Goal: Task Accomplishment & Management: Use online tool/utility

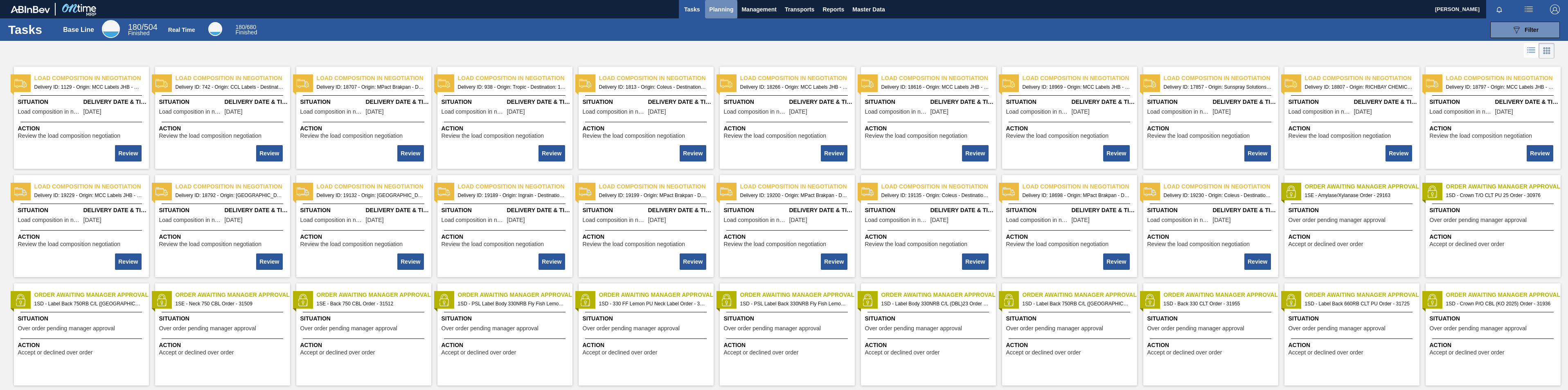
click at [439, 5] on span "Planning" at bounding box center [721, 9] width 24 height 10
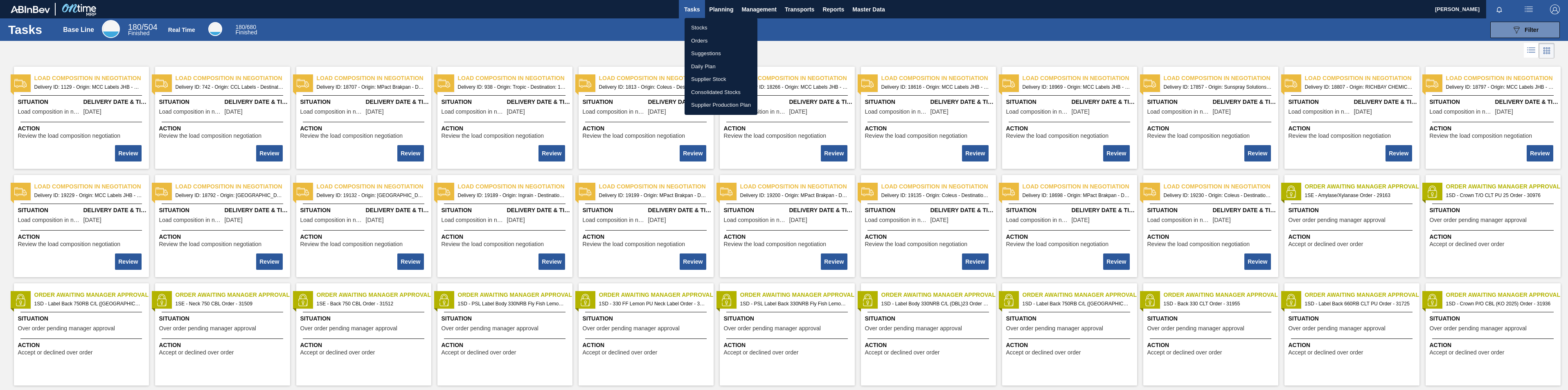
click at [439, 32] on li "Stocks" at bounding box center [721, 28] width 73 height 13
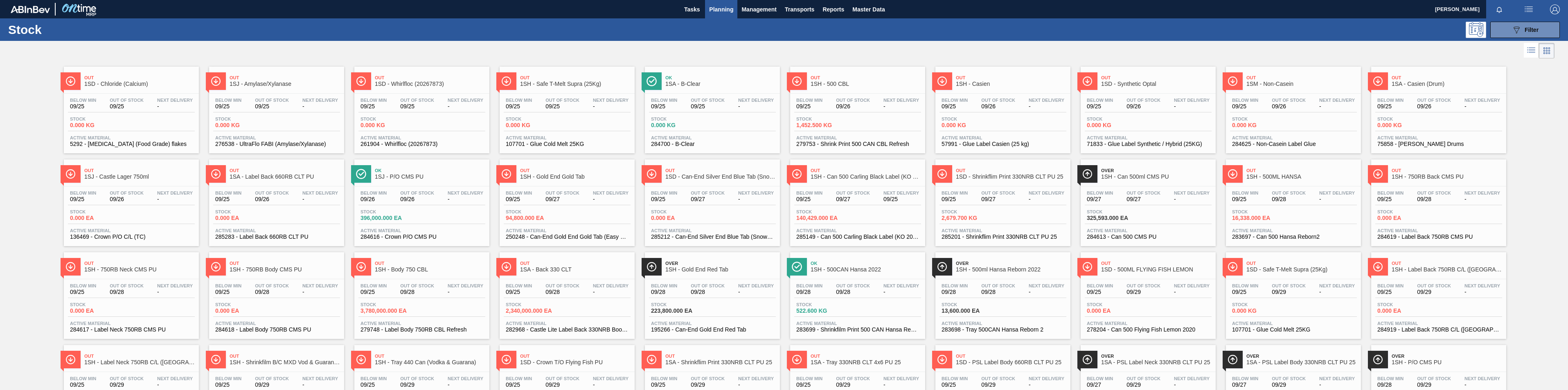
click at [439, 46] on icon at bounding box center [1531, 50] width 10 height 10
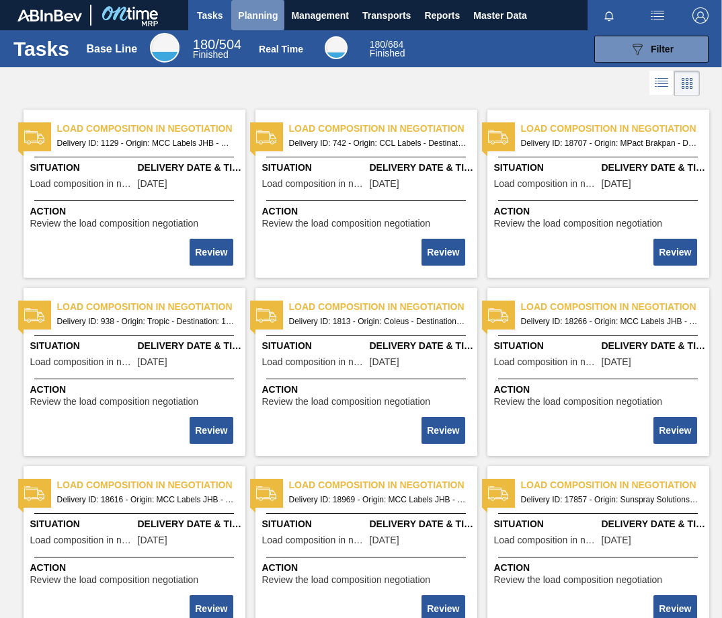
click at [250, 16] on span "Planning" at bounding box center [258, 15] width 40 height 16
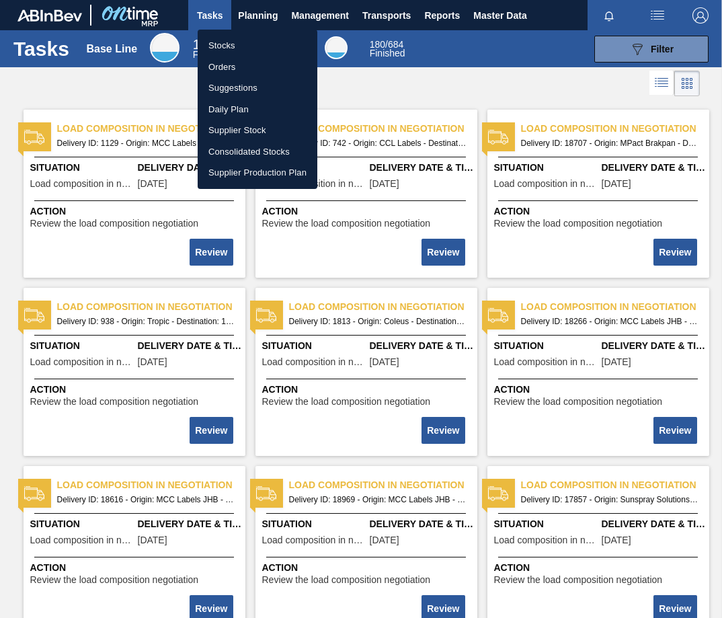
click at [232, 48] on li "Stocks" at bounding box center [258, 46] width 120 height 22
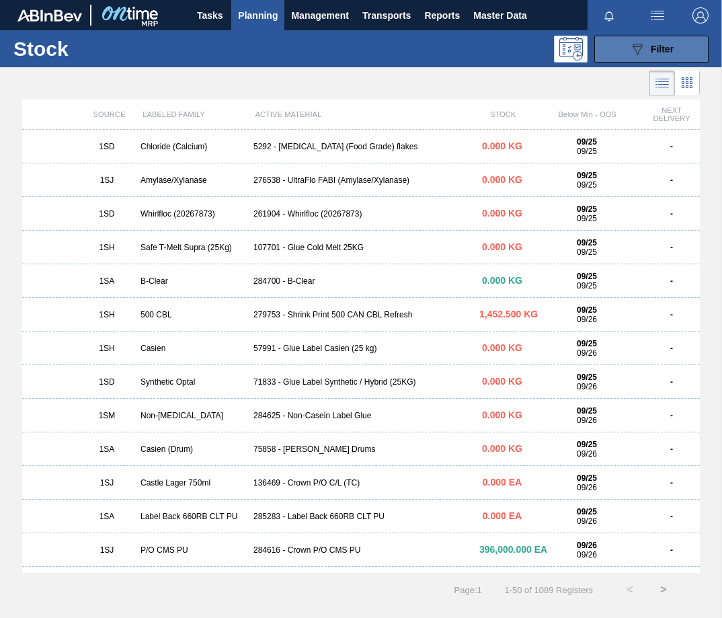
click at [674, 46] on button "089F7B8B-B2A5-4AFE-B5C0-19BA573D28AC Filter" at bounding box center [651, 49] width 114 height 27
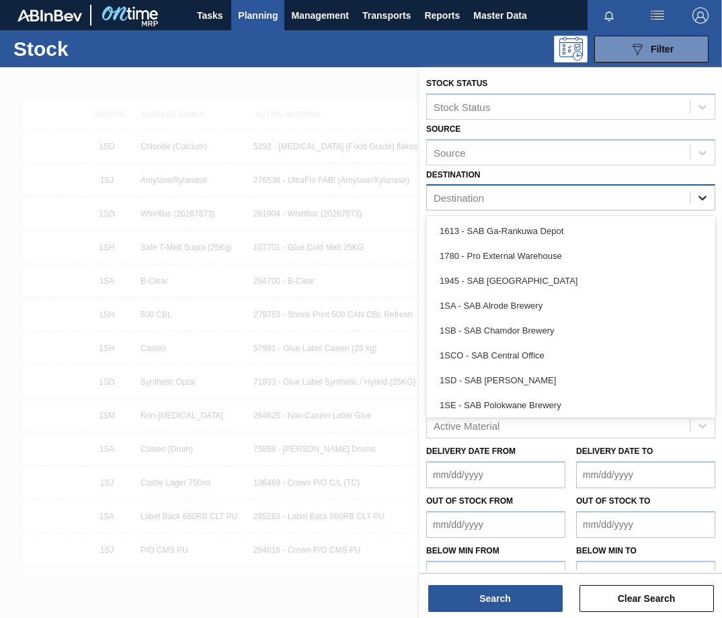
click at [705, 199] on icon at bounding box center [702, 197] width 13 height 13
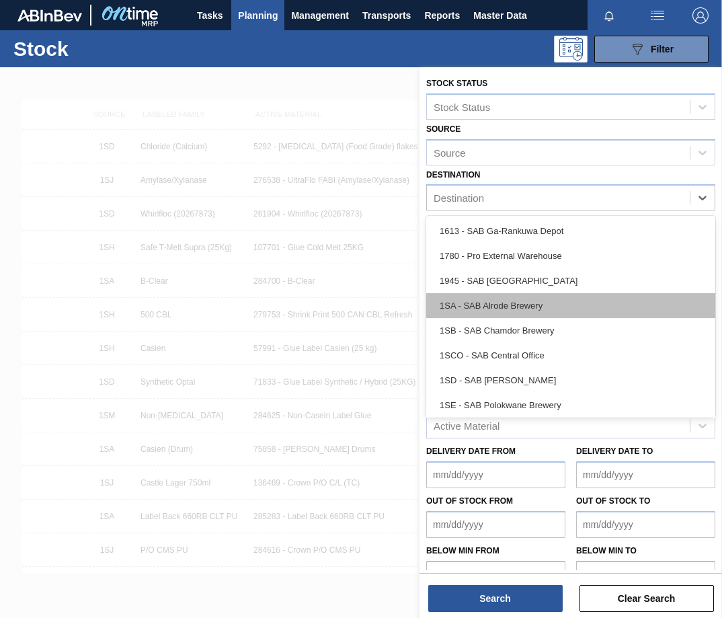
click at [495, 305] on div "1SA - SAB Alrode Brewery" at bounding box center [570, 305] width 289 height 25
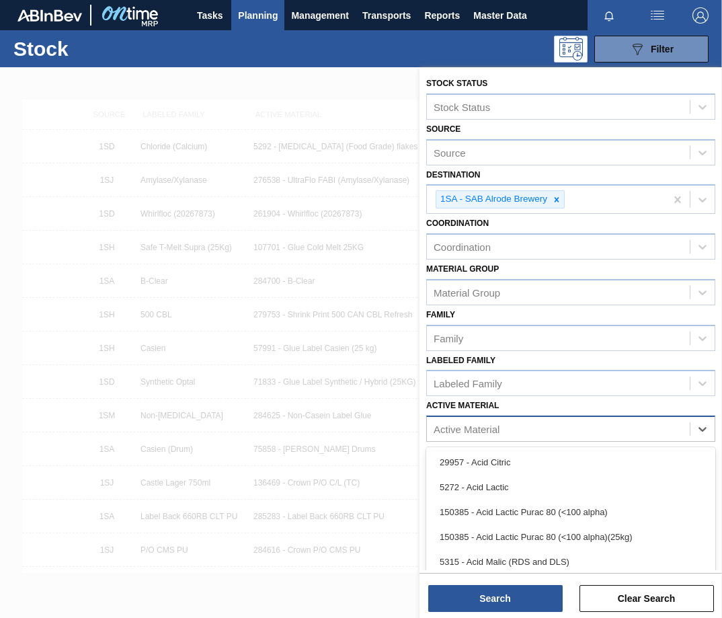
click at [447, 432] on div "Active Material" at bounding box center [467, 429] width 66 height 11
type Material "283408"
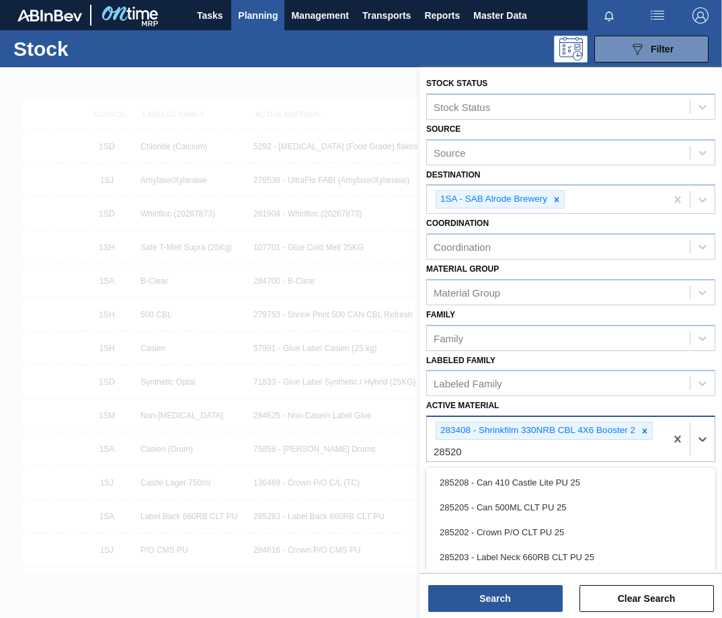
type Material "285201"
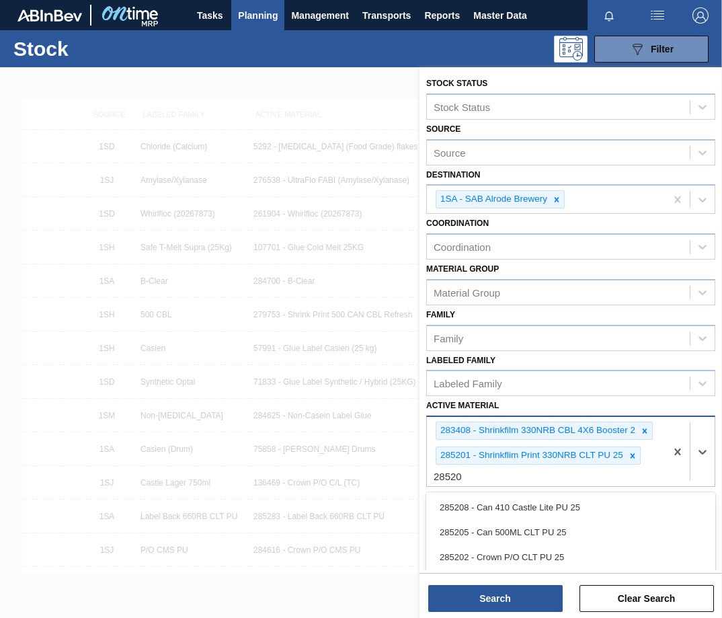
type Material "285200"
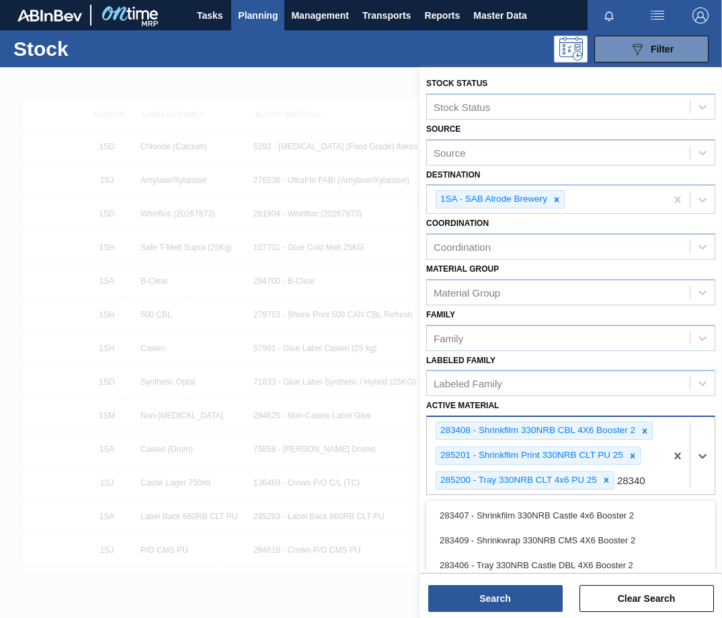
type Material "283403"
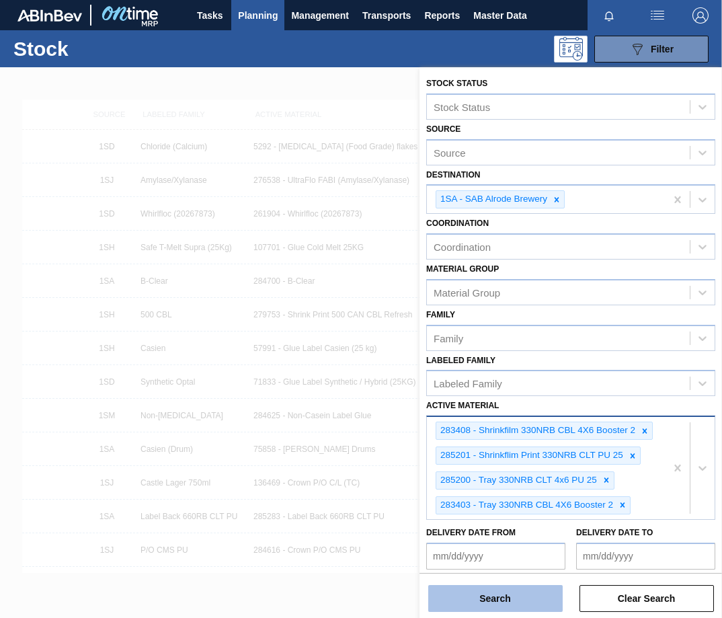
click at [509, 602] on button "Search" at bounding box center [495, 598] width 134 height 27
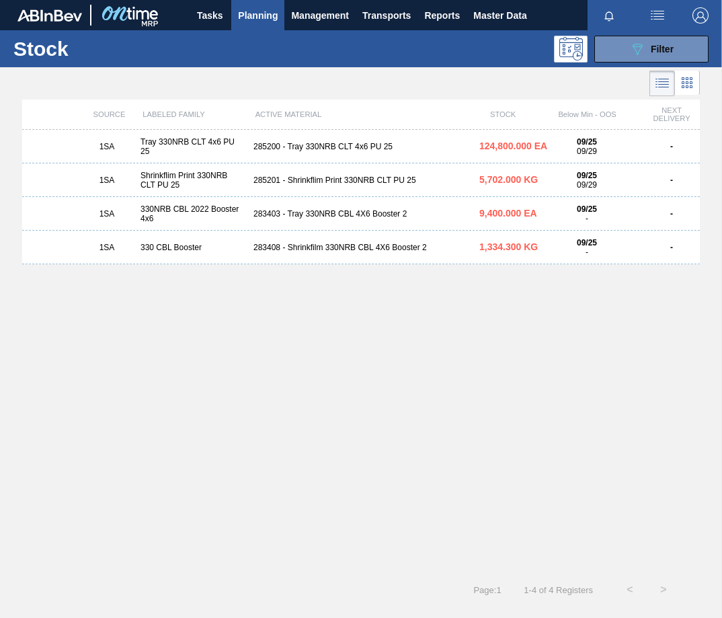
click at [321, 146] on div "285200 - Tray 330NRB CLT 4x6 PU 25" at bounding box center [361, 146] width 226 height 9
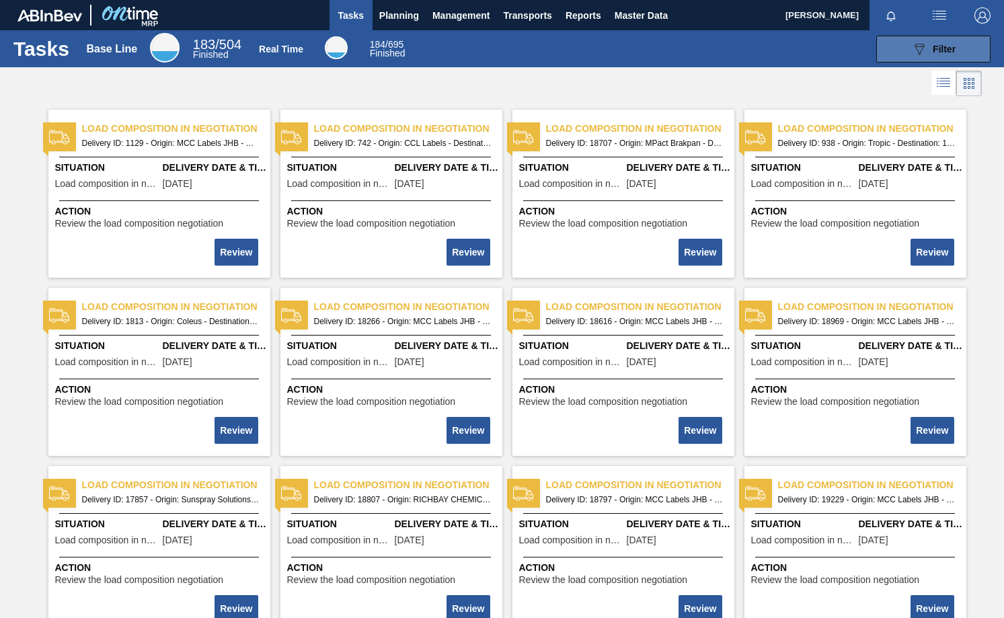
click at [947, 45] on span "Filter" at bounding box center [943, 49] width 23 height 11
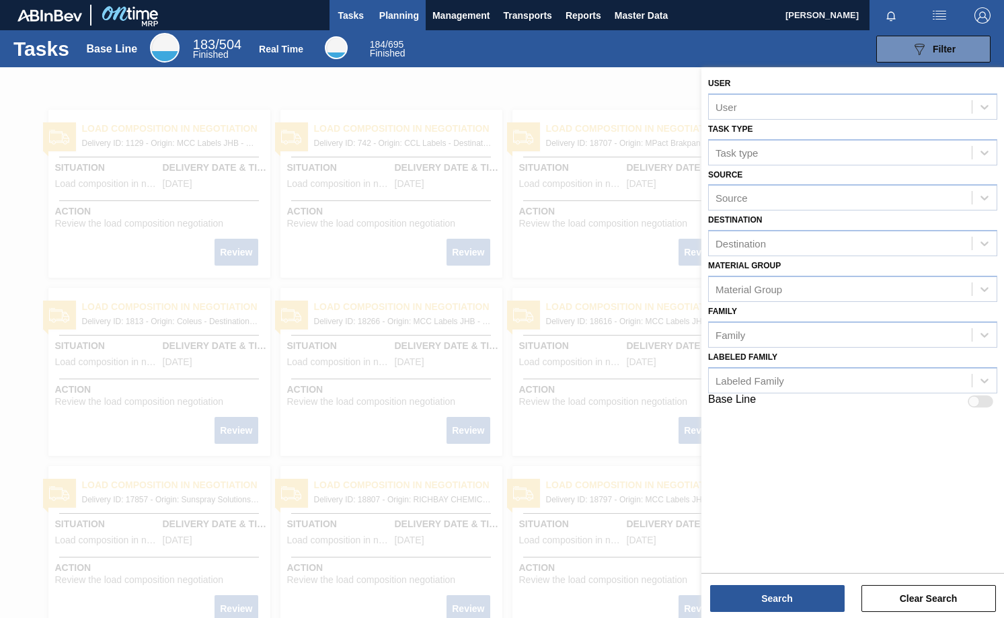
click at [386, 17] on span "Planning" at bounding box center [399, 15] width 40 height 16
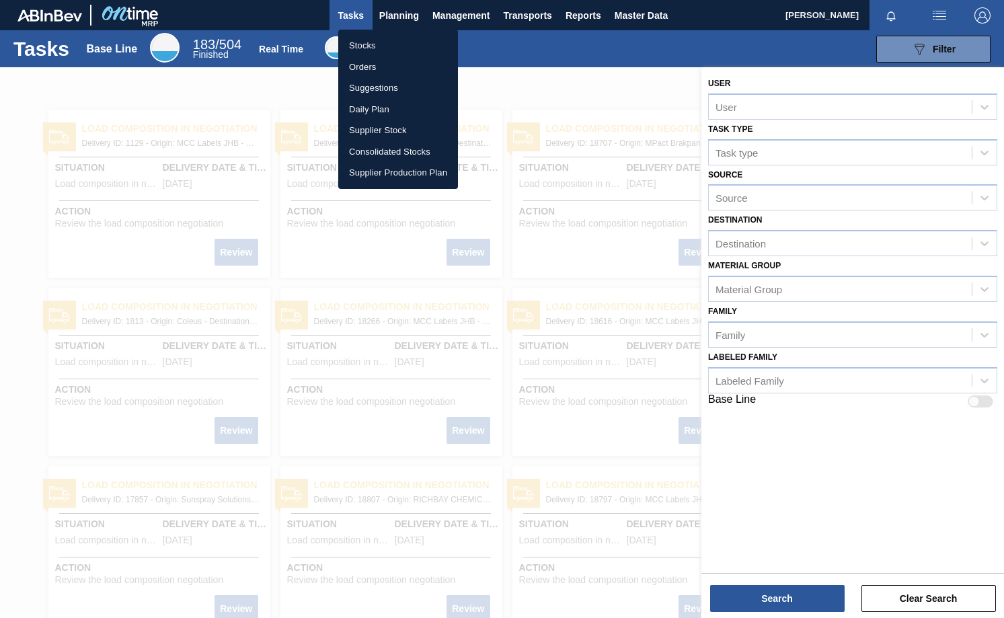
click at [368, 54] on li "Stocks" at bounding box center [398, 46] width 120 height 22
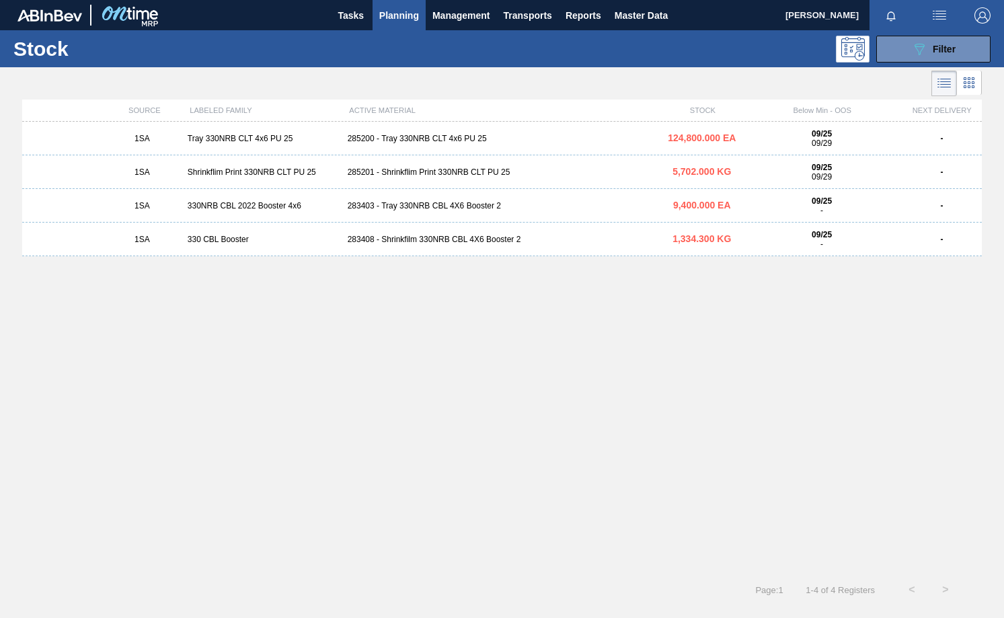
click at [430, 134] on div "285200 - Tray 330NRB CLT 4x6 PU 25" at bounding box center [502, 138] width 320 height 9
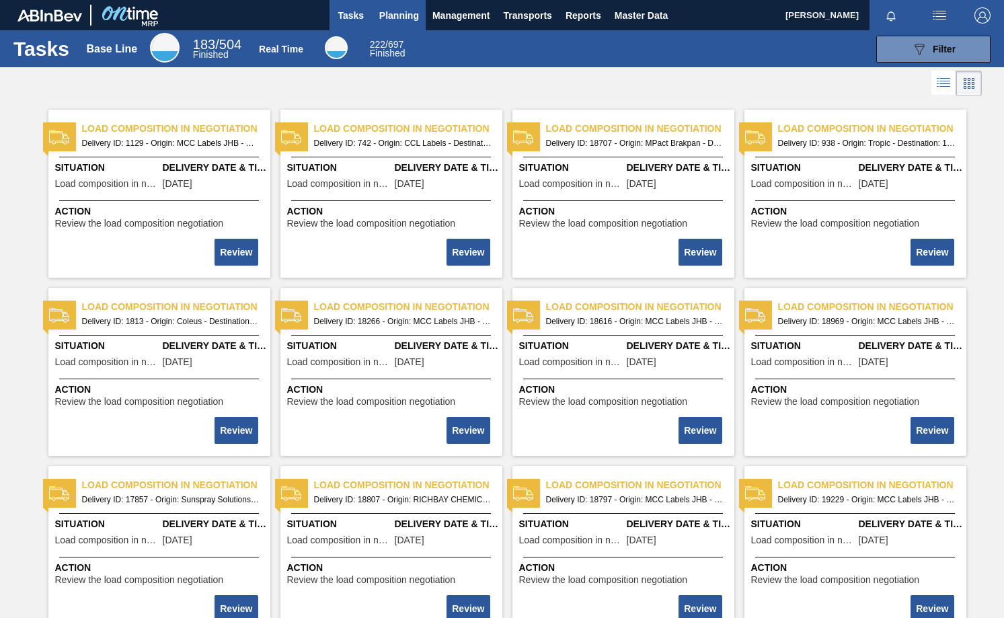
click at [406, 15] on span "Planning" at bounding box center [399, 15] width 40 height 16
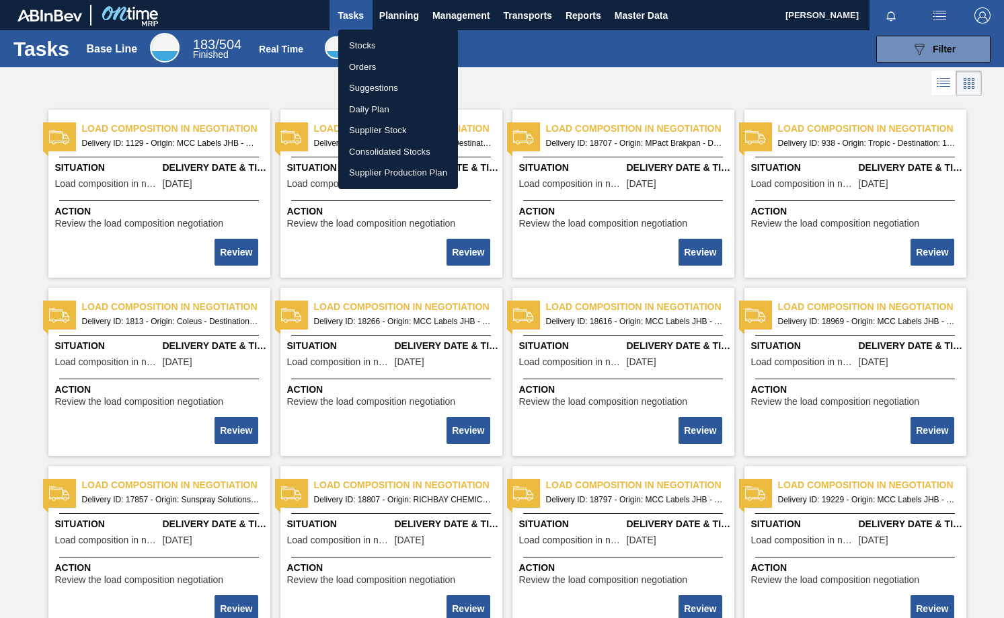
click at [362, 41] on li "Stocks" at bounding box center [398, 46] width 120 height 22
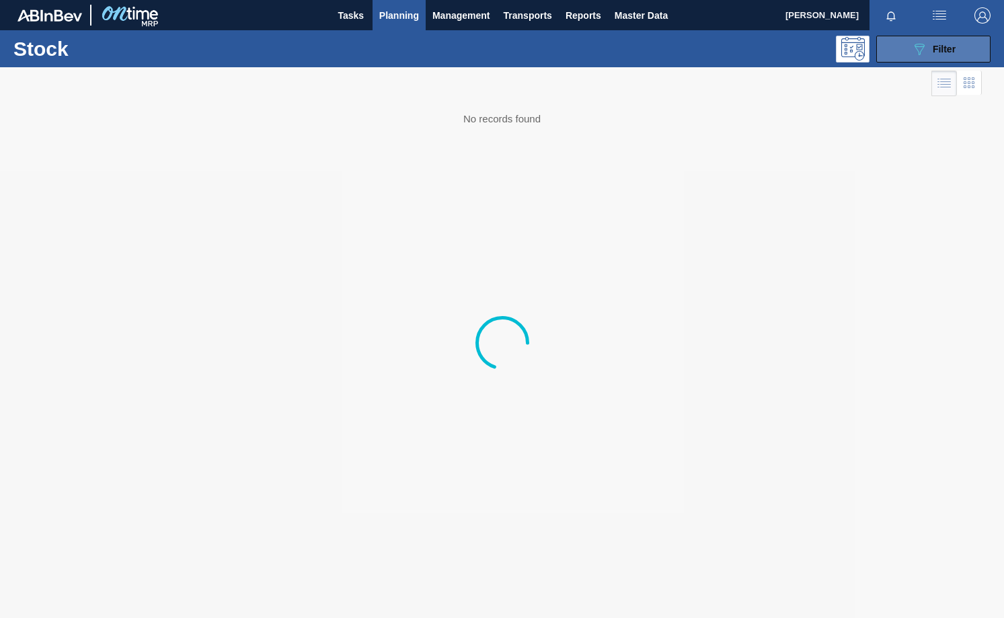
click at [942, 51] on span "Filter" at bounding box center [943, 49] width 23 height 11
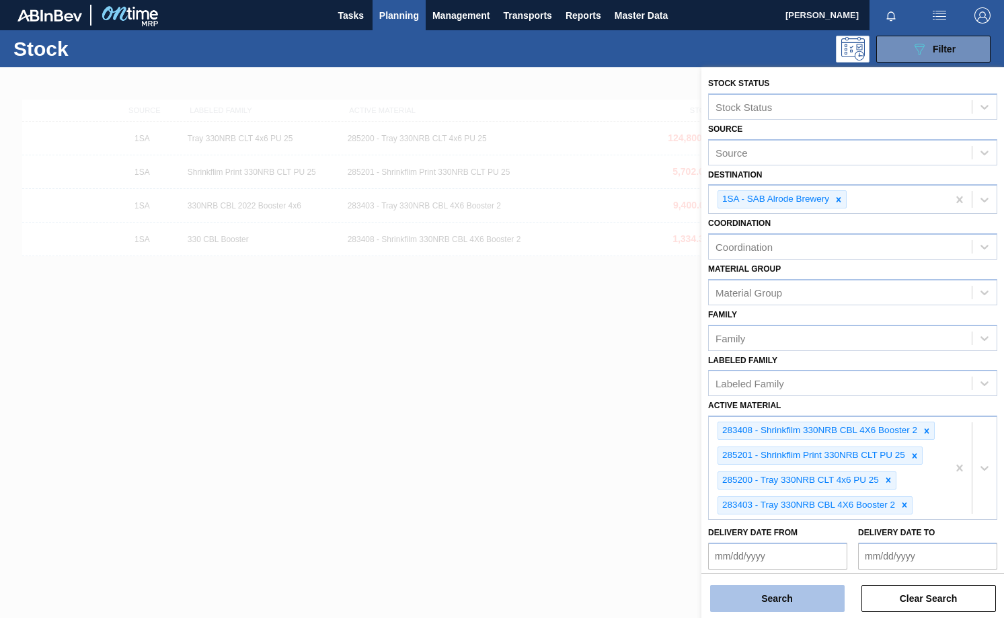
click at [782, 596] on button "Search" at bounding box center [777, 598] width 134 height 27
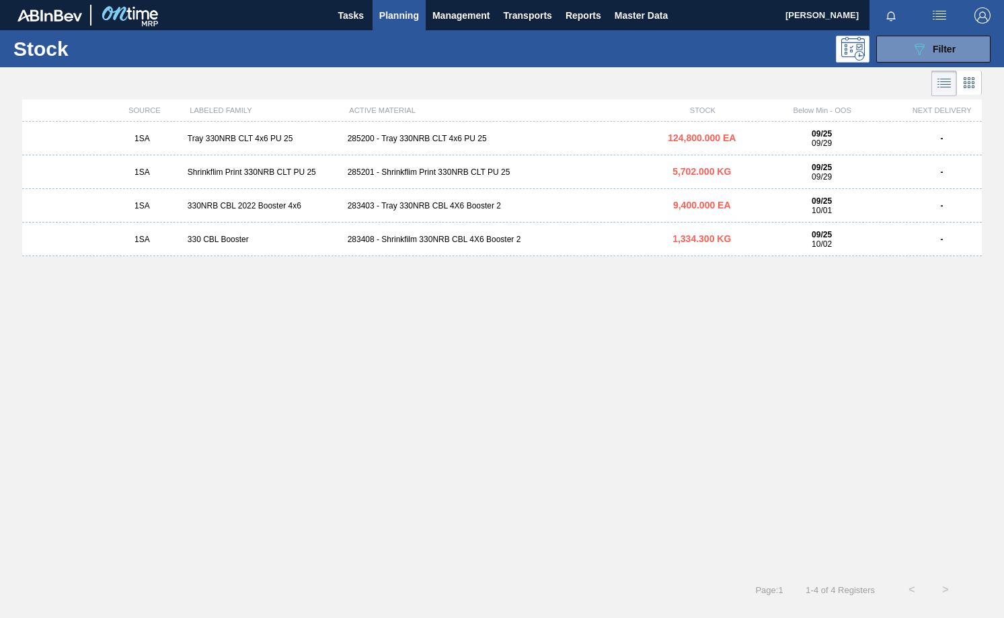
click at [429, 138] on div "285200 - Tray 330NRB CLT 4x6 PU 25" at bounding box center [502, 138] width 320 height 9
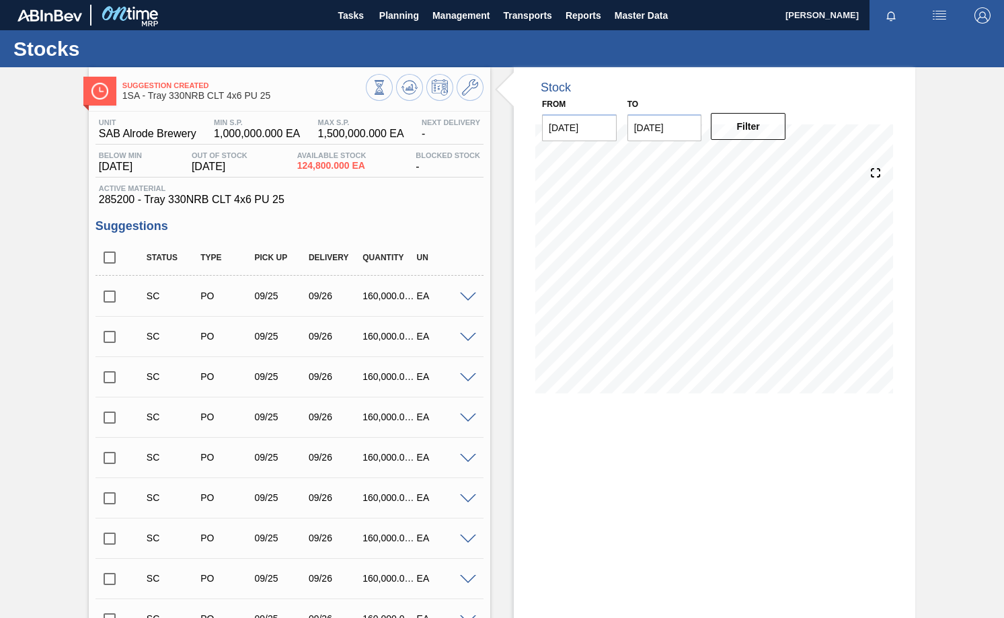
click at [112, 296] on input "checkbox" at bounding box center [109, 296] width 28 height 28
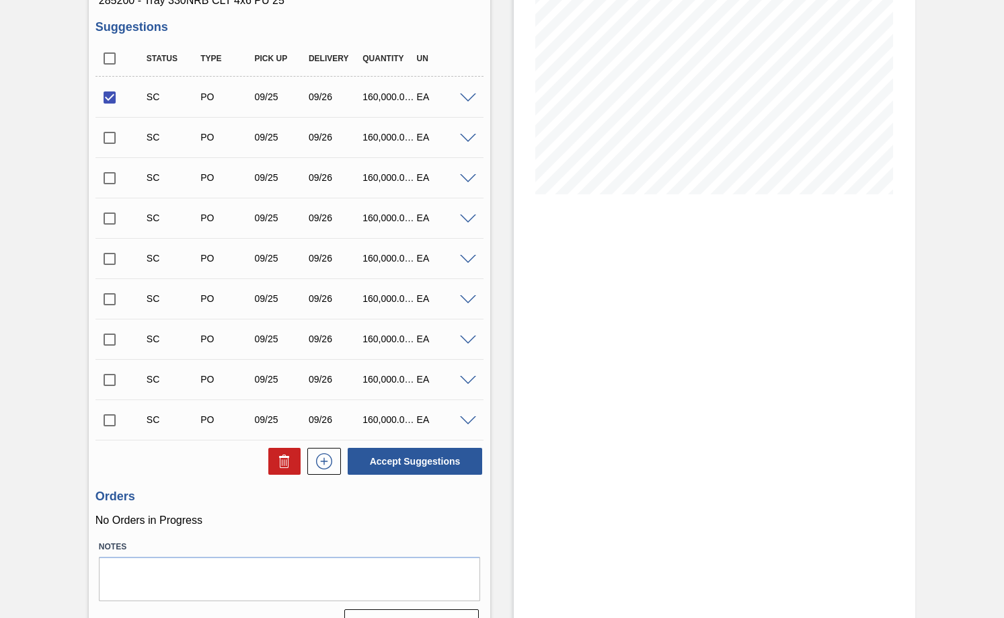
scroll to position [229, 0]
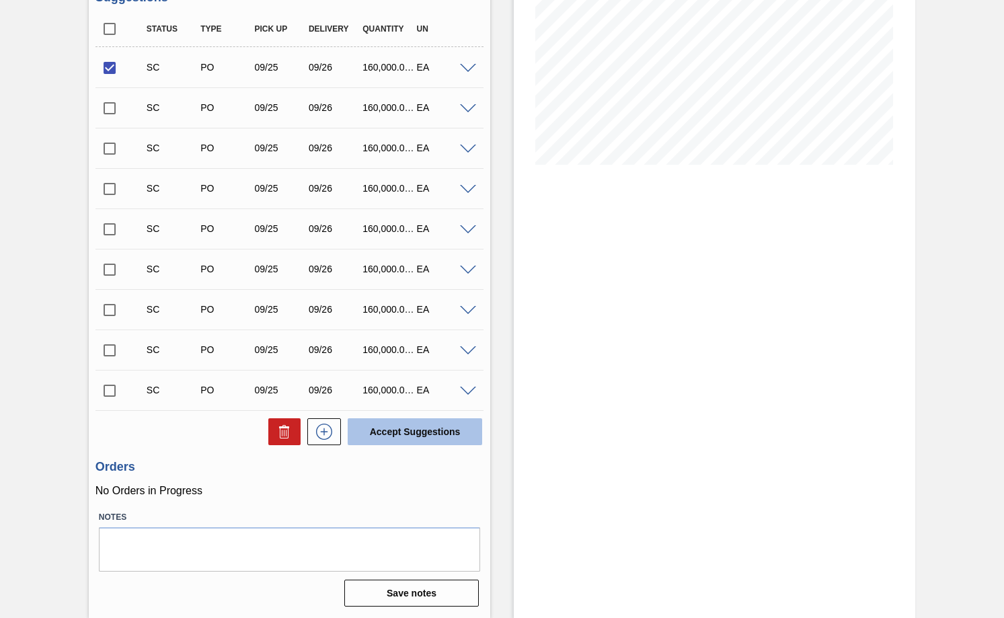
click at [388, 431] on button "Accept Suggestions" at bounding box center [415, 431] width 134 height 27
checkbox input "false"
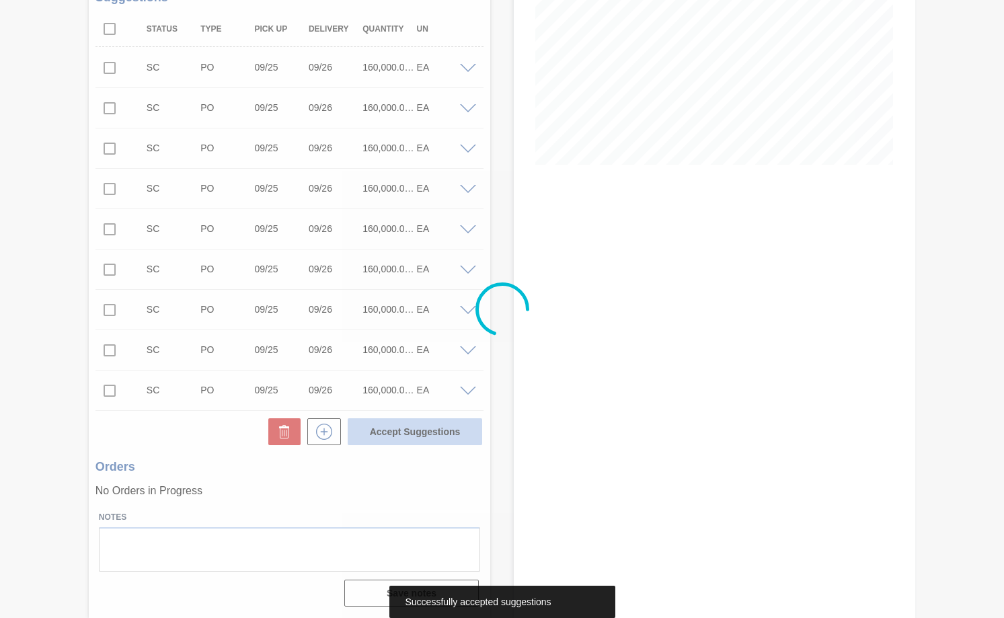
scroll to position [212, 0]
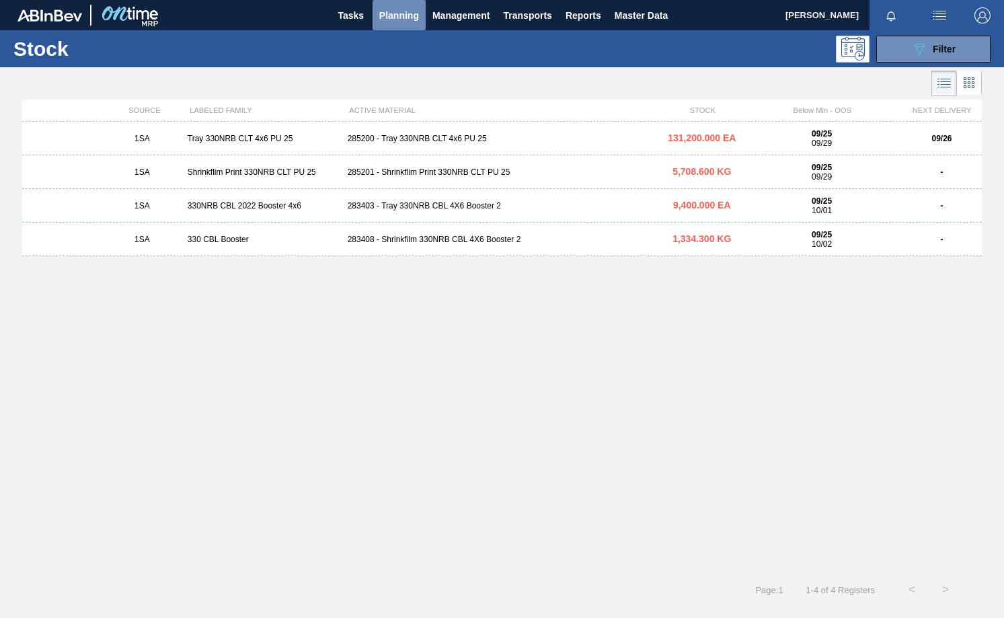
click at [399, 19] on span "Planning" at bounding box center [399, 15] width 40 height 16
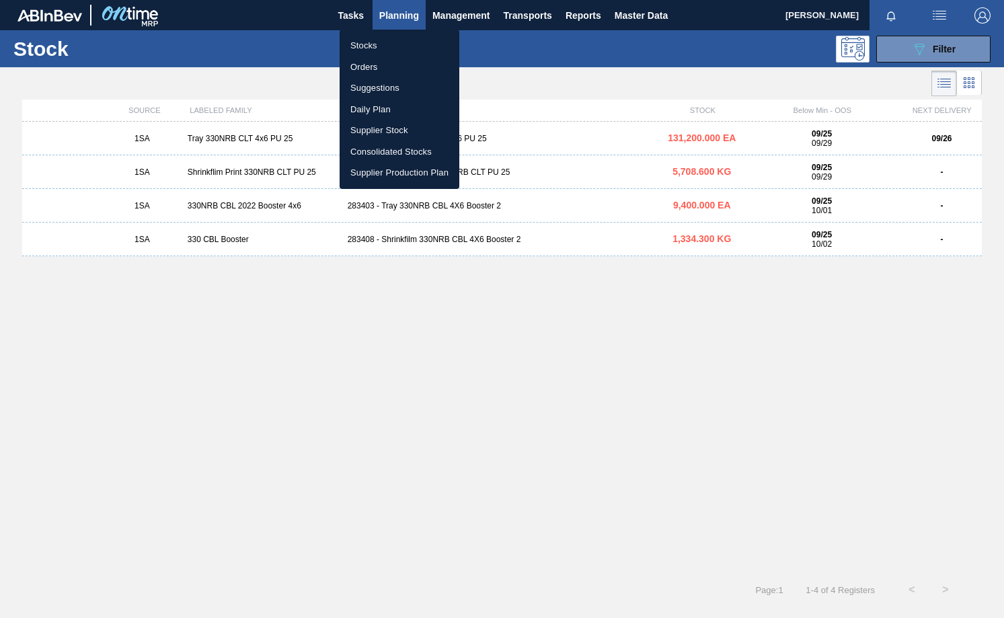
click at [372, 67] on li "Orders" at bounding box center [399, 67] width 120 height 22
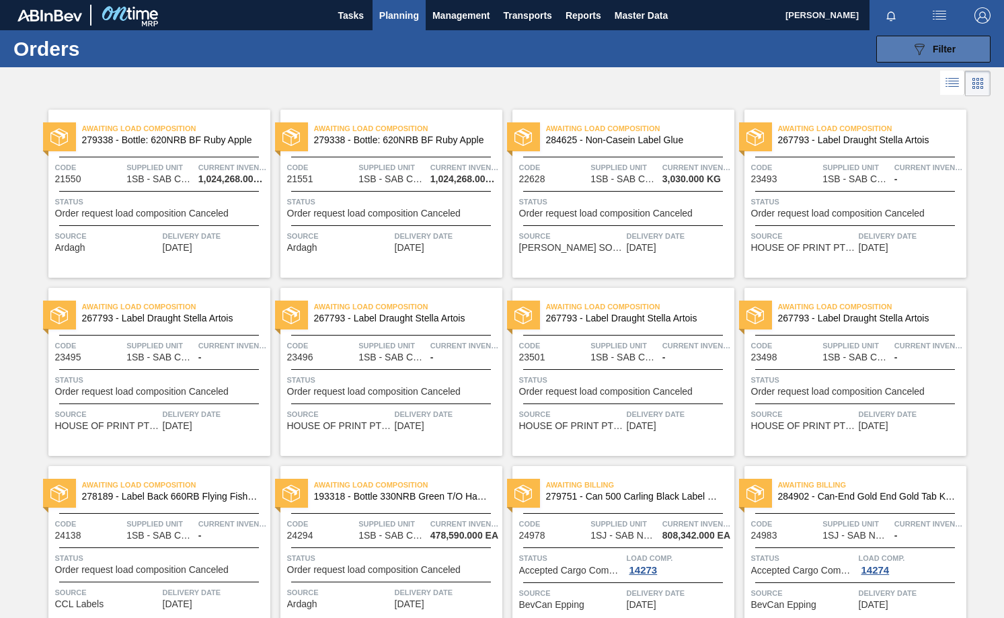
click at [935, 48] on span "Filter" at bounding box center [943, 49] width 23 height 11
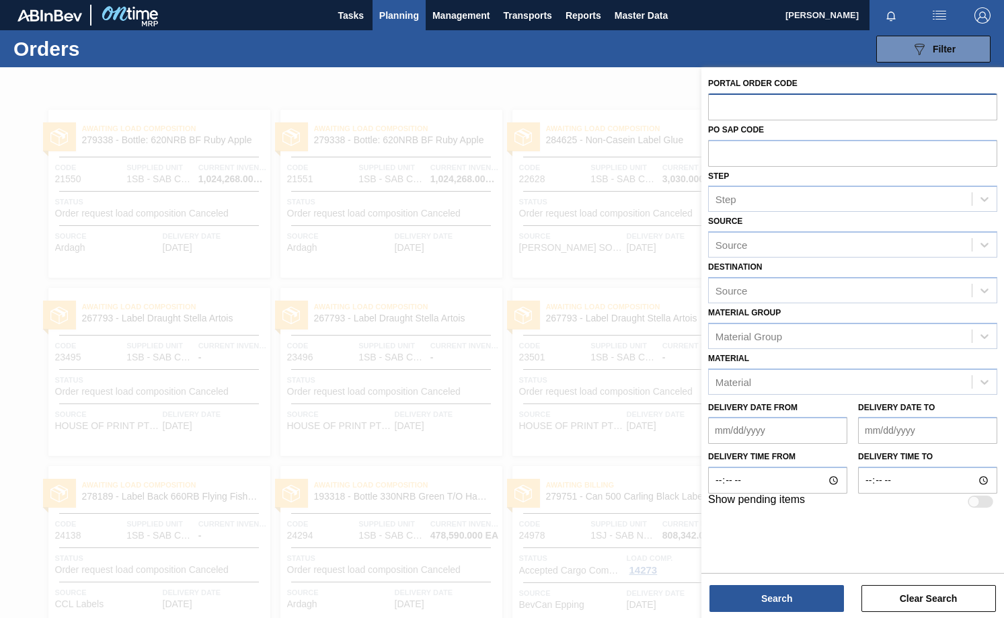
click at [729, 102] on input "text" at bounding box center [852, 106] width 289 height 26
type input "32101"
click at [985, 291] on div "Destination Source" at bounding box center [852, 280] width 289 height 46
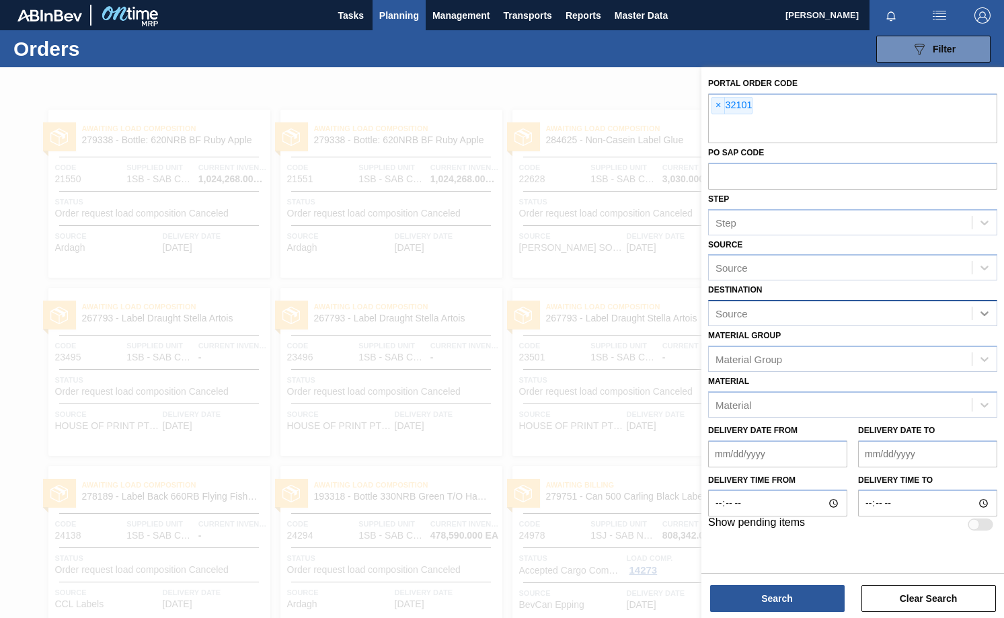
click at [985, 291] on div "Destination Source" at bounding box center [852, 303] width 289 height 46
click at [983, 317] on icon at bounding box center [983, 313] width 13 height 13
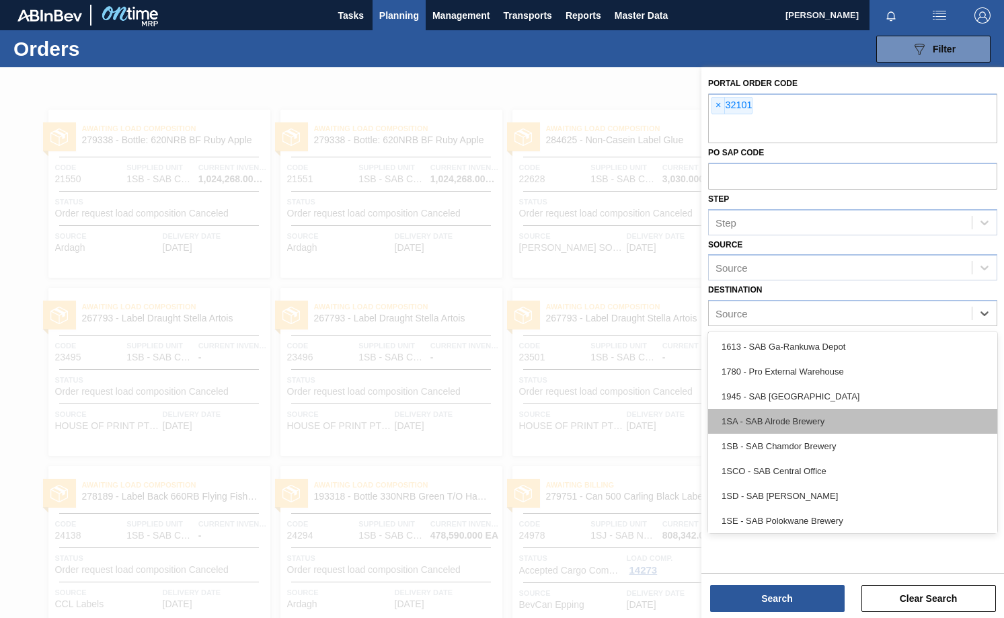
click at [806, 424] on div "1SA - SAB Alrode Brewery" at bounding box center [852, 421] width 289 height 25
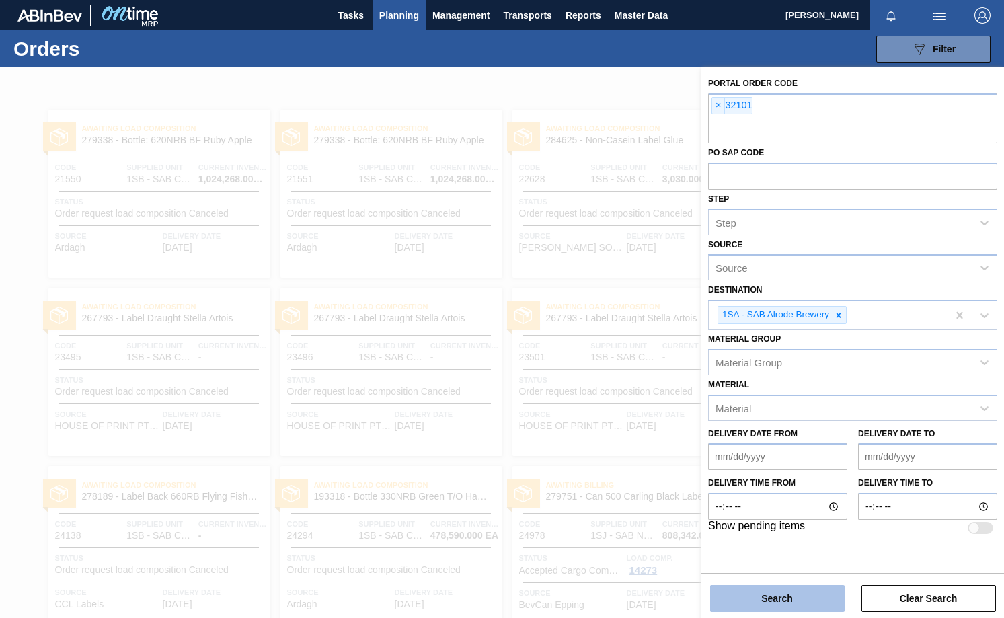
click at [769, 600] on button "Search" at bounding box center [777, 598] width 134 height 27
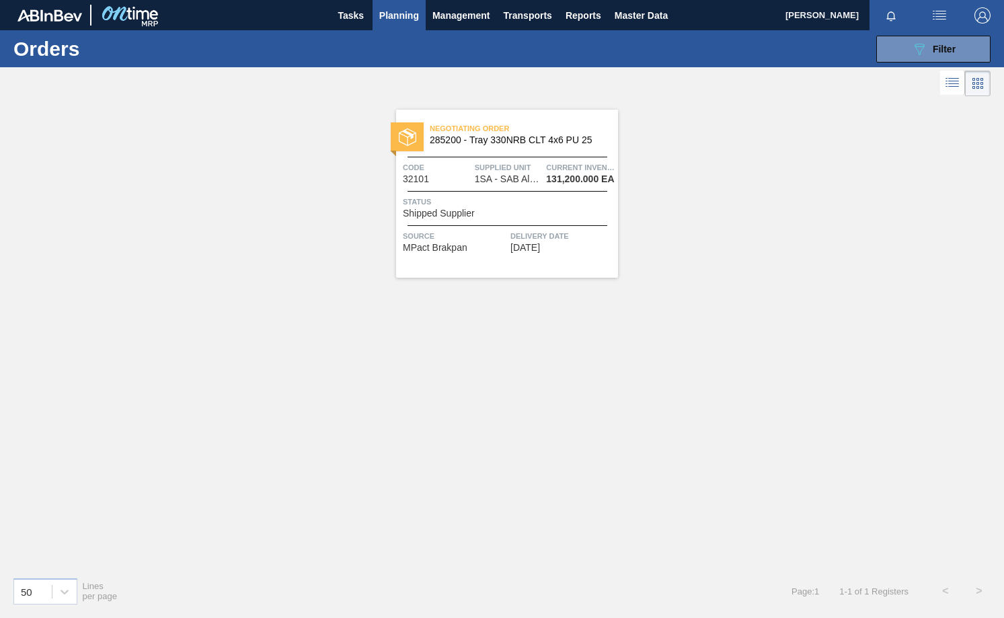
click at [949, 84] on icon at bounding box center [953, 83] width 11 height 1
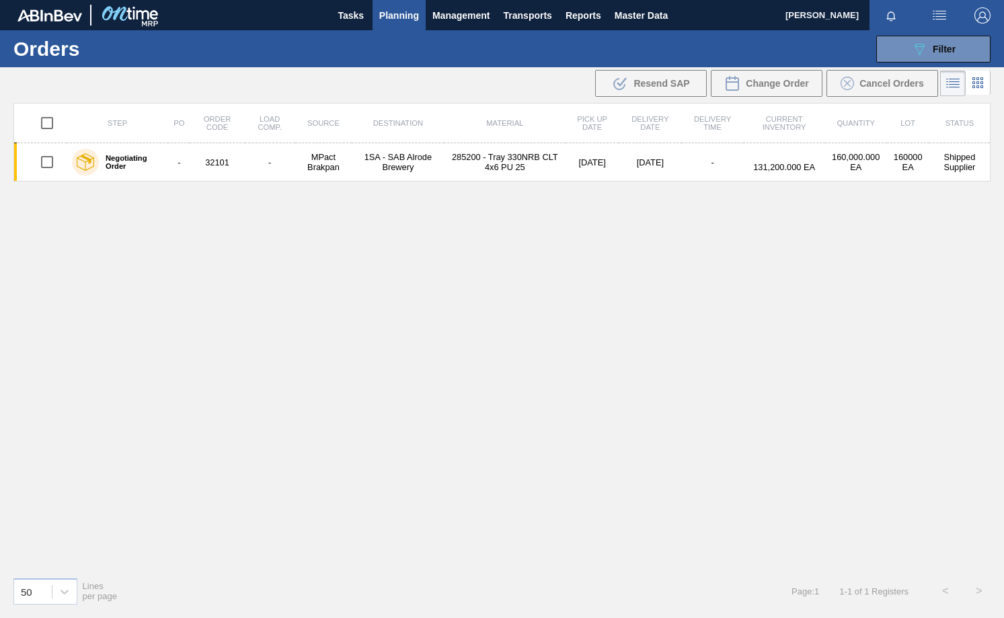
click at [971, 83] on icon at bounding box center [977, 83] width 16 height 16
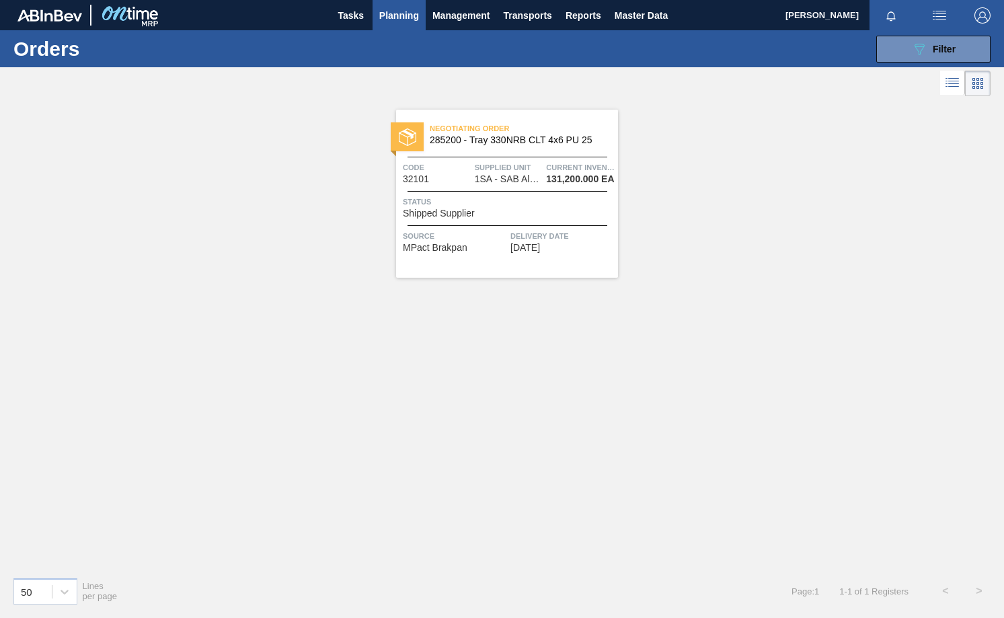
click at [947, 77] on icon at bounding box center [952, 83] width 16 height 16
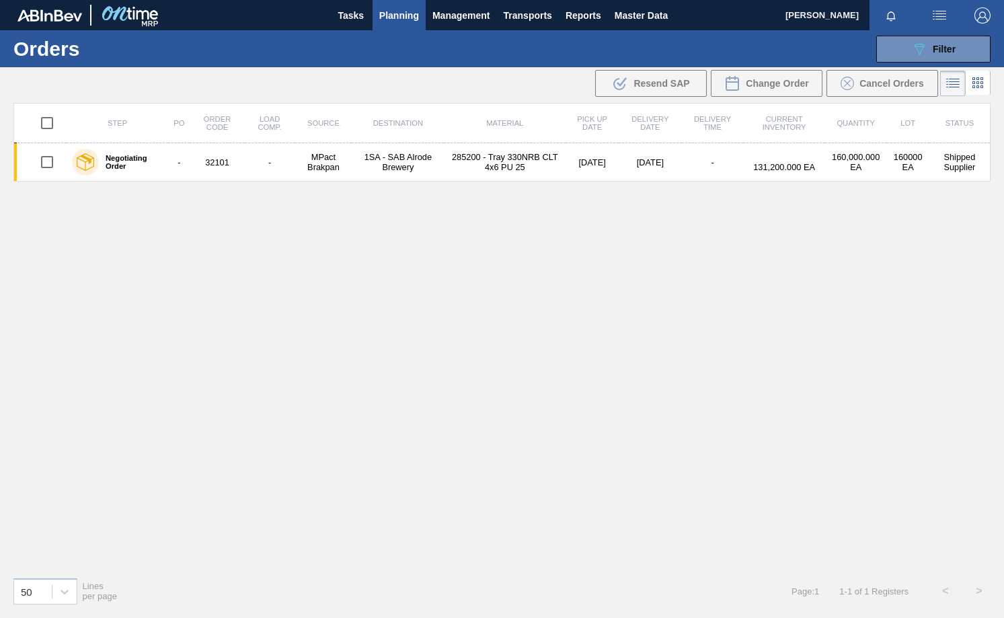
click at [379, 11] on span "Planning" at bounding box center [399, 15] width 40 height 16
click at [409, 21] on span "Planning" at bounding box center [399, 15] width 40 height 16
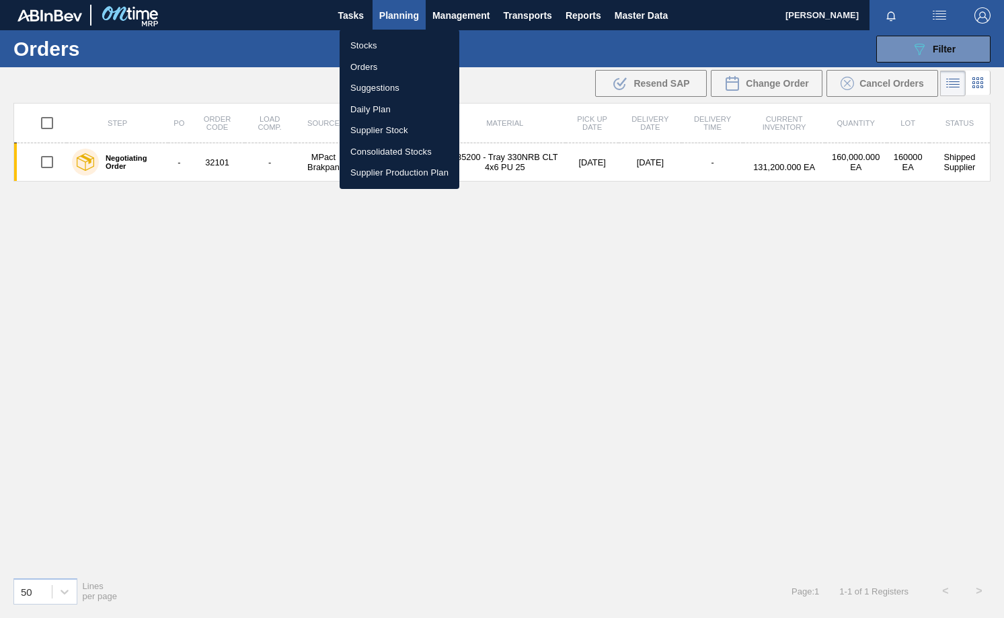
click at [367, 44] on li "Stocks" at bounding box center [399, 46] width 120 height 22
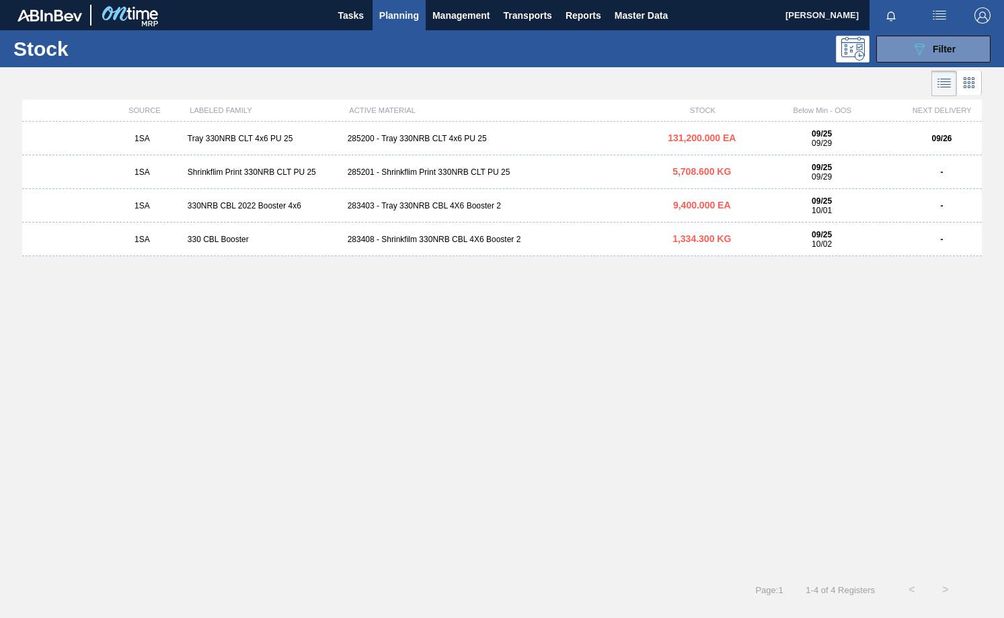
click at [414, 206] on div "283403 - Tray 330NRB CBL 4X6 Booster 2" at bounding box center [502, 205] width 320 height 9
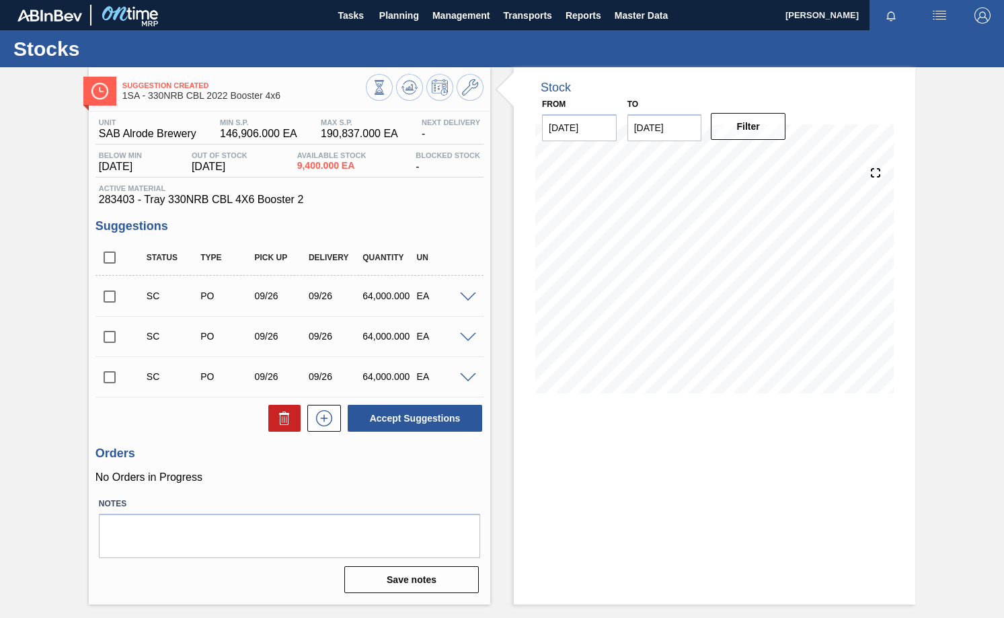
click at [107, 299] on input "checkbox" at bounding box center [109, 296] width 28 height 28
click at [417, 422] on button "Accept Suggestions" at bounding box center [415, 418] width 134 height 27
checkbox input "false"
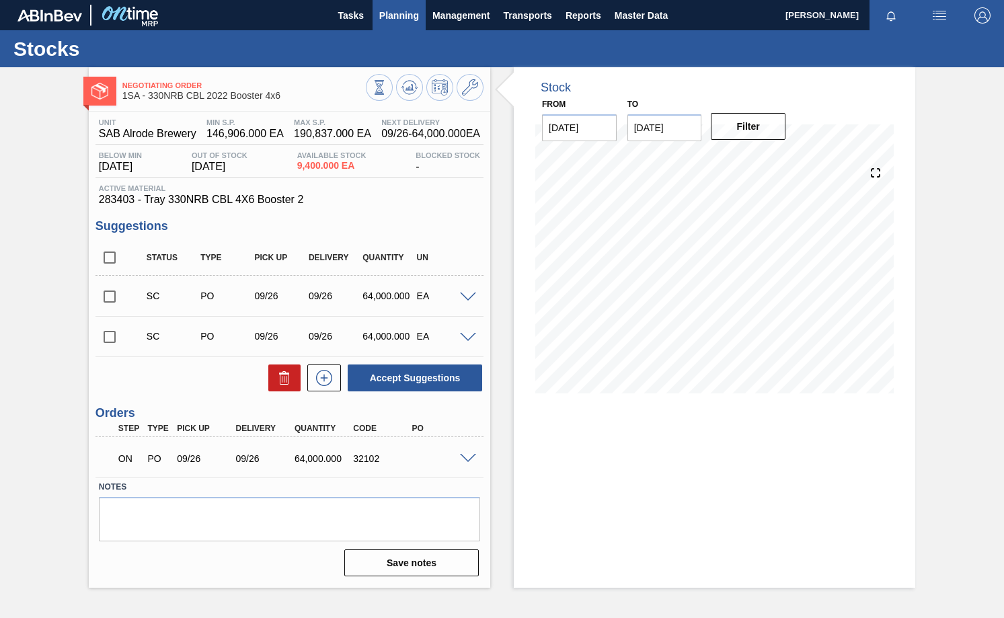
click at [390, 17] on span "Planning" at bounding box center [399, 15] width 40 height 16
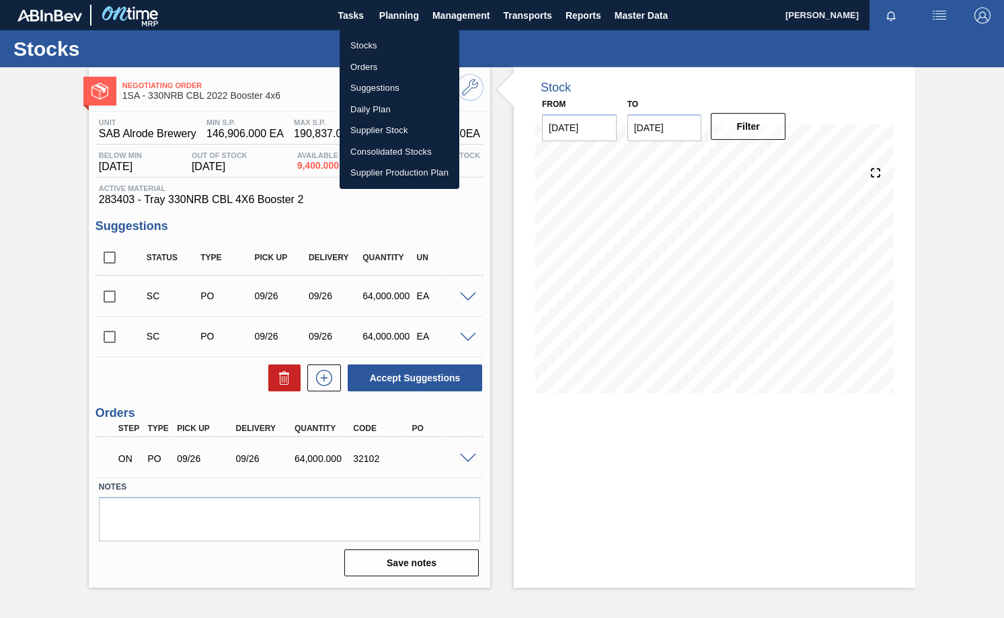
click at [374, 69] on li "Orders" at bounding box center [399, 67] width 120 height 22
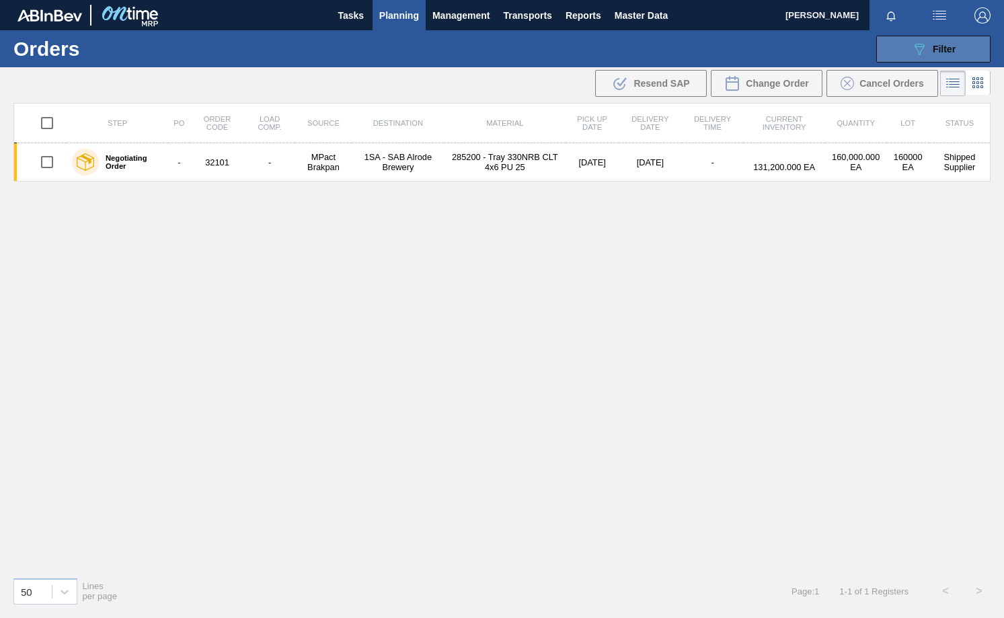
click at [956, 48] on button "089F7B8B-B2A5-4AFE-B5C0-19BA573D28AC Filter" at bounding box center [933, 49] width 114 height 27
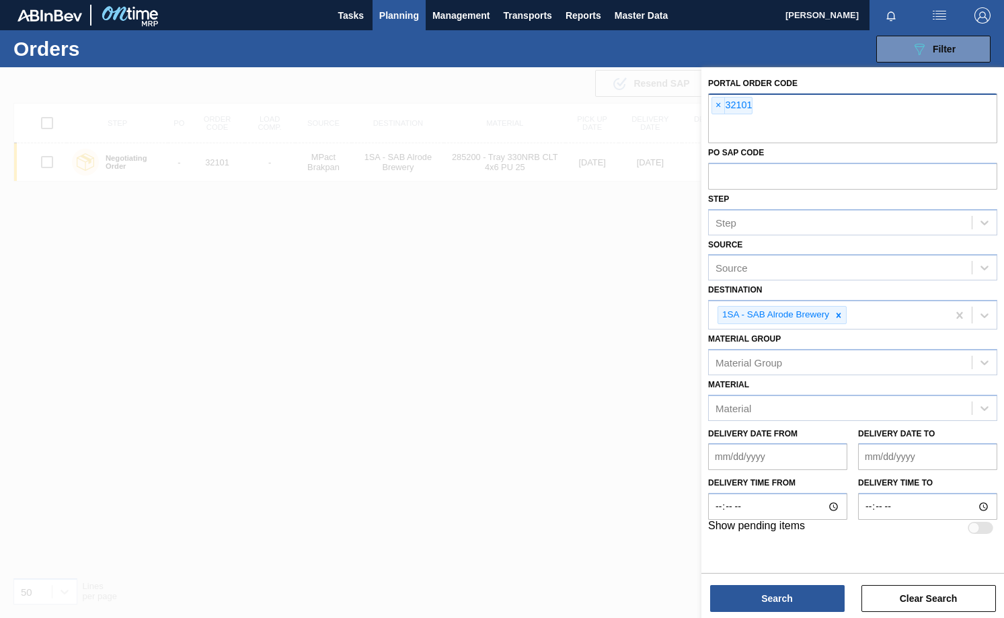
click at [745, 130] on input "text" at bounding box center [852, 131] width 289 height 26
type input "32102"
click at [729, 594] on button "Search" at bounding box center [777, 598] width 134 height 27
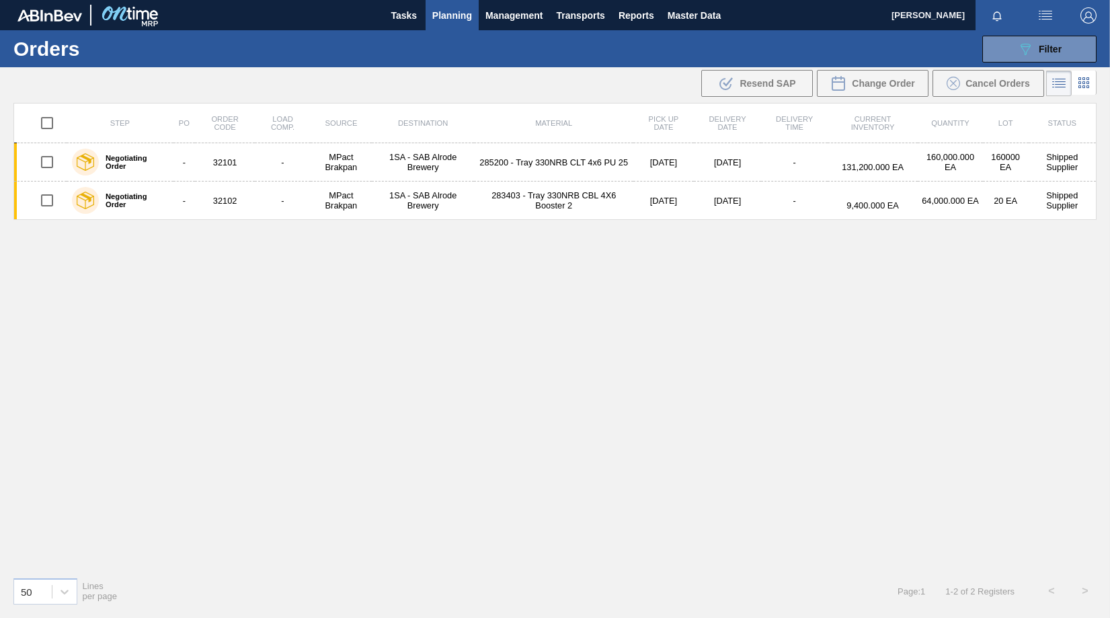
click at [465, 13] on span "Planning" at bounding box center [452, 15] width 40 height 16
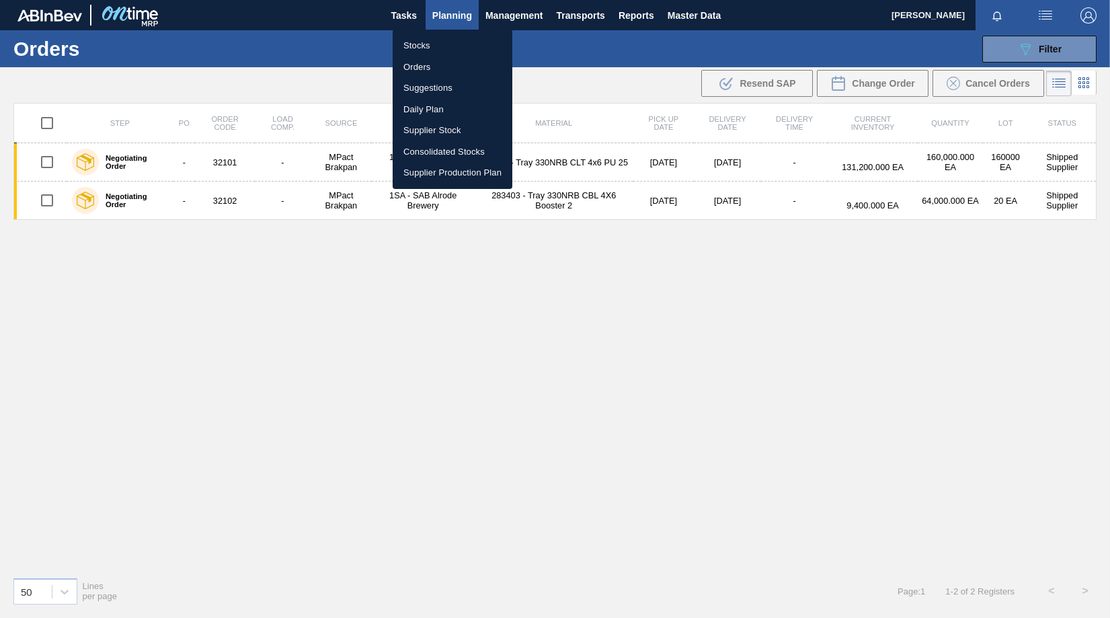
click at [418, 48] on li "Stocks" at bounding box center [453, 46] width 120 height 22
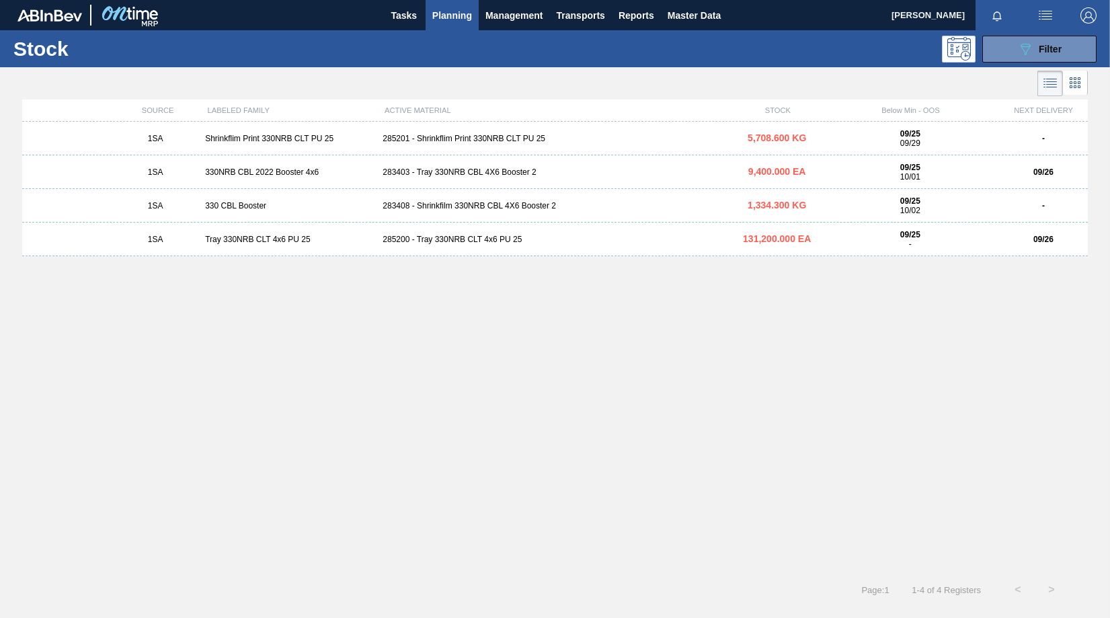
click at [451, 204] on div "283408 - Shrinkfilm 330NRB CBL 4X6 Booster 2" at bounding box center [554, 205] width 355 height 9
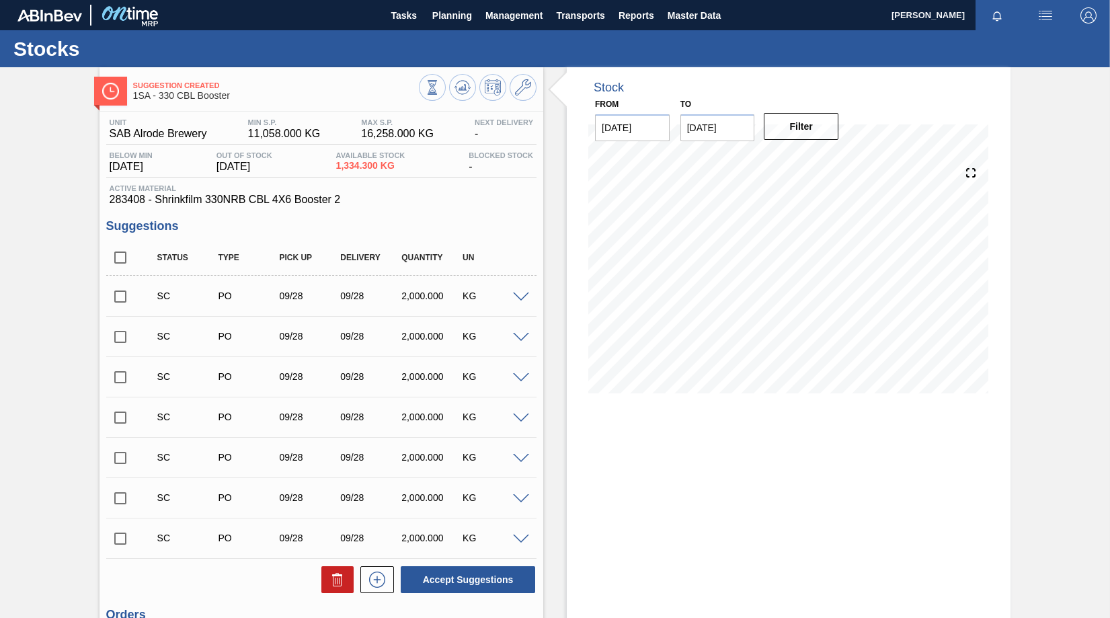
click at [121, 296] on input "checkbox" at bounding box center [120, 296] width 28 height 28
click at [442, 586] on button "Accept Suggestions" at bounding box center [468, 579] width 134 height 27
checkbox input "false"
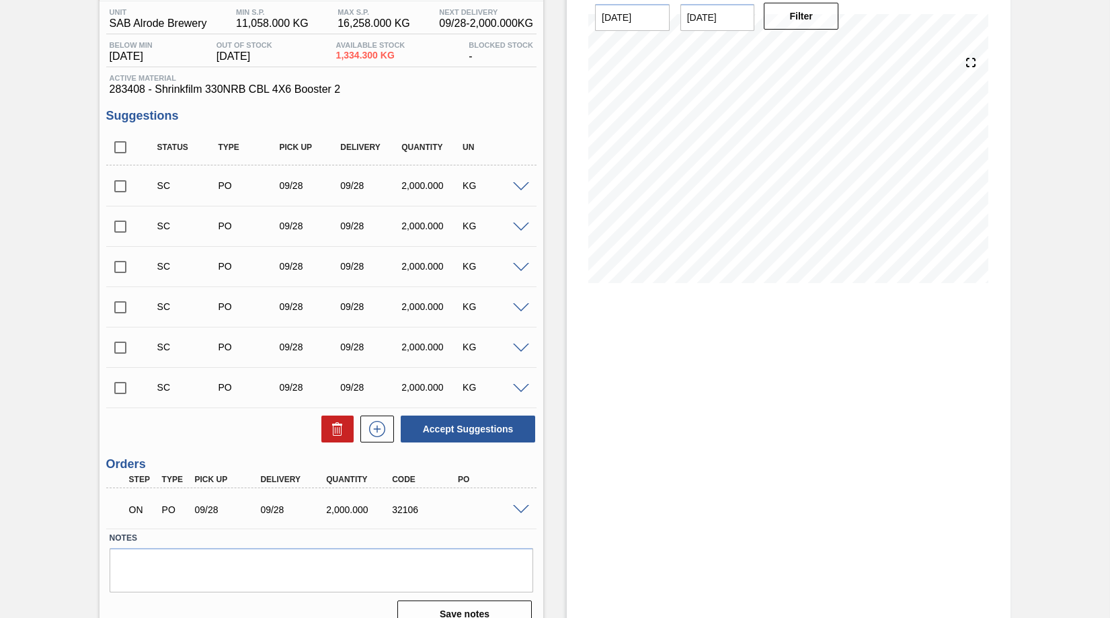
scroll to position [131, 0]
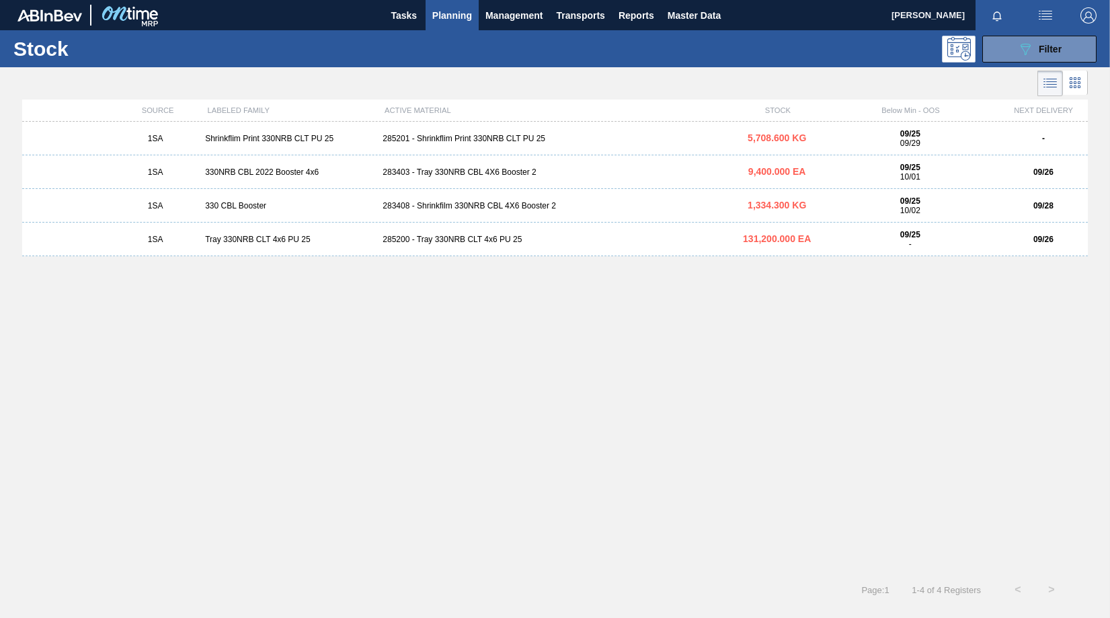
click at [490, 138] on div "285201 - Shrinkflim Print 330NRB CLT PU 25" at bounding box center [554, 138] width 355 height 9
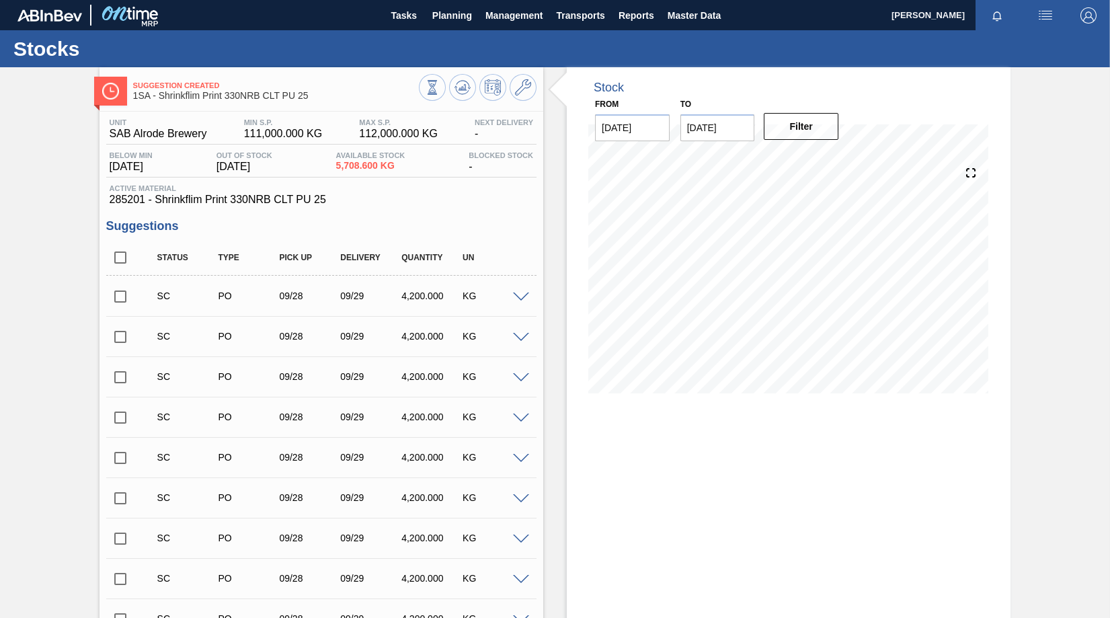
click at [489, 128] on div "Next Delivery -" at bounding box center [503, 129] width 65 height 22
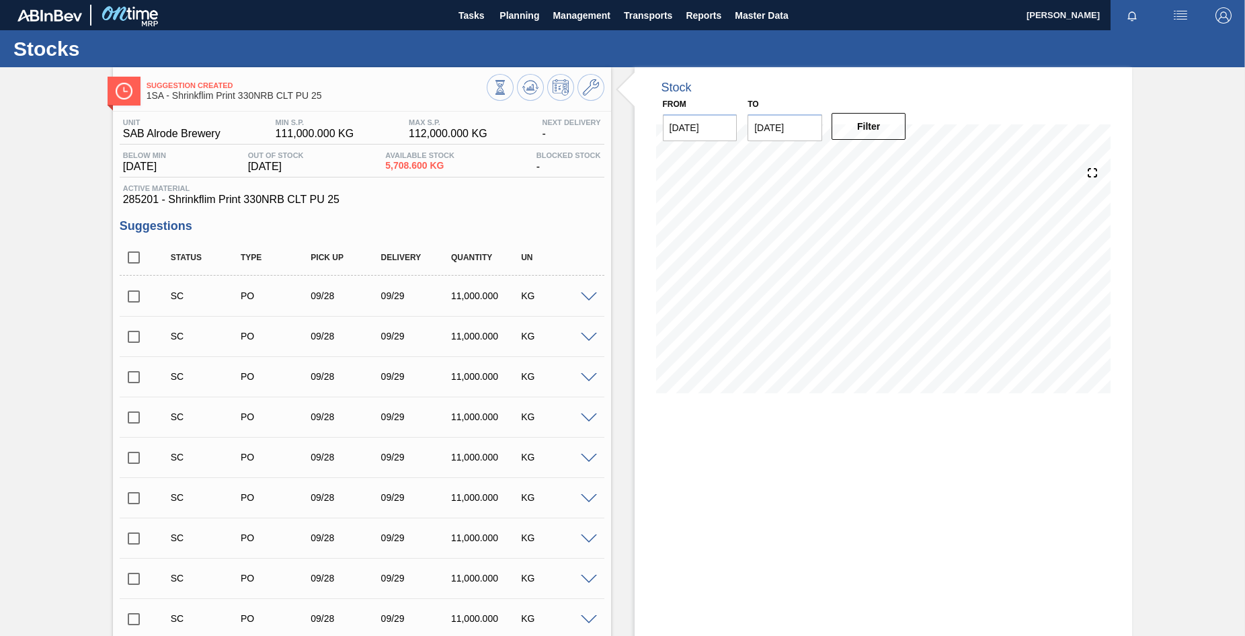
click at [136, 294] on input "checkbox" at bounding box center [134, 296] width 28 height 28
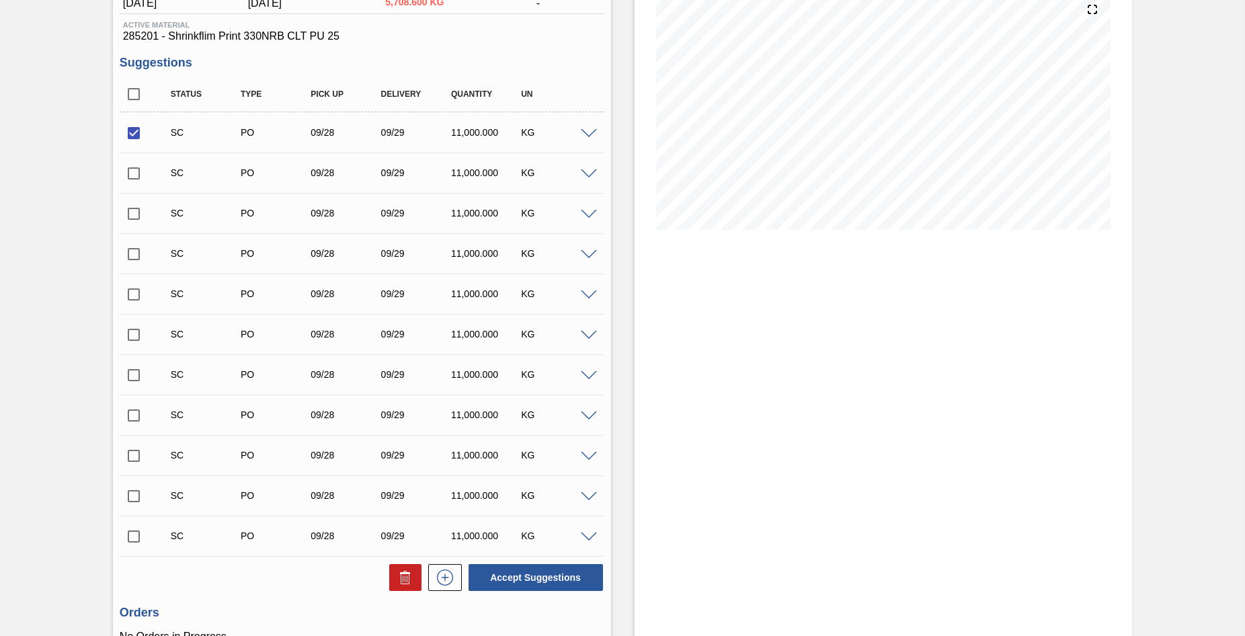
scroll to position [202, 0]
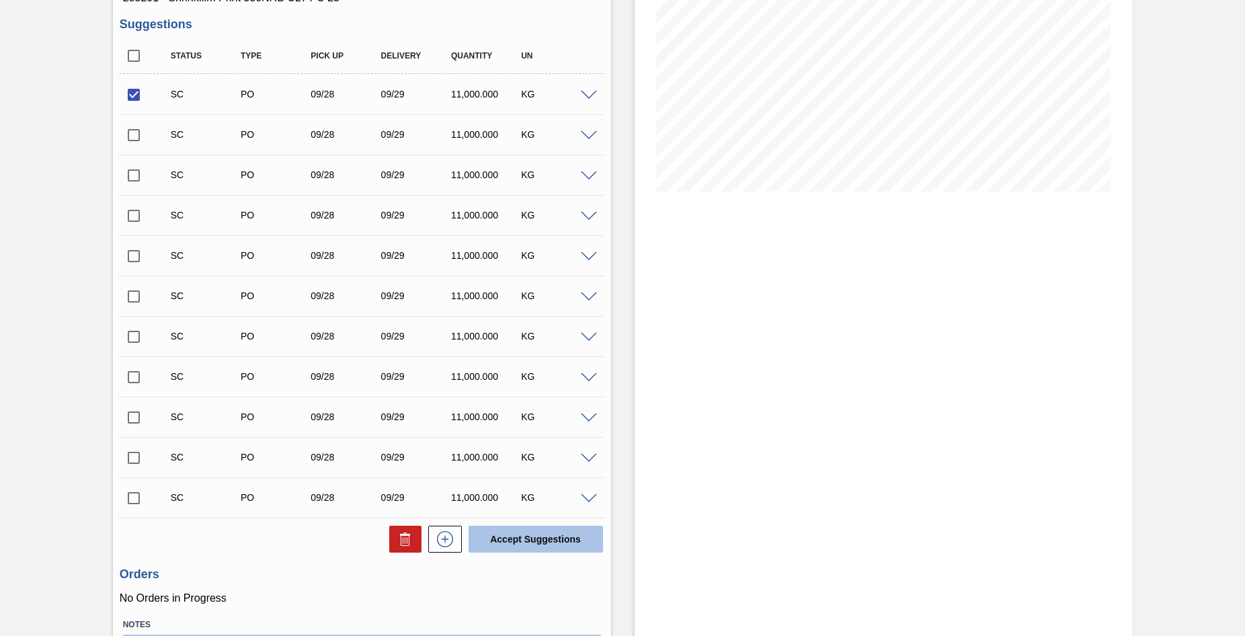
click at [510, 534] on button "Accept Suggestions" at bounding box center [536, 539] width 134 height 27
checkbox input "false"
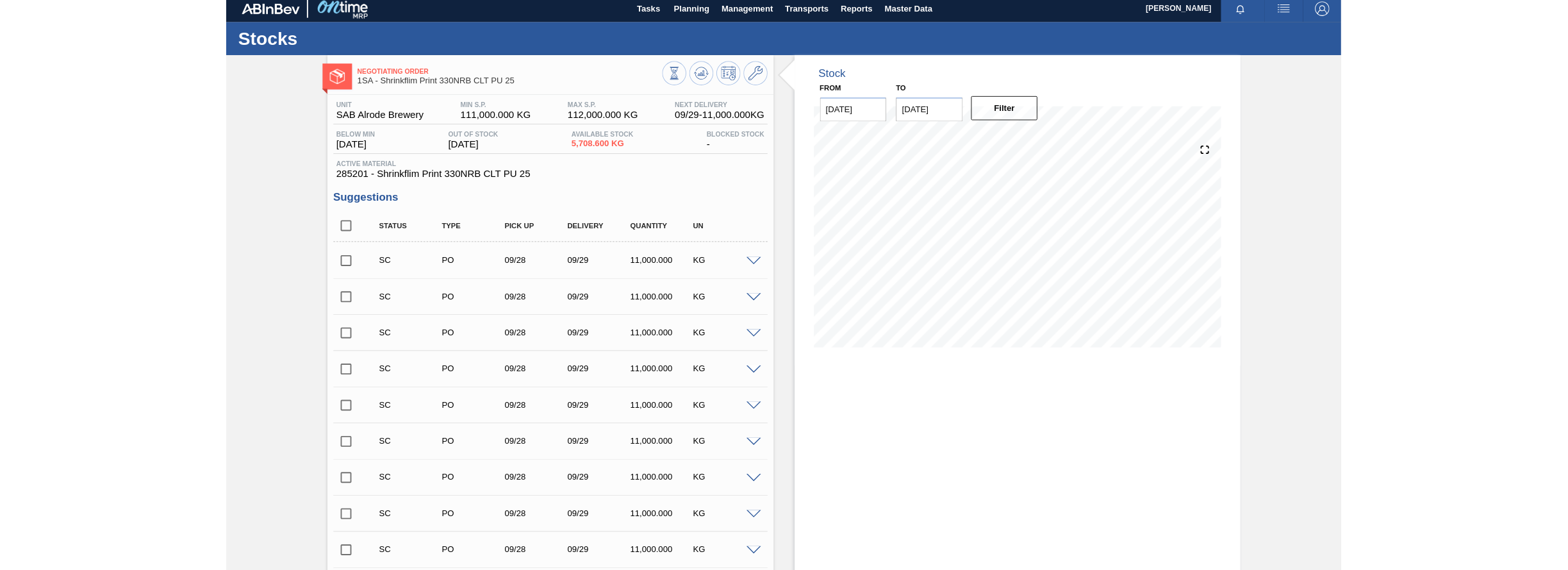
scroll to position [0, 0]
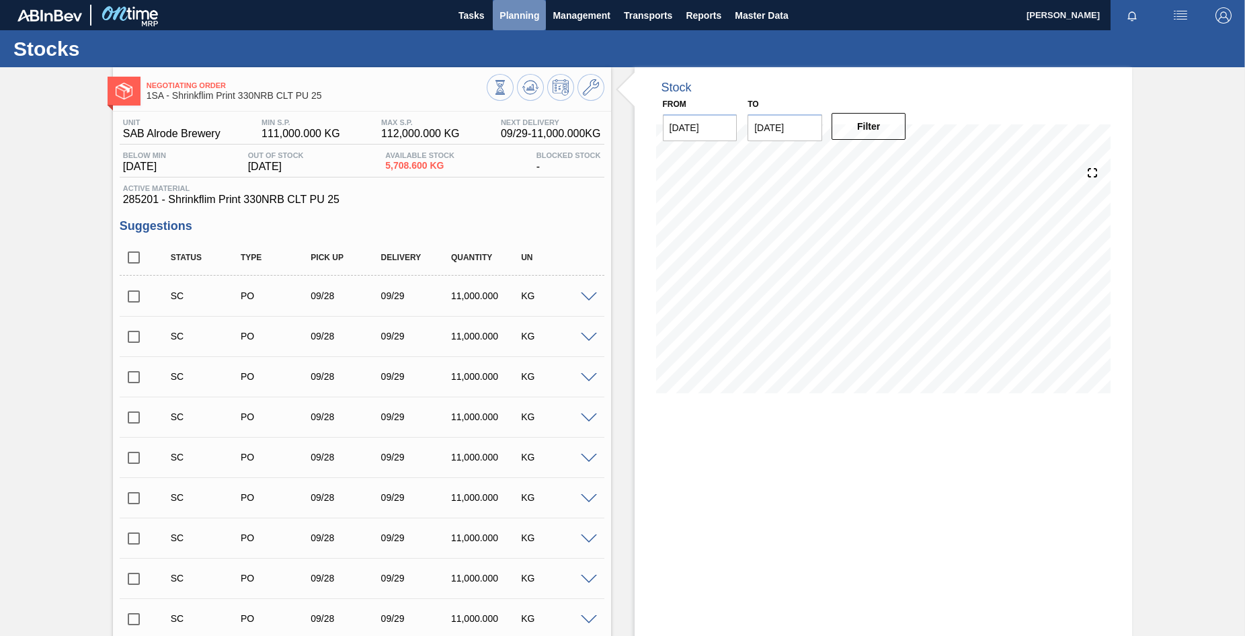
click at [516, 19] on span "Planning" at bounding box center [519, 15] width 40 height 16
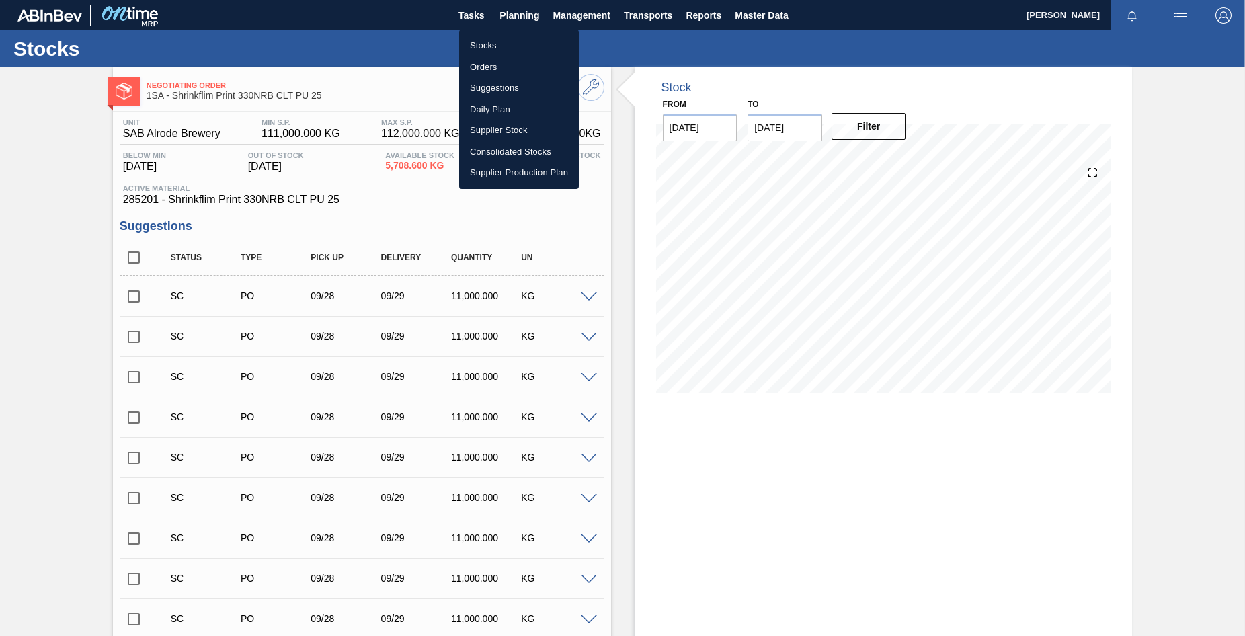
click at [488, 65] on li "Orders" at bounding box center [519, 67] width 120 height 22
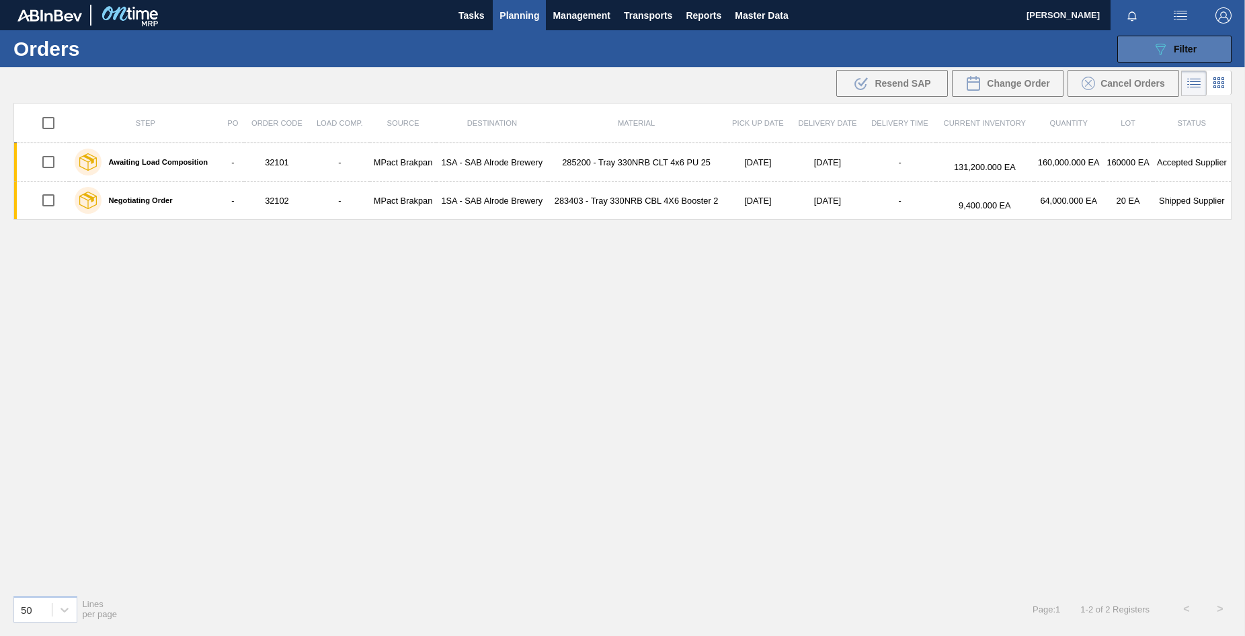
click at [1197, 44] on button "089F7B8B-B2A5-4AFE-B5C0-19BA573D28AC Filter" at bounding box center [1174, 49] width 114 height 27
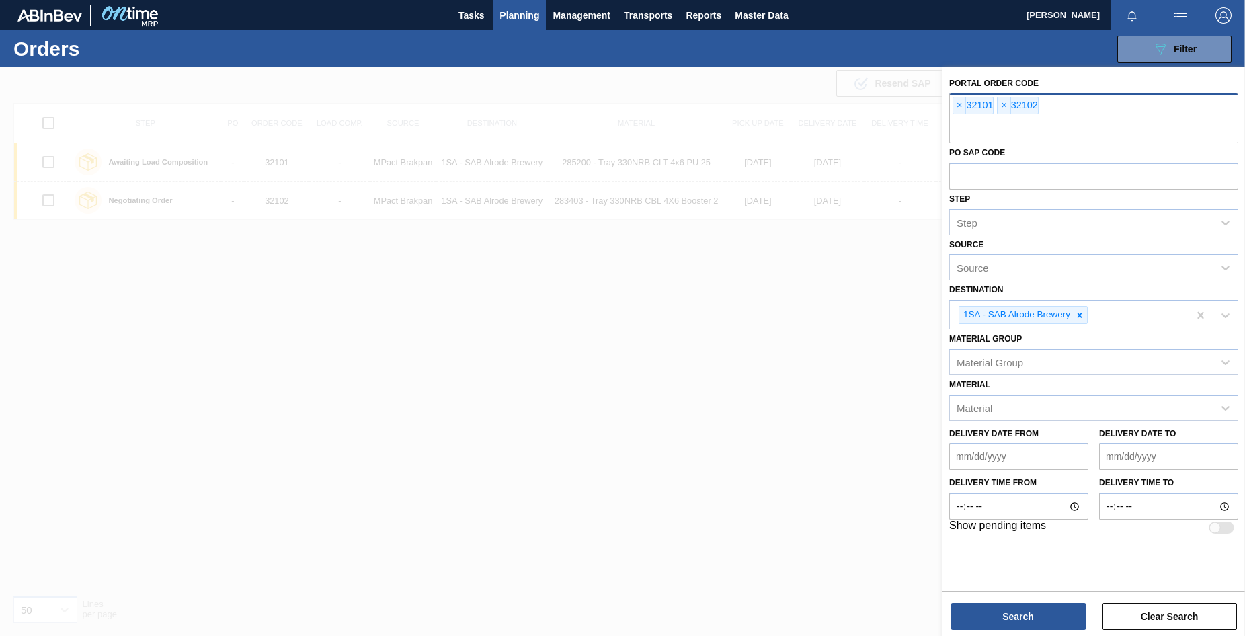
click at [985, 127] on input "text" at bounding box center [1093, 131] width 289 height 26
type input "32108"
click at [1007, 625] on button "Search" at bounding box center [1018, 616] width 134 height 27
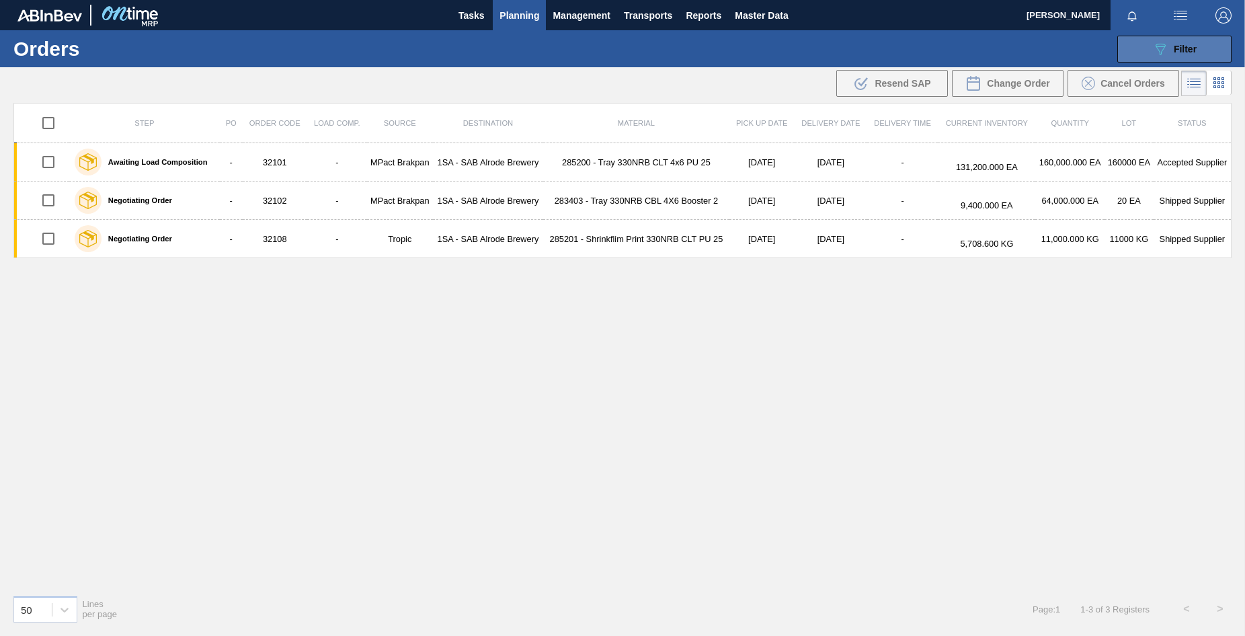
click at [1189, 44] on span "Filter" at bounding box center [1185, 49] width 23 height 11
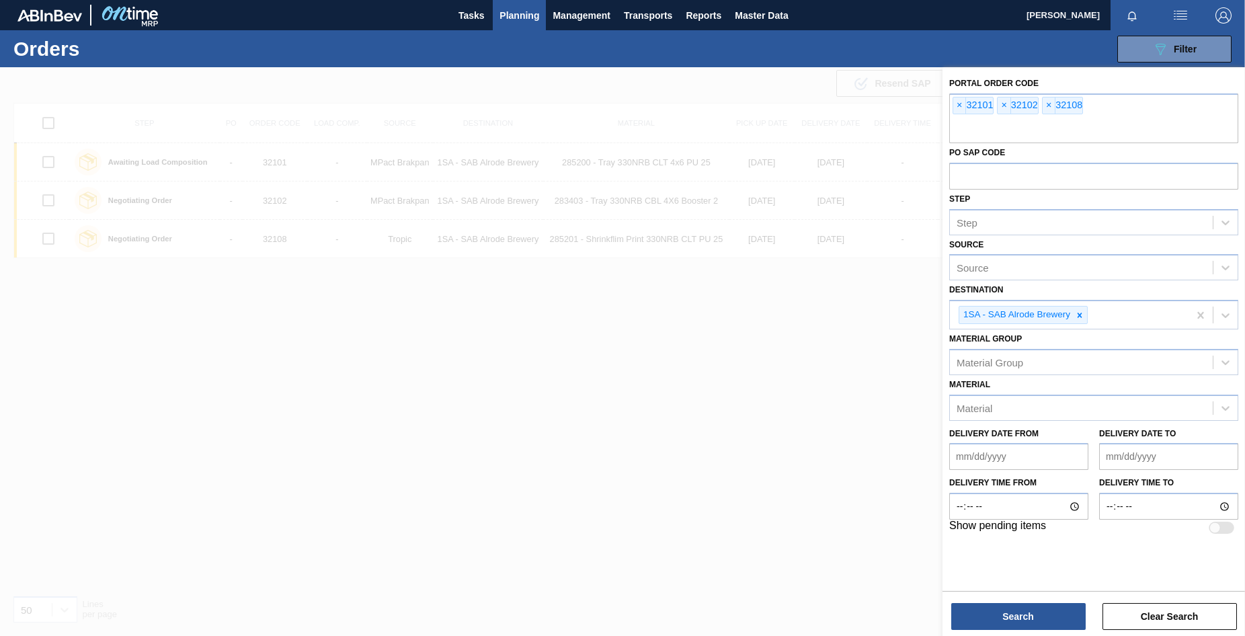
click at [531, 20] on span "Planning" at bounding box center [519, 15] width 40 height 16
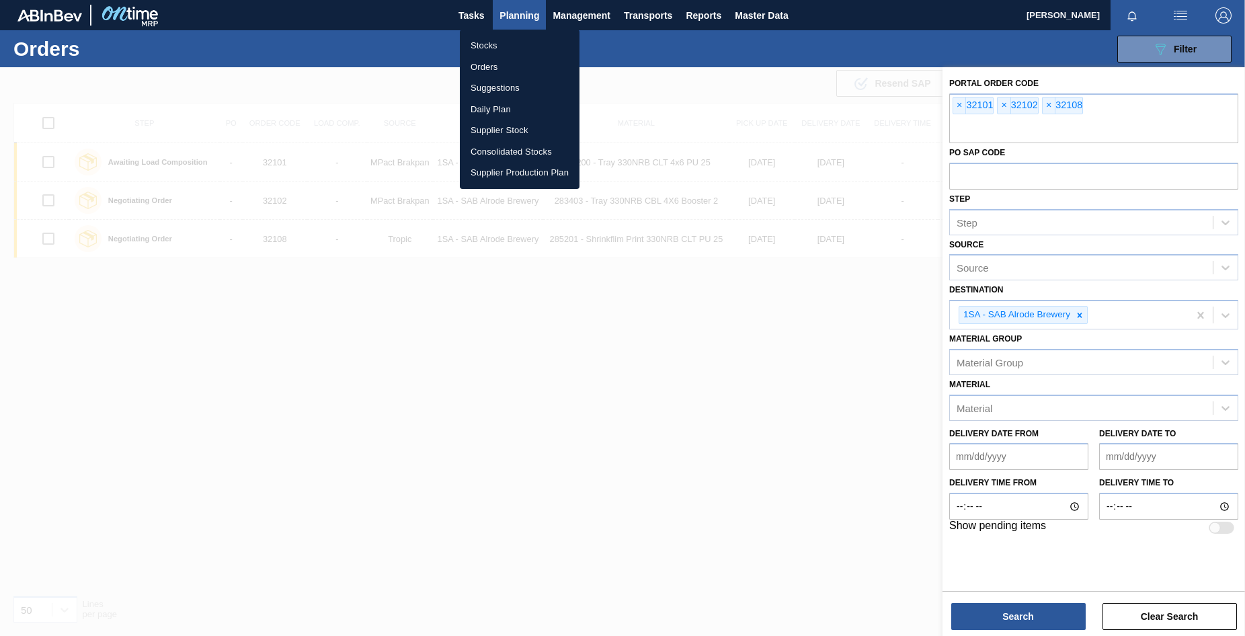
click at [1172, 50] on div at bounding box center [622, 318] width 1245 height 636
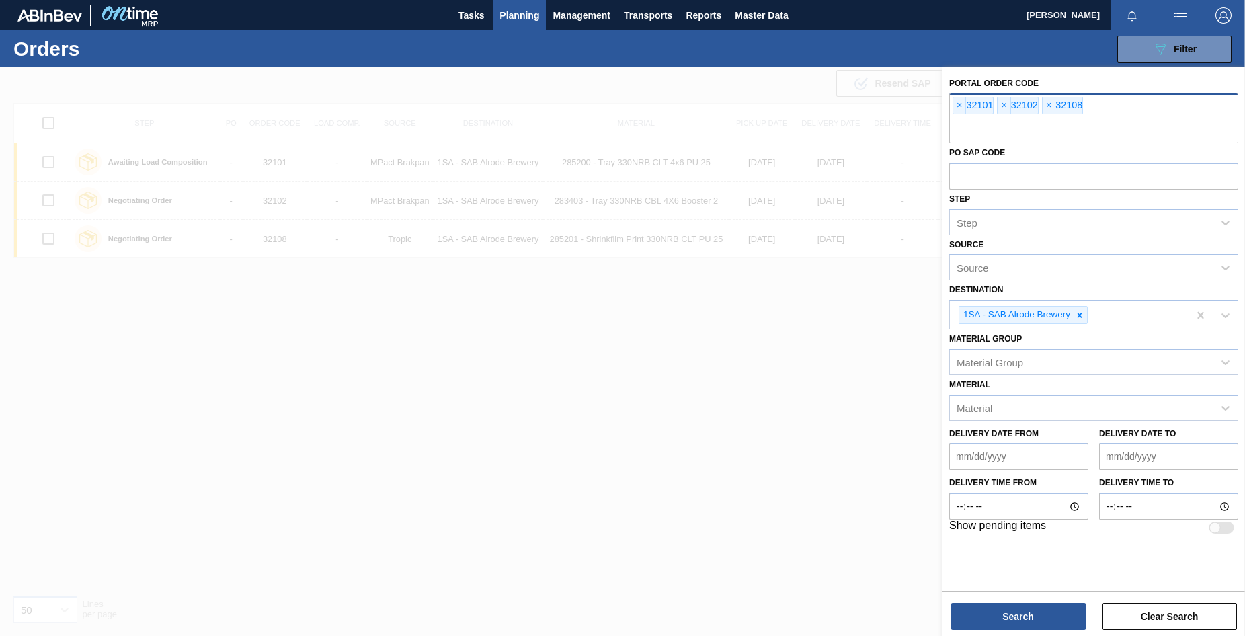
click at [971, 127] on input "text" at bounding box center [1093, 131] width 289 height 26
type input "32106"
click at [1004, 622] on button "Search" at bounding box center [1018, 616] width 134 height 27
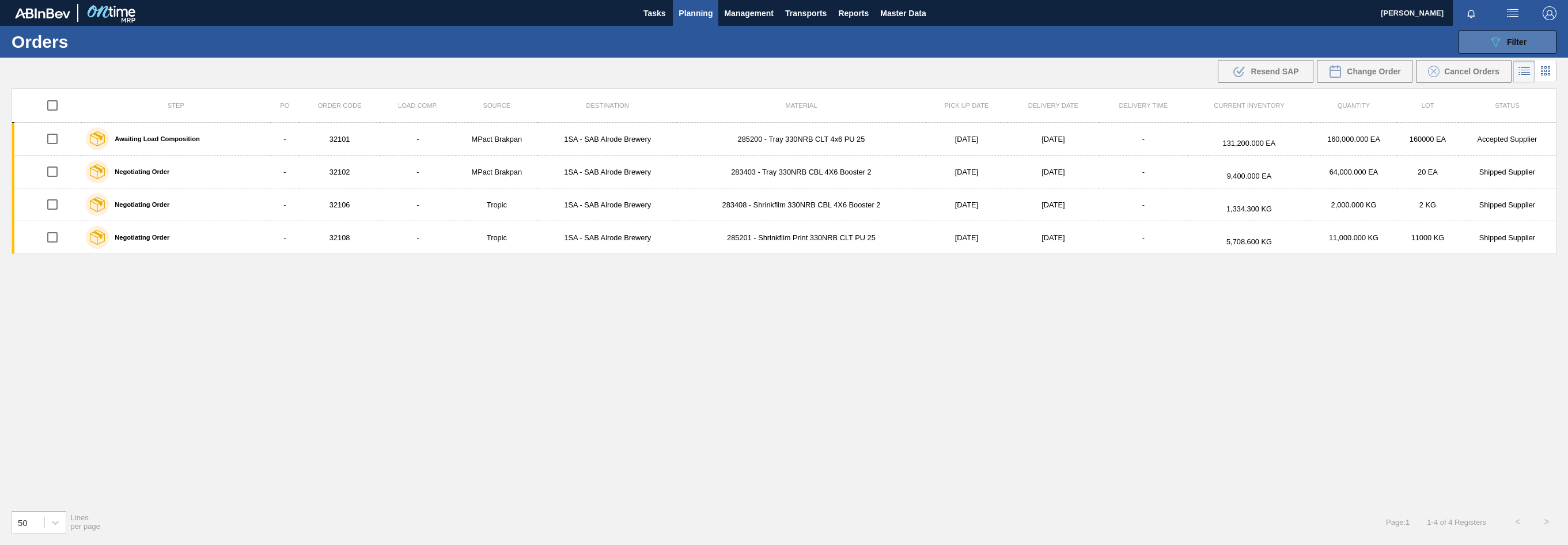
click at [1066, 41] on icon "089F7B8B-B2A5-4AFE-B5C0-19BA573D28AC" at bounding box center [1495, 42] width 14 height 14
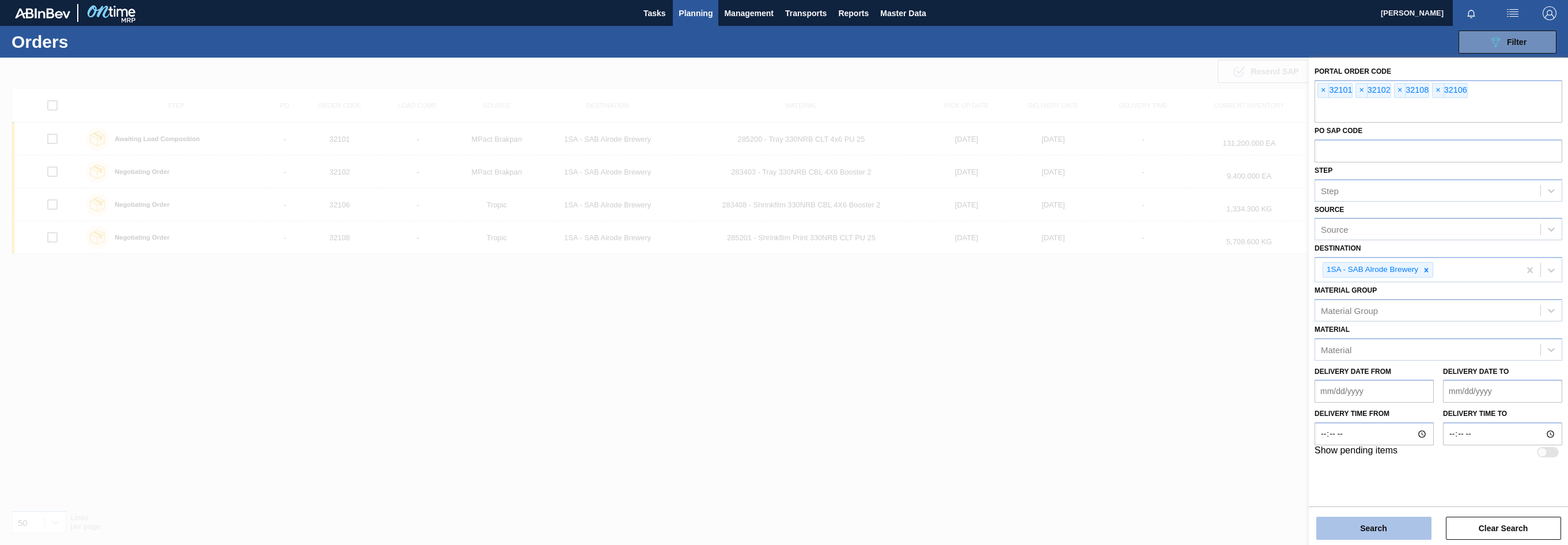
click at [1066, 518] on button "Search" at bounding box center [1373, 528] width 115 height 23
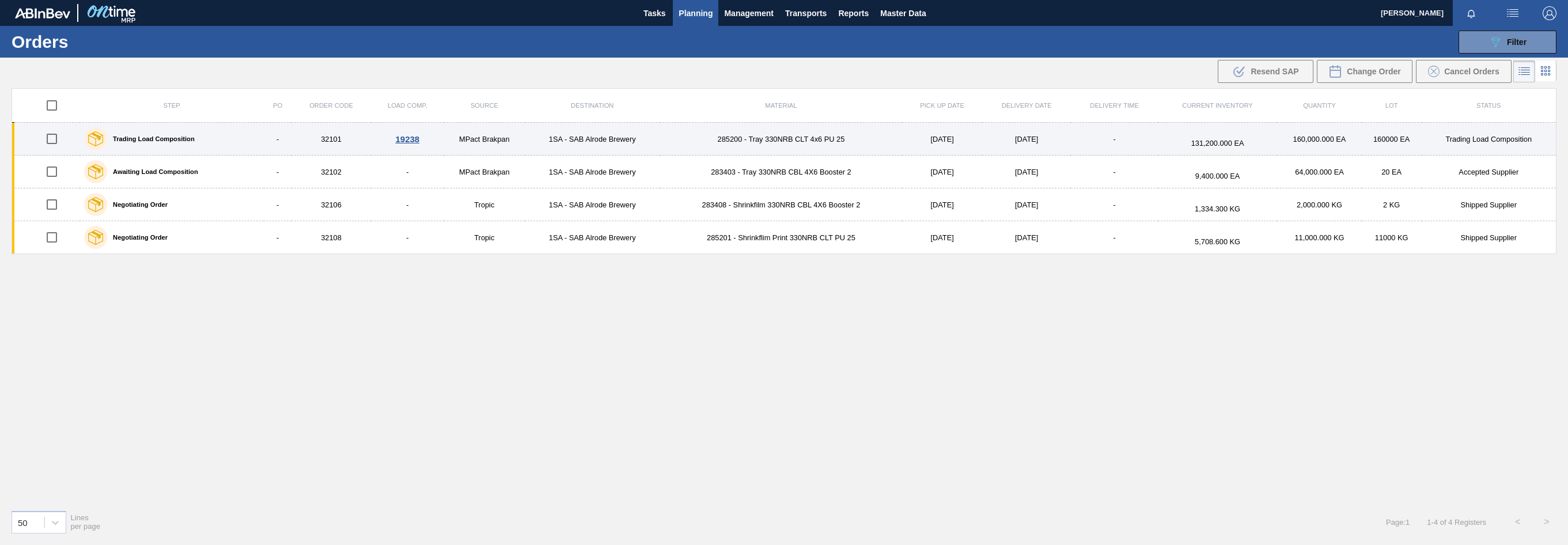
click at [407, 140] on div "19238" at bounding box center [407, 139] width 69 height 9
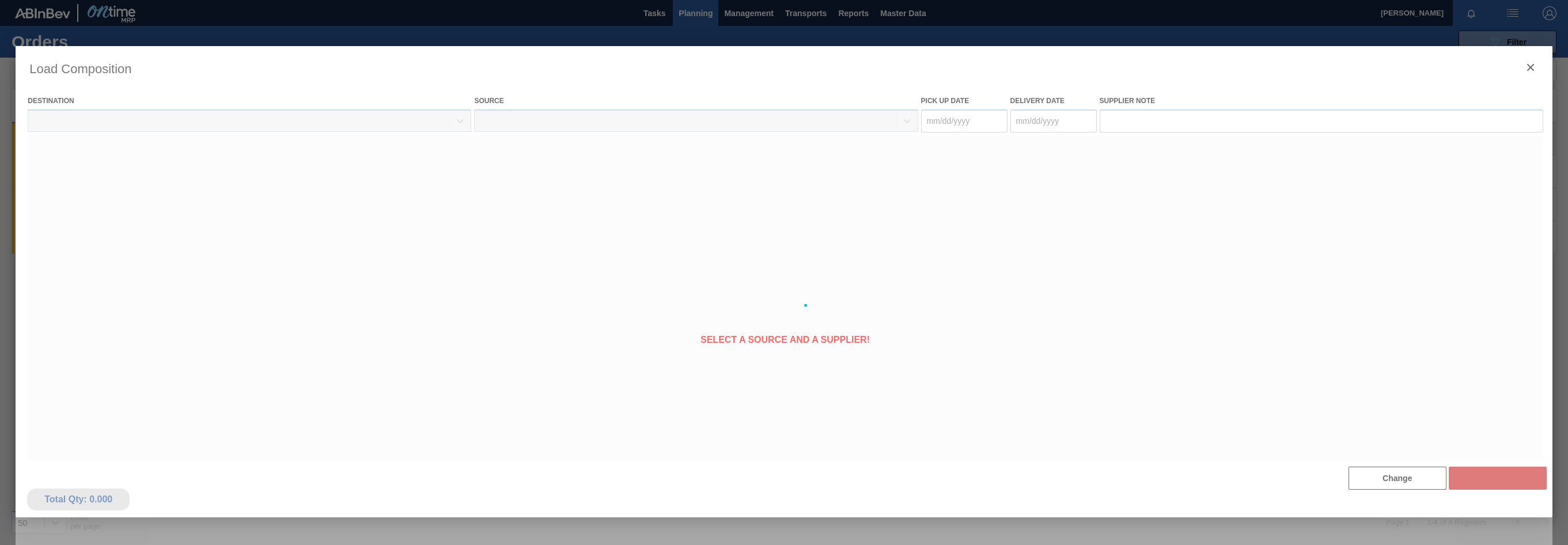
type Date "[DATE]"
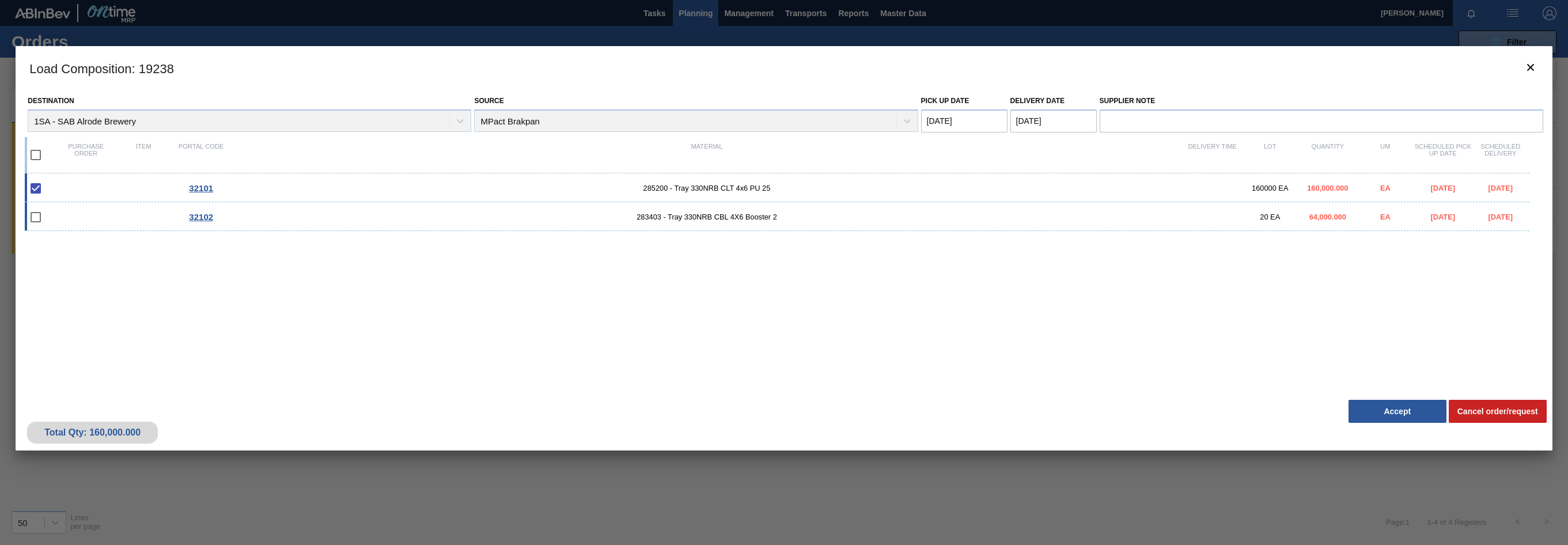
click at [33, 219] on input "checkbox" at bounding box center [36, 217] width 24 height 24
checkbox input "false"
click at [1066, 68] on icon "botão de ícone" at bounding box center [1530, 68] width 7 height 7
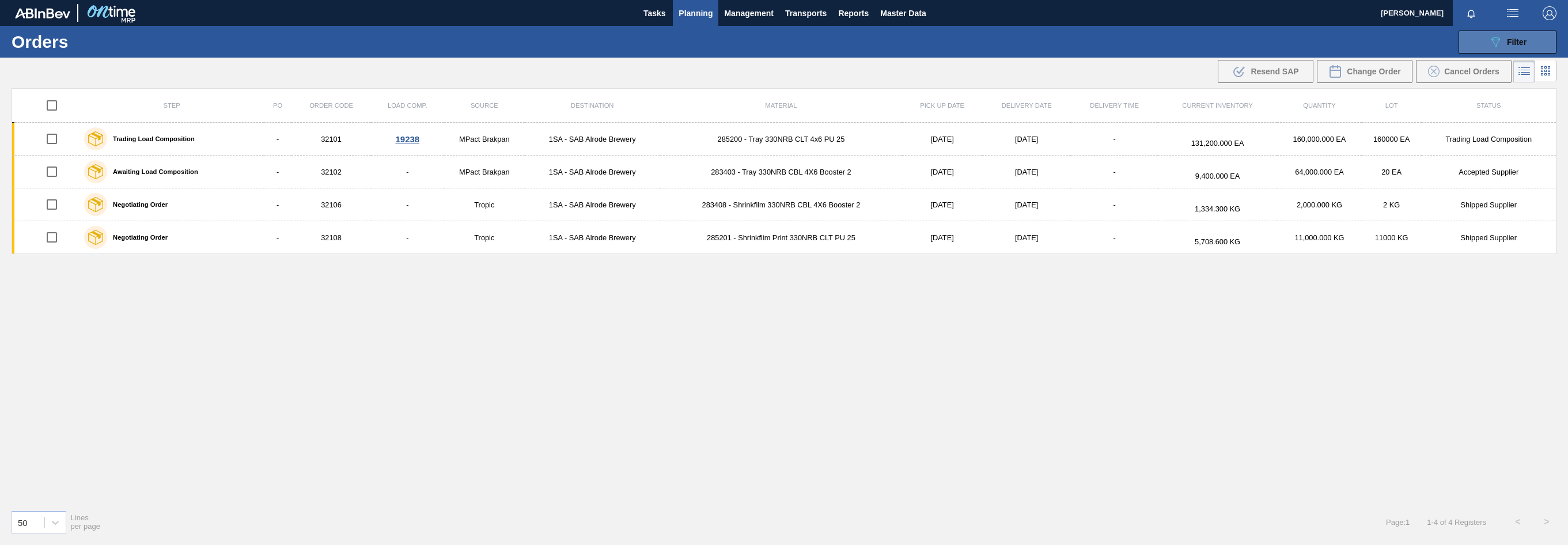
click at [1066, 39] on icon "089F7B8B-B2A5-4AFE-B5C0-19BA573D28AC" at bounding box center [1495, 42] width 14 height 14
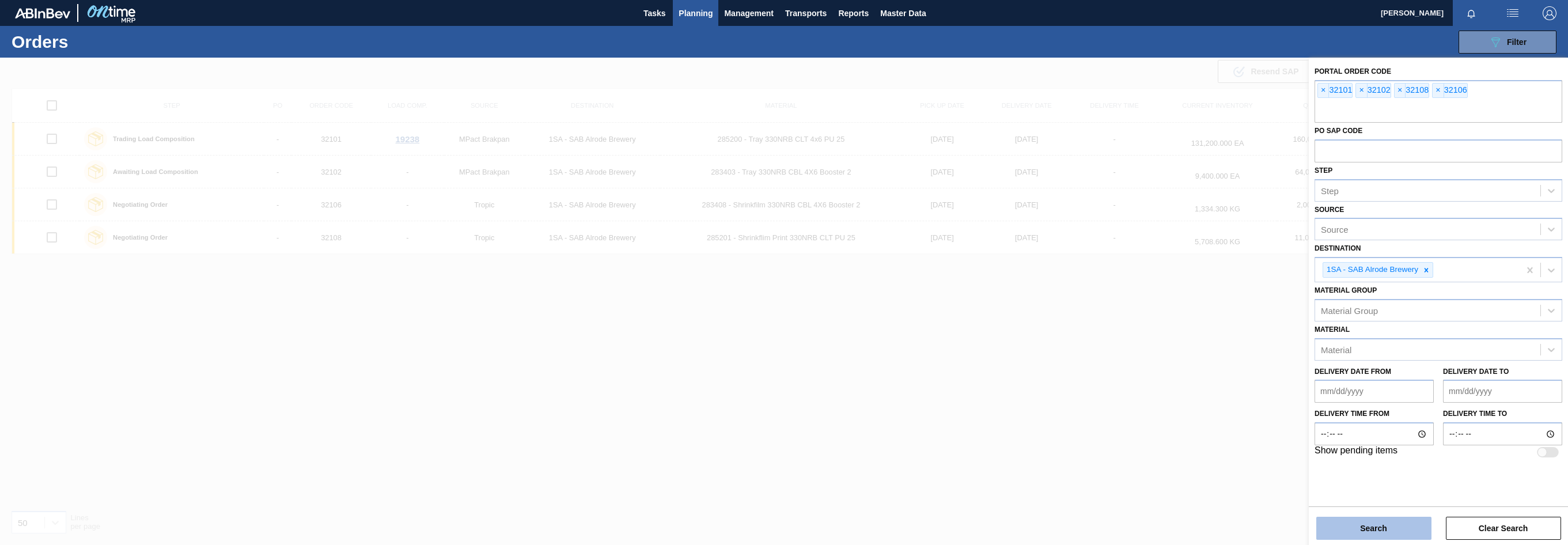
click at [1066, 524] on button "Search" at bounding box center [1373, 528] width 115 height 23
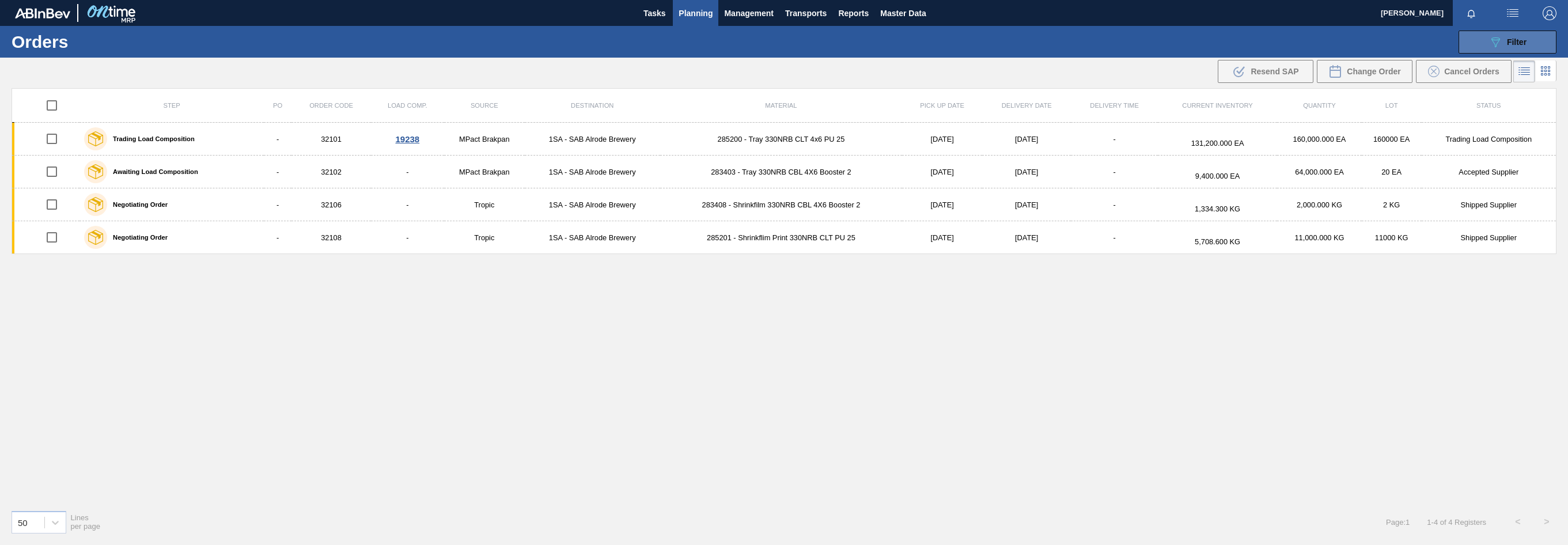
click at [1066, 48] on button "089F7B8B-B2A5-4AFE-B5C0-19BA573D28AC Filter" at bounding box center [1507, 42] width 98 height 23
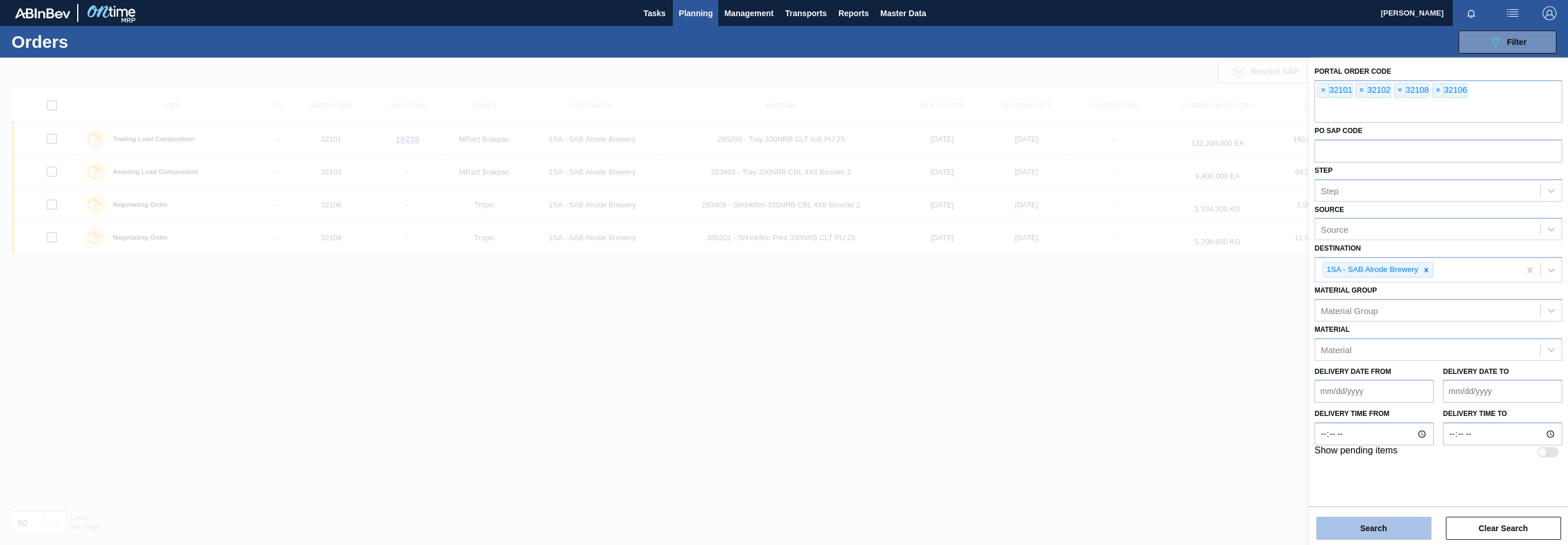
click at [1066, 531] on button "Search" at bounding box center [1373, 528] width 115 height 23
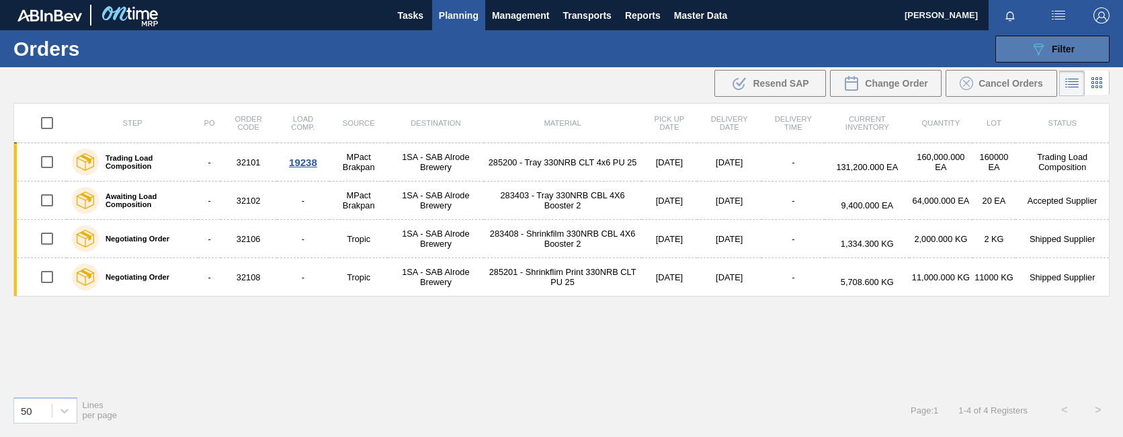
click at [1090, 50] on button "089F7B8B-B2A5-4AFE-B5C0-19BA573D28AC Filter" at bounding box center [1053, 49] width 114 height 27
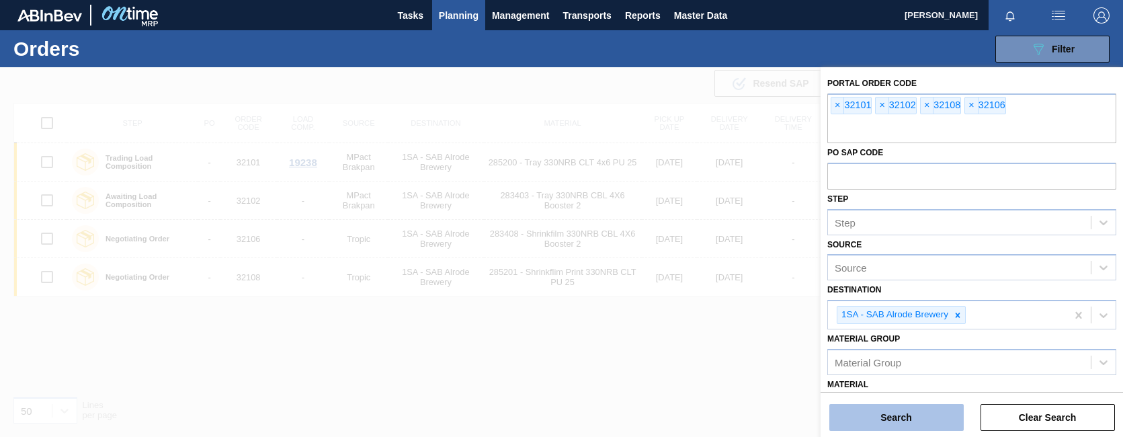
click at [920, 417] on button "Search" at bounding box center [897, 417] width 134 height 27
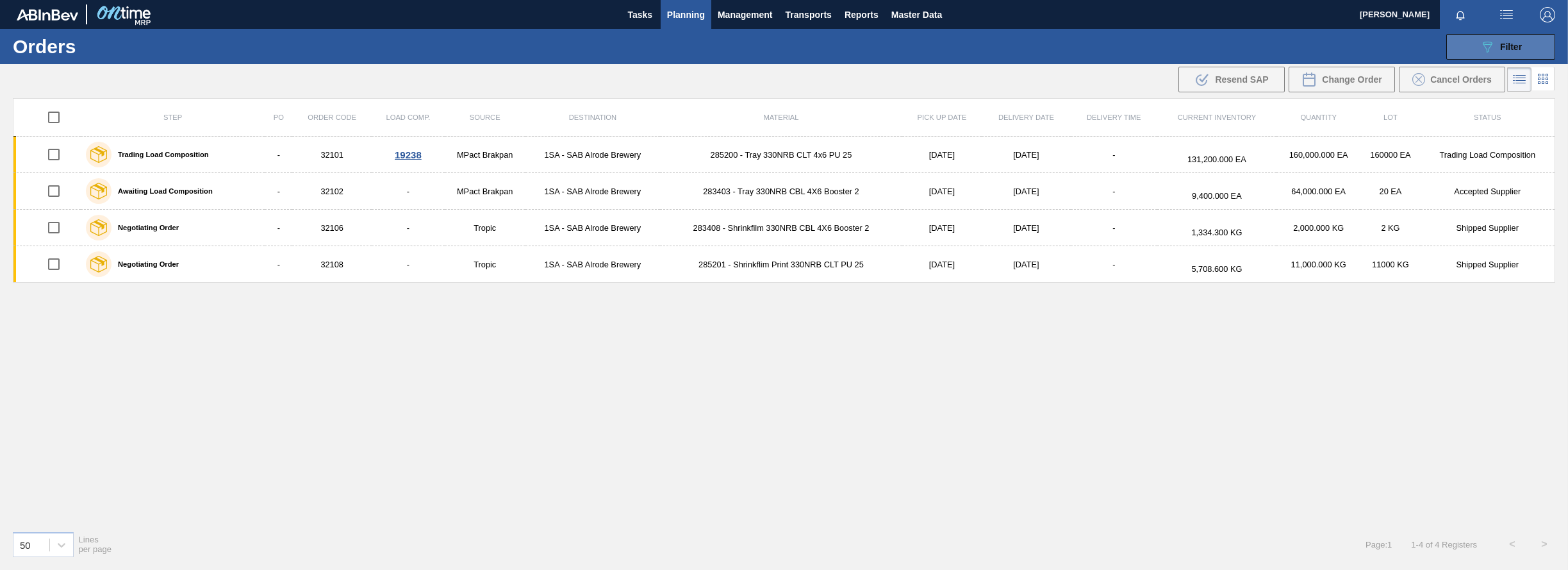
click at [1186, 46] on span "Filter" at bounding box center [1511, 47] width 22 height 10
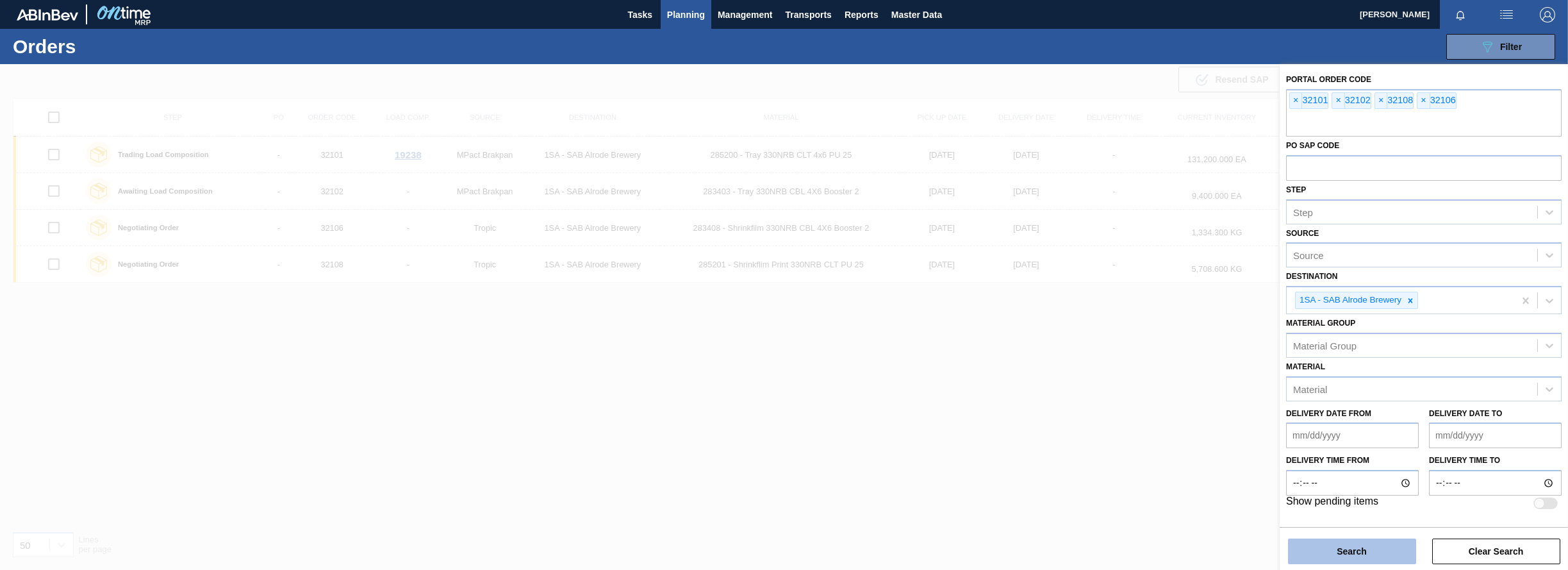
click at [1186, 546] on button "Search" at bounding box center [1352, 551] width 128 height 26
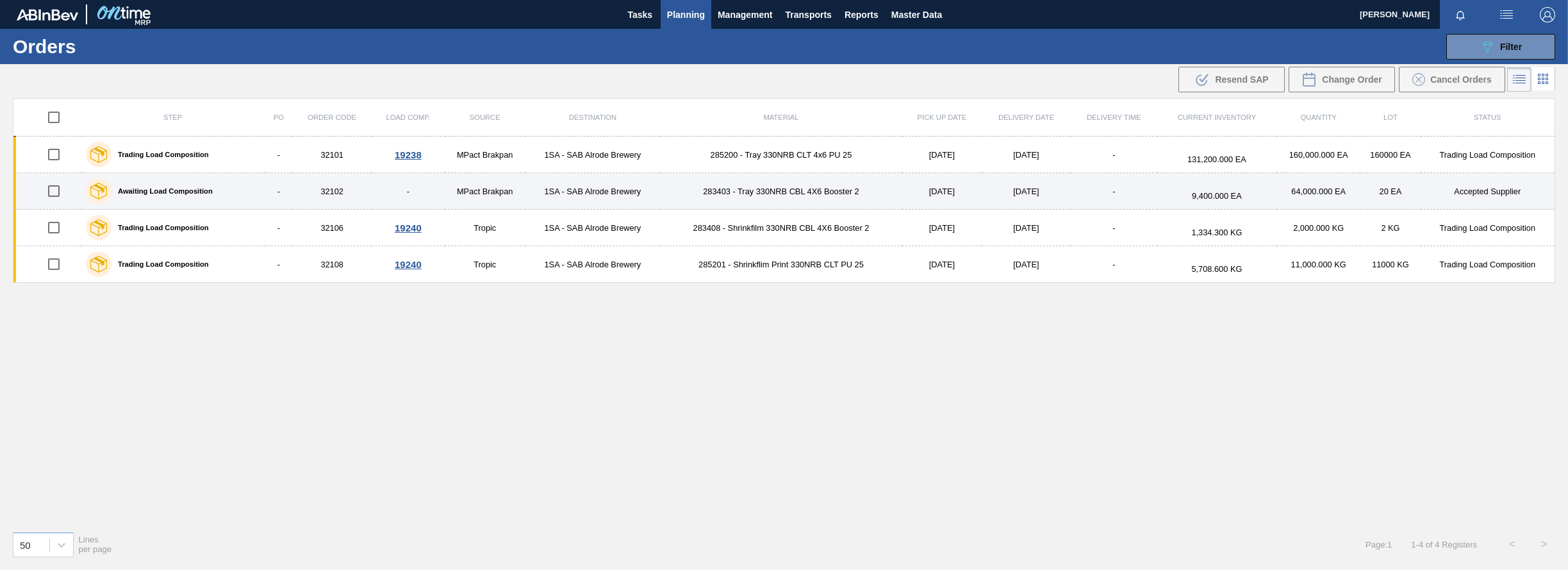
click at [339, 193] on td "32102" at bounding box center [332, 192] width 79 height 36
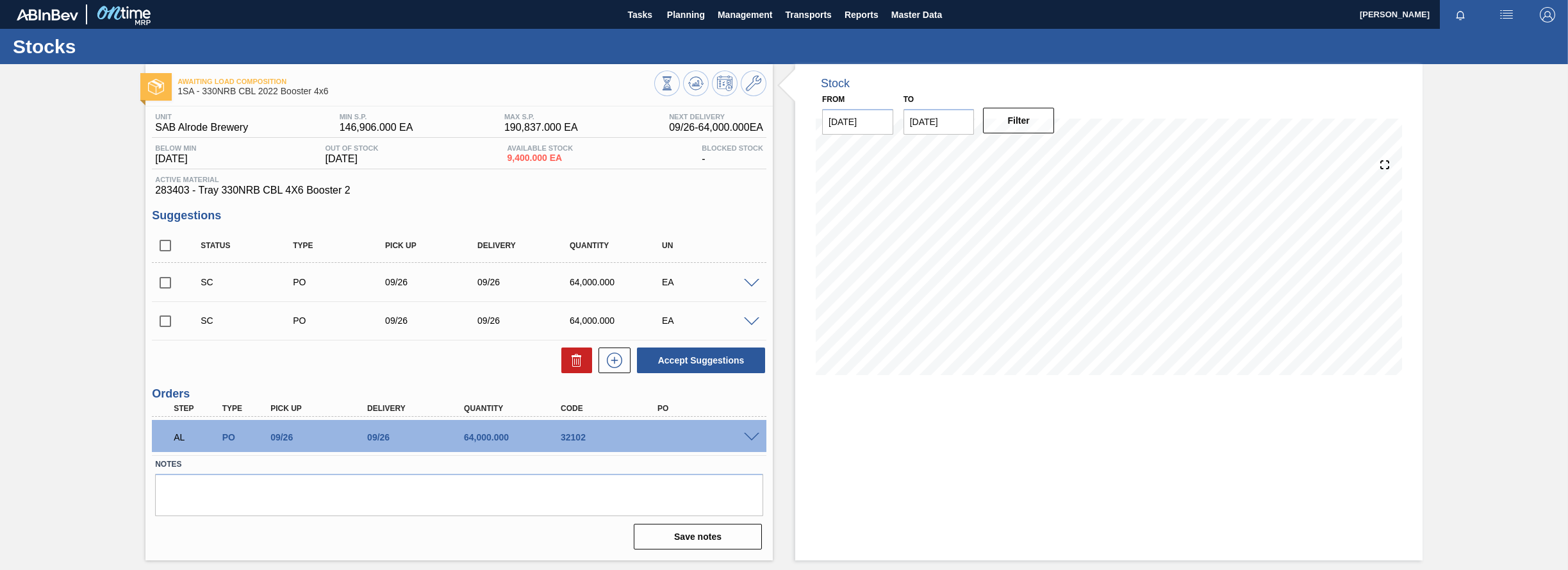
click at [752, 435] on span at bounding box center [751, 438] width 15 height 10
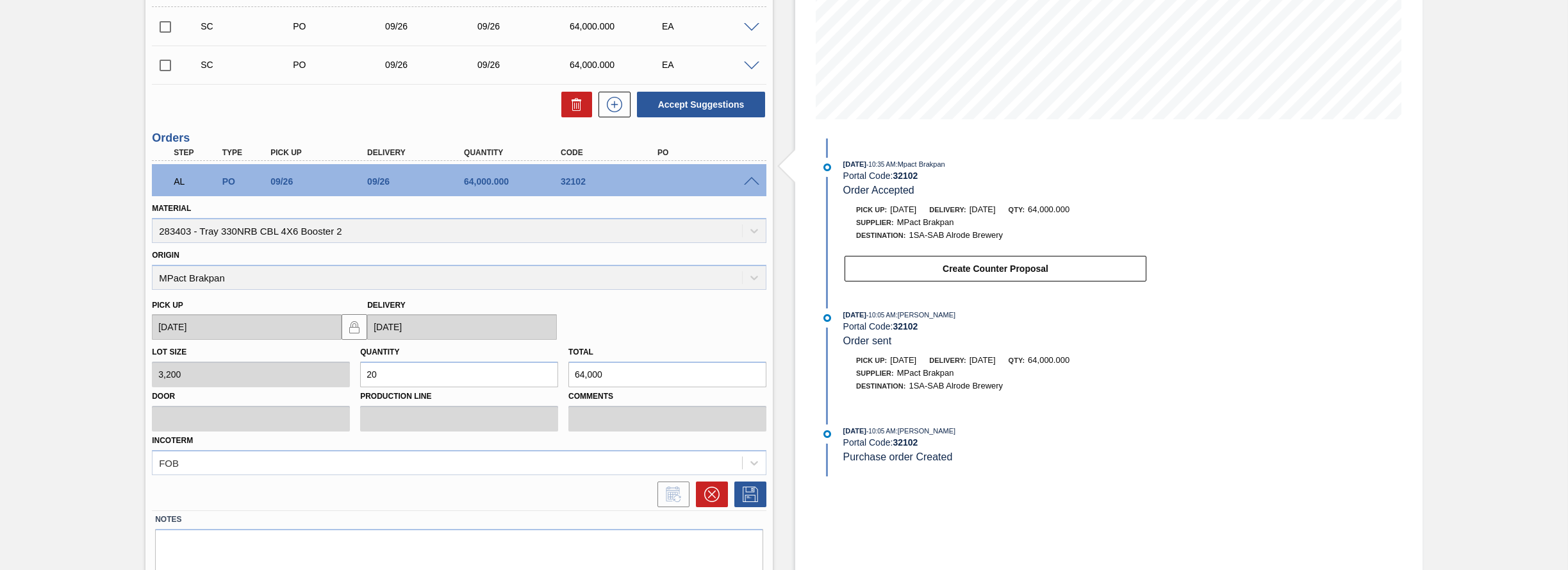
scroll to position [256, 0]
click at [953, 269] on button "Create Counter Proposal" at bounding box center [995, 268] width 302 height 26
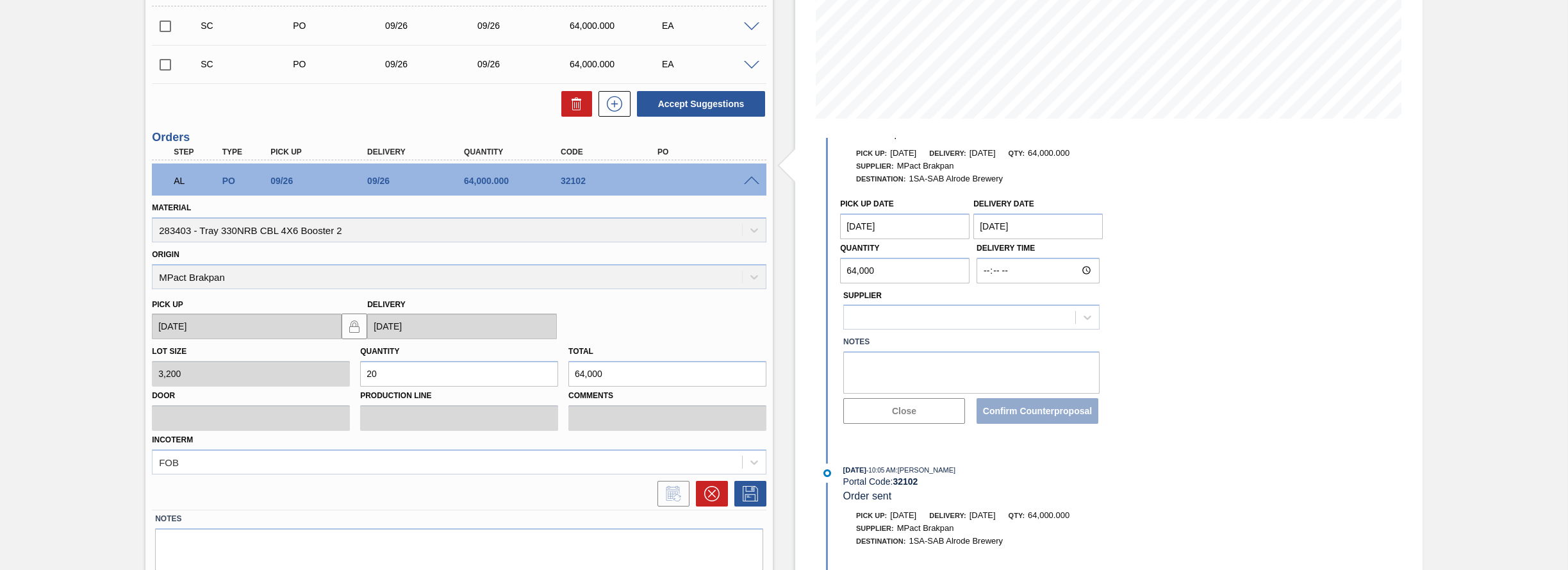
scroll to position [73, 0]
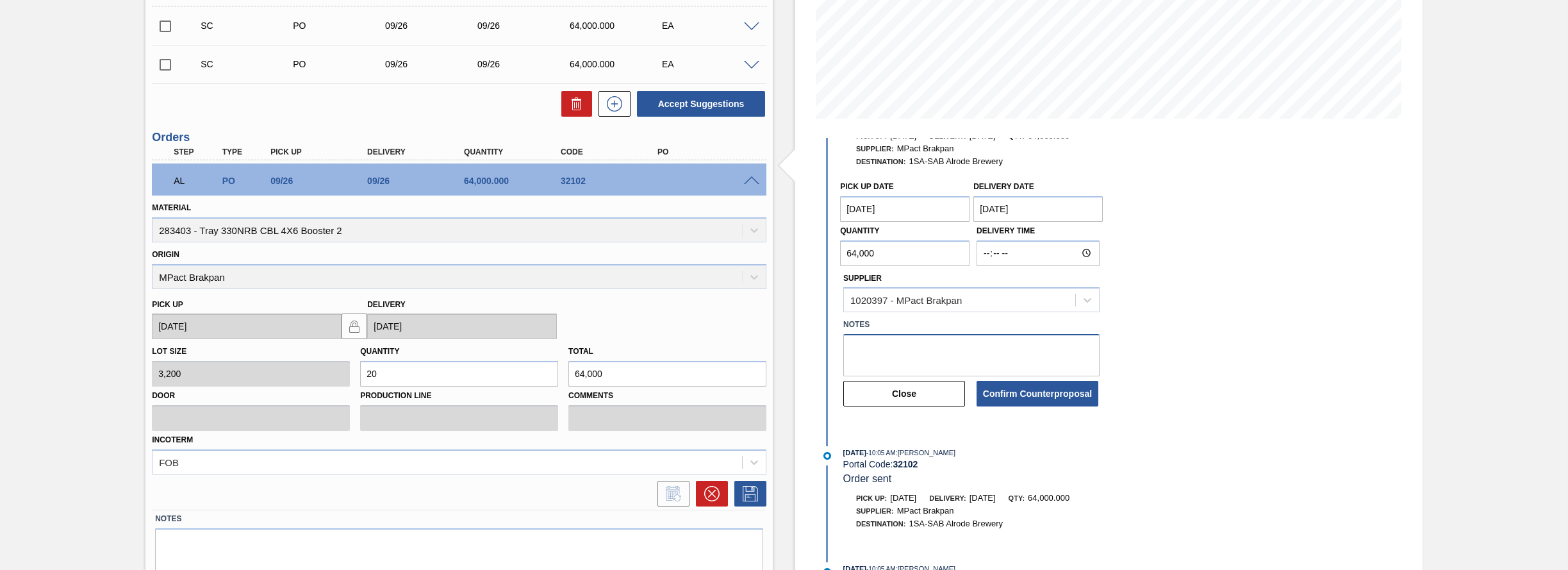
click at [852, 354] on textarea at bounding box center [971, 355] width 256 height 42
click at [906, 346] on textarea "i need 57 600" at bounding box center [971, 355] width 256 height 42
click at [853, 347] on textarea "i need 57 600ea" at bounding box center [971, 355] width 256 height 42
type textarea "I need 57 600ea"
click at [1039, 401] on button "Confirm Counterproposal" at bounding box center [1037, 393] width 122 height 26
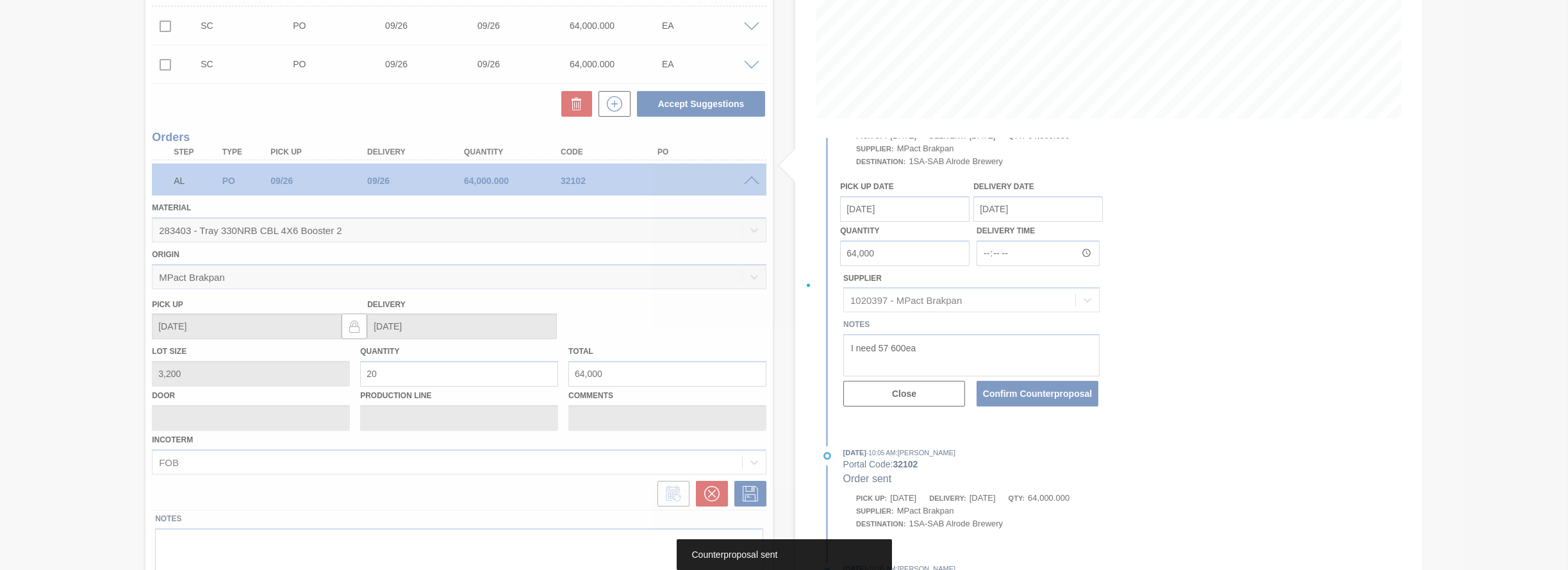
click at [1039, 393] on div "09/25/2025 - 10:35 AM : Mpact Brakpan Portal Code: 32102 Order Accepted Pick up…" at bounding box center [981, 377] width 334 height 477
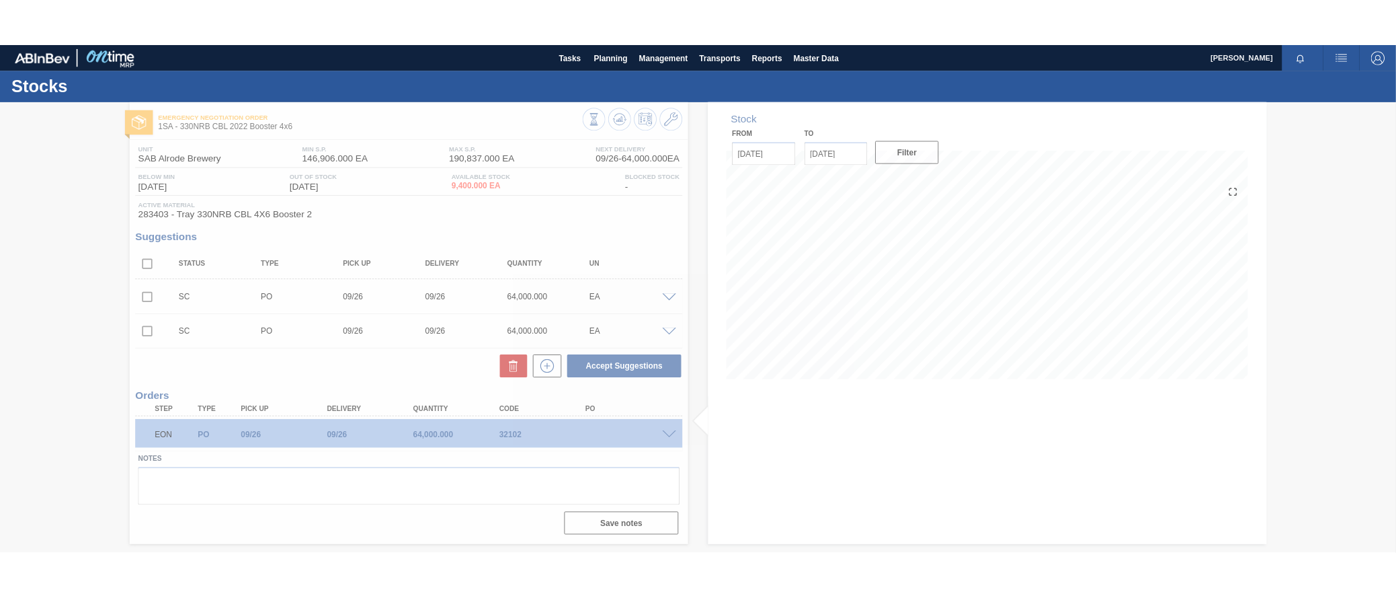
scroll to position [0, 0]
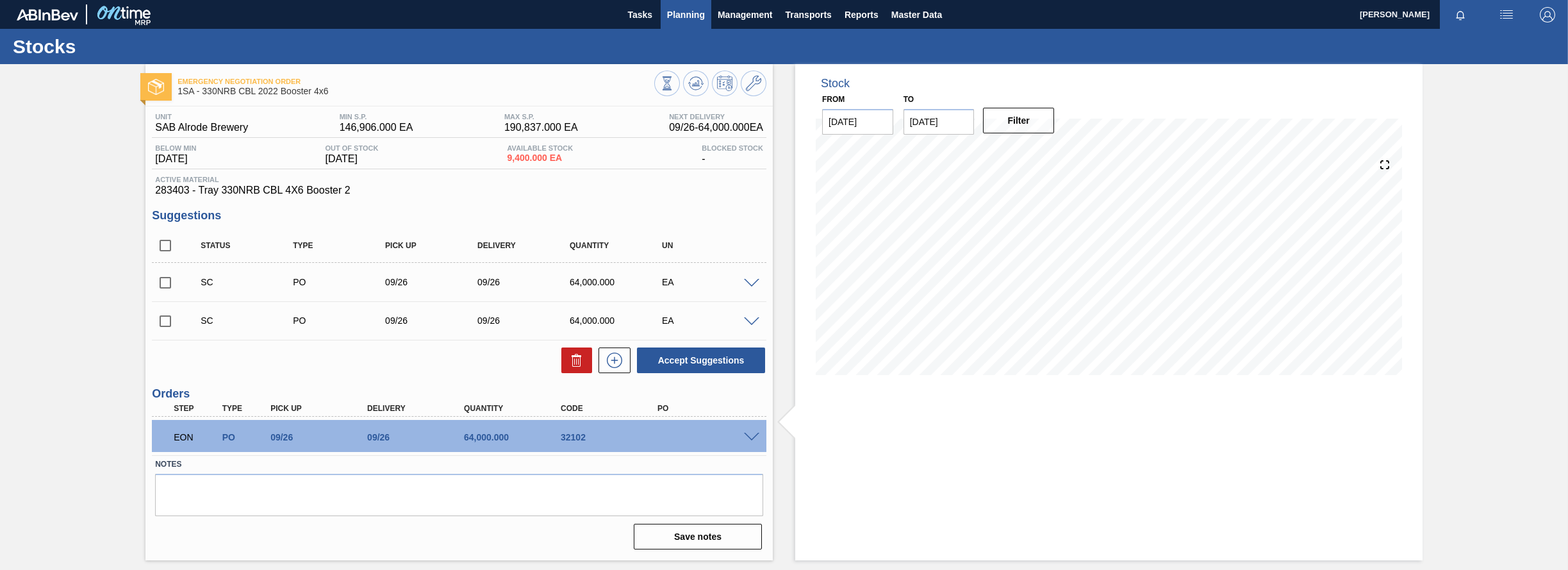
click at [674, 10] on span "Planning" at bounding box center [686, 14] width 38 height 15
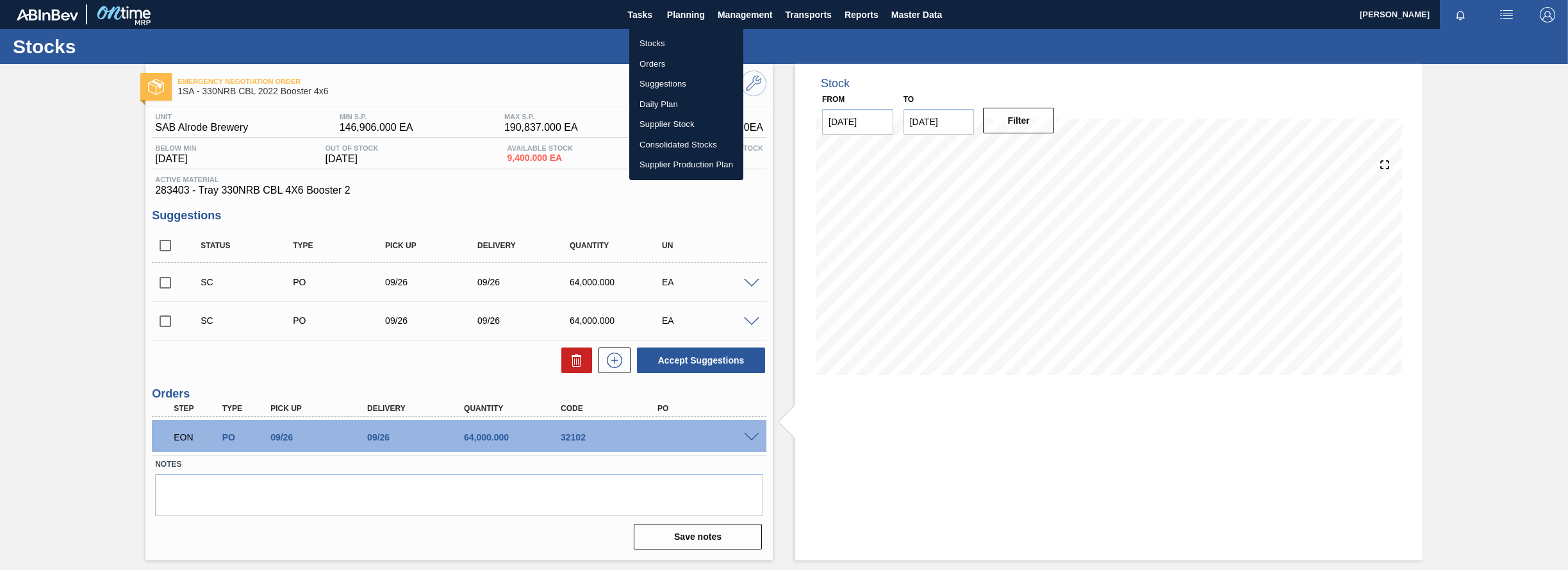
click at [651, 65] on li "Orders" at bounding box center [686, 64] width 114 height 21
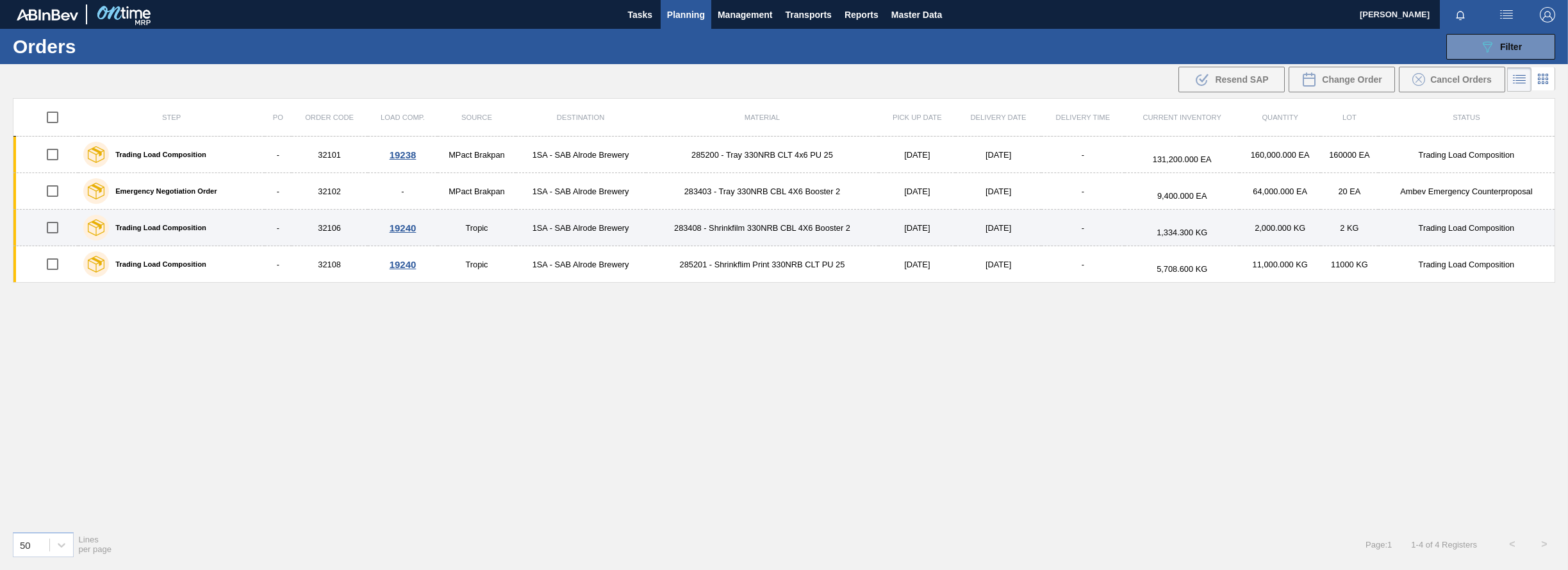
click at [402, 228] on div "19240" at bounding box center [403, 227] width 67 height 10
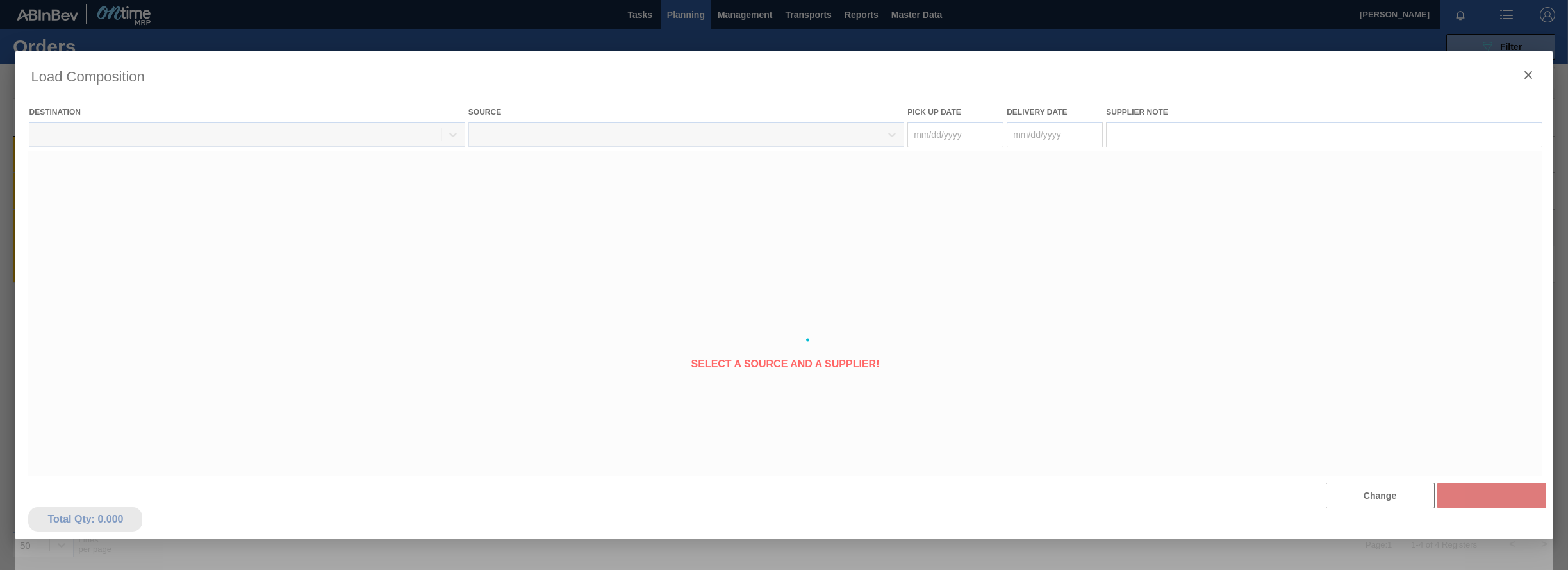
type Date "[DATE]"
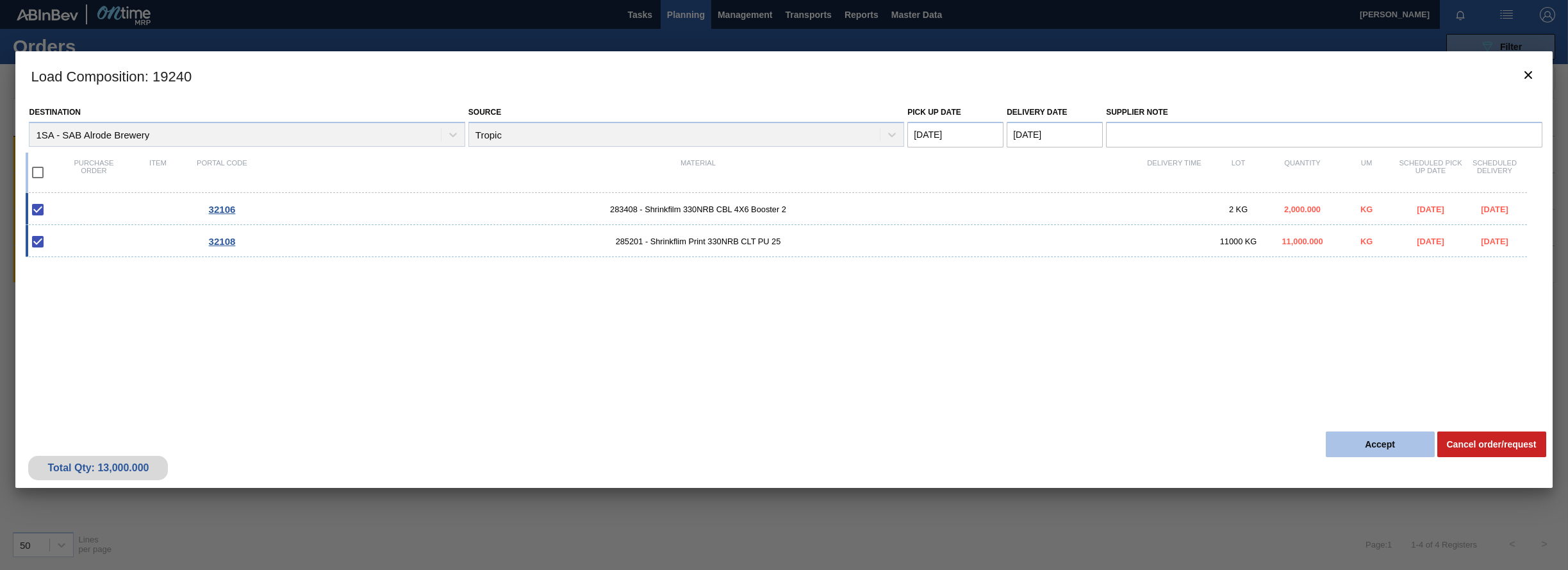
click at [1186, 443] on button "Accept" at bounding box center [1380, 443] width 109 height 26
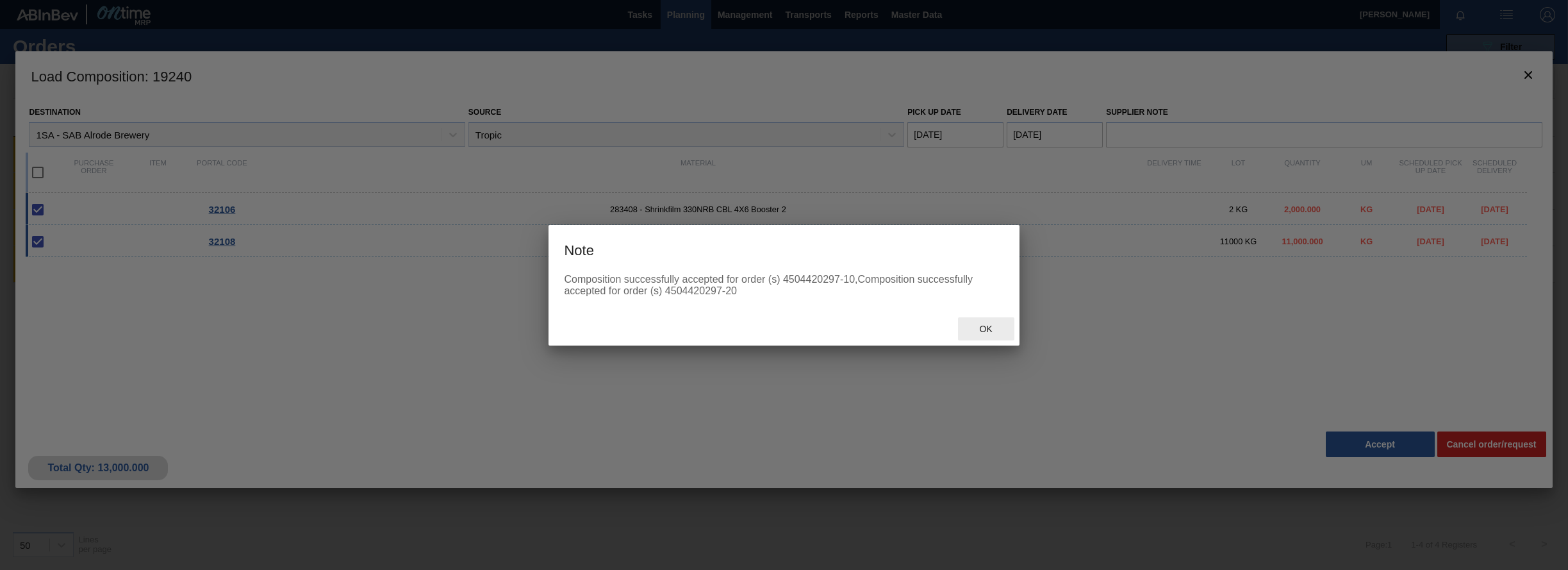
click at [988, 330] on span "Ok" at bounding box center [985, 328] width 33 height 10
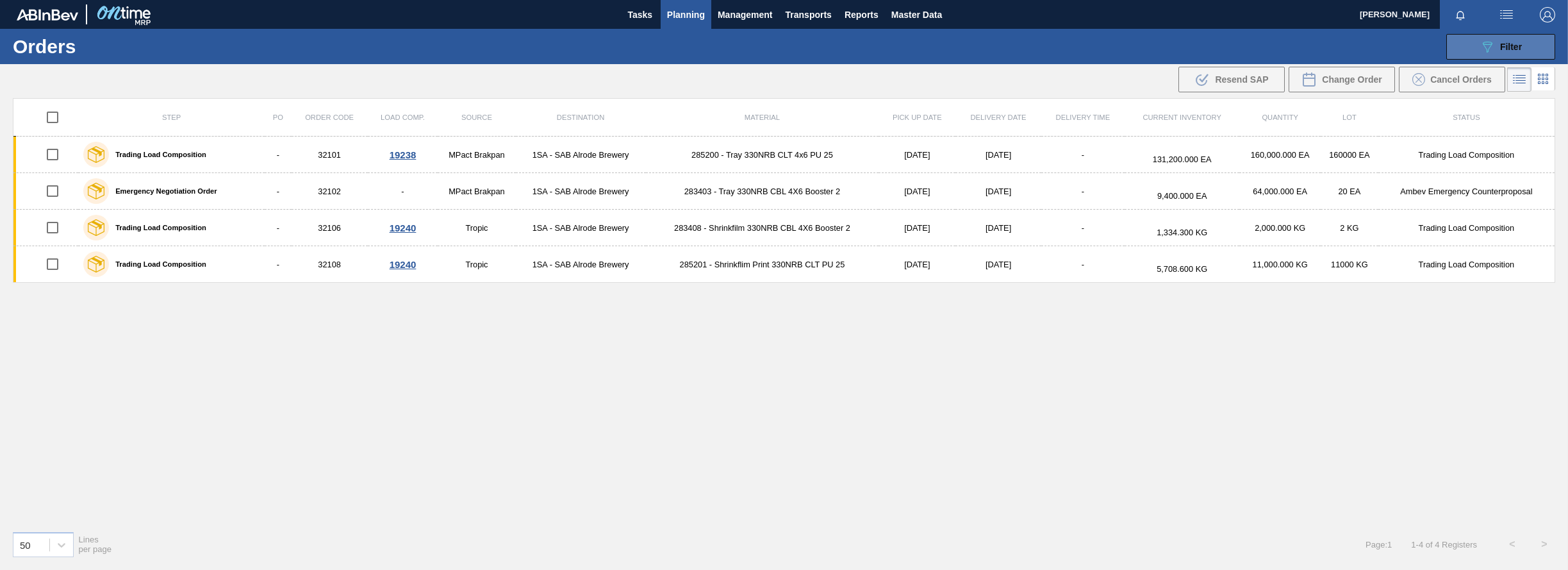
click at [1186, 49] on div "089F7B8B-B2A5-4AFE-B5C0-19BA573D28AC Filter" at bounding box center [1500, 47] width 42 height 15
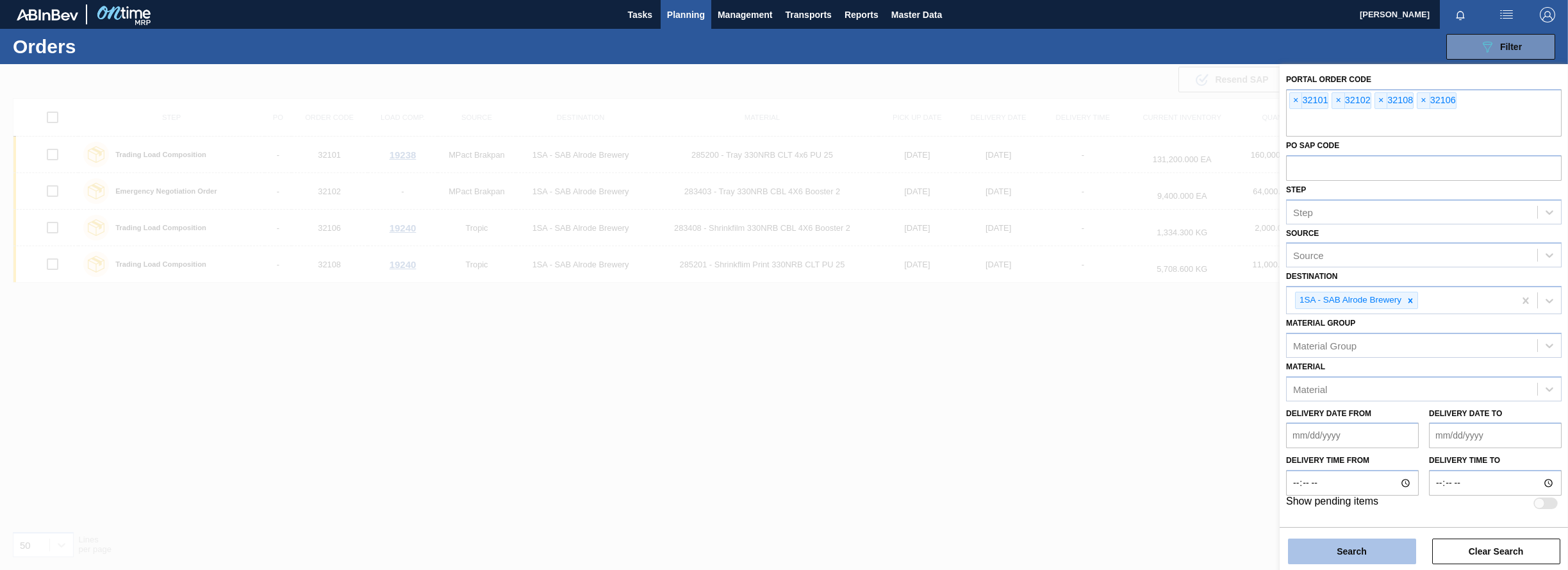
click at [1186, 550] on button "Search" at bounding box center [1352, 551] width 128 height 26
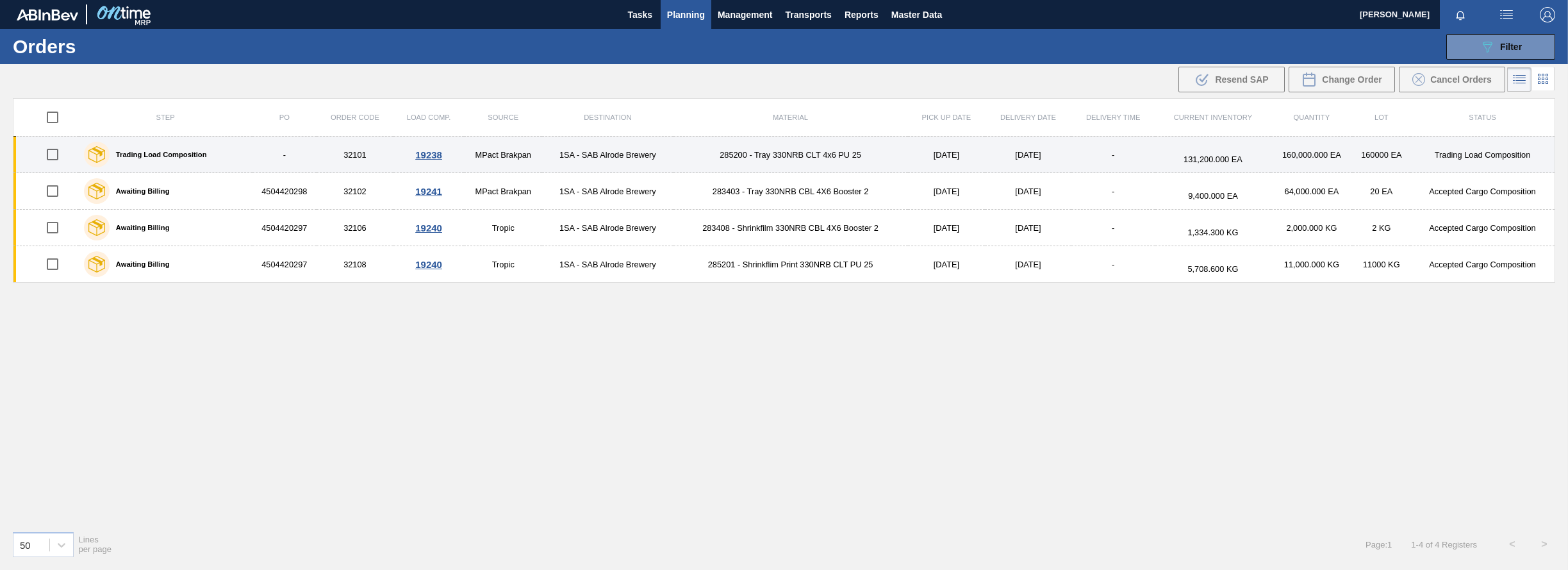
click at [427, 153] on div "19238" at bounding box center [429, 154] width 68 height 10
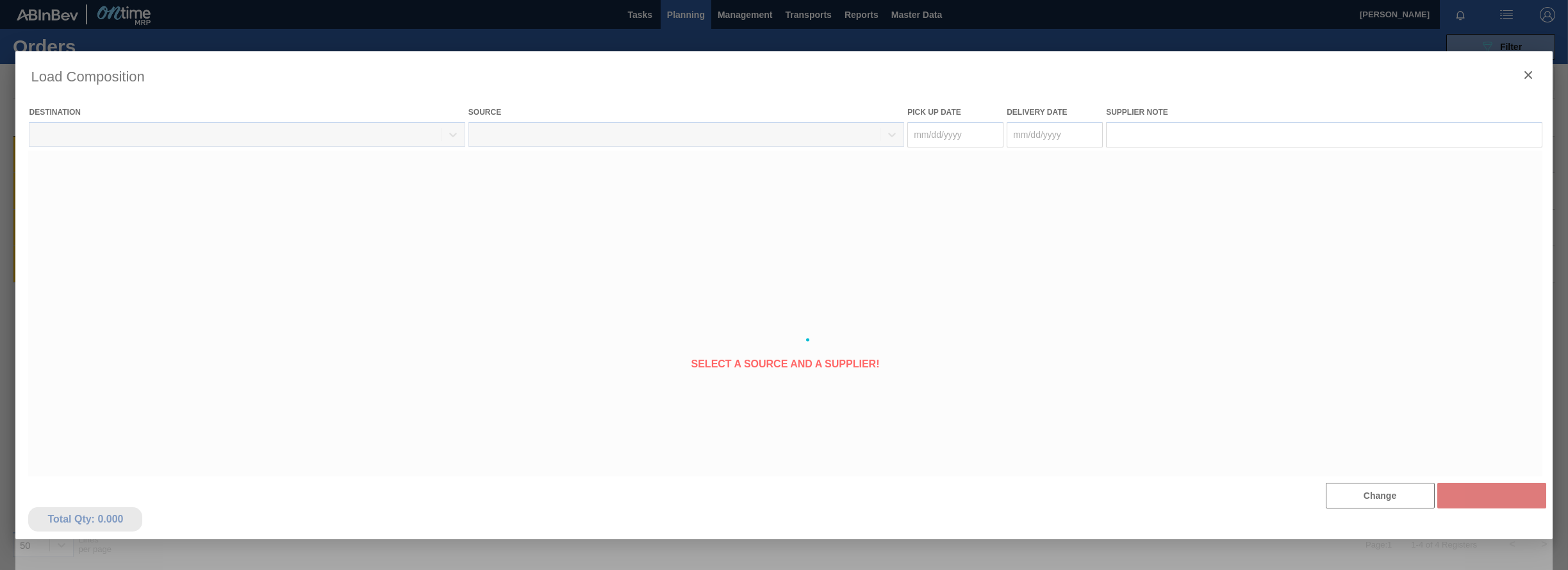
type Date "[DATE]"
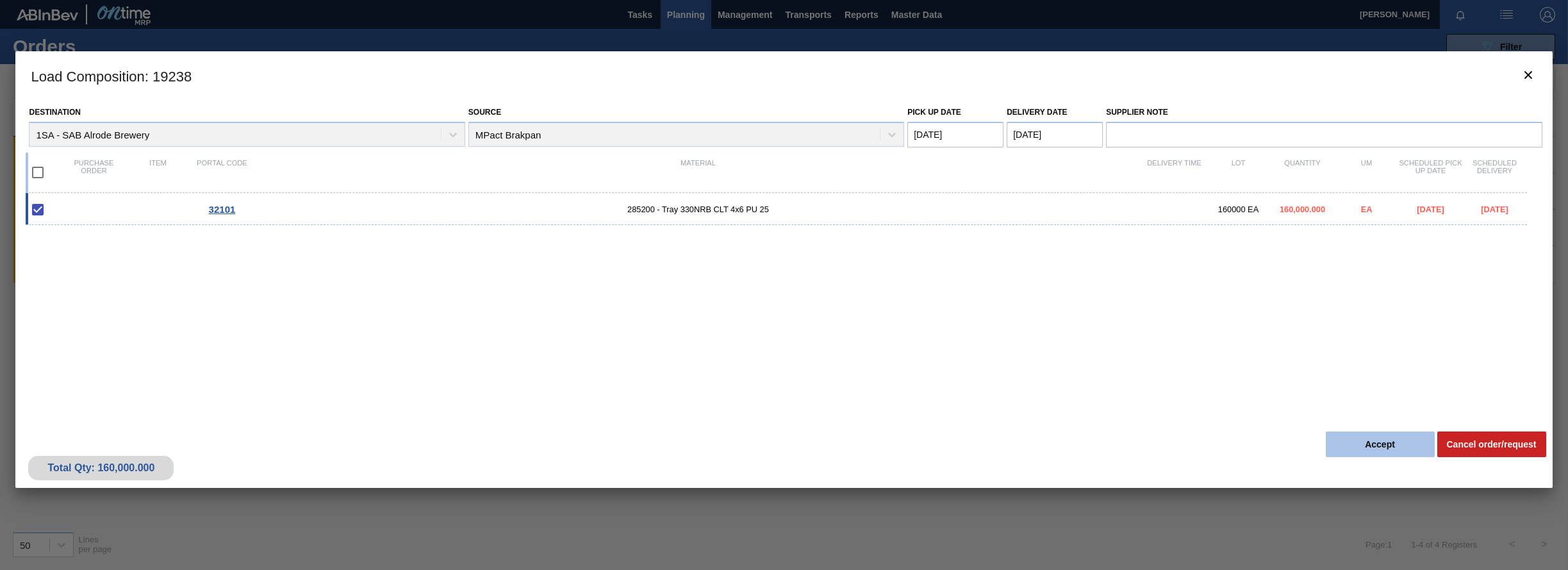
click at [1186, 440] on button "Accept" at bounding box center [1380, 443] width 109 height 26
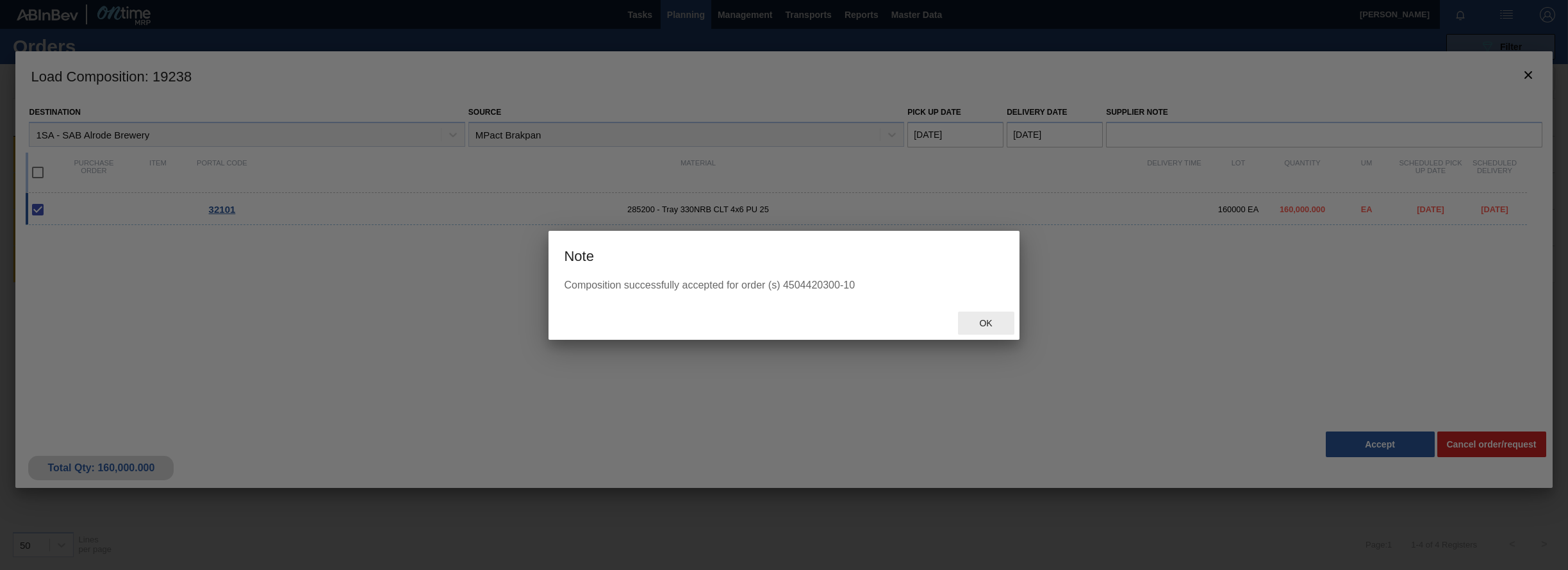
click at [989, 321] on span "Ok" at bounding box center [985, 322] width 33 height 10
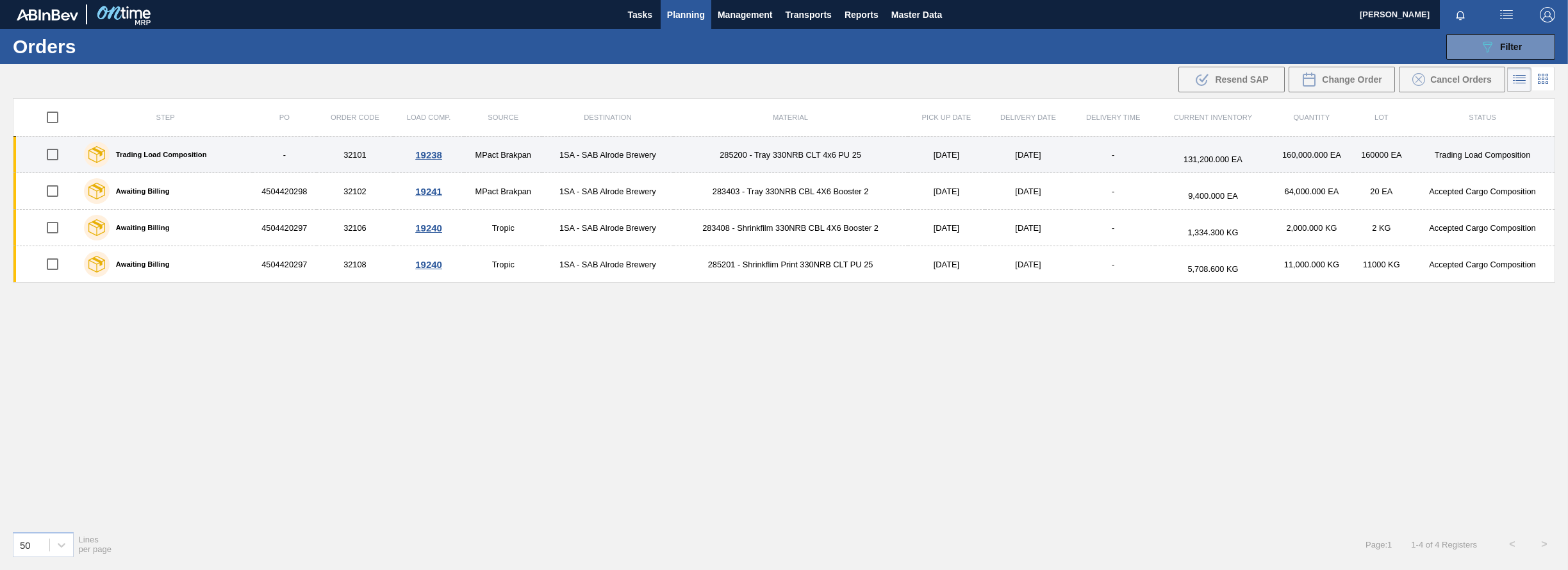
click at [418, 153] on div "19238" at bounding box center [429, 154] width 68 height 10
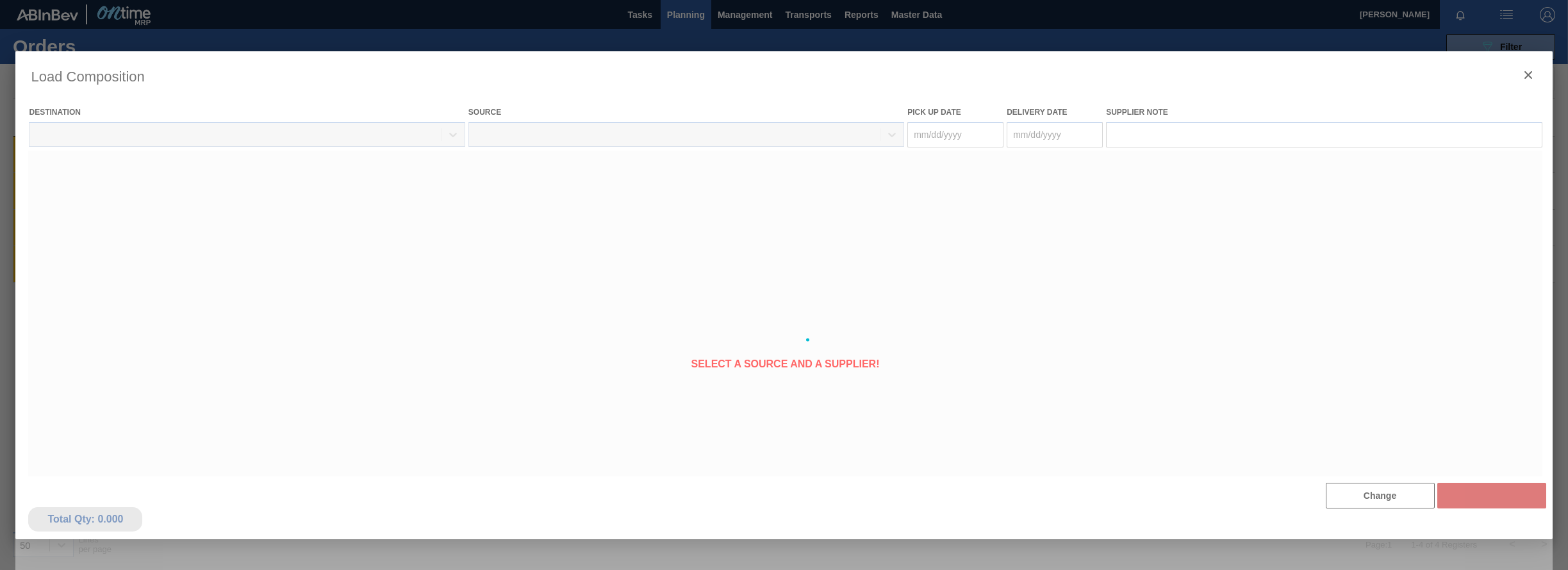
type Date "[DATE]"
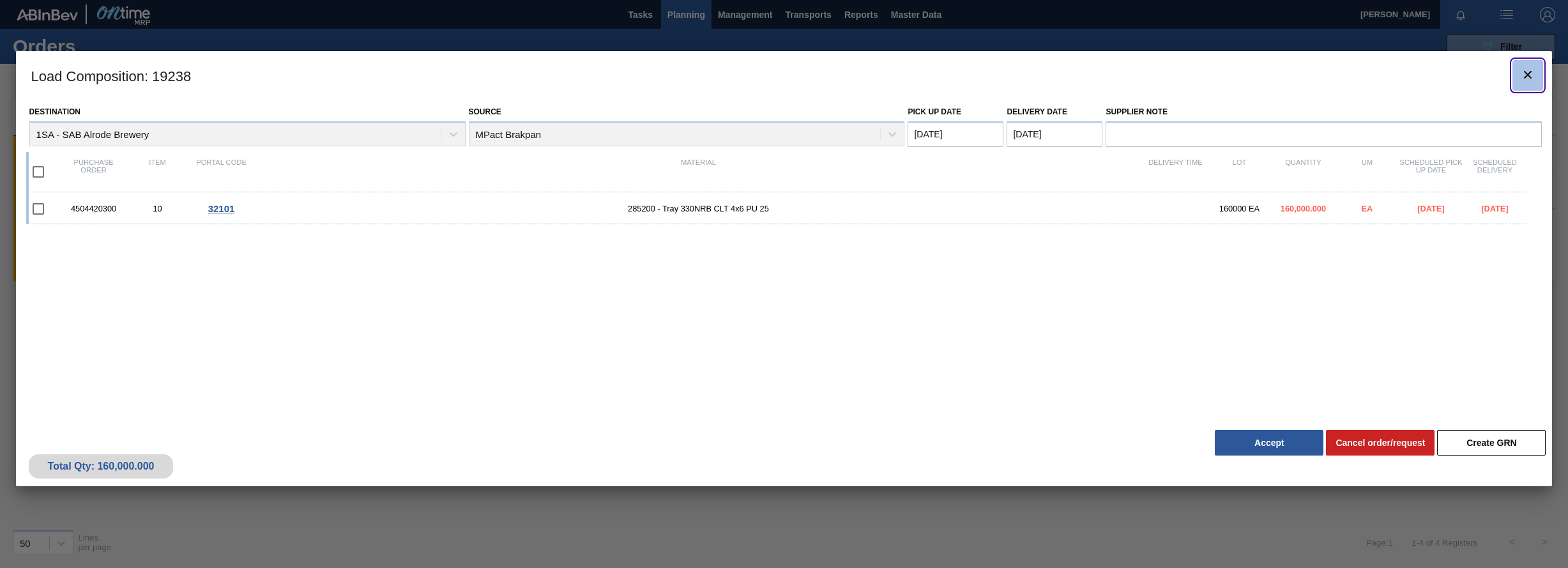
click at [1182, 74] on icon "botão de ícone" at bounding box center [1528, 75] width 8 height 8
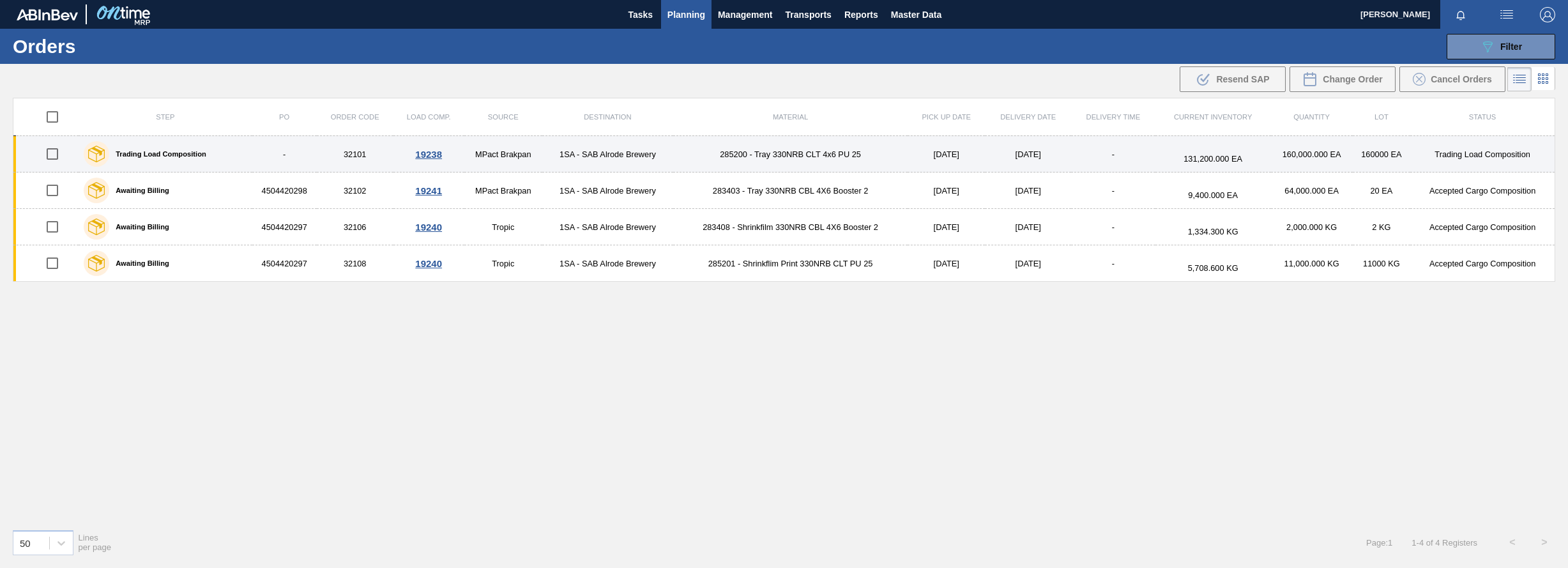
click at [422, 157] on div "19238" at bounding box center [429, 154] width 67 height 10
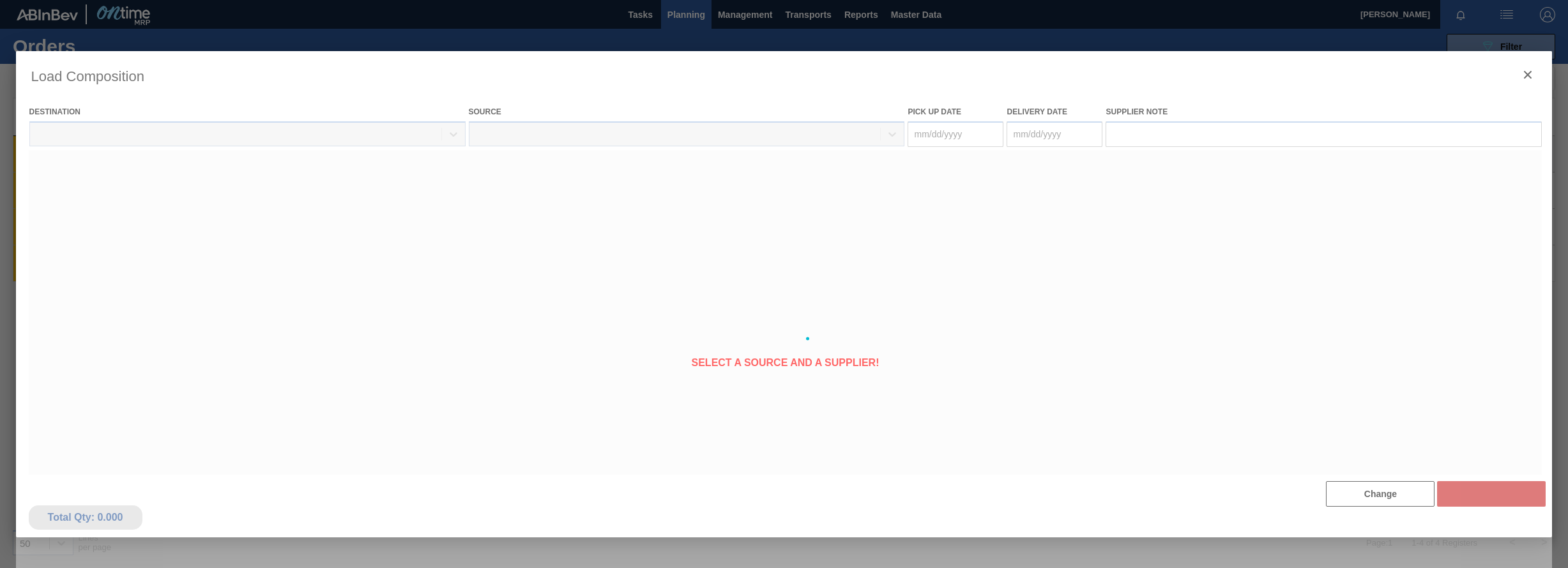
type Date "[DATE]"
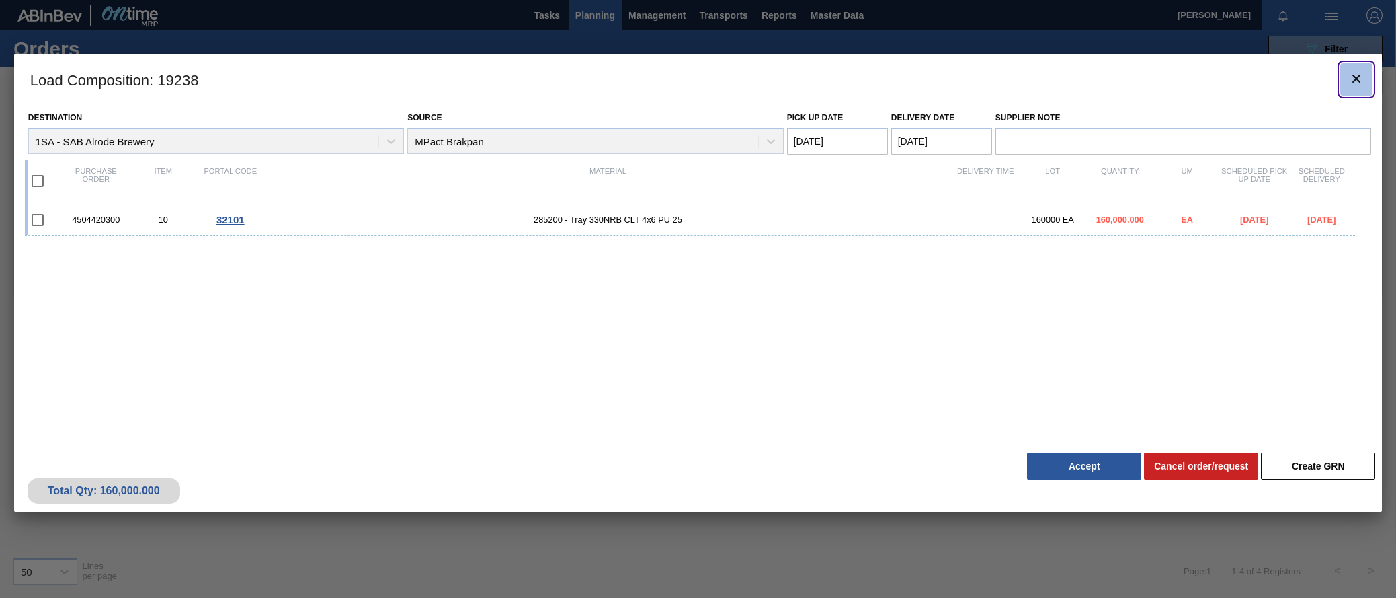
click at [1244, 73] on icon "botão de ícone" at bounding box center [1357, 79] width 16 height 16
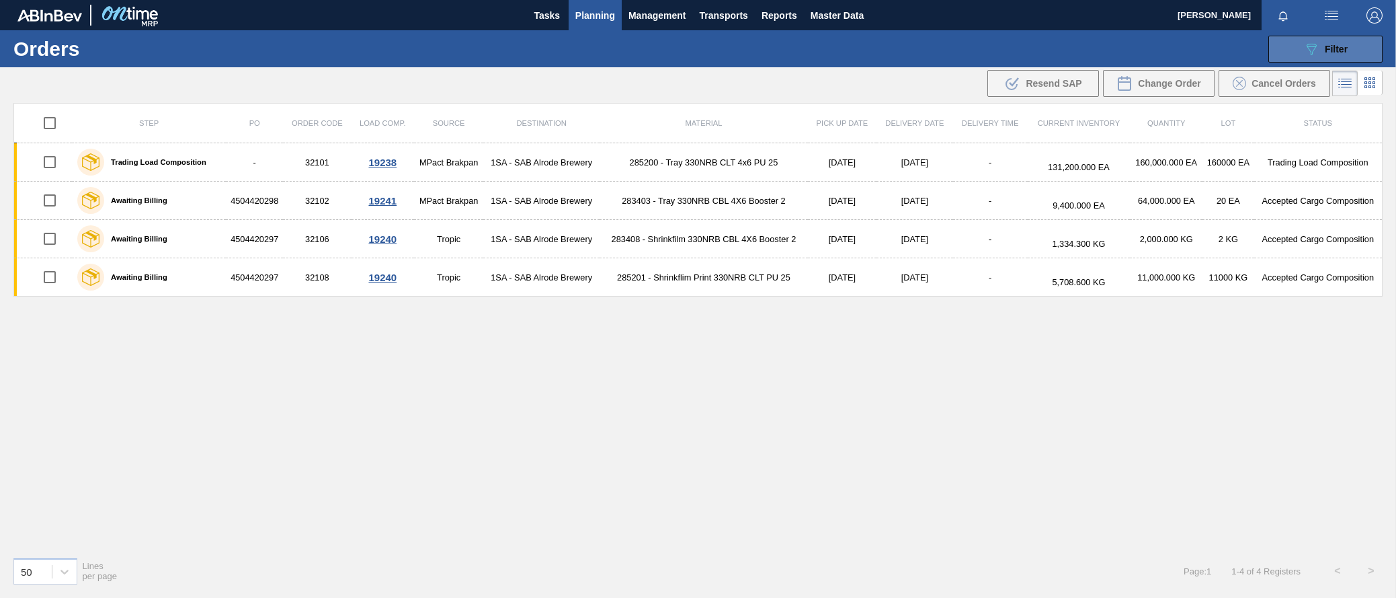
click at [1244, 44] on button "089F7B8B-B2A5-4AFE-B5C0-19BA573D28AC Filter" at bounding box center [1326, 49] width 114 height 27
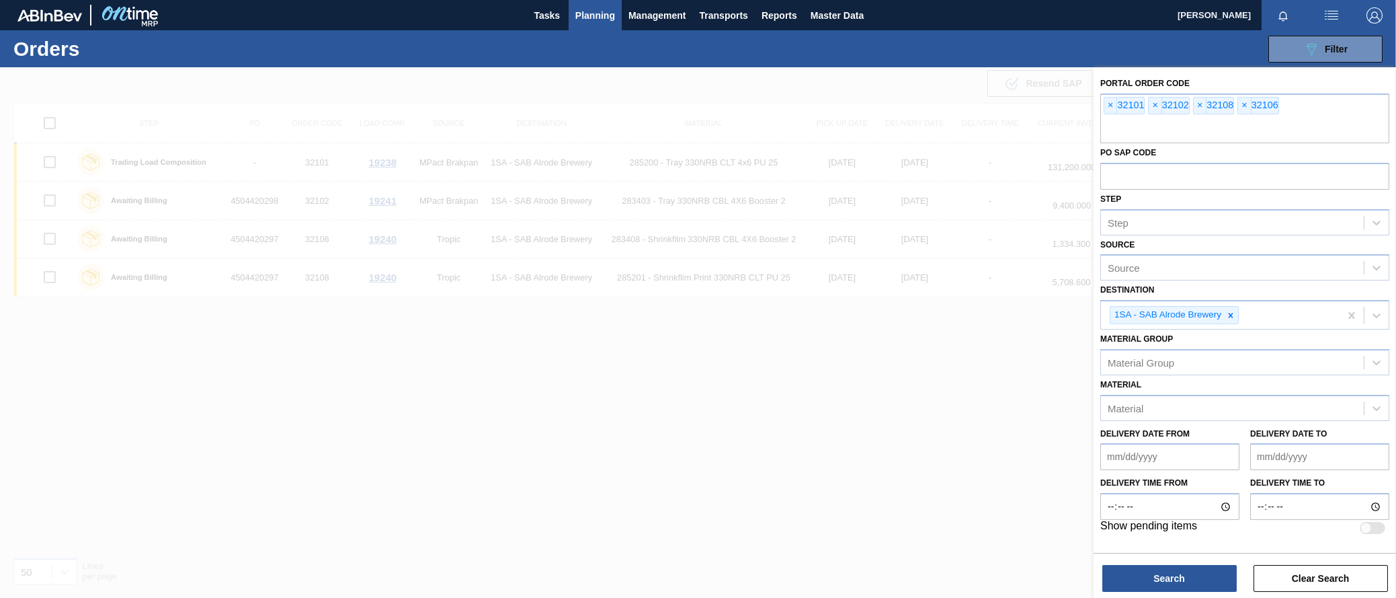
click at [602, 15] on span "Planning" at bounding box center [595, 15] width 40 height 16
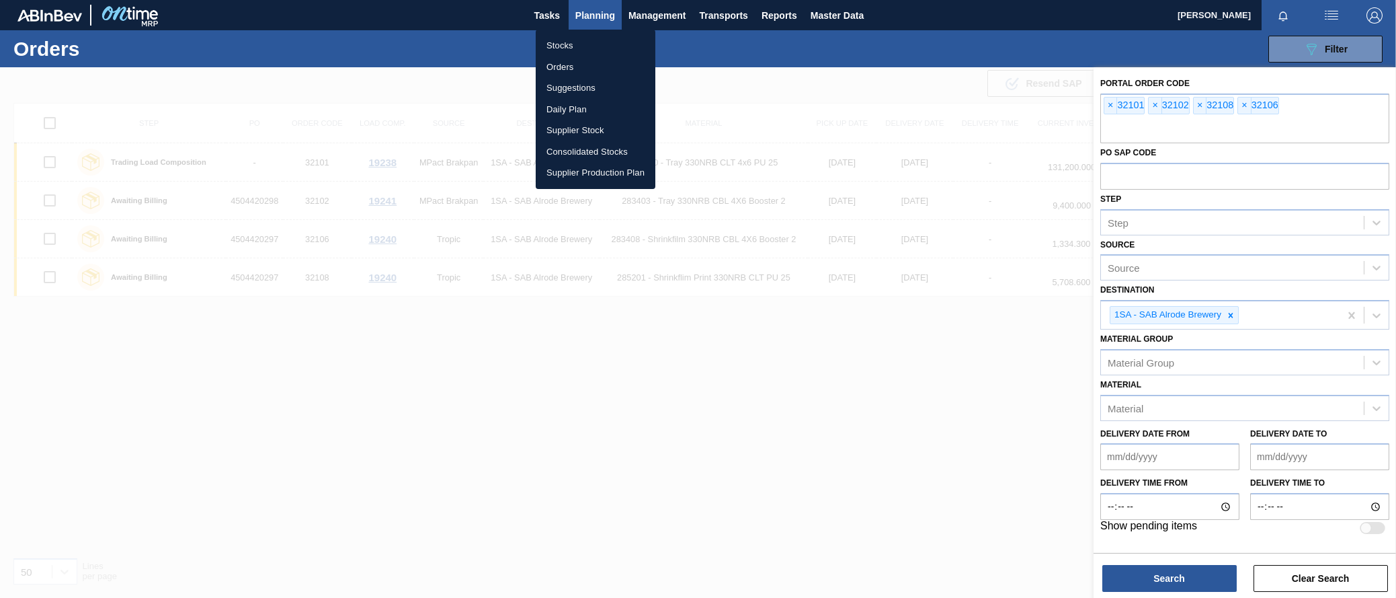
click at [565, 52] on li "Stocks" at bounding box center [596, 46] width 120 height 22
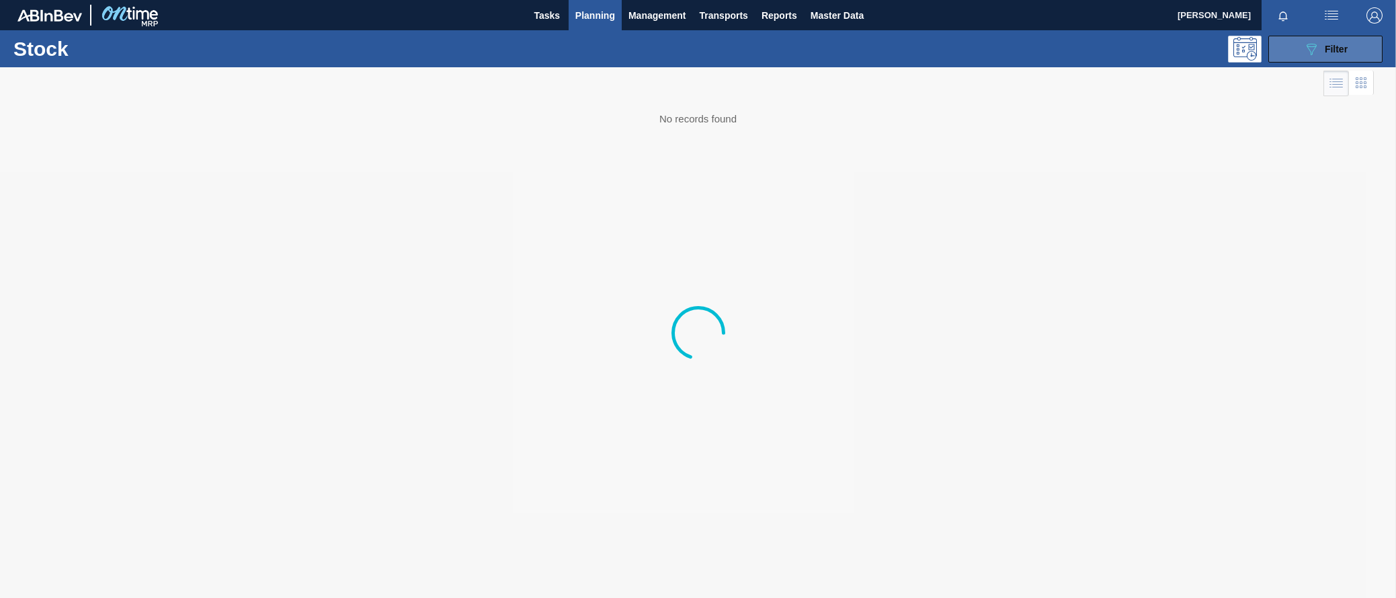
click at [1244, 47] on span "Filter" at bounding box center [1336, 49] width 23 height 11
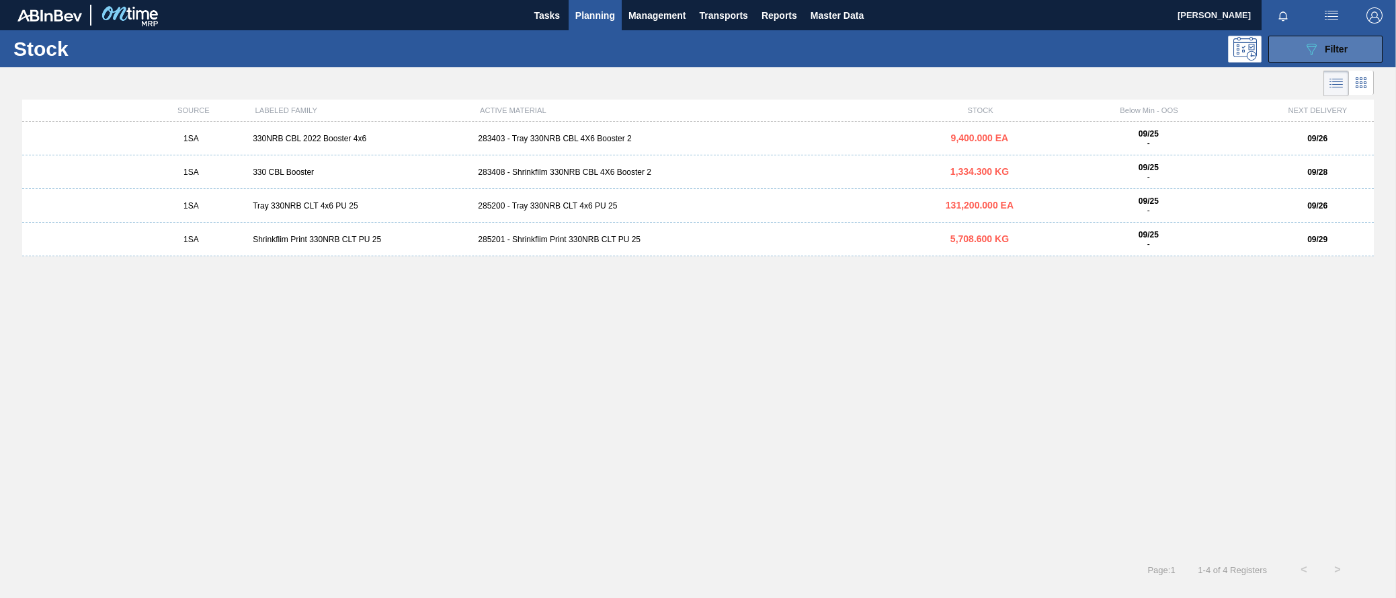
click at [1326, 49] on span "Filter" at bounding box center [1336, 49] width 23 height 11
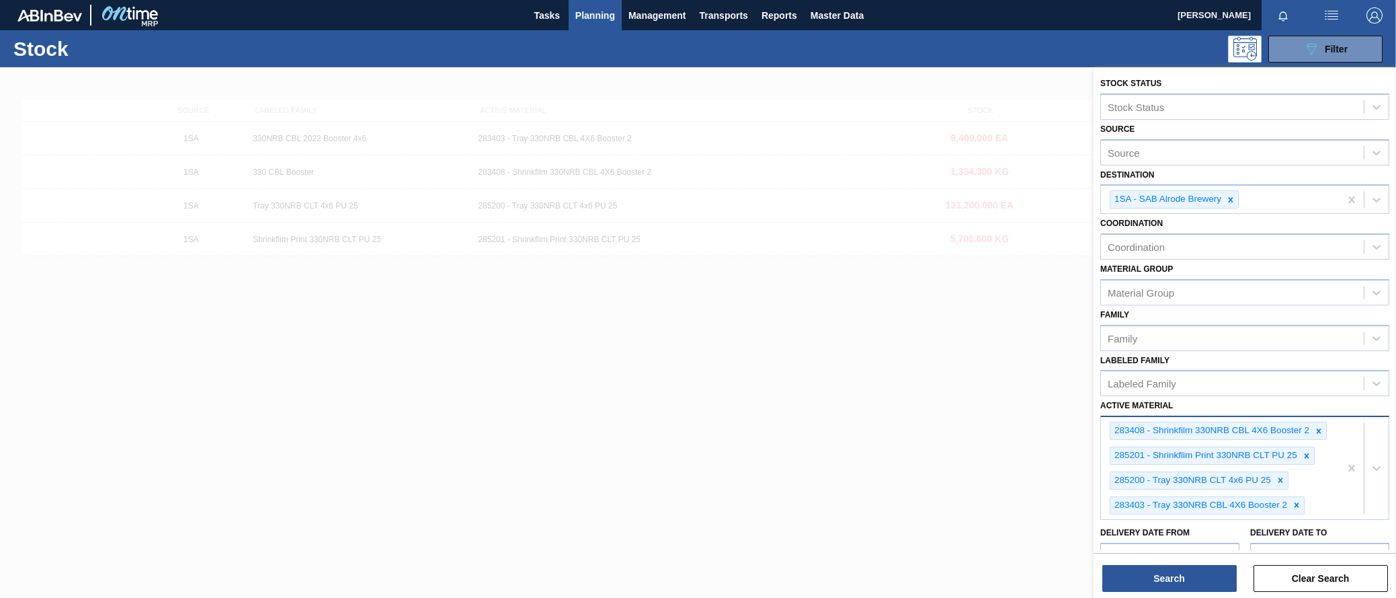
click at [1320, 504] on div "283408 - Shrinkfilm 330NRB CBL 4X6 Booster 2 285201 - Shrinkflim Print 330NRB C…" at bounding box center [1220, 468] width 239 height 102
type Material "284916"
type Material "279742"
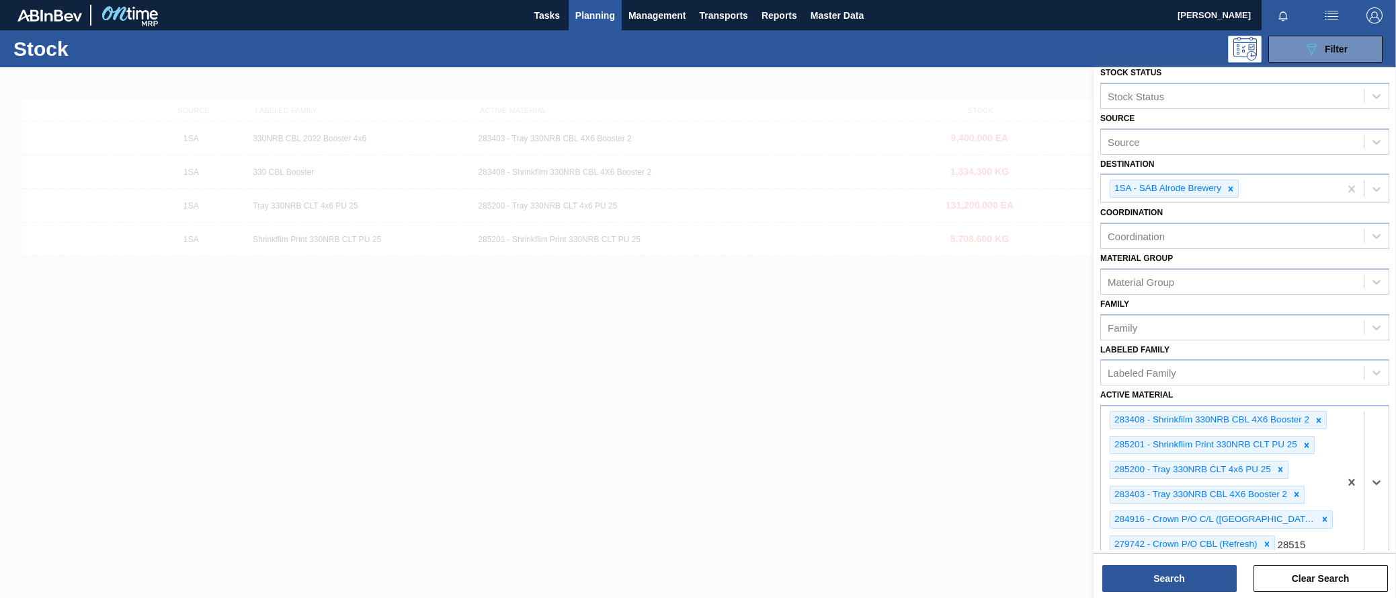
type Material "285152"
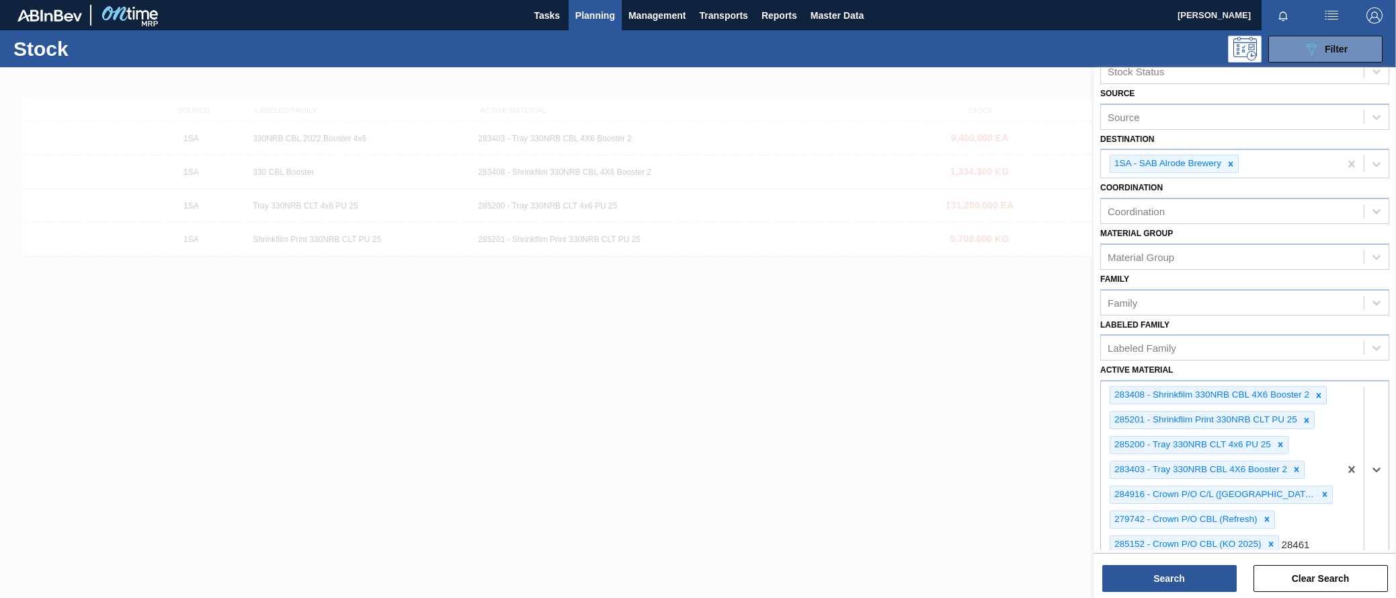
type Material "284616"
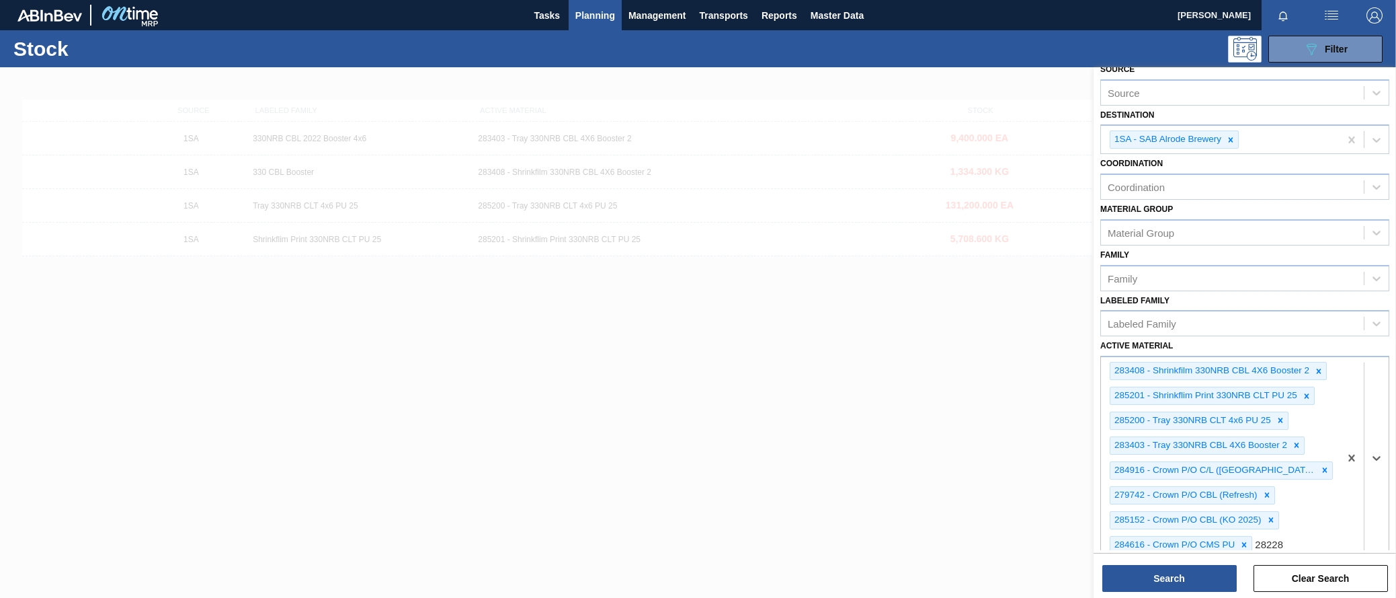
type Material "282283"
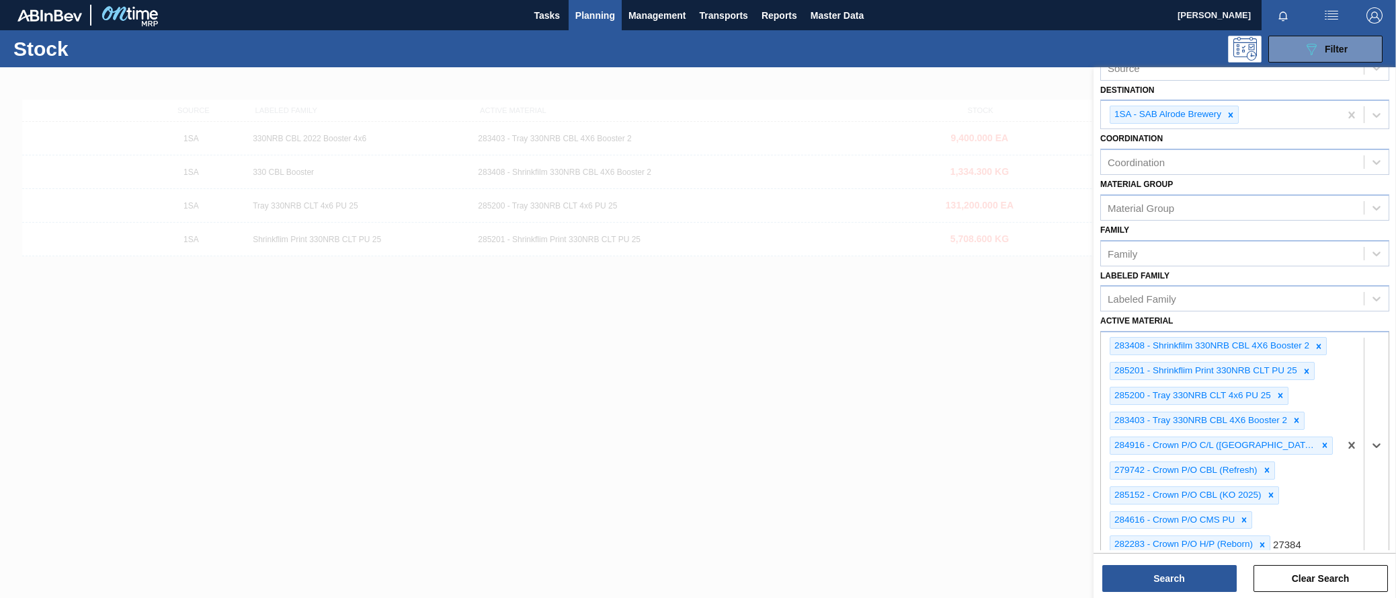
type Material "273847"
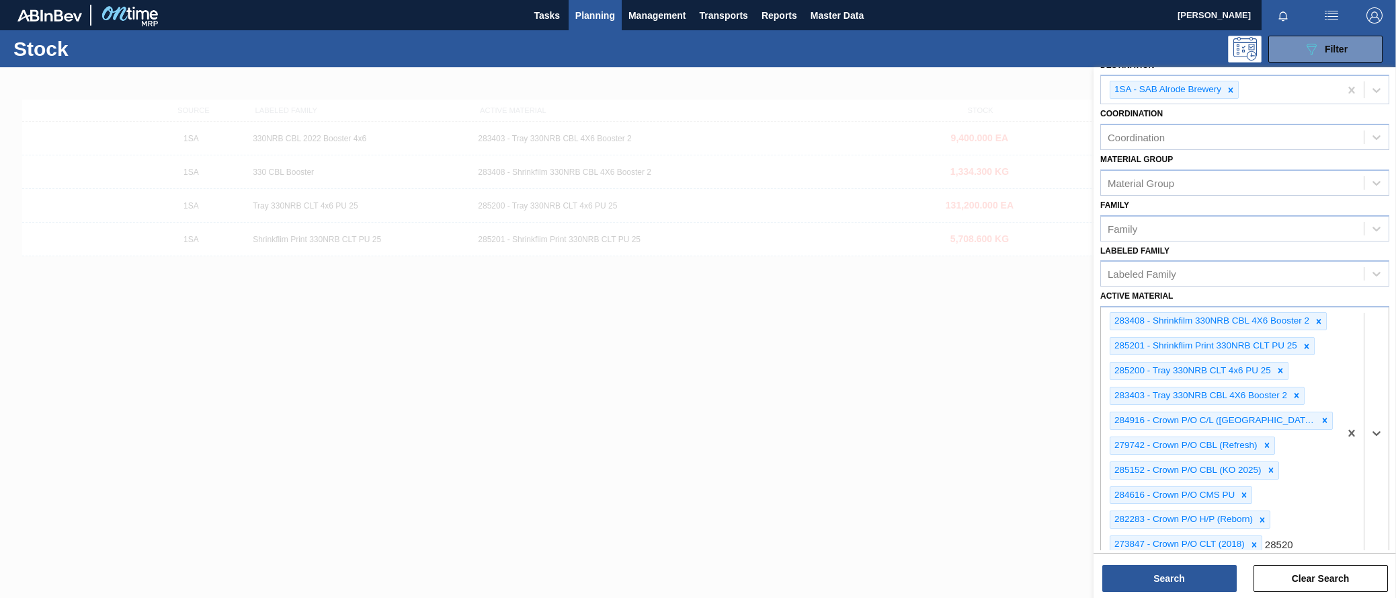
type Material "285202"
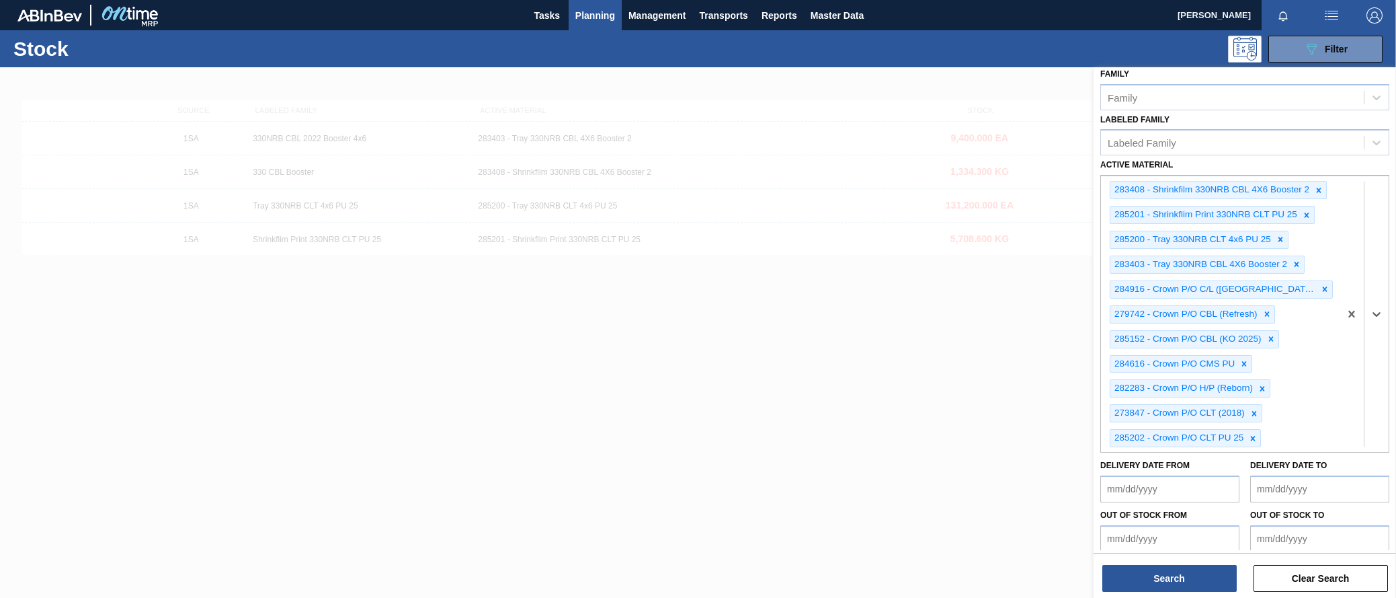
scroll to position [272, 0]
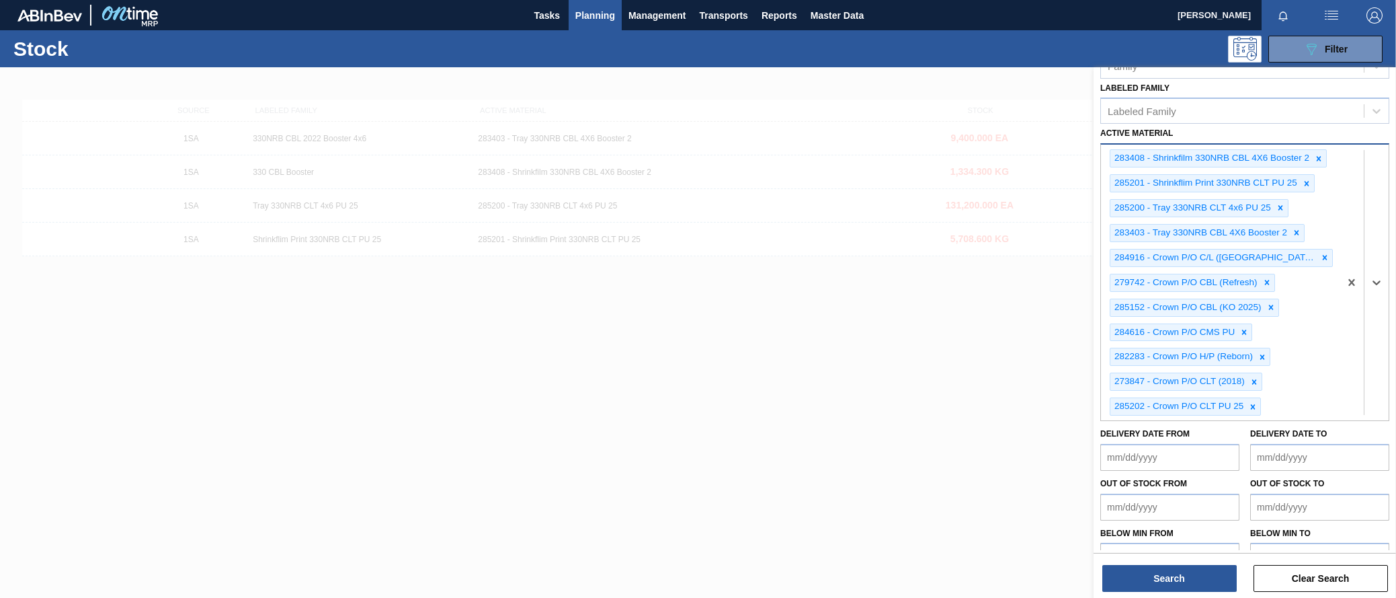
click at [1285, 403] on div "283408 - Shrinkfilm 330NRB CBL 4X6 Booster 2 285201 - Shrinkflim Print 330NRB C…" at bounding box center [1220, 283] width 239 height 276
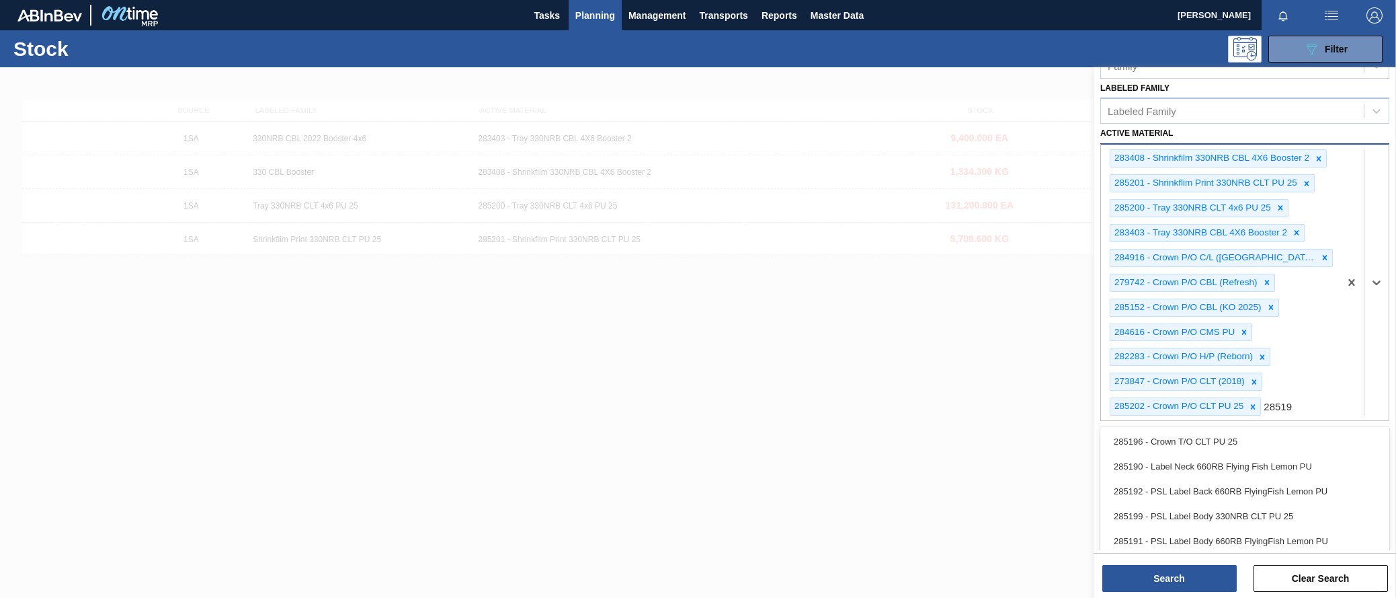
type Material "285196"
type Material "279757"
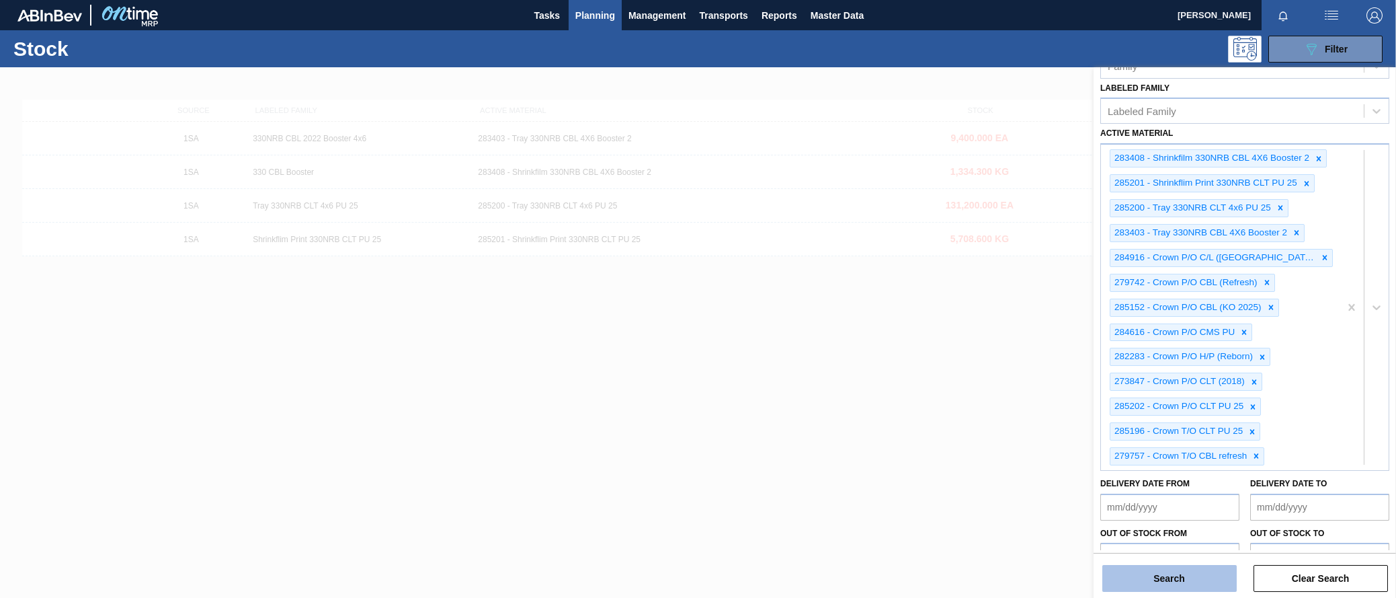
click at [1168, 577] on button "Search" at bounding box center [1169, 578] width 134 height 27
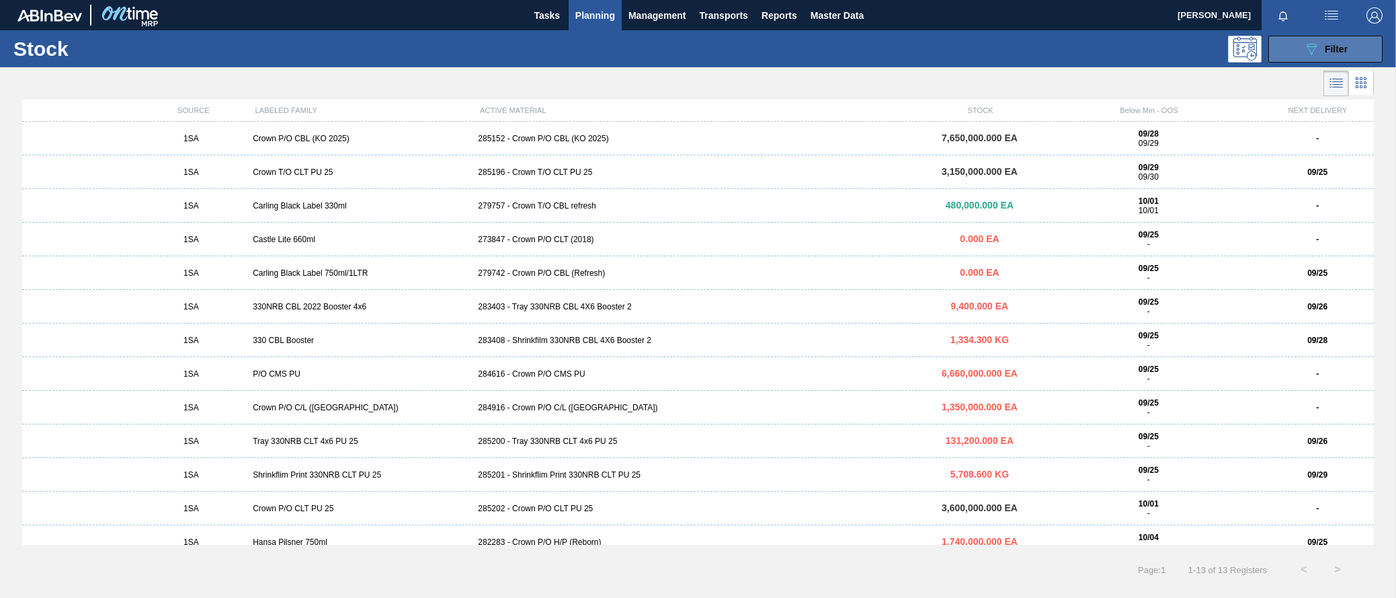
click at [1339, 50] on span "Filter" at bounding box center [1336, 49] width 23 height 11
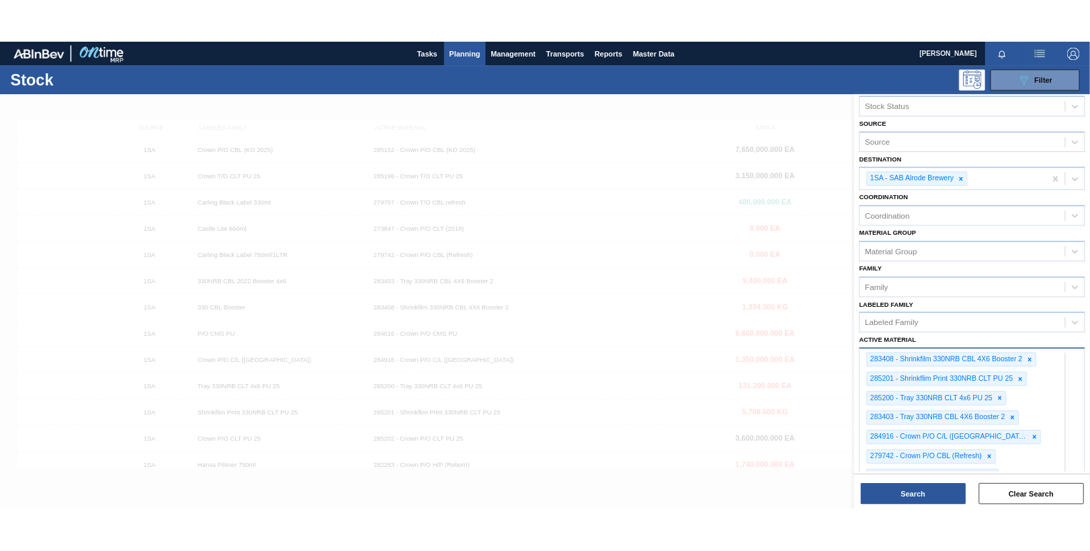
scroll to position [0, 0]
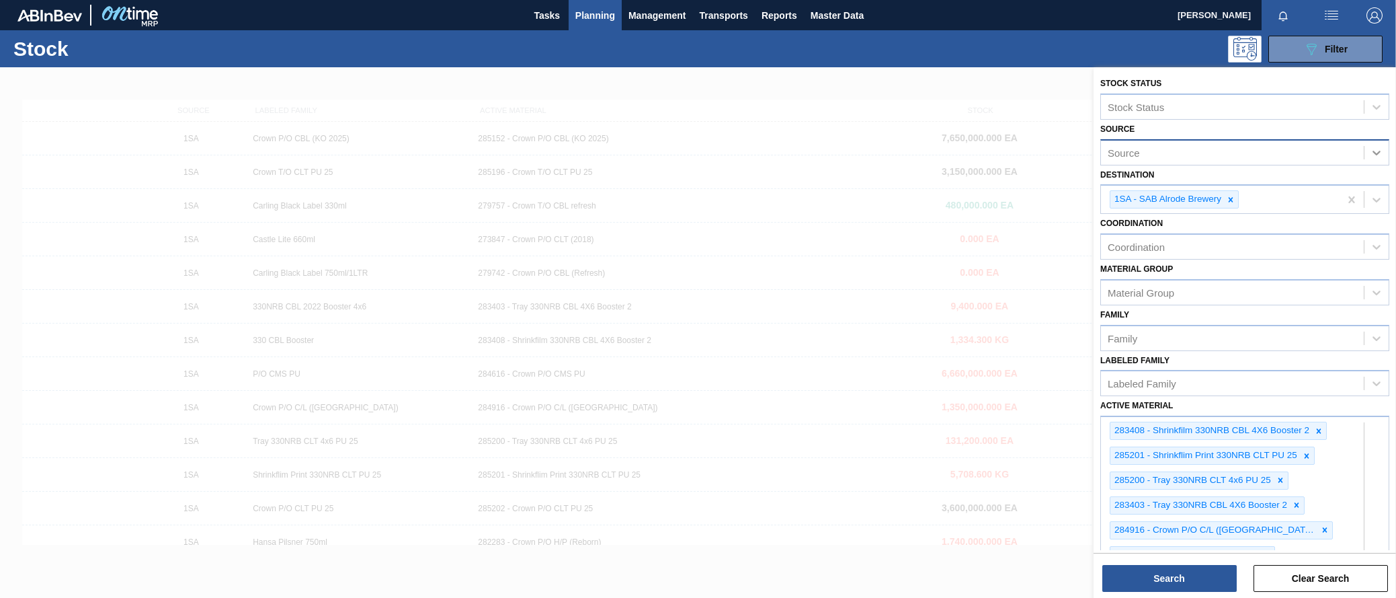
click at [1376, 153] on icon at bounding box center [1377, 153] width 8 height 5
type input "coleus"
click at [1177, 593] on div "Stock Status Stock Status Source option 1028075 - COLEUS PACKAGING PTY LTD, sel…" at bounding box center [1245, 333] width 303 height 533
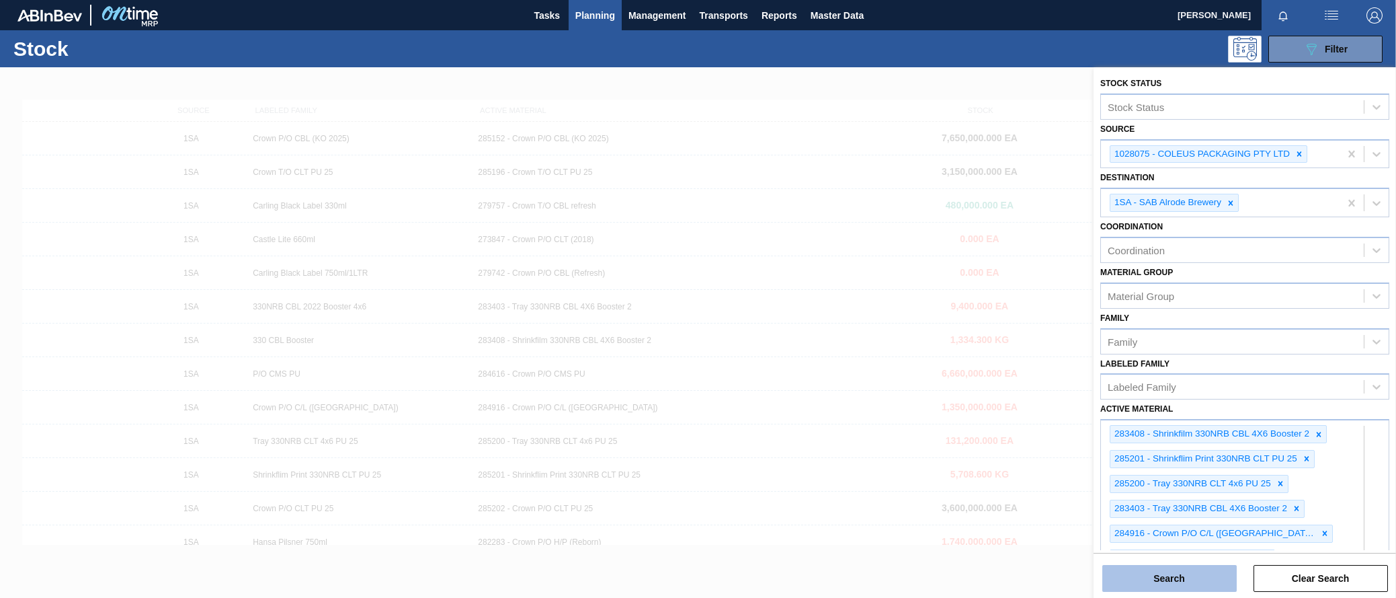
click at [1180, 581] on button "Search" at bounding box center [1169, 578] width 134 height 27
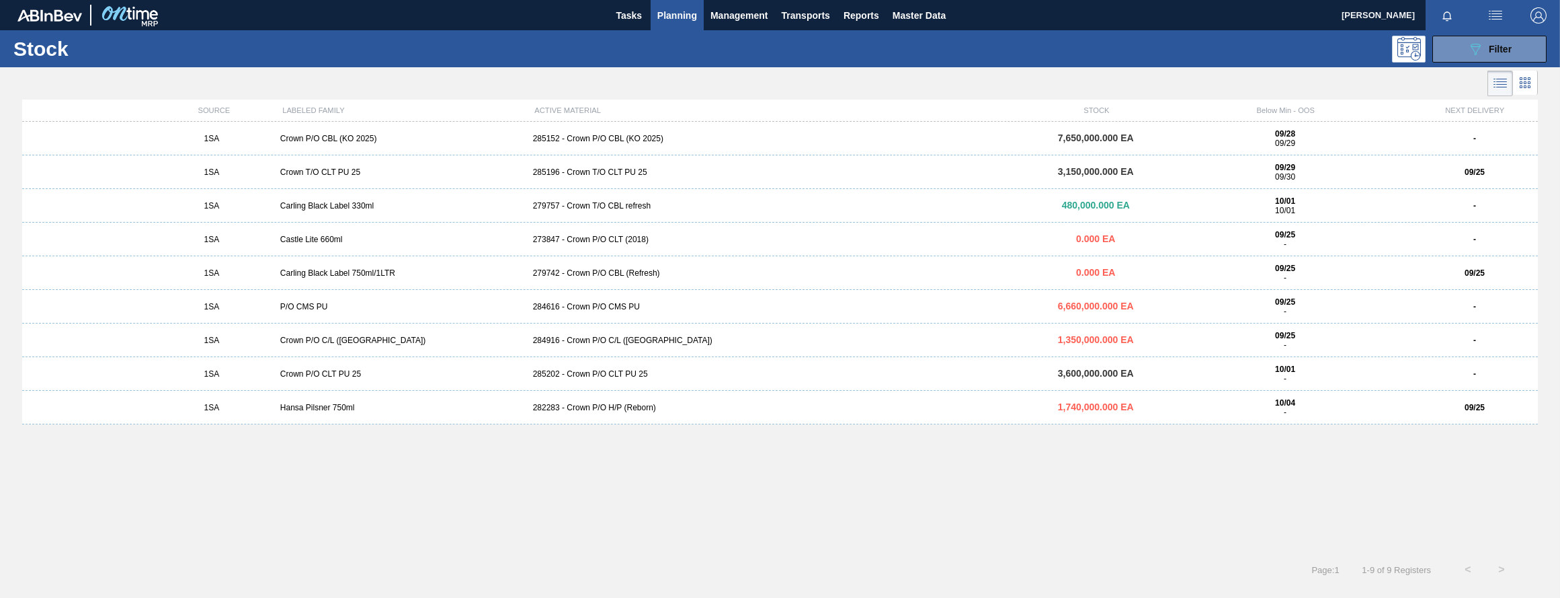
click at [607, 138] on div "285152 - Crown P/O CBL (KO 2025)" at bounding box center [781, 138] width 506 height 9
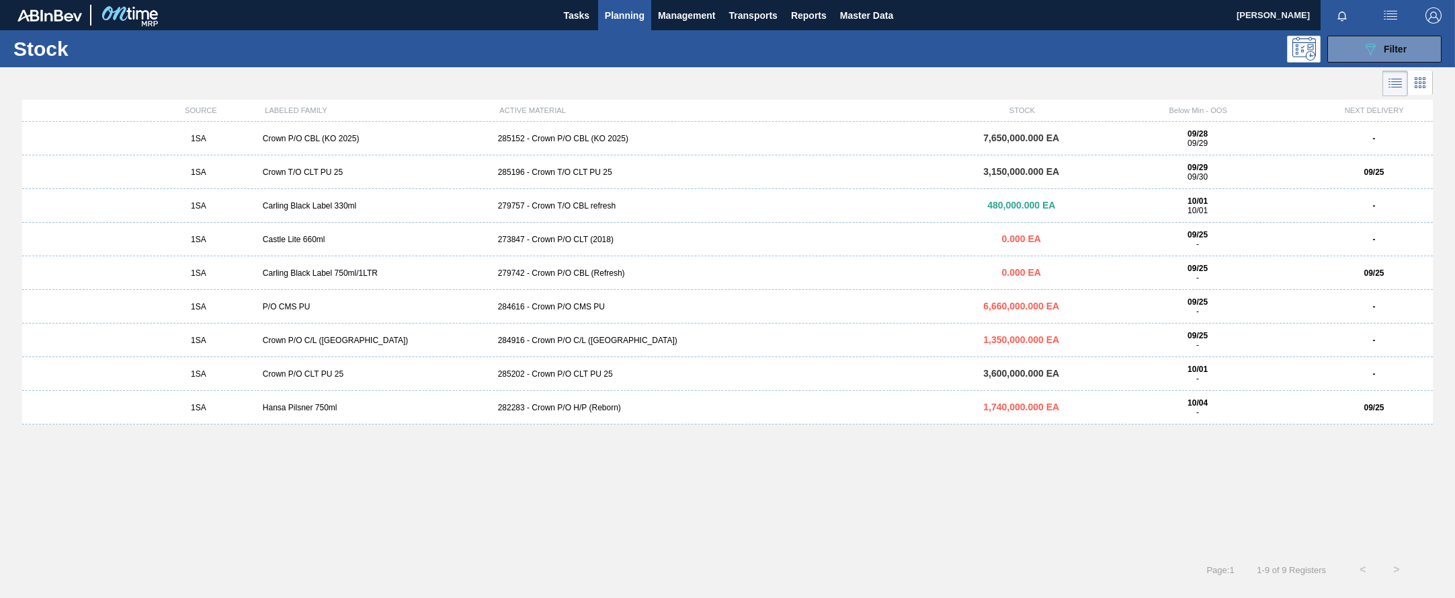
click at [536, 204] on div "279757 - Crown T/O CBL refresh" at bounding box center [728, 205] width 471 height 9
click at [582, 140] on div "285152 - Crown P/O CBL (KO 2025)" at bounding box center [728, 138] width 471 height 9
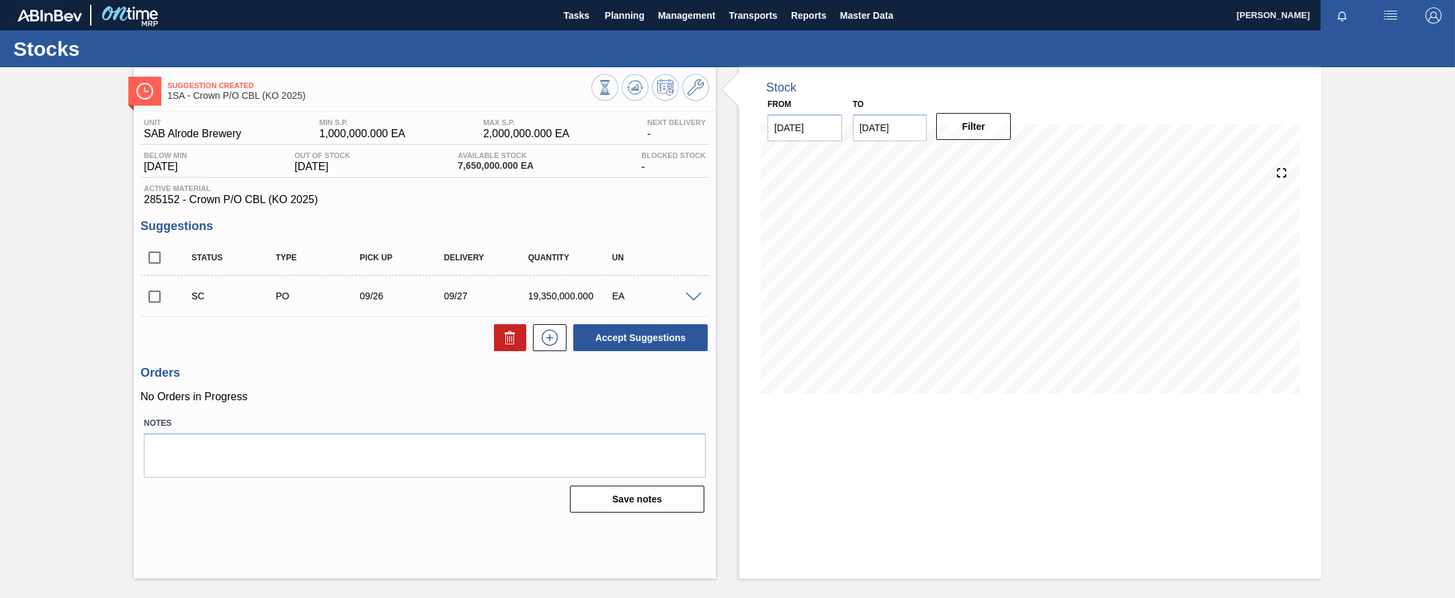
click at [154, 292] on input "checkbox" at bounding box center [154, 296] width 28 height 28
click at [631, 339] on button "Accept Suggestions" at bounding box center [640, 337] width 134 height 27
checkbox input "false"
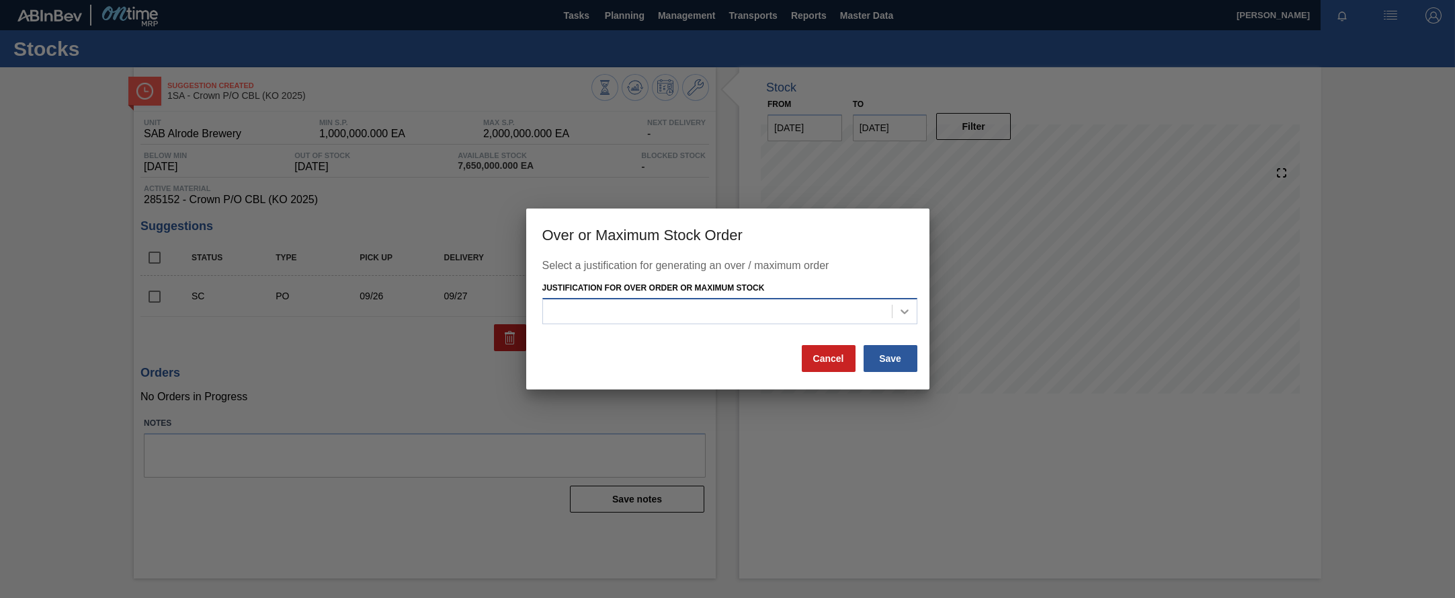
click at [914, 309] on div at bounding box center [905, 311] width 24 height 24
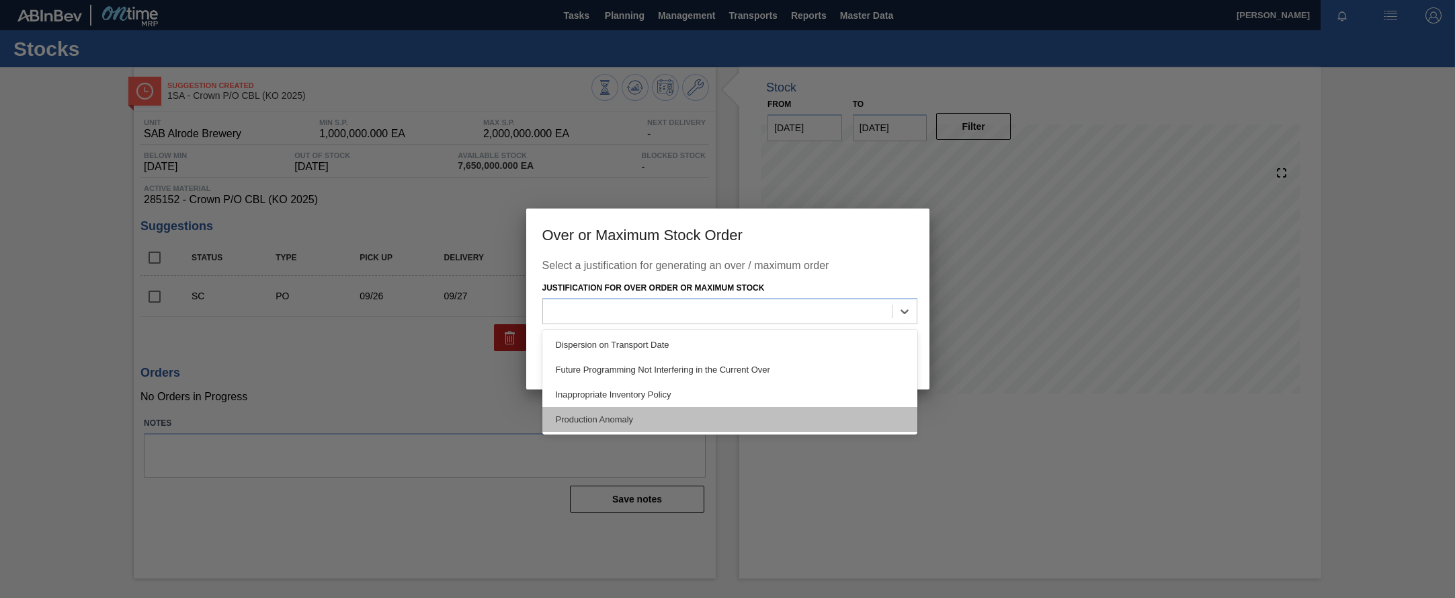
click at [619, 413] on div "Production Anomaly" at bounding box center [729, 419] width 375 height 25
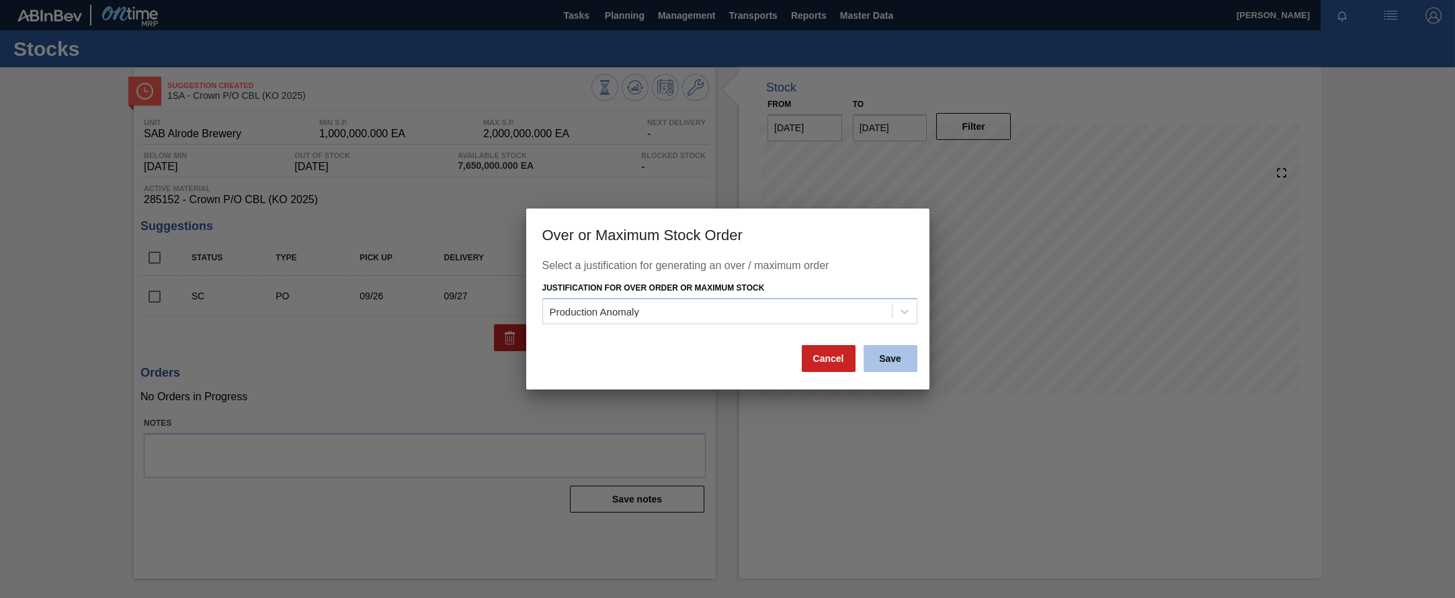
click at [879, 362] on button "Save" at bounding box center [891, 358] width 54 height 27
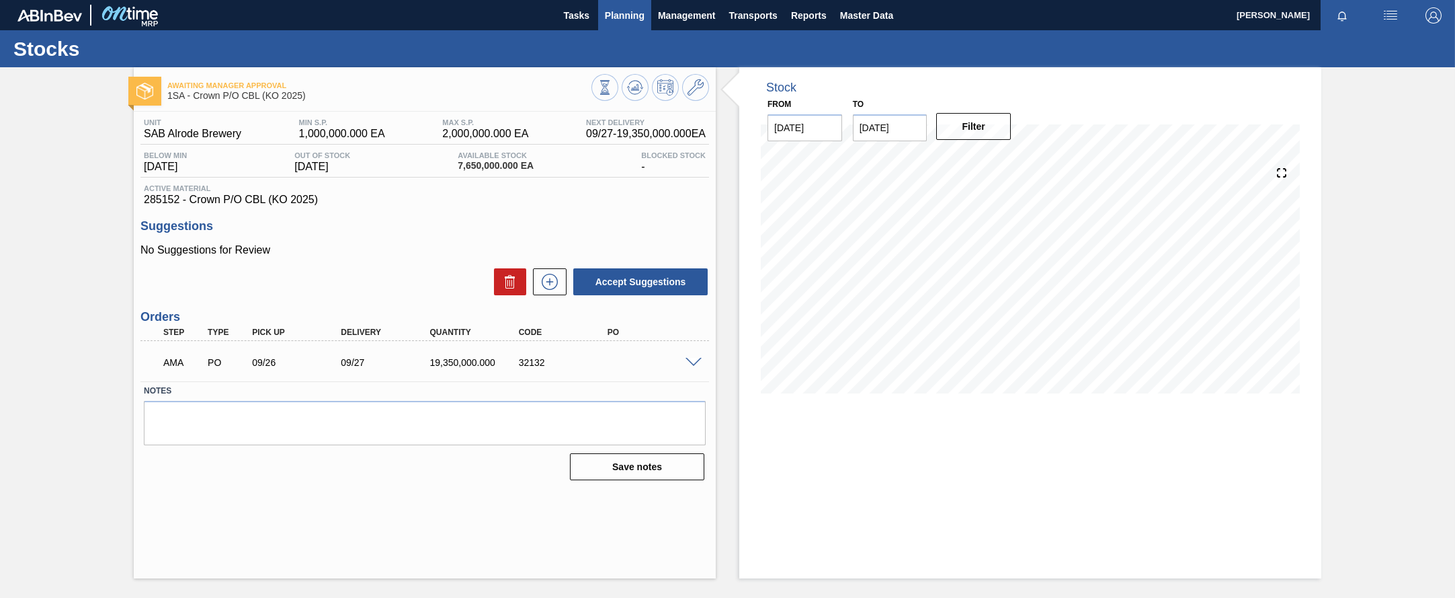
click at [638, 13] on span "Planning" at bounding box center [625, 15] width 40 height 16
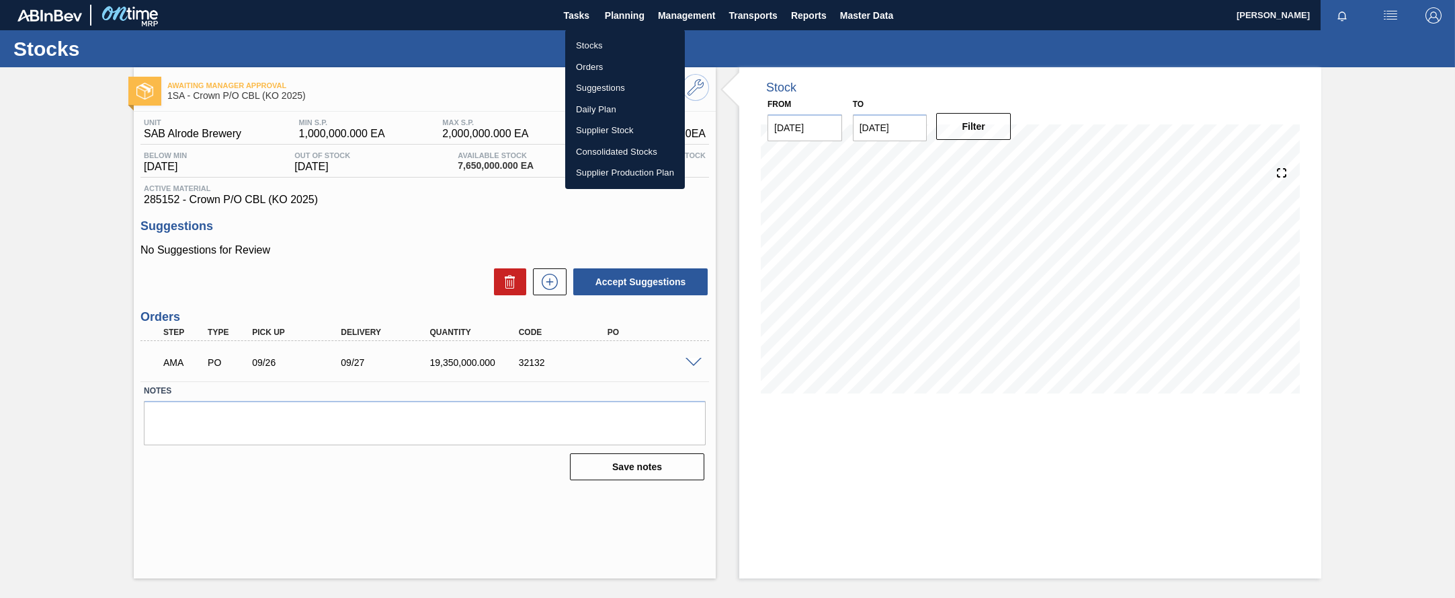
click at [637, 16] on div at bounding box center [727, 299] width 1455 height 598
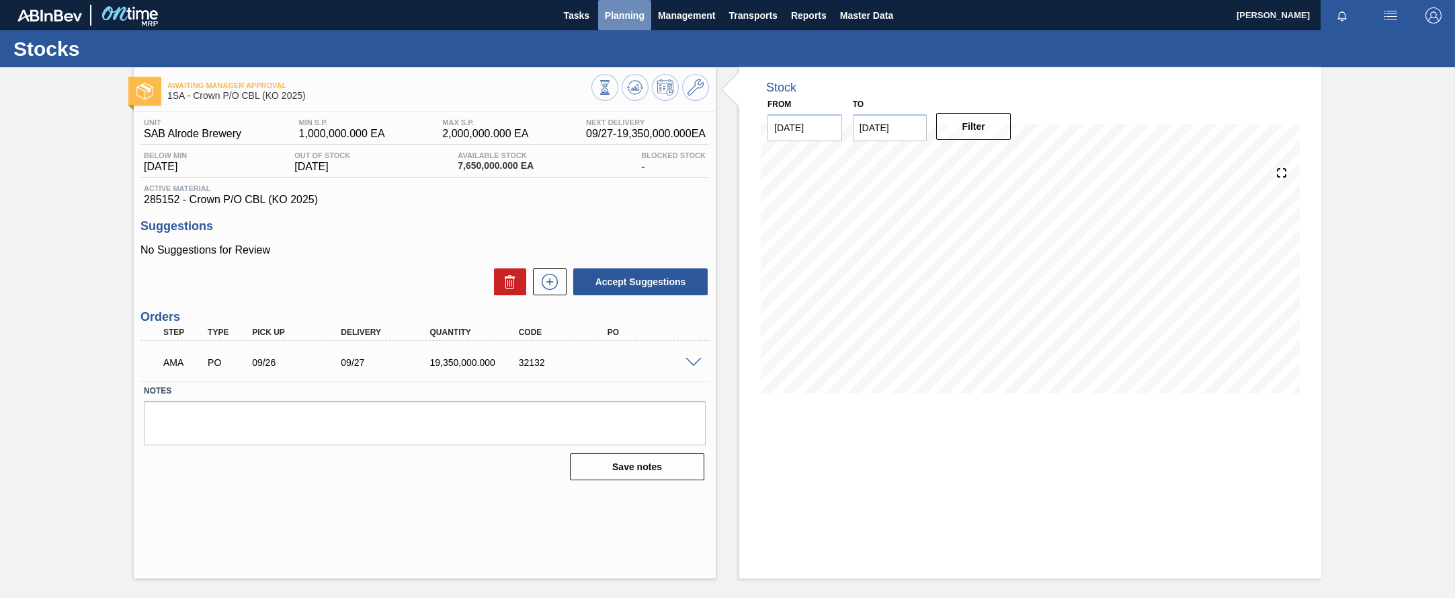
click at [622, 17] on span "Planning" at bounding box center [625, 15] width 40 height 16
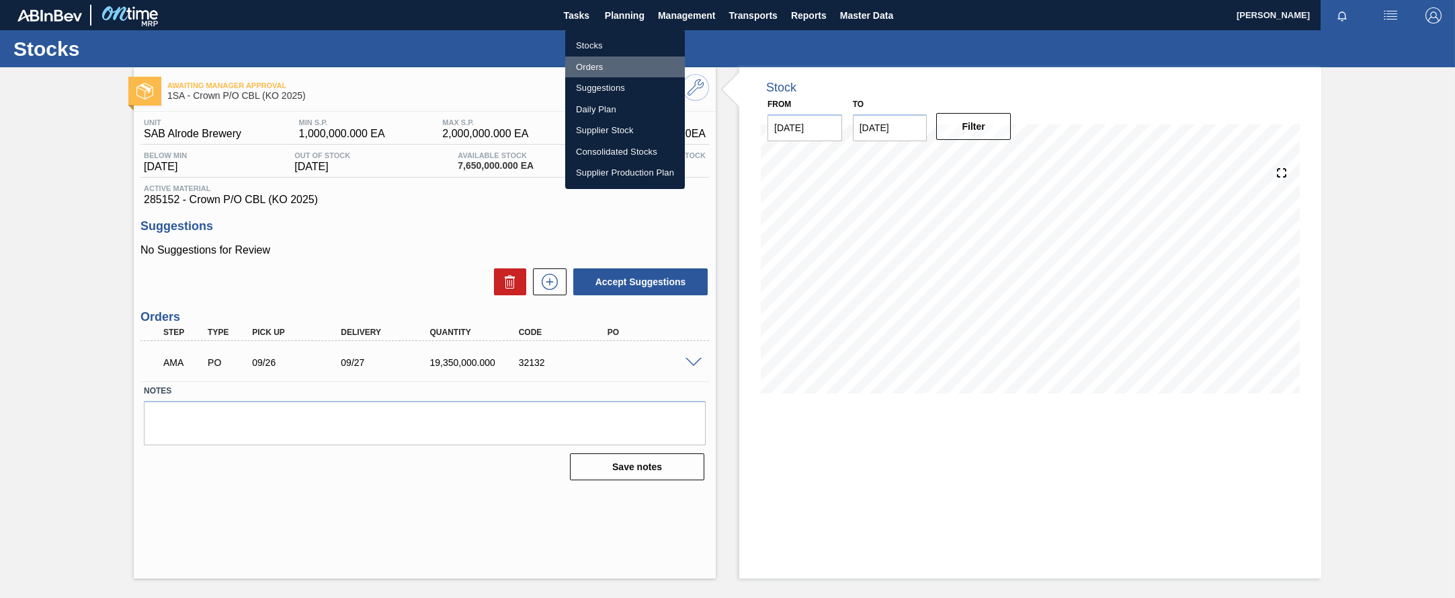
click at [598, 62] on li "Orders" at bounding box center [625, 67] width 120 height 22
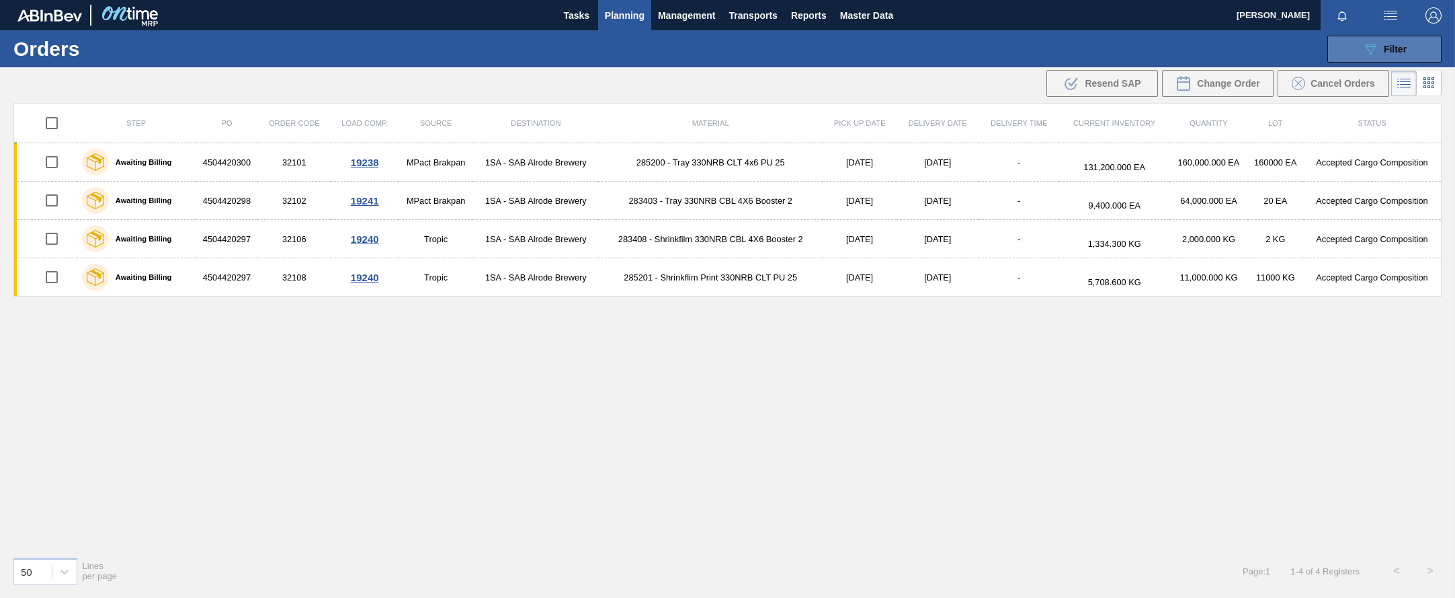
click at [1396, 46] on span "Filter" at bounding box center [1395, 49] width 23 height 11
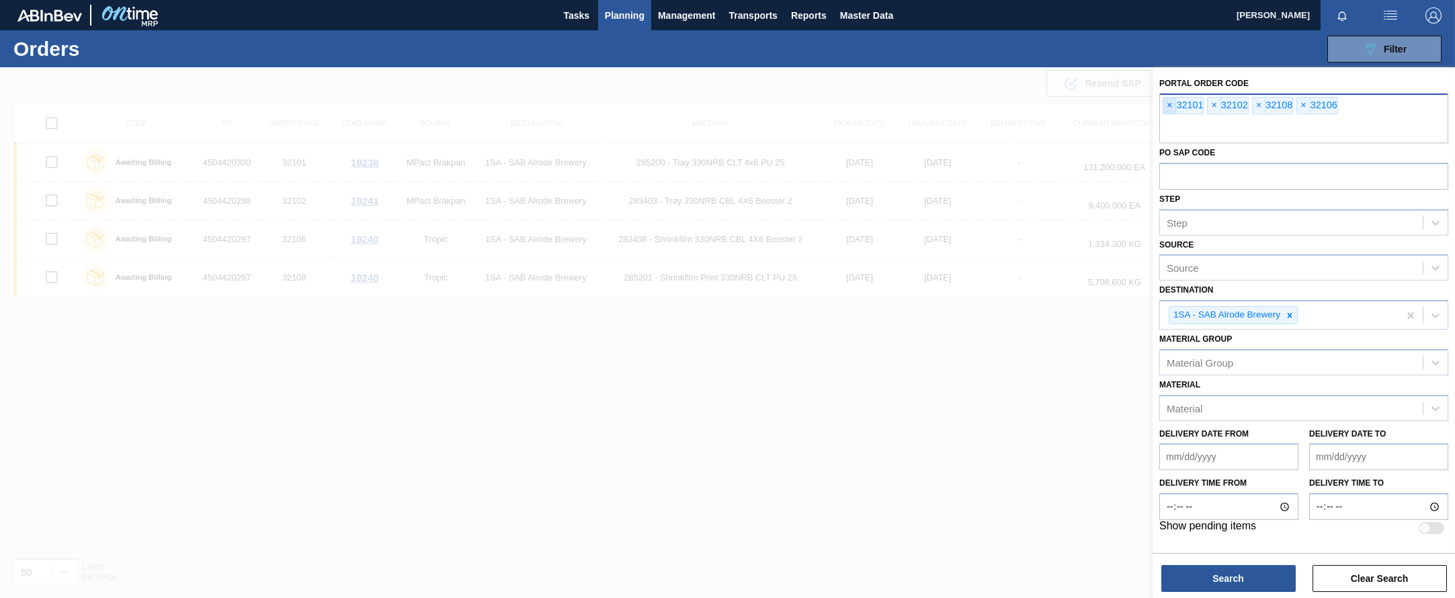
click at [1170, 105] on span "×" at bounding box center [1170, 105] width 13 height 16
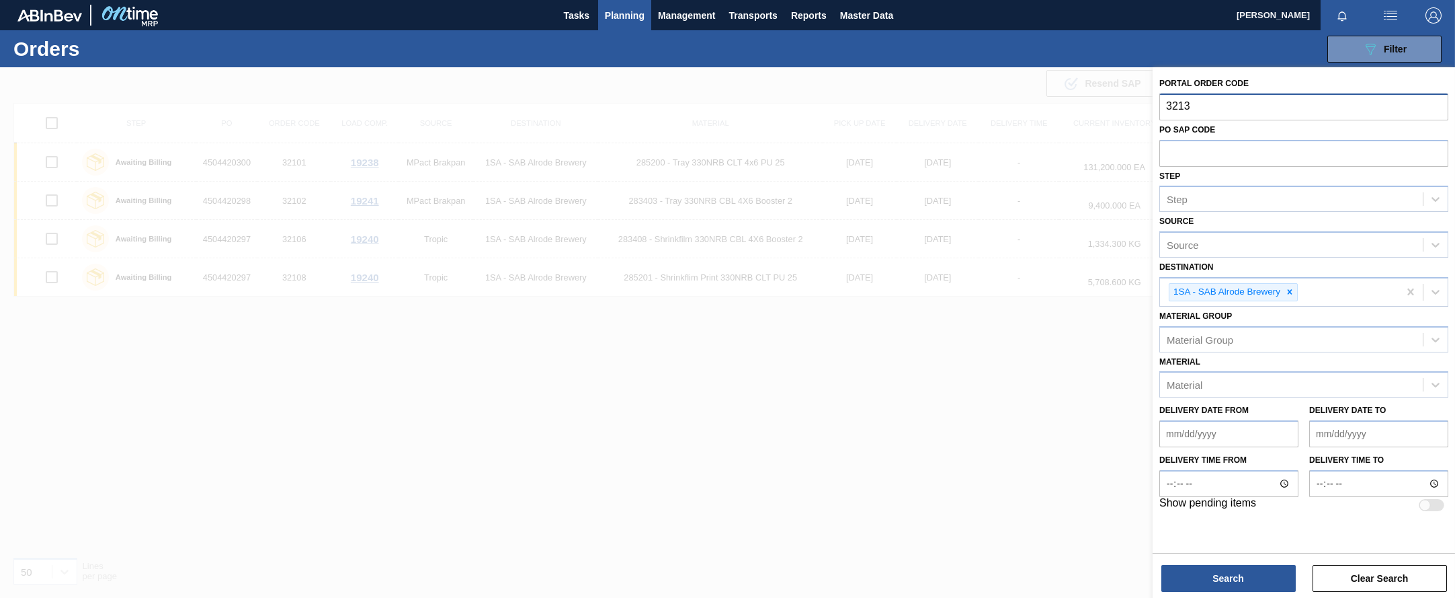
type input "32132"
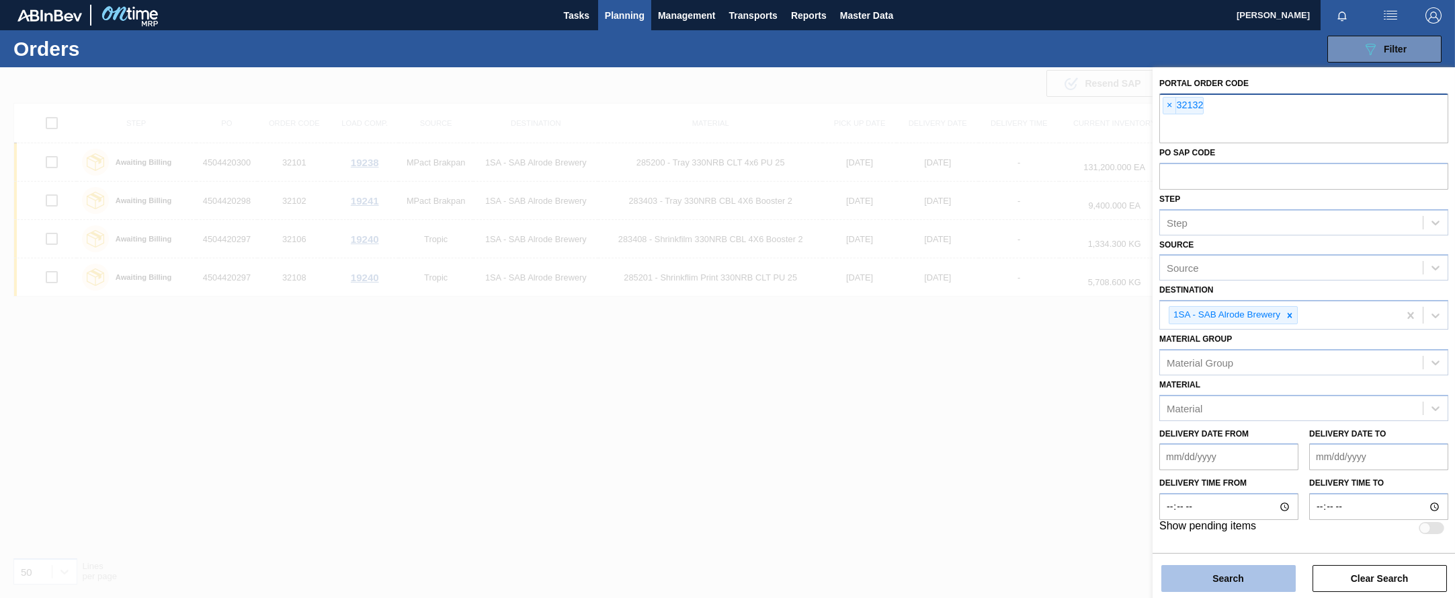
click at [1262, 573] on button "Search" at bounding box center [1229, 578] width 134 height 27
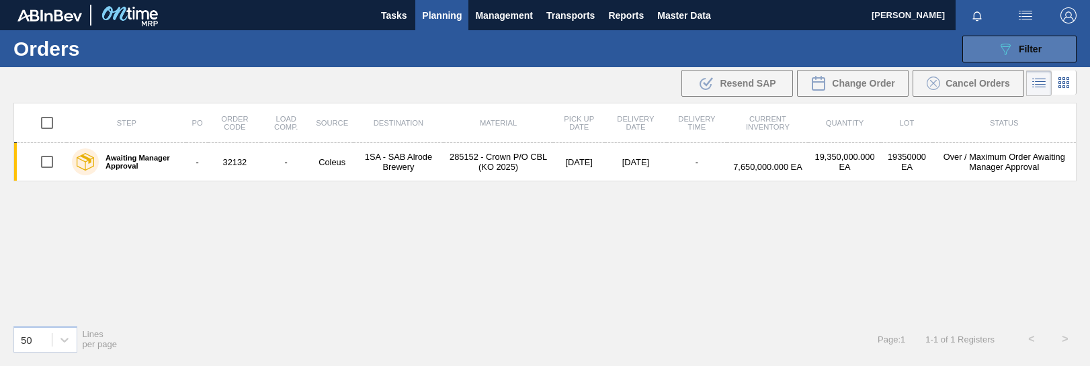
click at [1038, 53] on span "Filter" at bounding box center [1030, 49] width 23 height 11
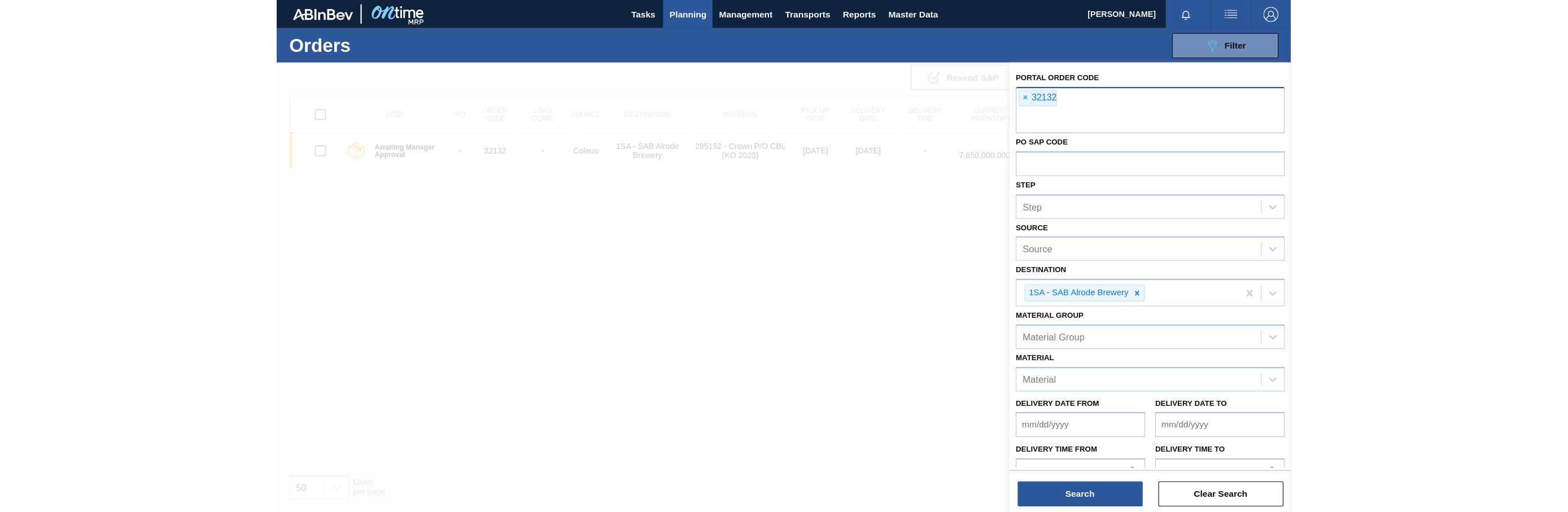
scroll to position [34, 0]
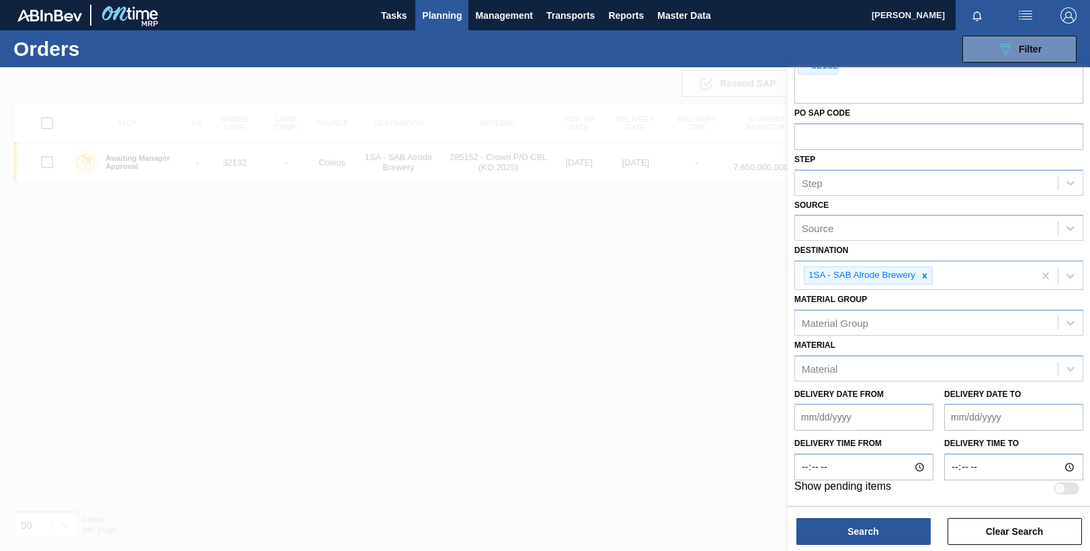
click at [146, 309] on div at bounding box center [545, 342] width 1090 height 551
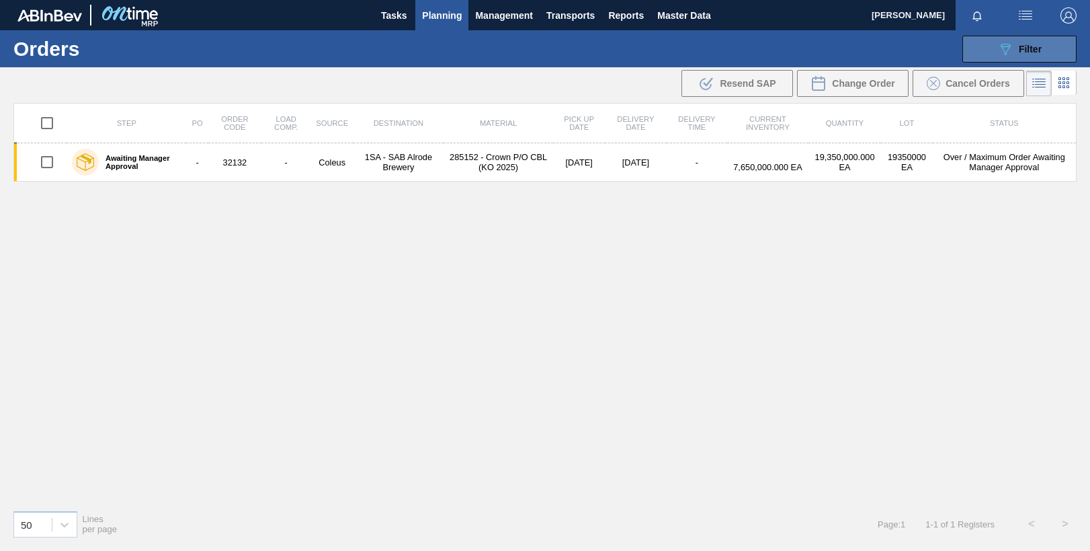
click at [1027, 41] on div "089F7B8B-B2A5-4AFE-B5C0-19BA573D28AC Filter" at bounding box center [1020, 49] width 44 height 16
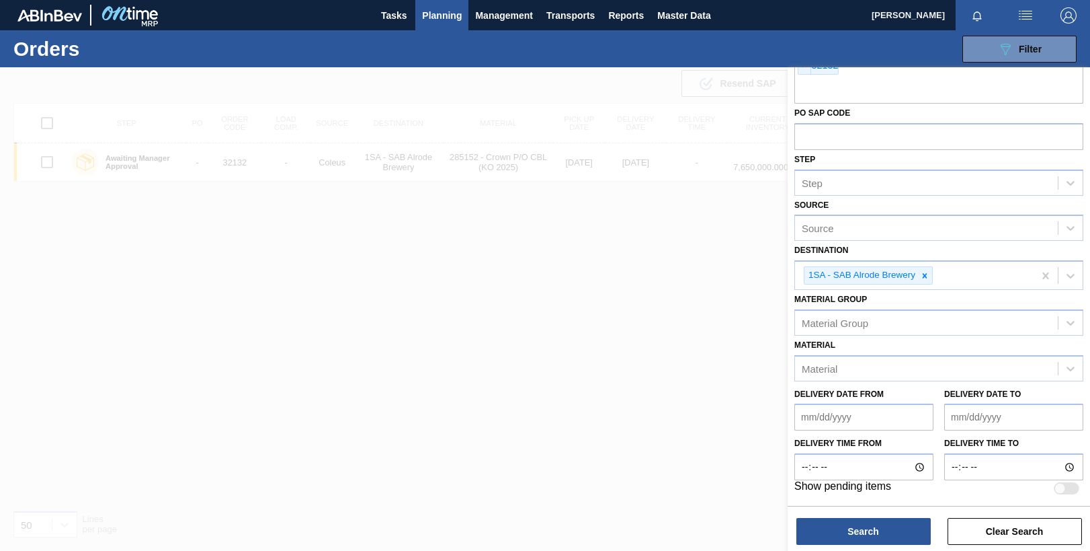
click at [275, 303] on div at bounding box center [545, 342] width 1090 height 551
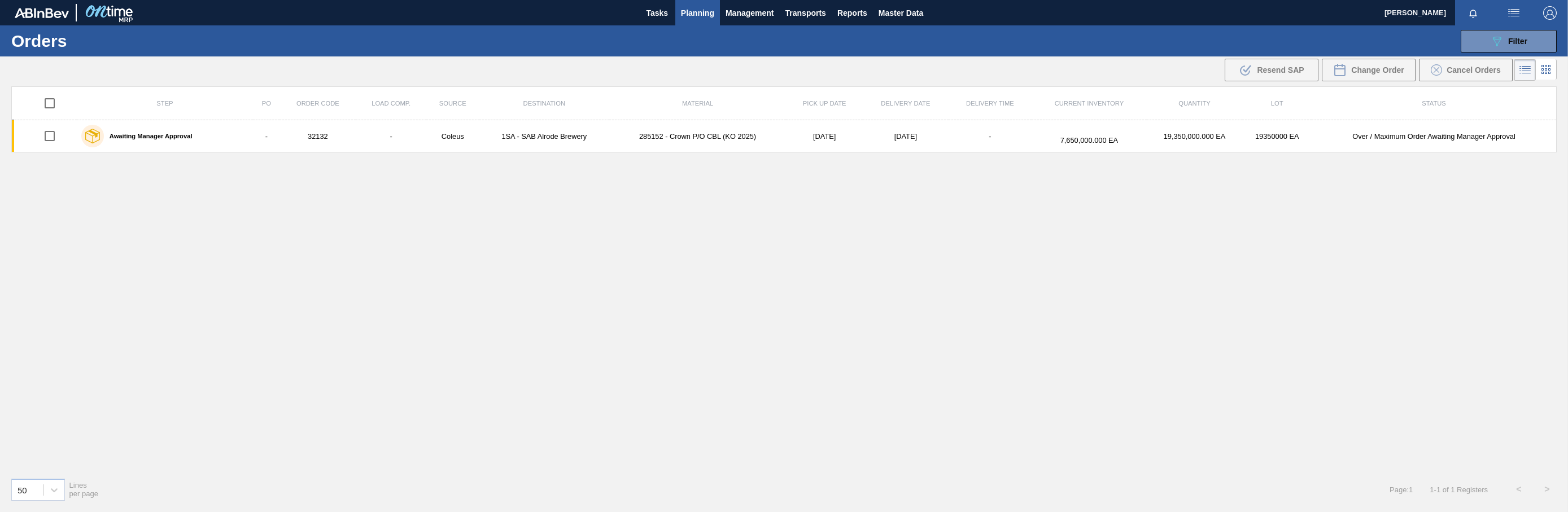
scroll to position [0, 0]
click at [1172, 40] on button "089F7B8B-B2A5-4AFE-B5C0-19BA573D28AC Filter" at bounding box center [1508, 41] width 96 height 23
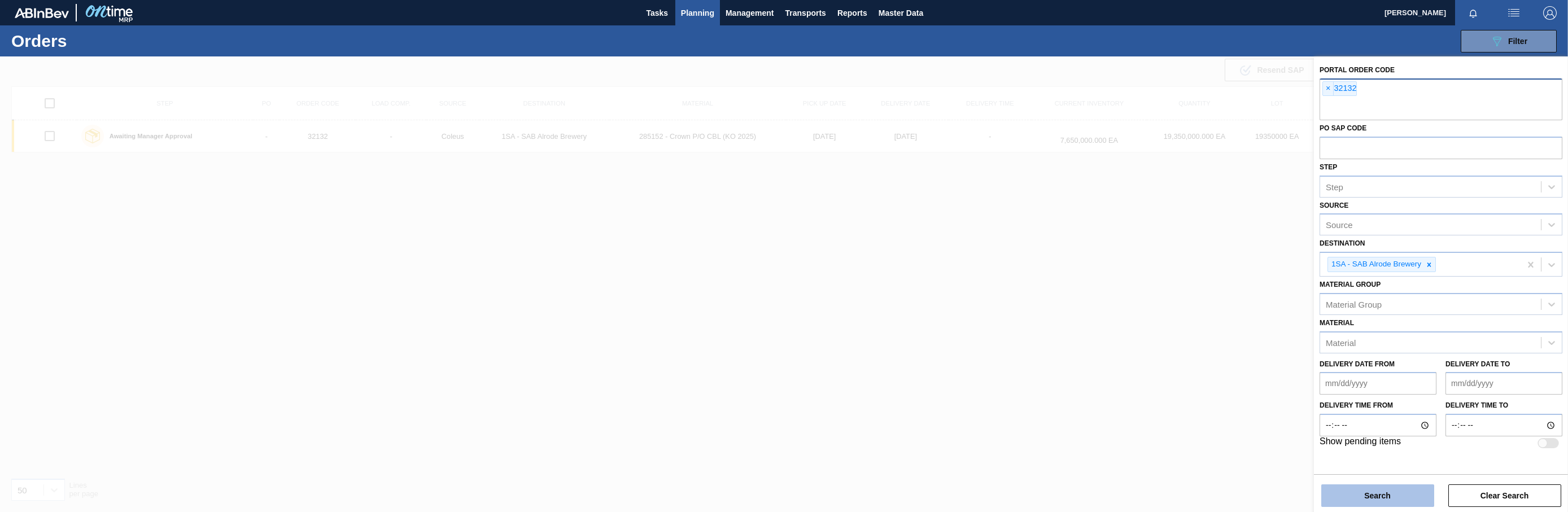
click at [1172, 490] on button "Search" at bounding box center [1377, 495] width 113 height 23
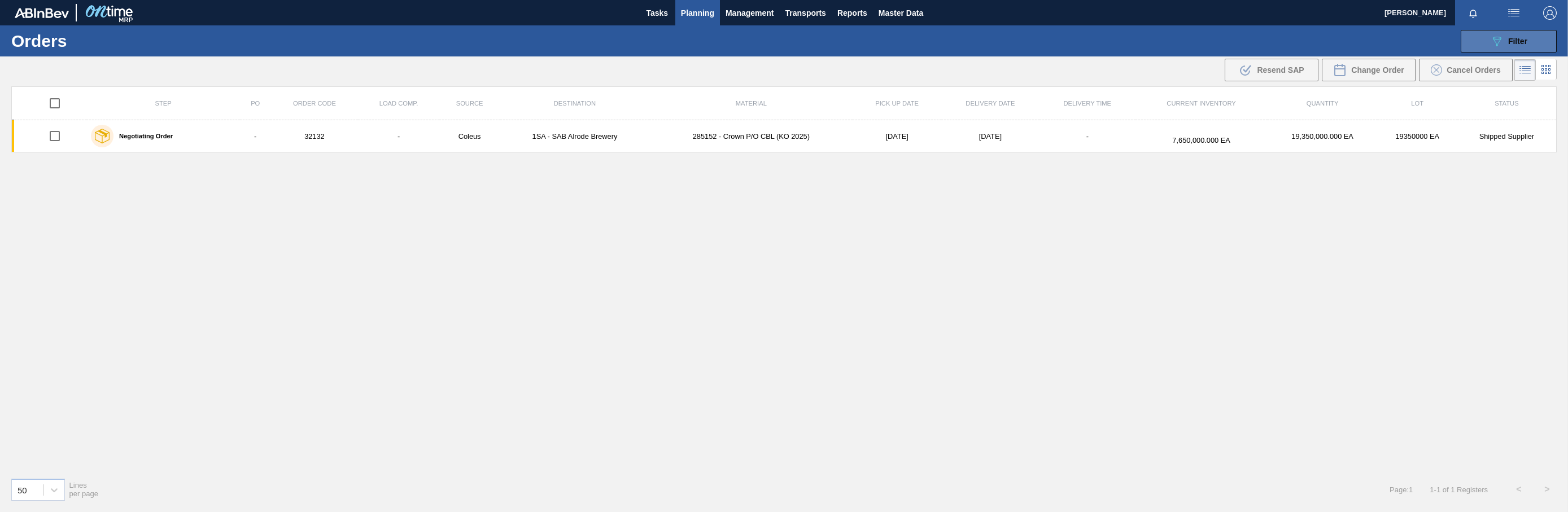
click at [1172, 39] on span "Filter" at bounding box center [1518, 41] width 19 height 9
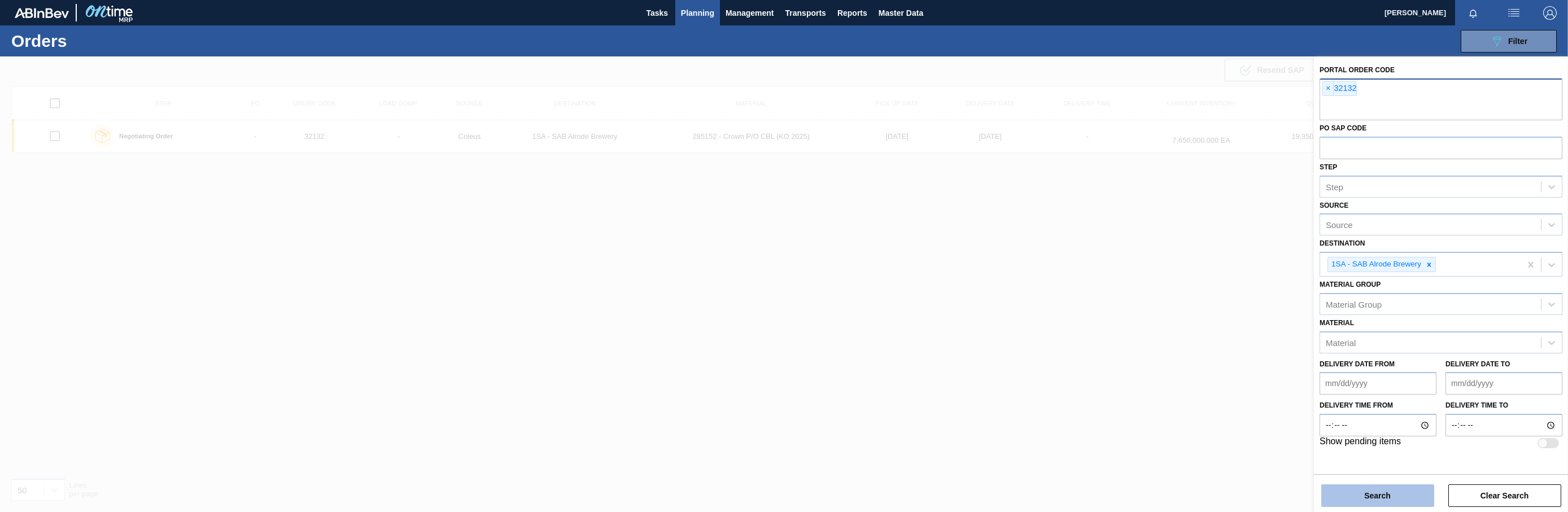
click at [1172, 498] on button "Search" at bounding box center [1377, 495] width 113 height 23
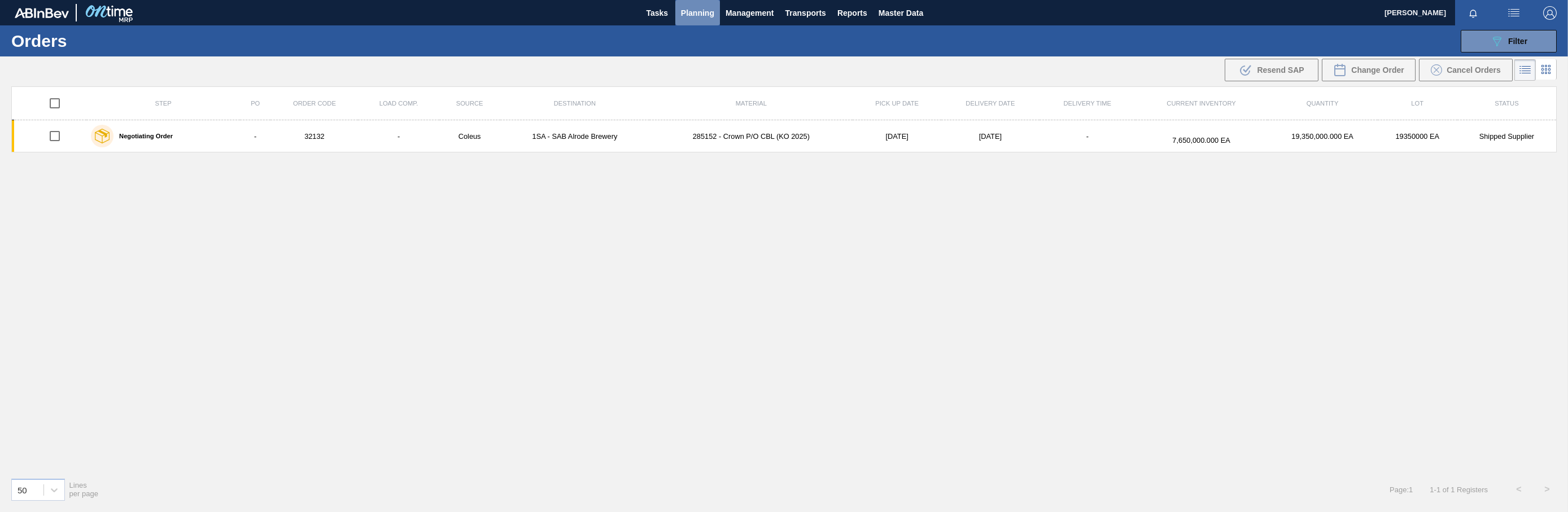
click at [709, 11] on span "Planning" at bounding box center [698, 13] width 34 height 13
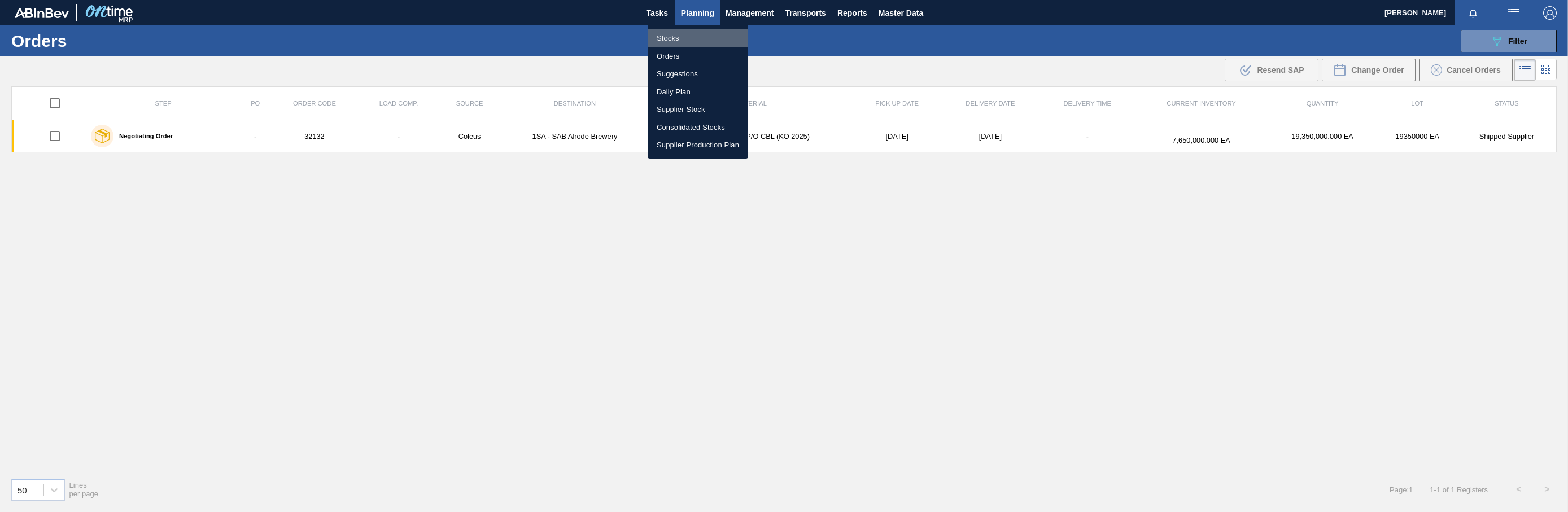
click at [664, 34] on li "Stocks" at bounding box center [698, 39] width 101 height 18
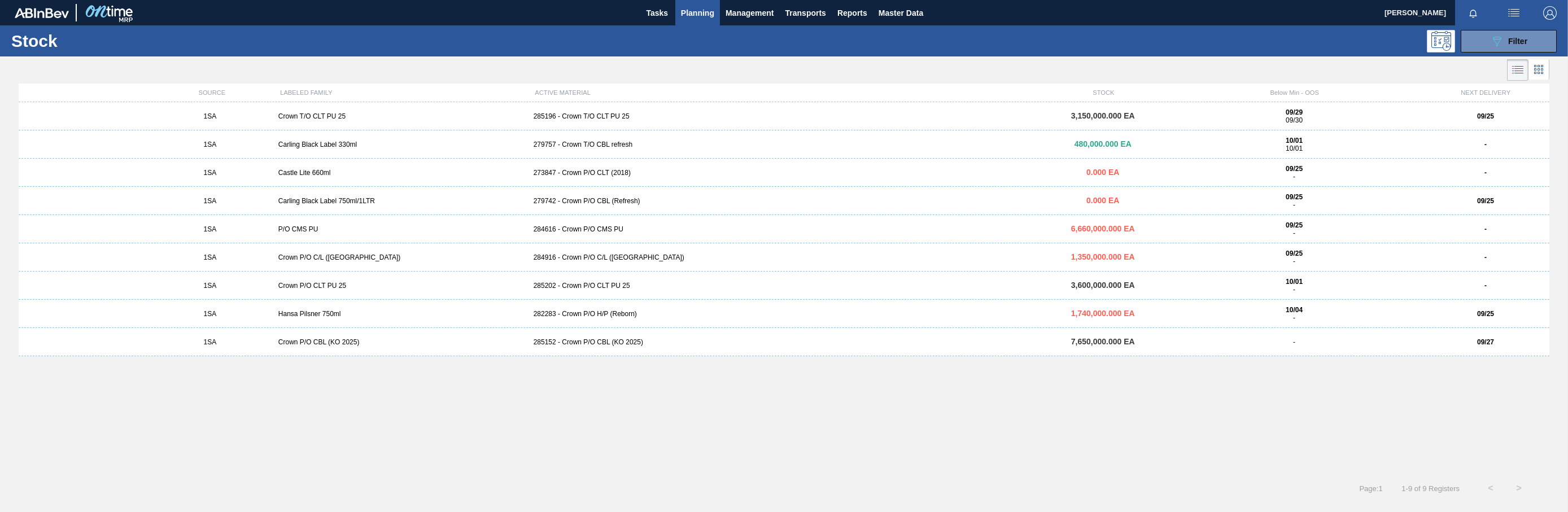
click at [707, 7] on span "Planning" at bounding box center [698, 13] width 34 height 13
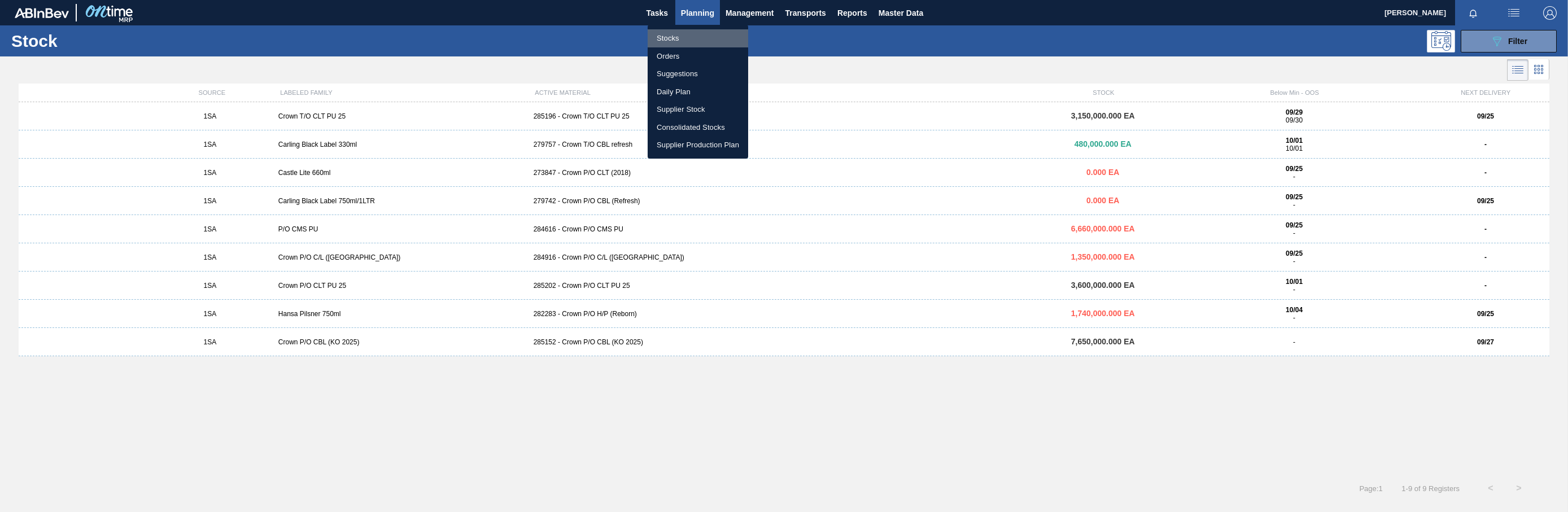
click at [674, 39] on li "Stocks" at bounding box center [698, 39] width 101 height 18
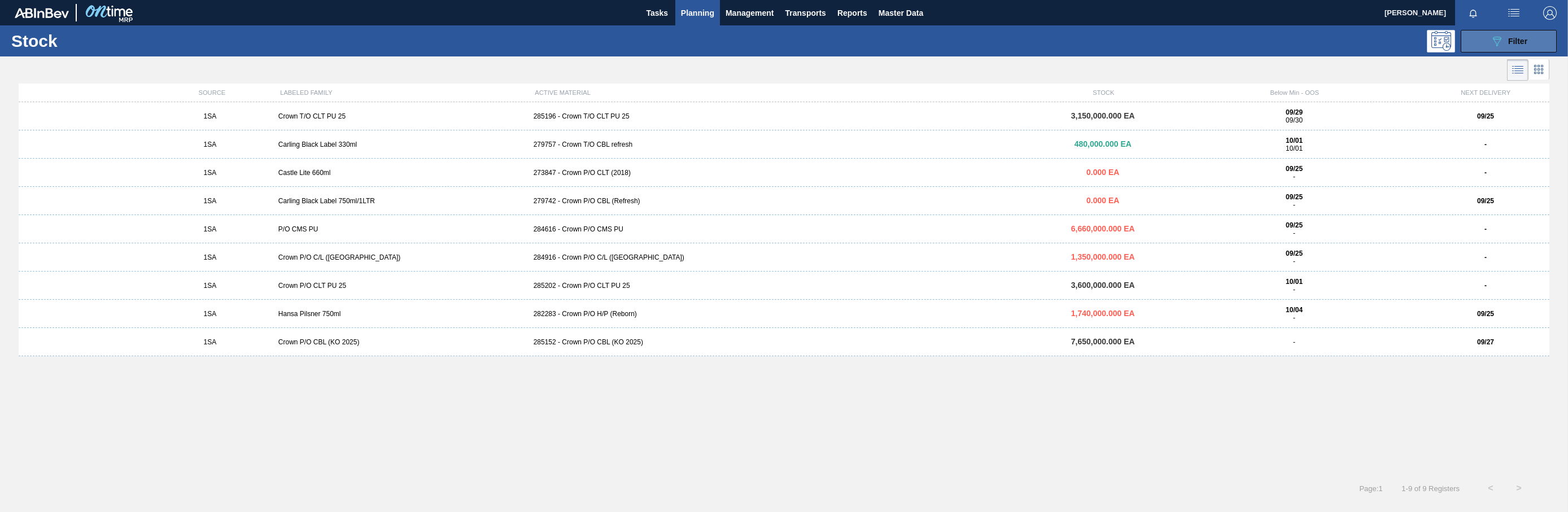
click at [1172, 44] on span "Filter" at bounding box center [1518, 41] width 19 height 9
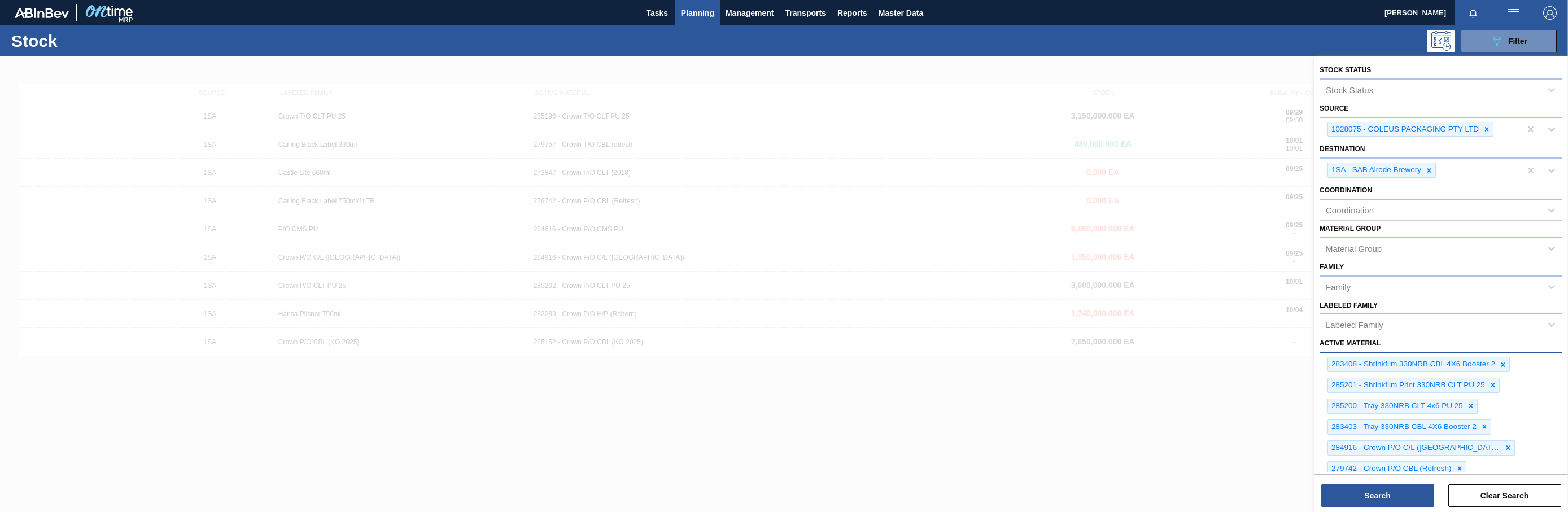
scroll to position [285, 0]
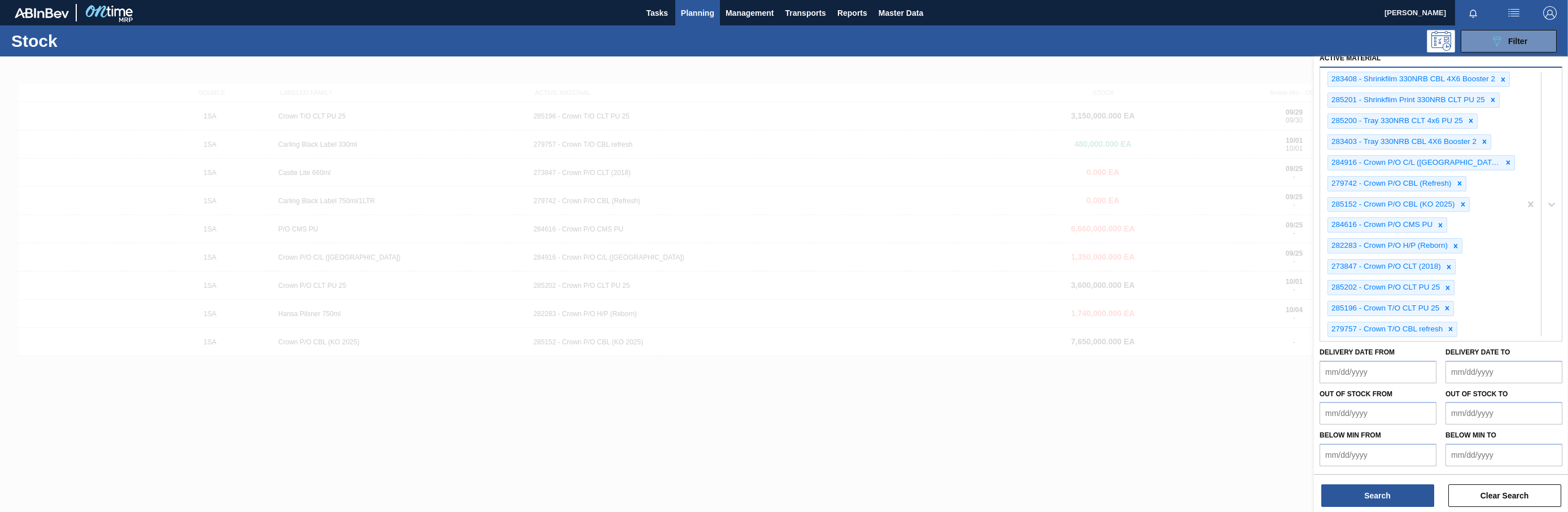
click at [1172, 342] on div "283408 - Shrinkfilm 330NRB CBL 4X6 Booster 2 285201 - Shrinkflim Print 330NRB C…" at bounding box center [1440, 203] width 243 height 274
click at [1172, 321] on div "283408 - Shrinkfilm 330NRB CBL 4X6 Booster 2 285201 - Shrinkflim Print 330NRB C…" at bounding box center [1420, 204] width 201 height 273
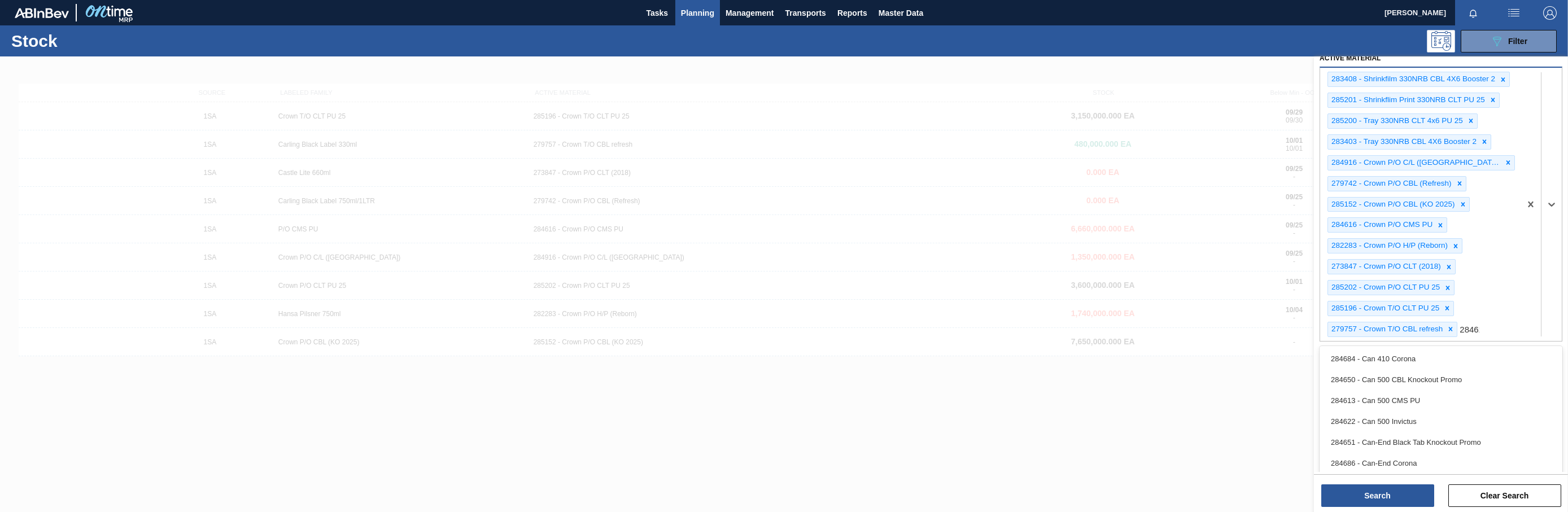
type Material "284625"
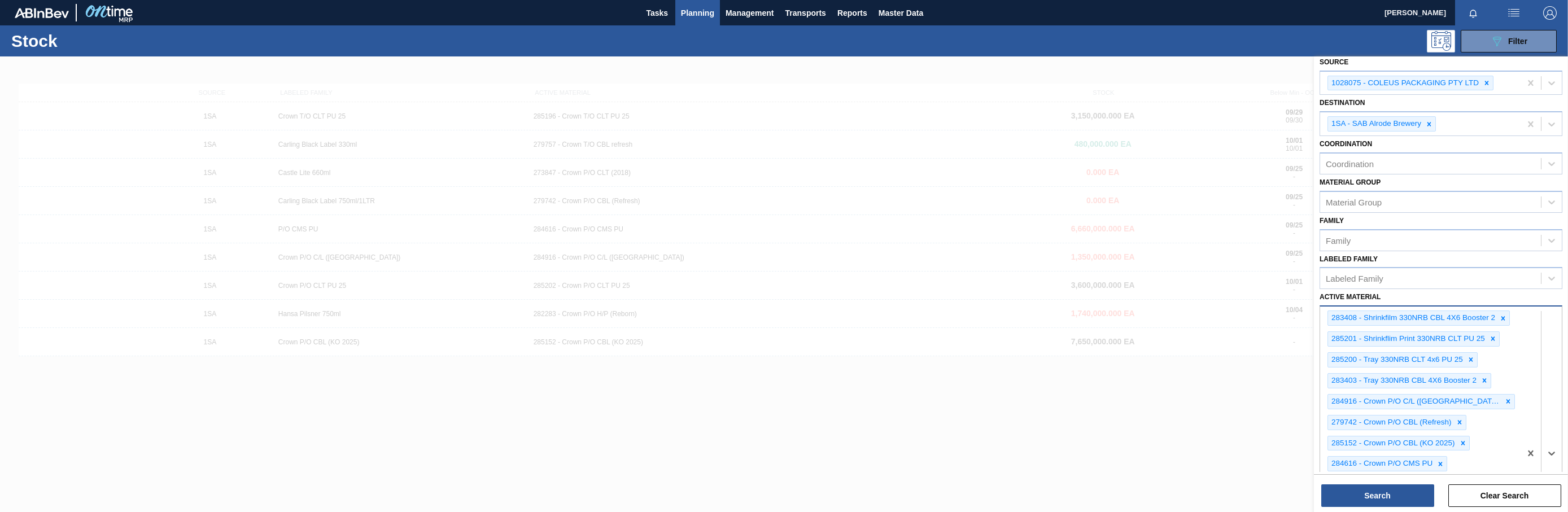
scroll to position [0, 0]
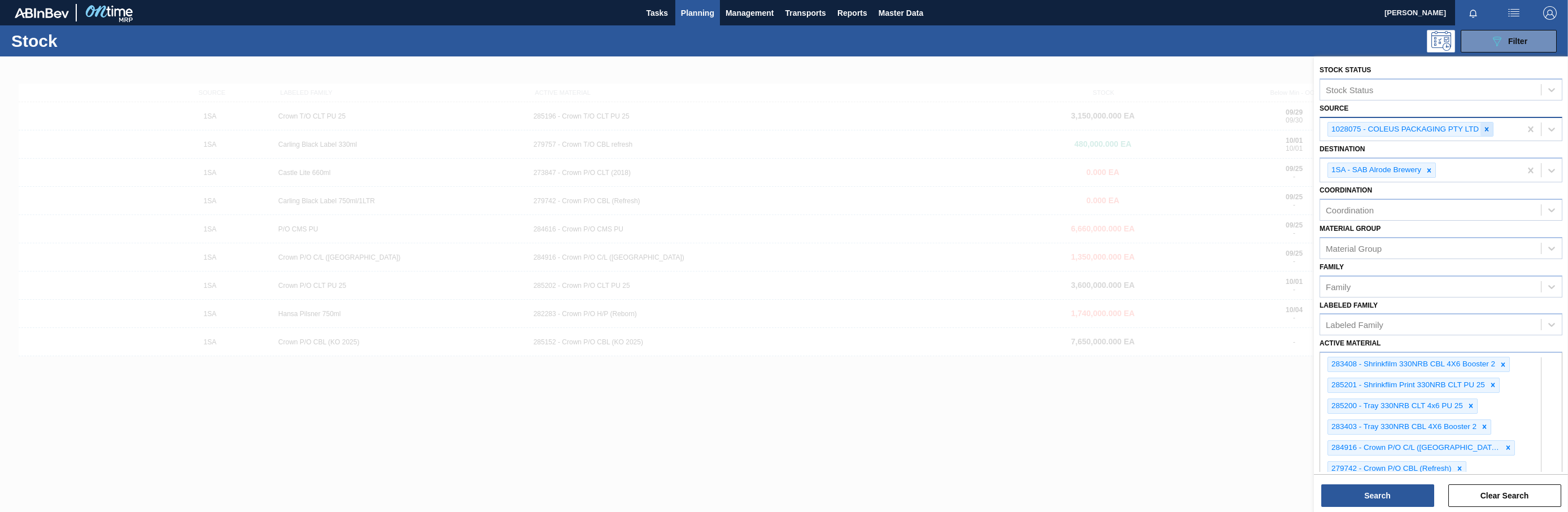
click at [1172, 128] on icon at bounding box center [1487, 128] width 4 height 4
click at [1172, 501] on button "Search" at bounding box center [1377, 495] width 113 height 23
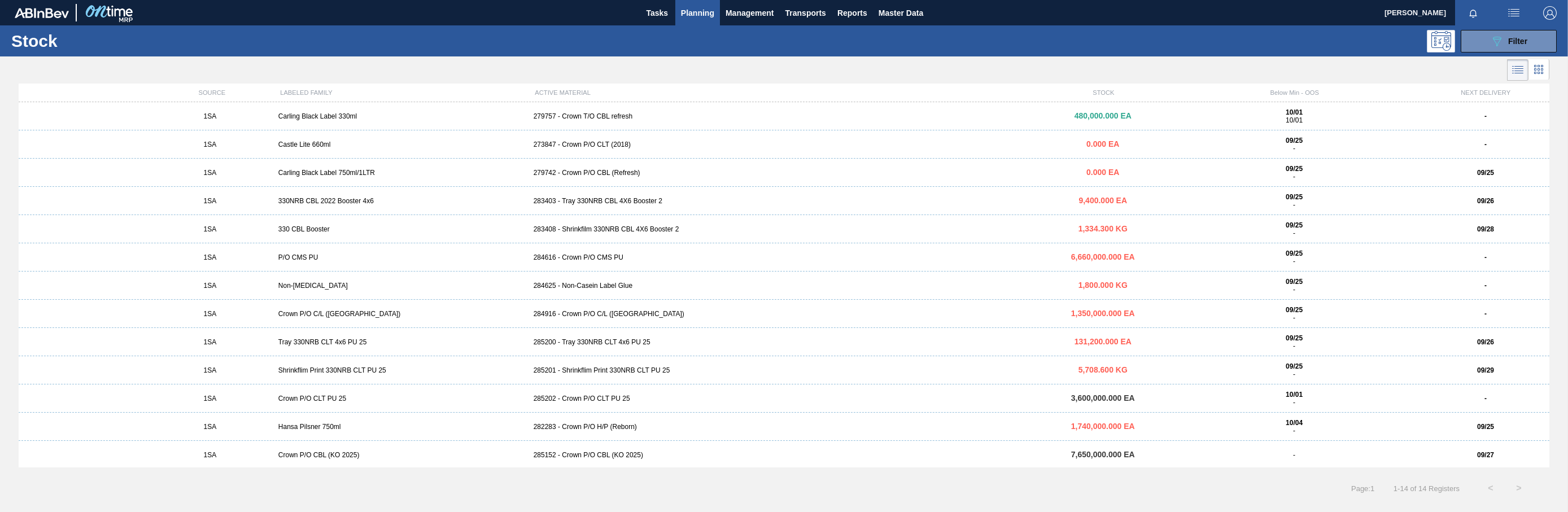
scroll to position [30, 0]
click at [552, 283] on div "284625 - Non-Casein Label Glue" at bounding box center [784, 283] width 511 height 8
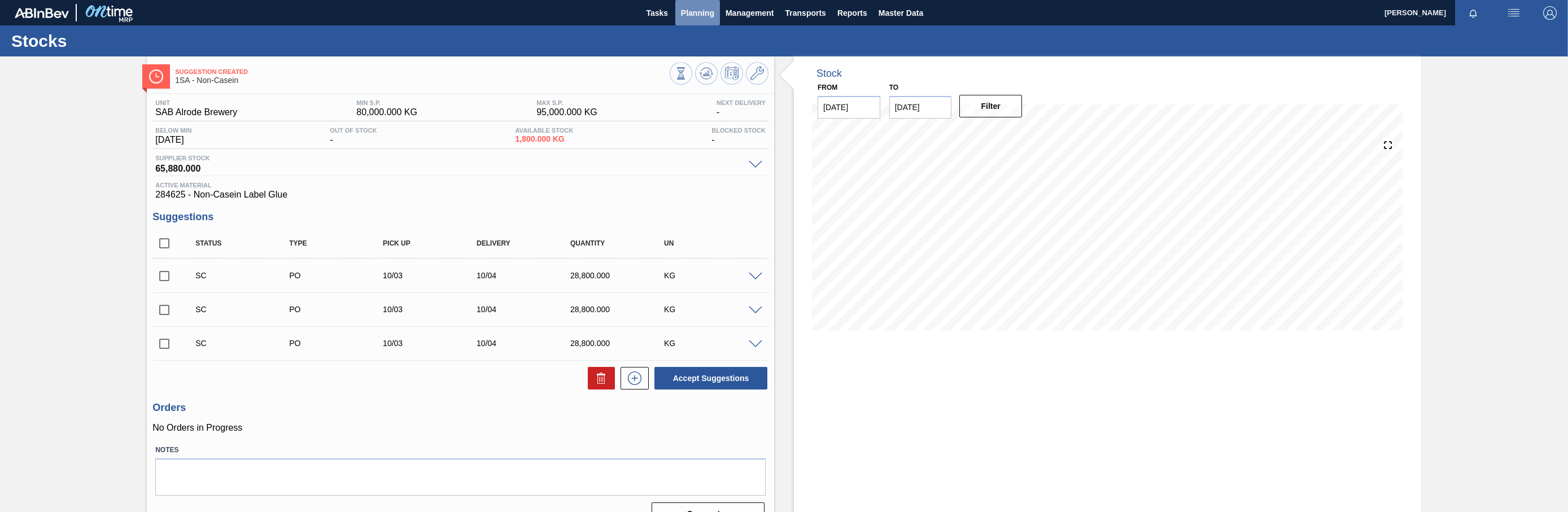
click at [694, 13] on span "Planning" at bounding box center [698, 13] width 34 height 13
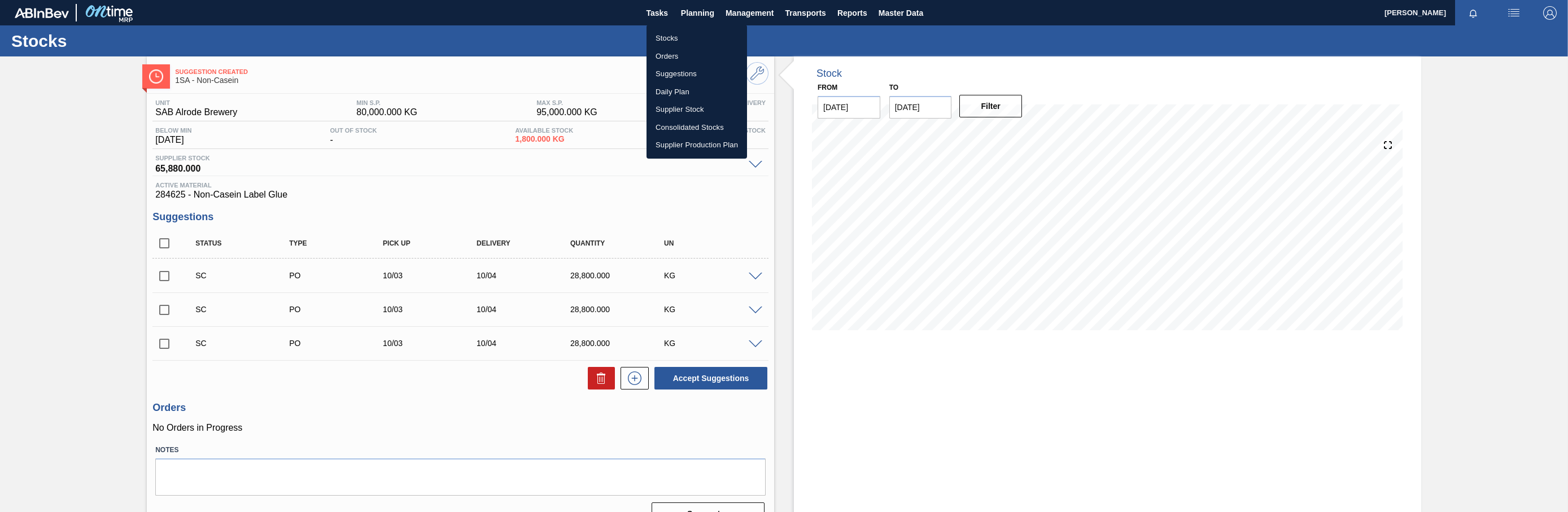
click at [660, 55] on li "Orders" at bounding box center [697, 56] width 101 height 18
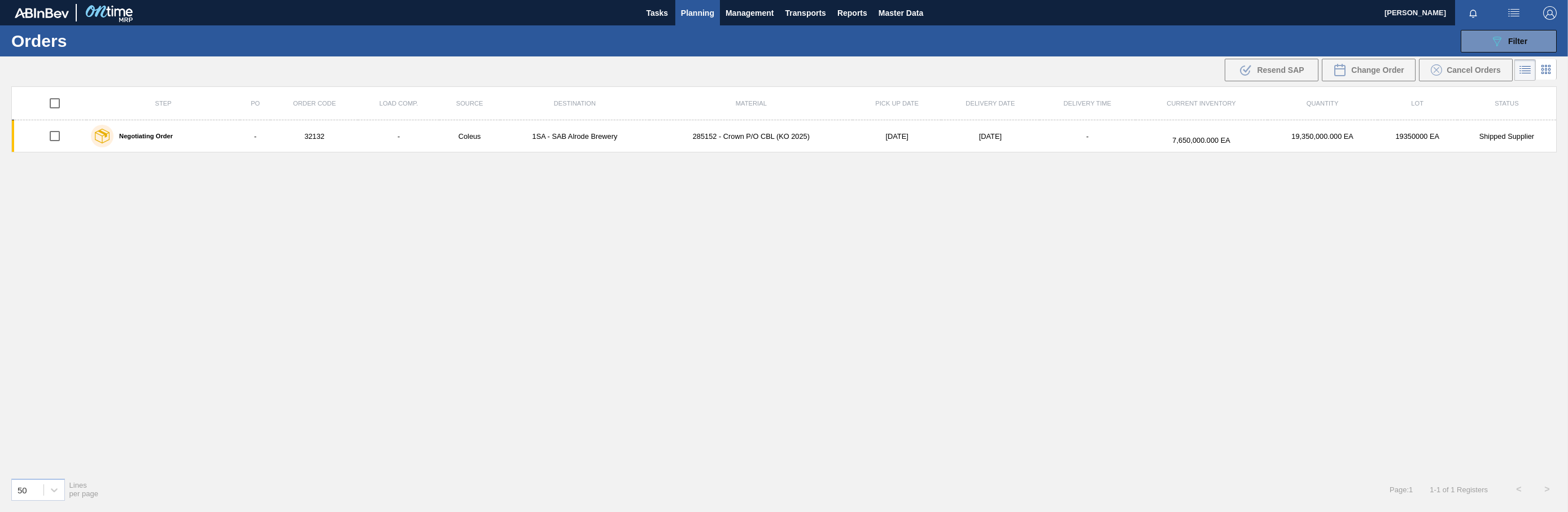
click at [690, 14] on span "Planning" at bounding box center [698, 13] width 34 height 13
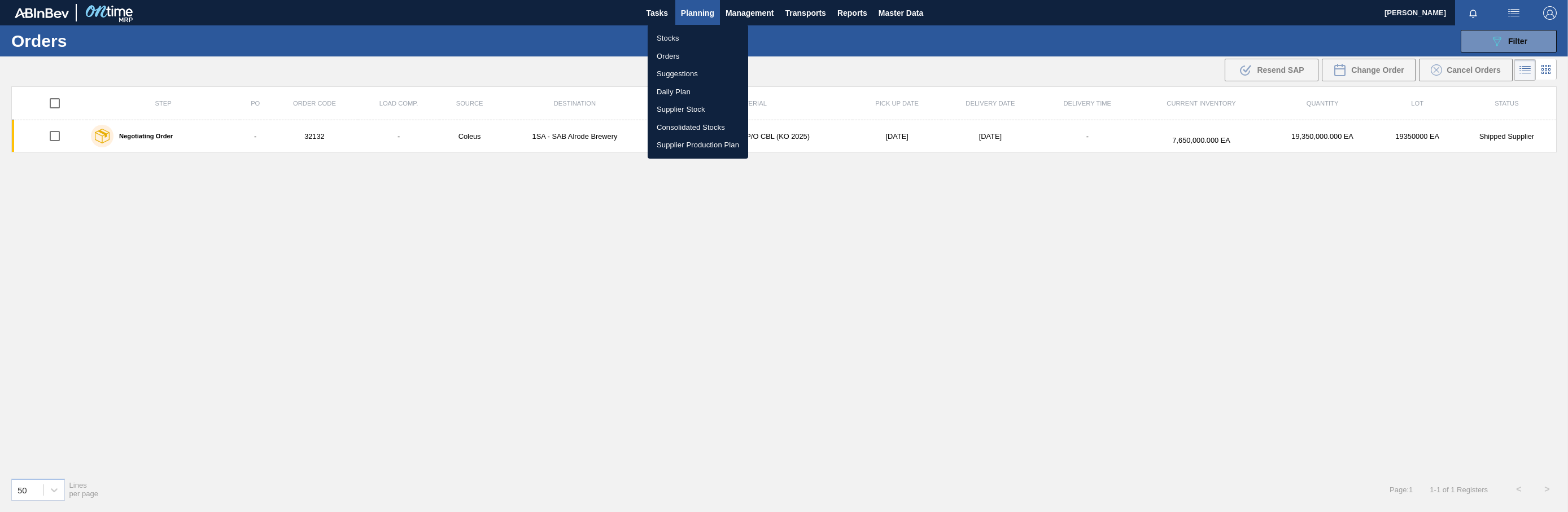
click at [681, 42] on li "Stocks" at bounding box center [698, 39] width 101 height 18
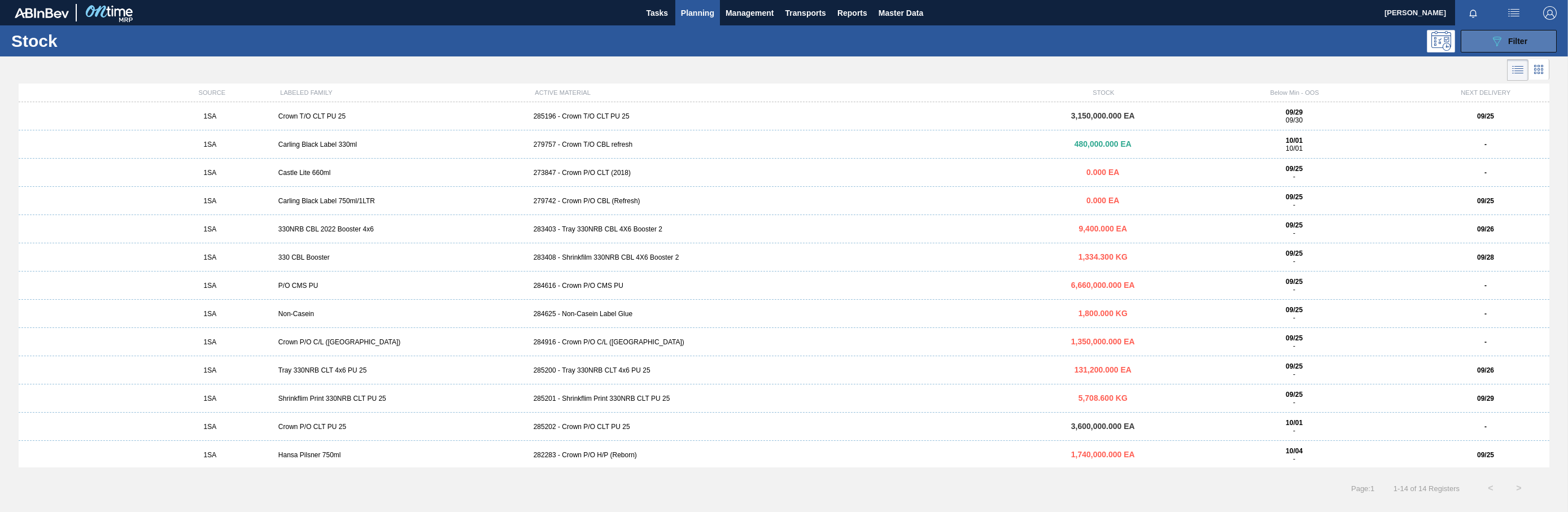
click at [1532, 36] on button "089F7B8B-B2A5-4AFE-B5C0-19BA573D28AC Filter" at bounding box center [1508, 41] width 96 height 23
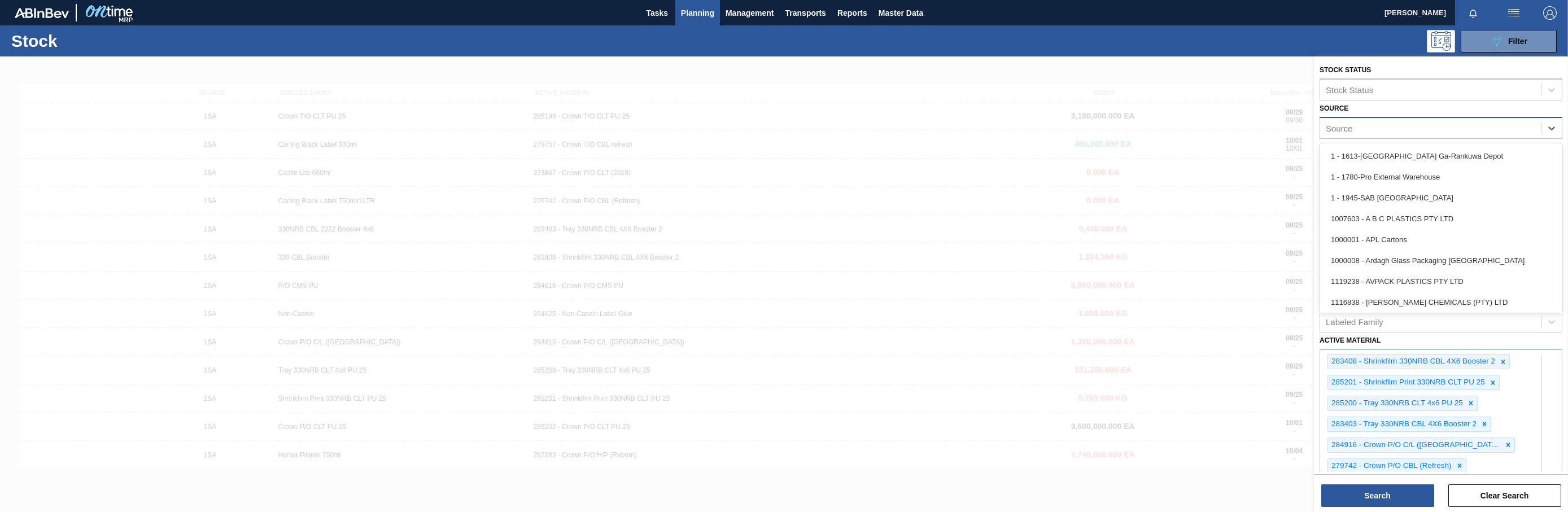
click at [1347, 135] on div "Source" at bounding box center [1430, 128] width 221 height 16
type input "kr"
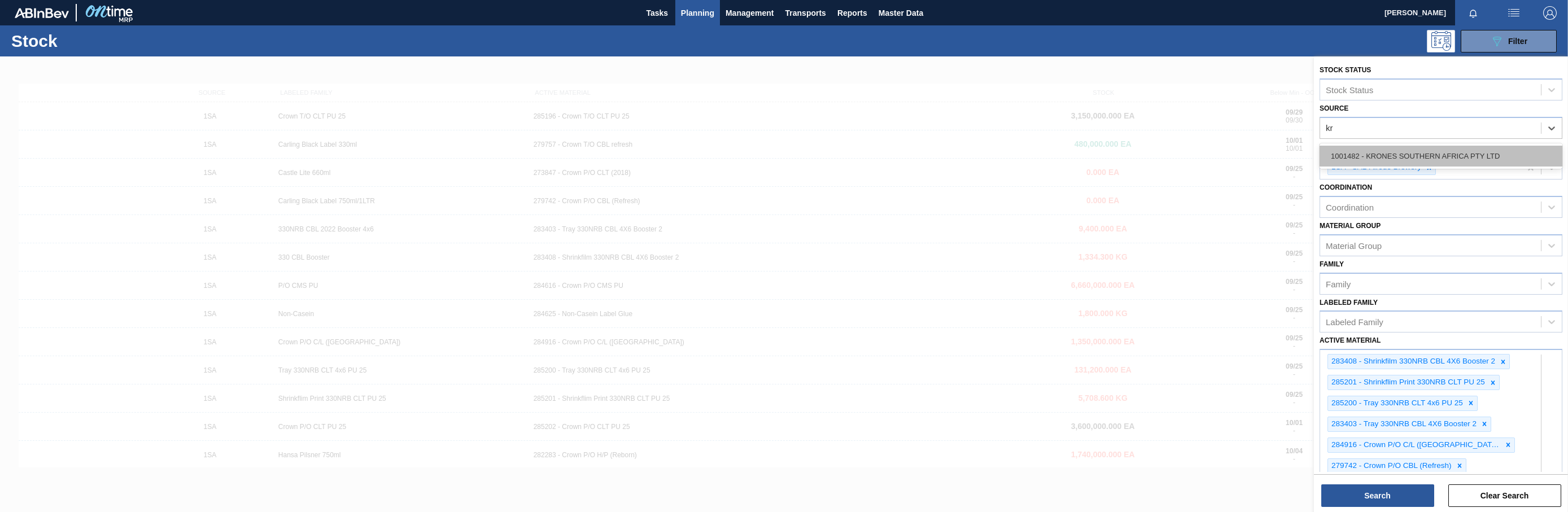
click at [1361, 157] on div "1001482 - KRONES SOUTHERN AFRICA PTY LTD" at bounding box center [1440, 155] width 243 height 21
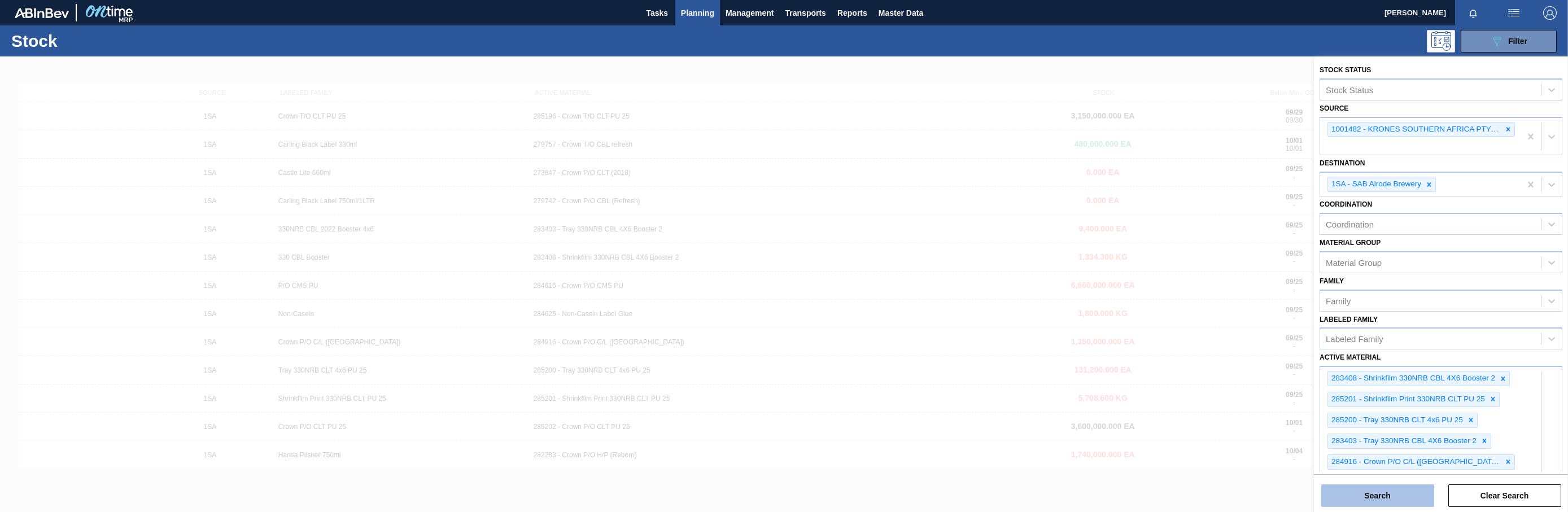
click at [1397, 488] on button "Search" at bounding box center [1377, 495] width 113 height 23
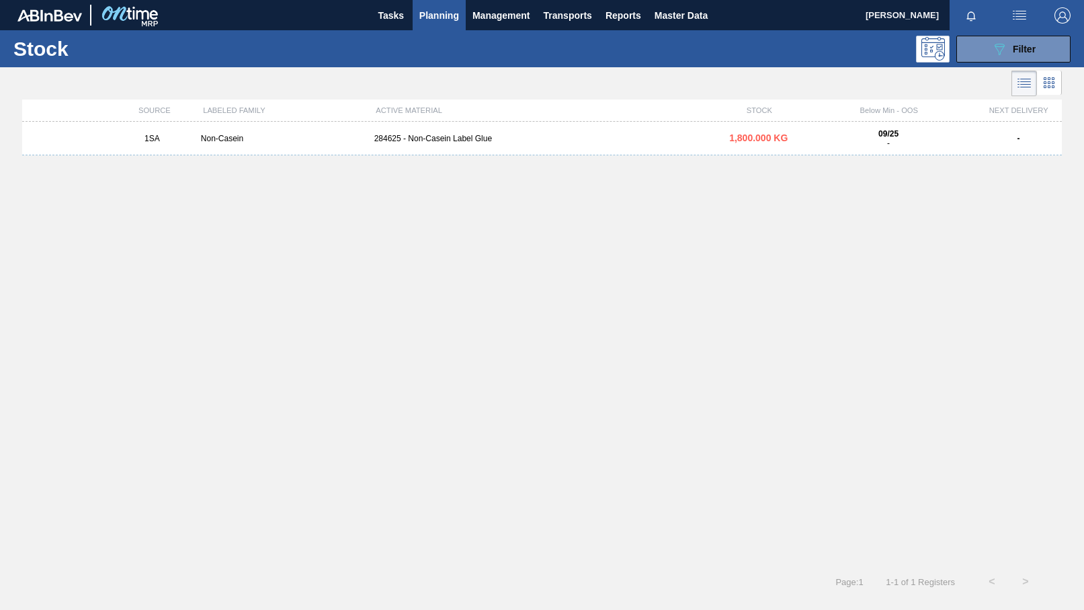
click at [447, 142] on div "284625 - Non-Casein Label Glue" at bounding box center [542, 138] width 347 height 9
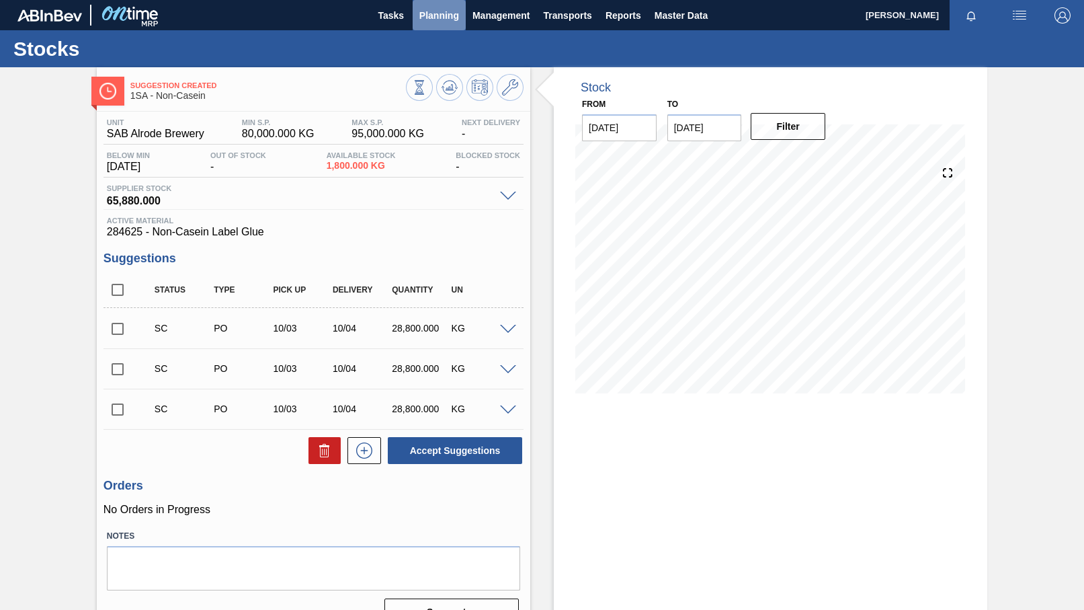
click at [428, 22] on span "Planning" at bounding box center [439, 15] width 40 height 16
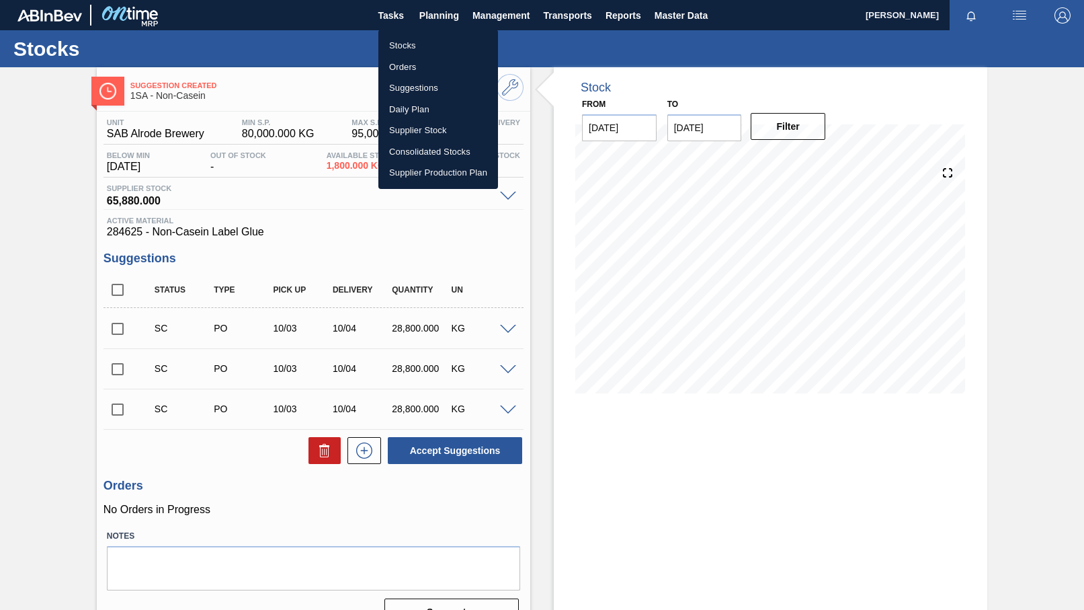
click at [405, 47] on li "Stocks" at bounding box center [438, 46] width 120 height 22
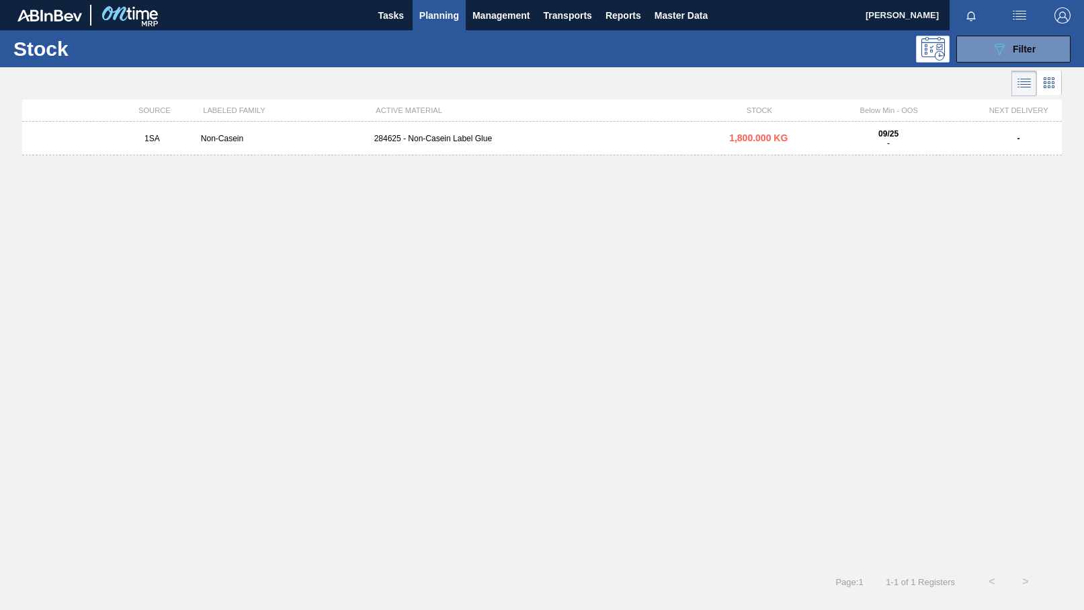
click at [443, 139] on div "284625 - Non-Casein Label Glue" at bounding box center [542, 138] width 347 height 9
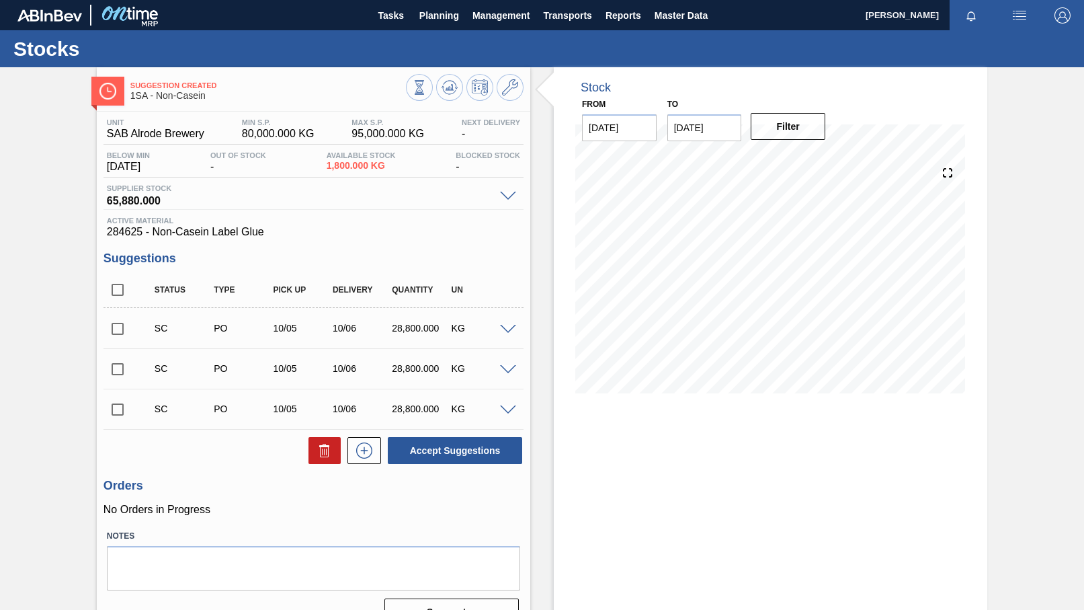
click at [121, 332] on input "checkbox" at bounding box center [118, 329] width 28 height 28
click at [448, 449] on button "Accept Suggestions" at bounding box center [455, 450] width 134 height 27
checkbox input "false"
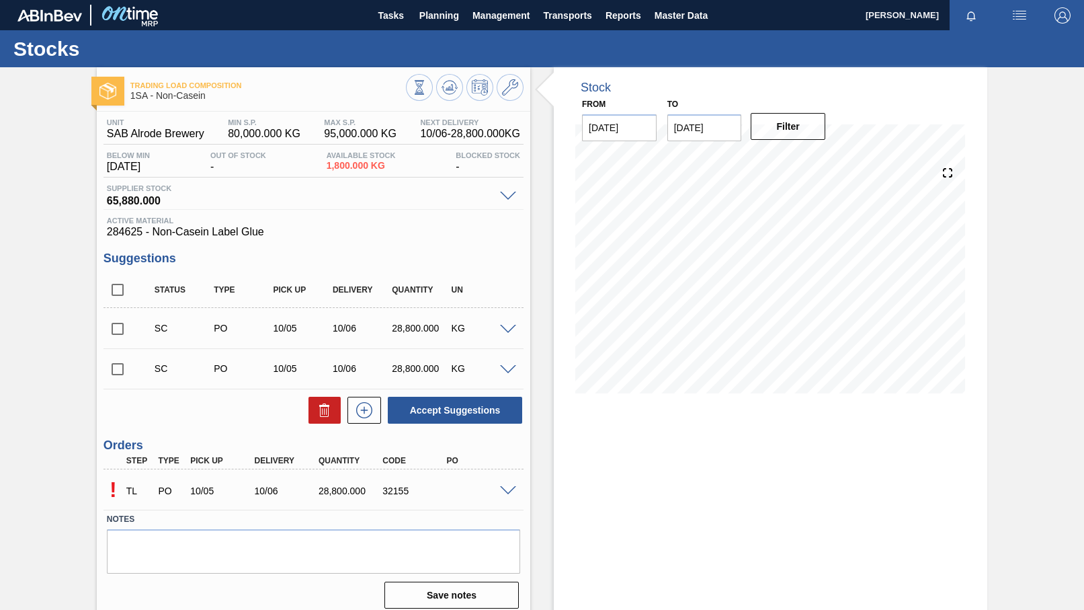
click at [510, 487] on span at bounding box center [508, 491] width 16 height 10
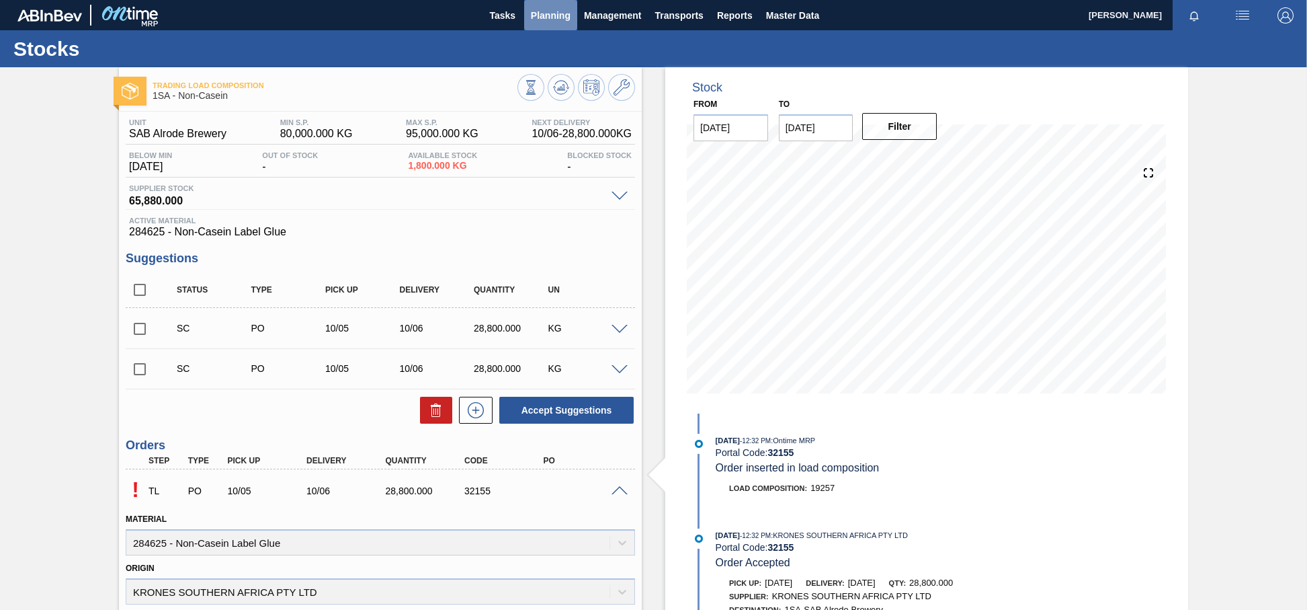
click at [544, 15] on span "Planning" at bounding box center [551, 15] width 40 height 16
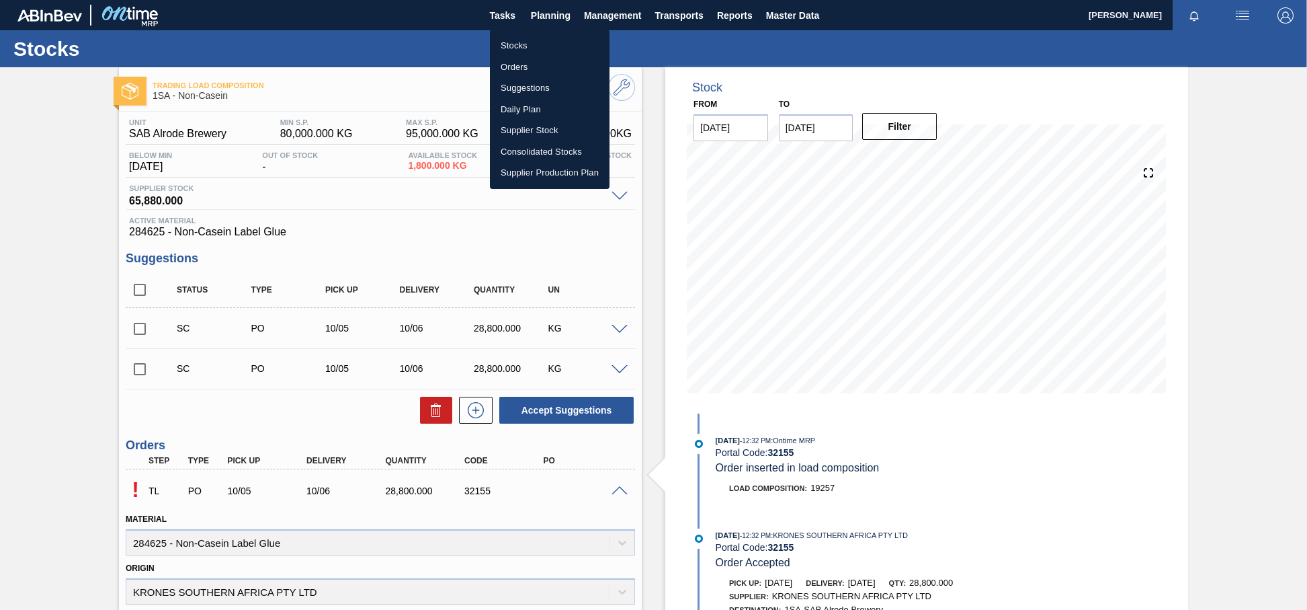
click at [516, 67] on li "Orders" at bounding box center [550, 67] width 120 height 22
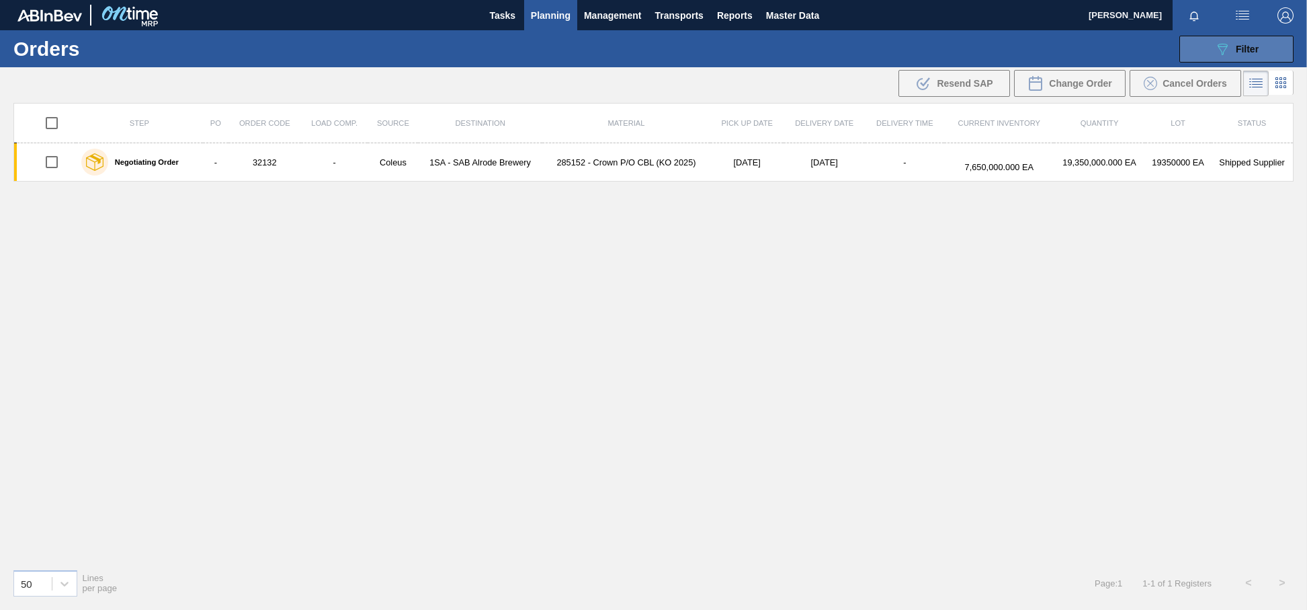
click at [1240, 46] on span "Filter" at bounding box center [1247, 49] width 23 height 11
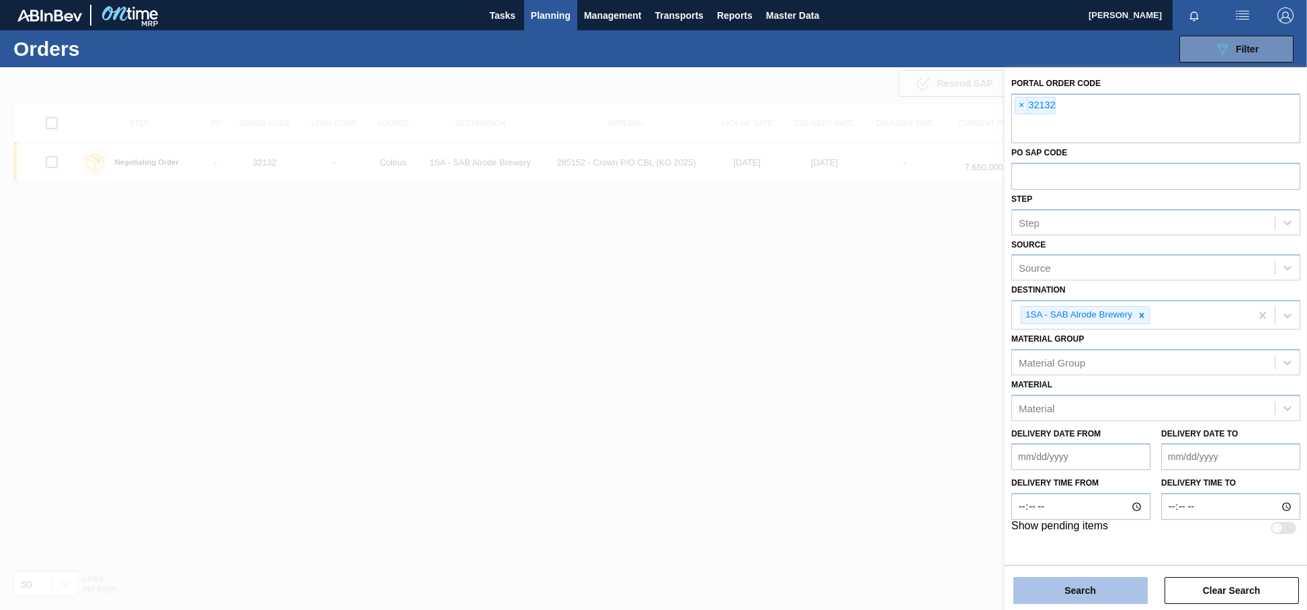
click at [1084, 588] on button "Search" at bounding box center [1081, 590] width 134 height 27
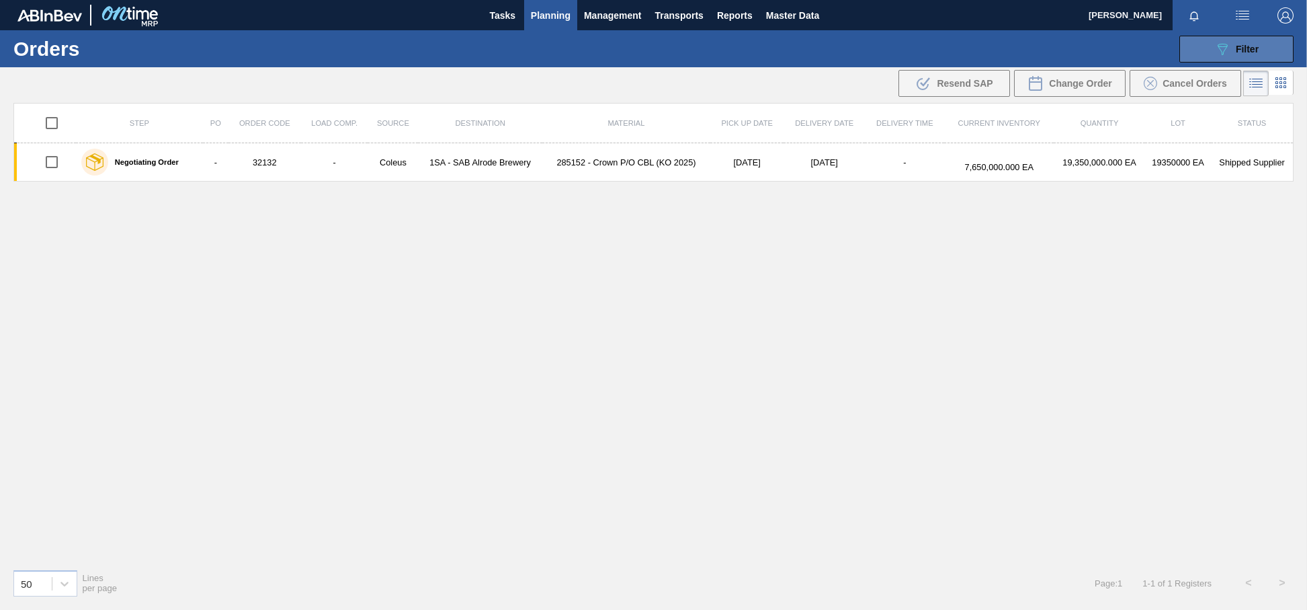
click at [1252, 40] on button "089F7B8B-B2A5-4AFE-B5C0-19BA573D28AC Filter" at bounding box center [1237, 49] width 114 height 27
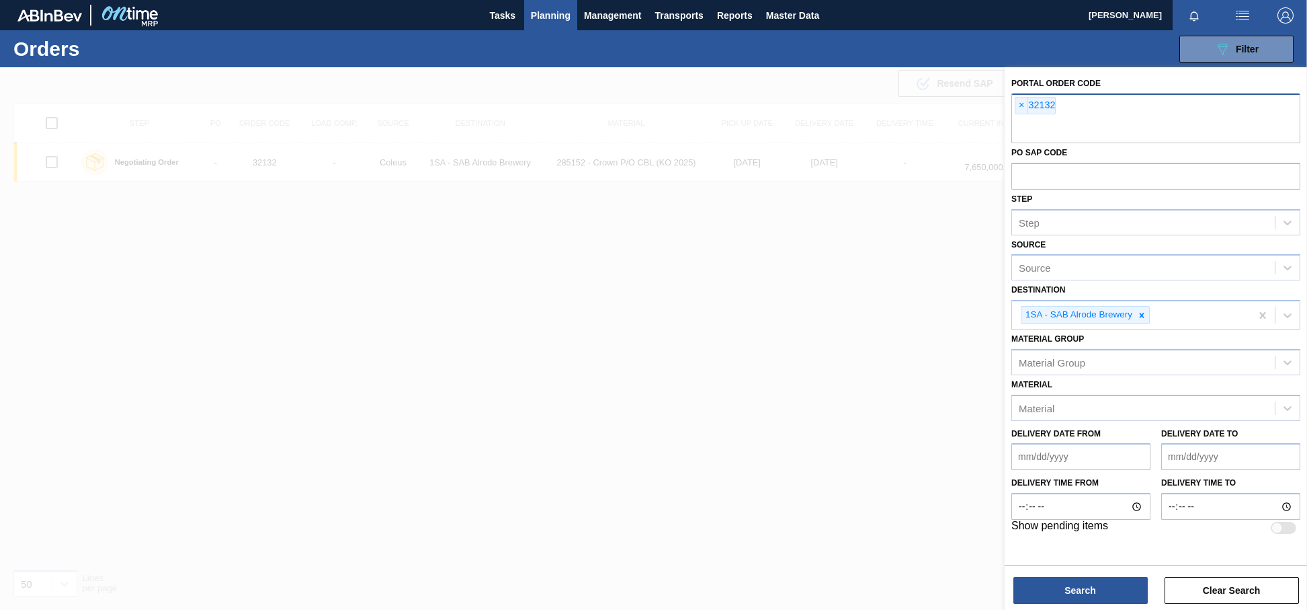
click at [1072, 115] on div "× 32132" at bounding box center [1156, 118] width 289 height 50
type input "32155"
click at [1063, 593] on button "Search" at bounding box center [1081, 590] width 134 height 27
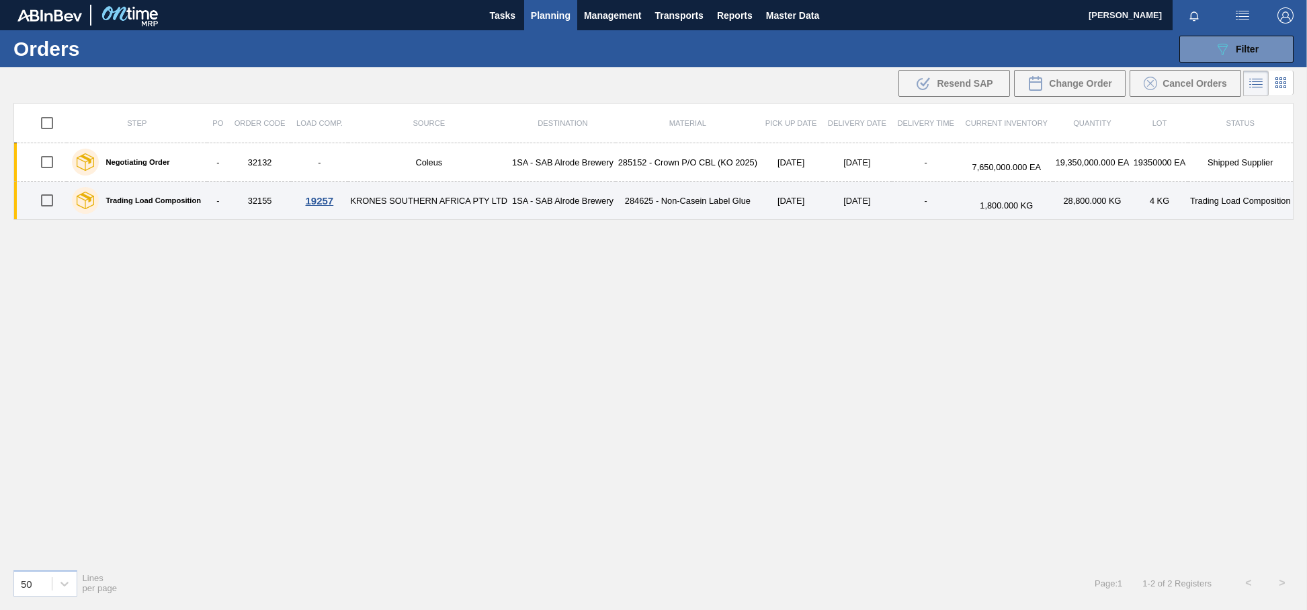
click at [320, 203] on div "19257" at bounding box center [319, 200] width 53 height 11
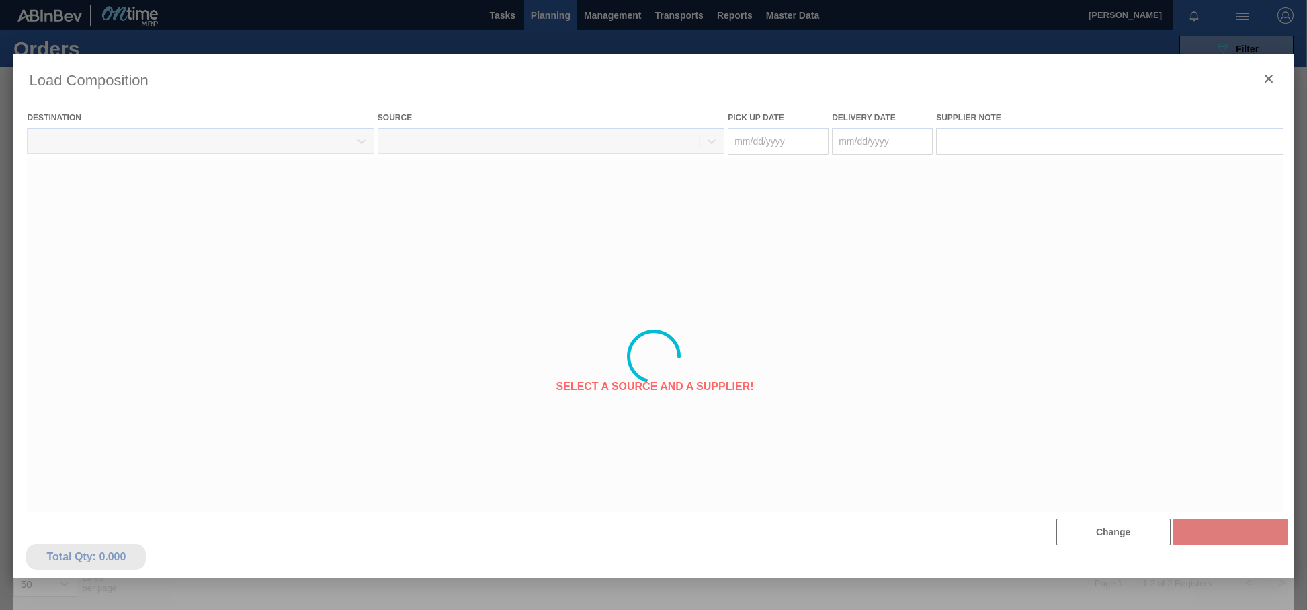
type Date "10/05/2025"
type Date "10/06/2025"
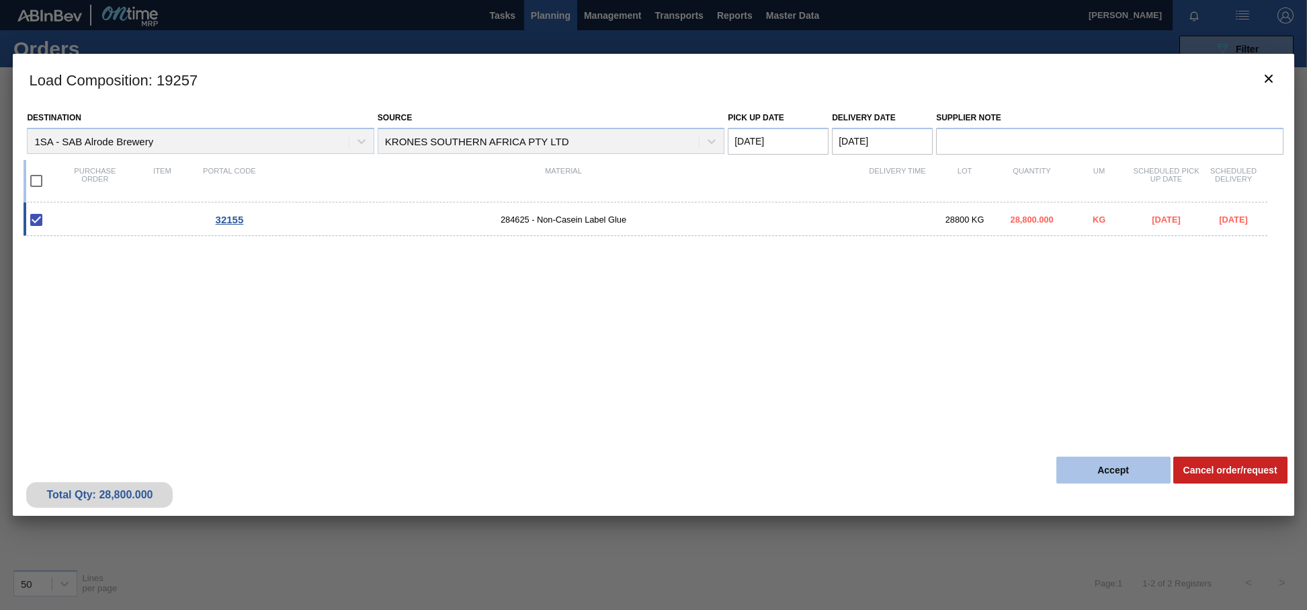
click at [1092, 469] on button "Accept" at bounding box center [1114, 469] width 114 height 27
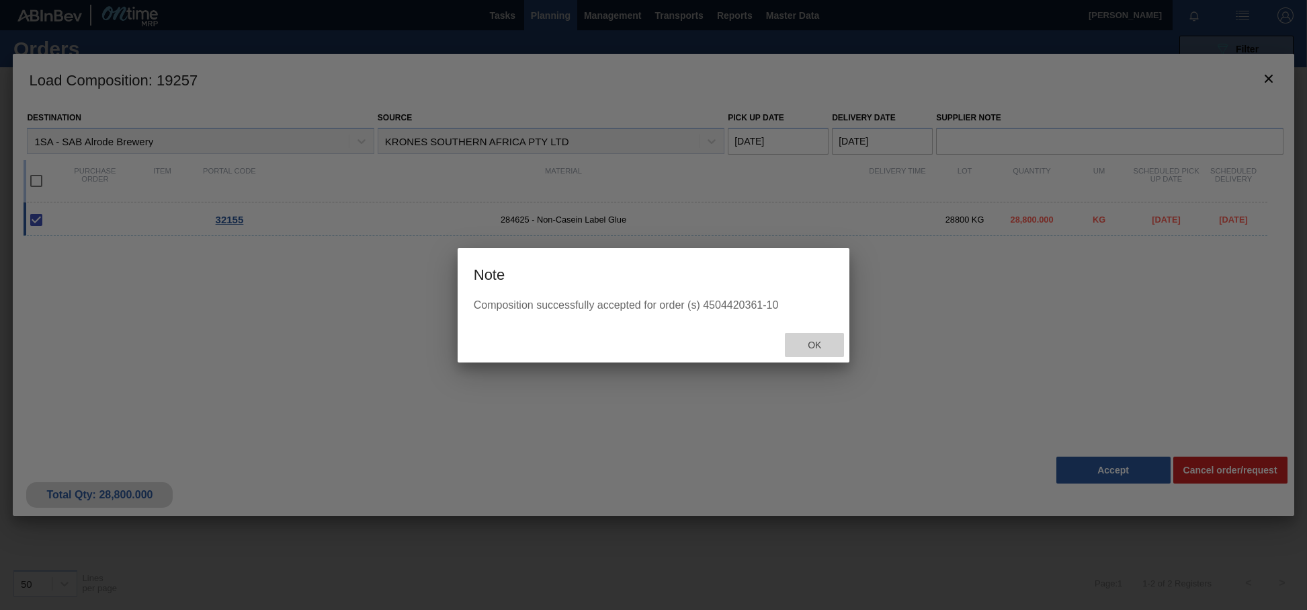
click at [819, 344] on span "Ok" at bounding box center [814, 344] width 35 height 11
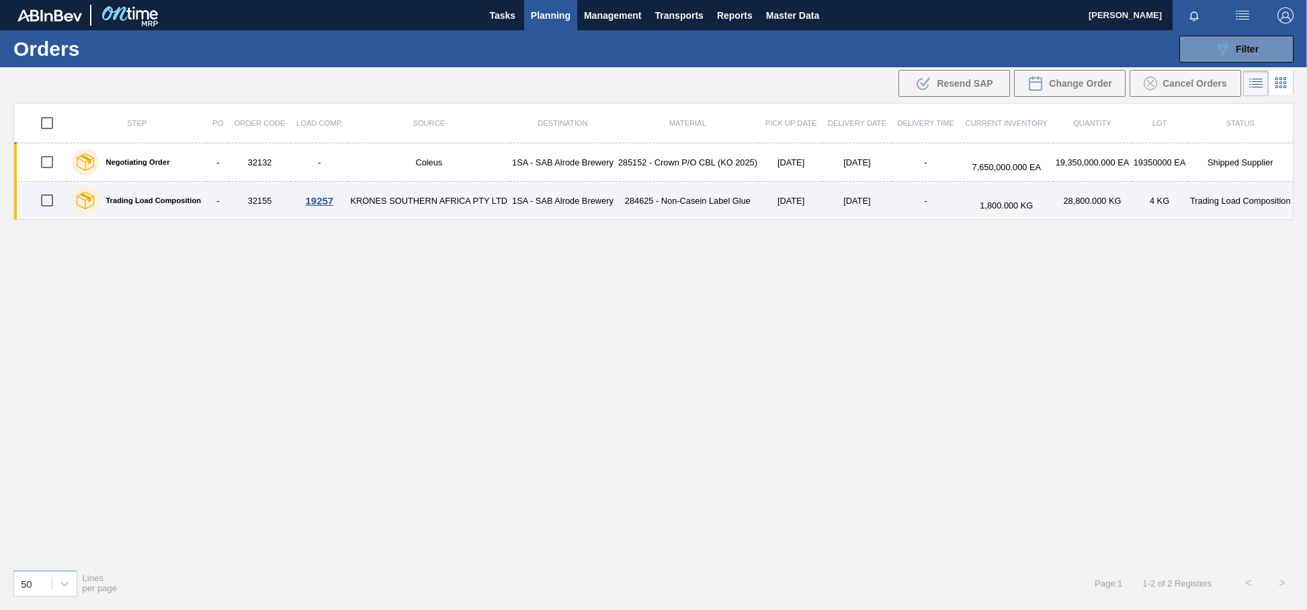
click at [309, 203] on div "19257" at bounding box center [319, 200] width 53 height 11
click at [316, 200] on div "19257" at bounding box center [319, 200] width 53 height 11
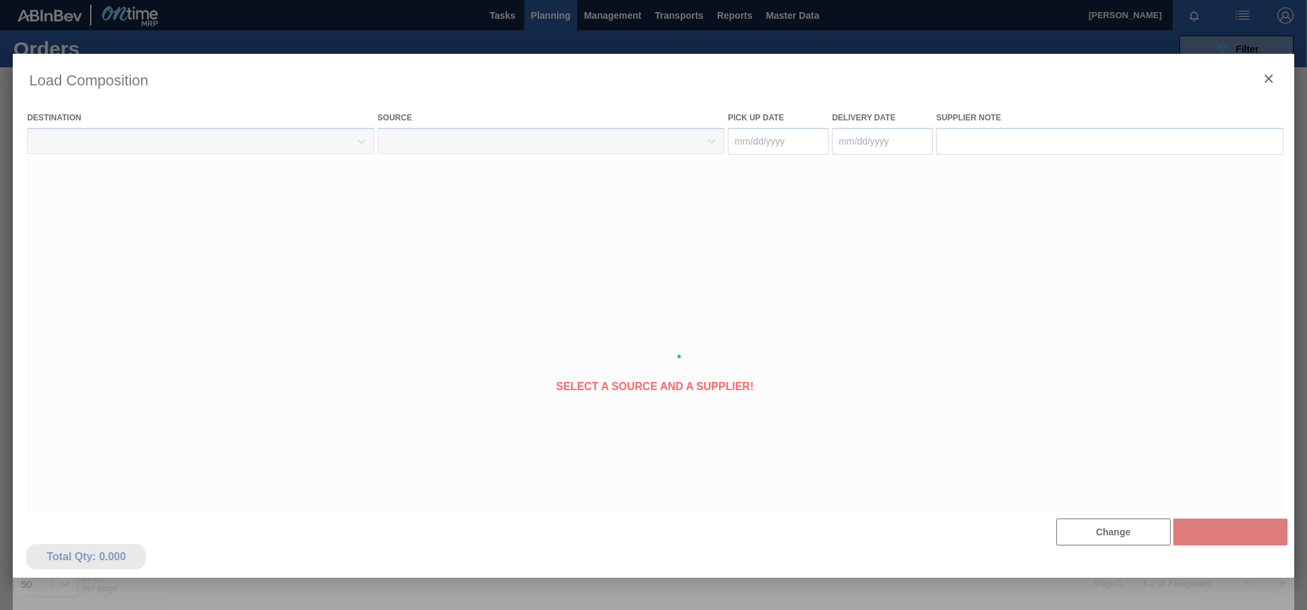
type Date "10/05/2025"
type Date "10/06/2025"
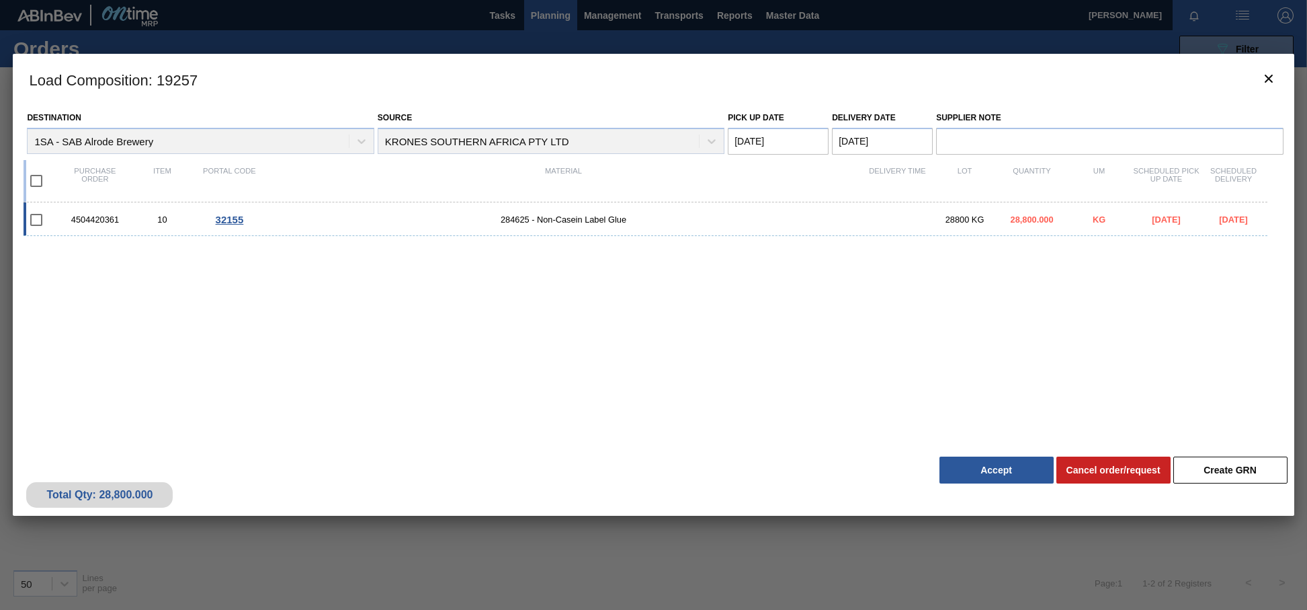
click at [72, 219] on div "4504420361" at bounding box center [94, 219] width 67 height 10
checkbox input "true"
click at [73, 218] on div "4504420361" at bounding box center [94, 219] width 67 height 10
checkbox input "false"
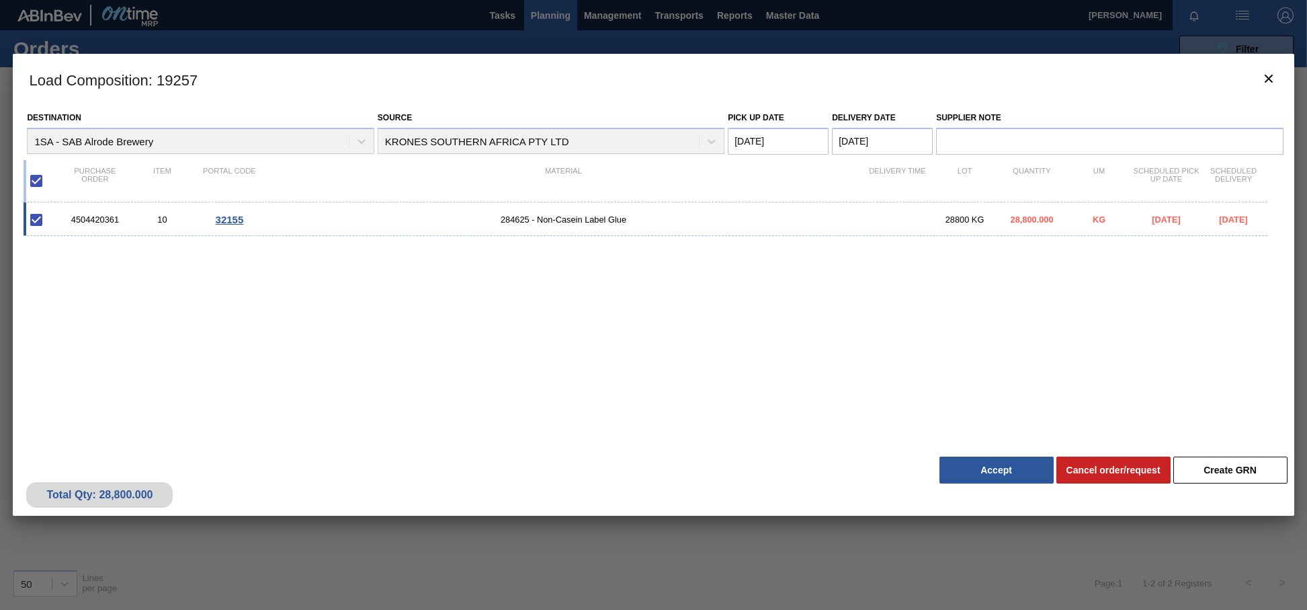
checkbox input "false"
click at [122, 218] on div "4504420361" at bounding box center [94, 219] width 67 height 10
checkbox input "true"
click at [1265, 79] on icon "botão de ícone" at bounding box center [1269, 79] width 16 height 16
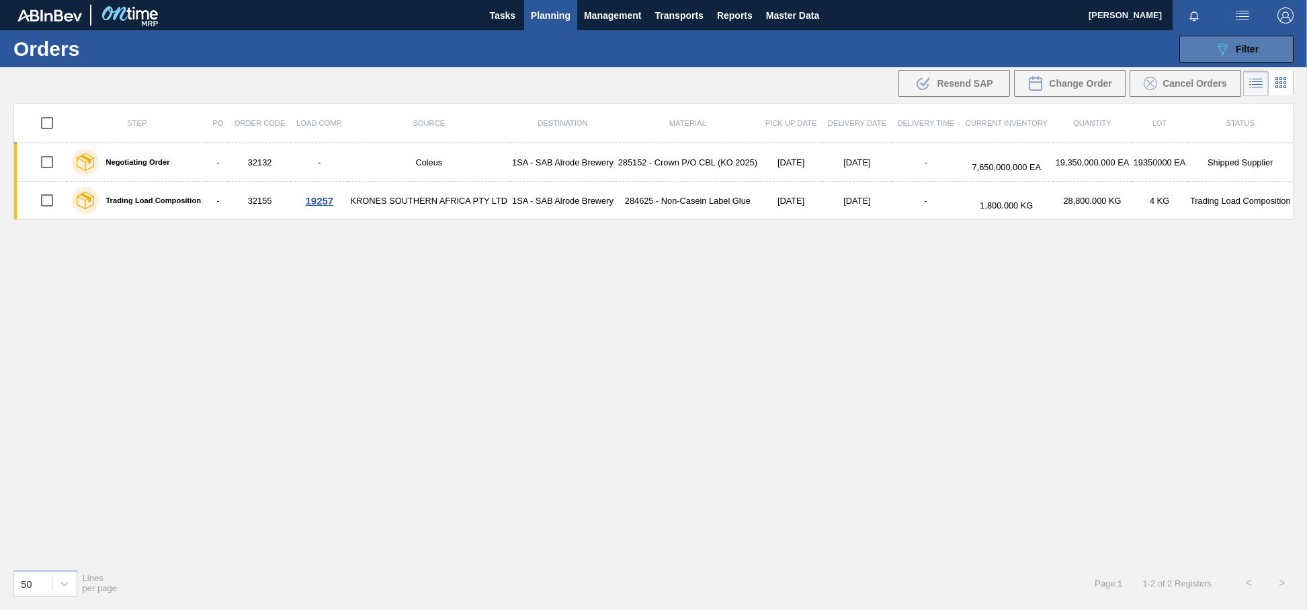
click at [1254, 44] on span "Filter" at bounding box center [1247, 49] width 23 height 11
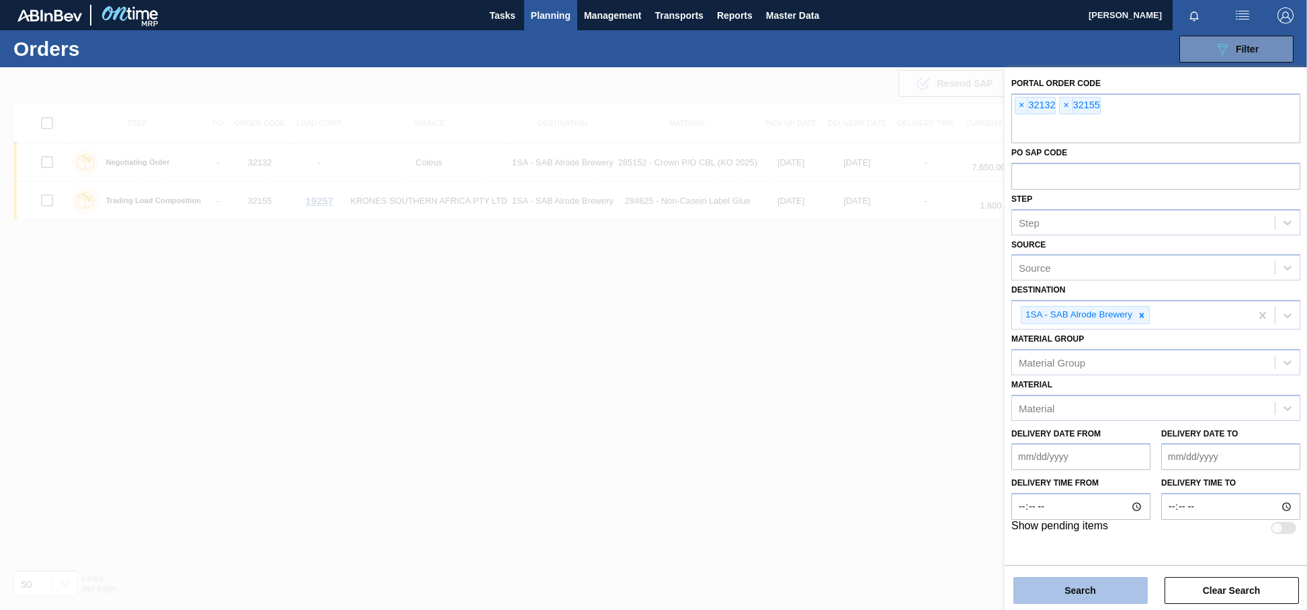
click at [1072, 581] on button "Search" at bounding box center [1081, 590] width 134 height 27
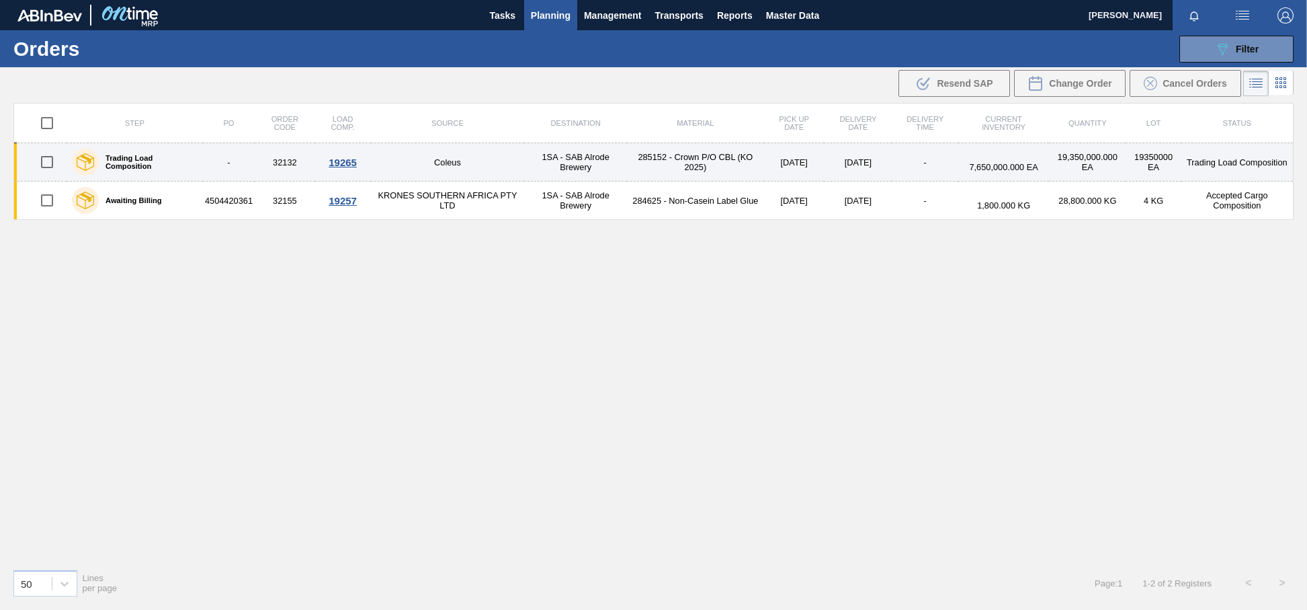
click at [340, 159] on div "19265" at bounding box center [343, 162] width 52 height 11
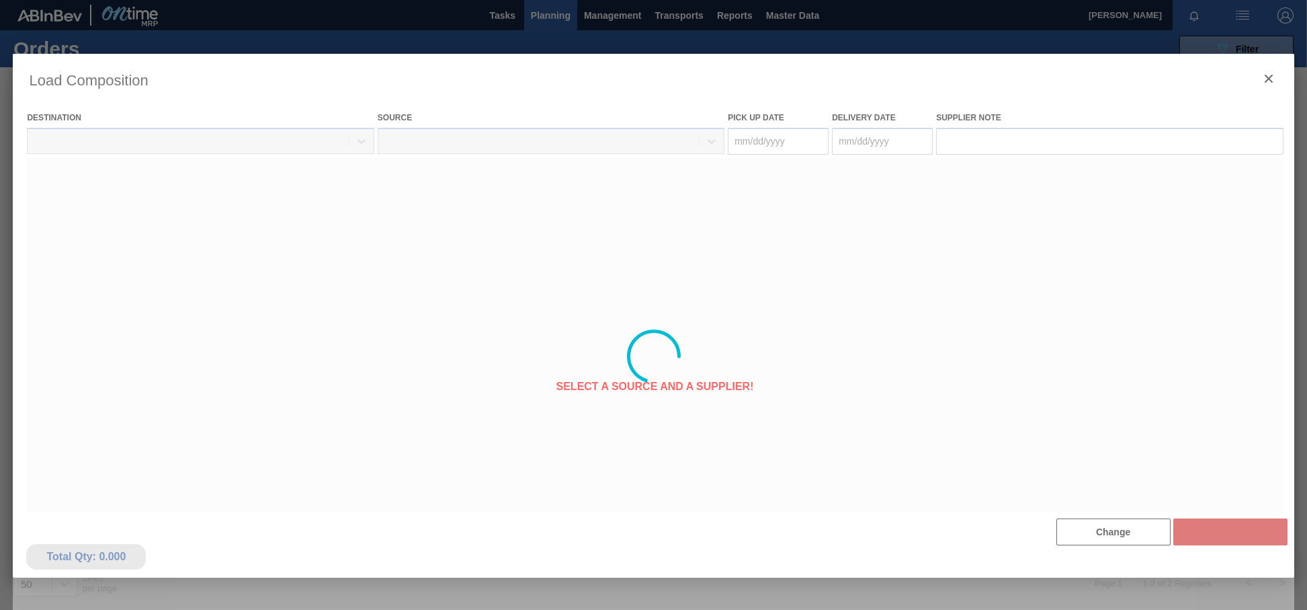
type Date "[DATE]"
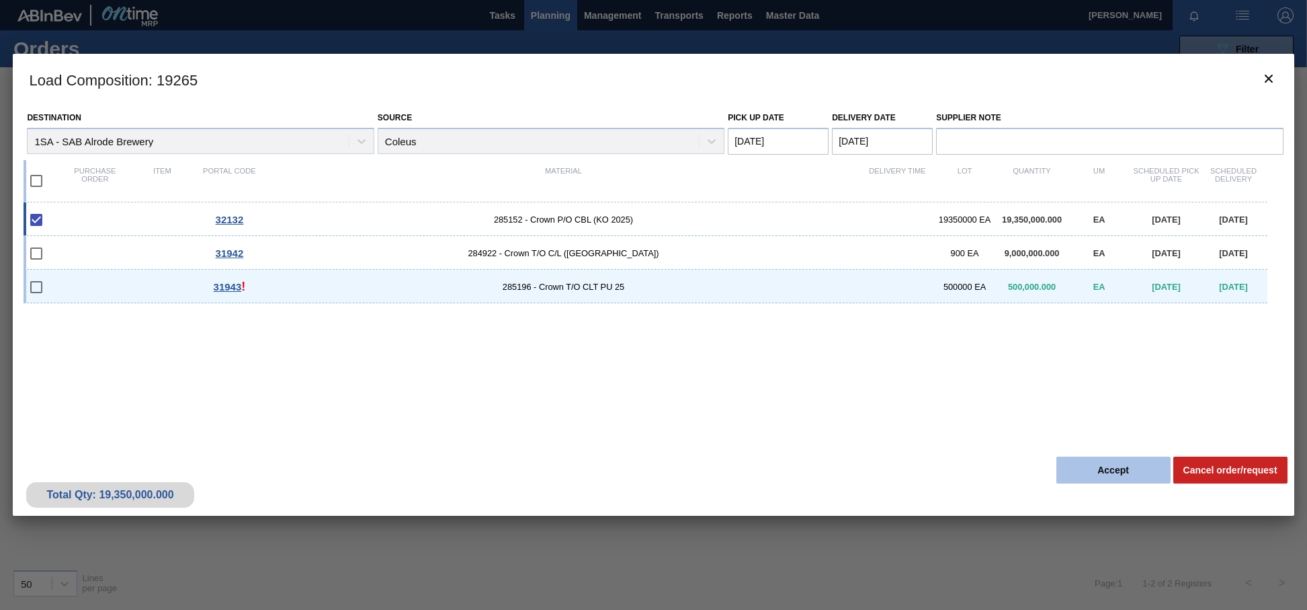
click at [1091, 471] on button "Accept" at bounding box center [1114, 469] width 114 height 27
